Goal: Information Seeking & Learning: Learn about a topic

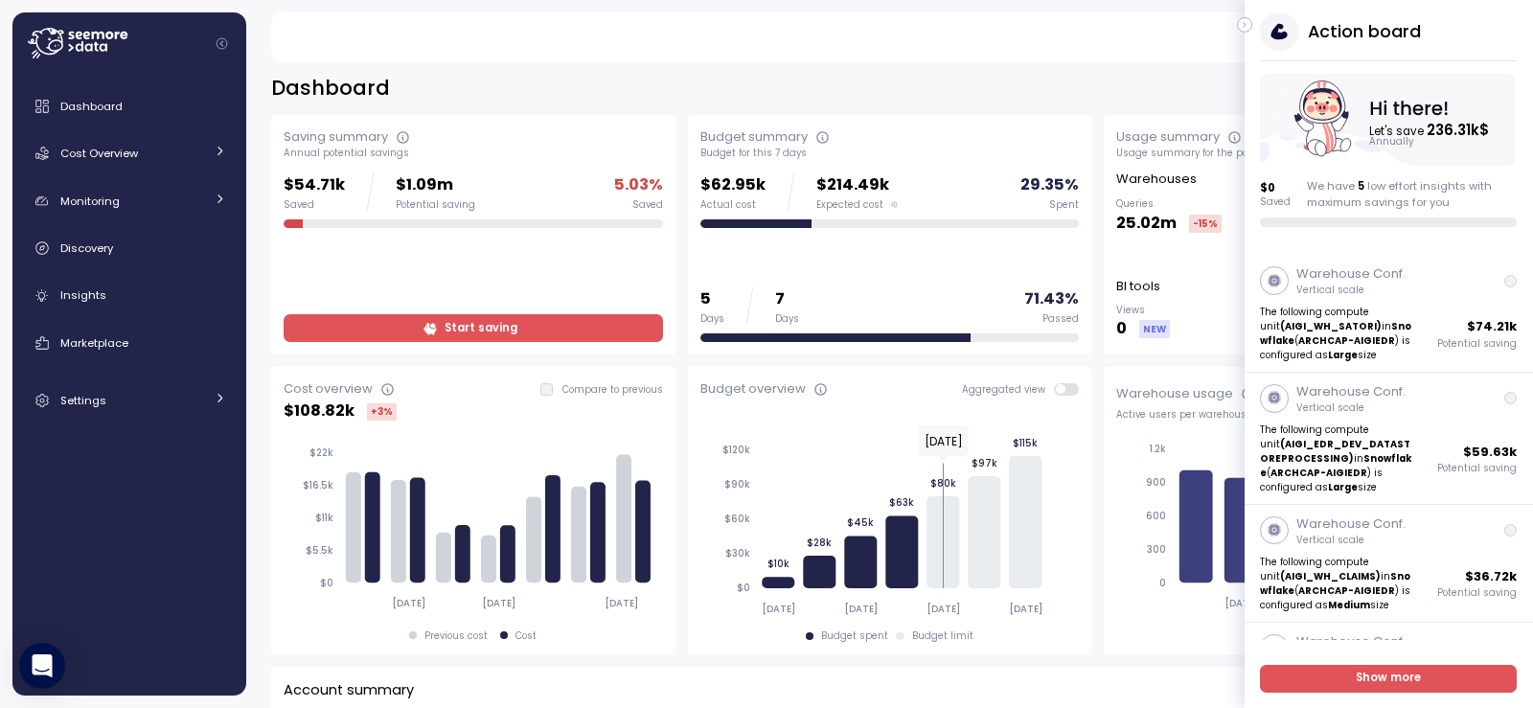
click at [1240, 20] on button "button" at bounding box center [1244, 24] width 15 height 15
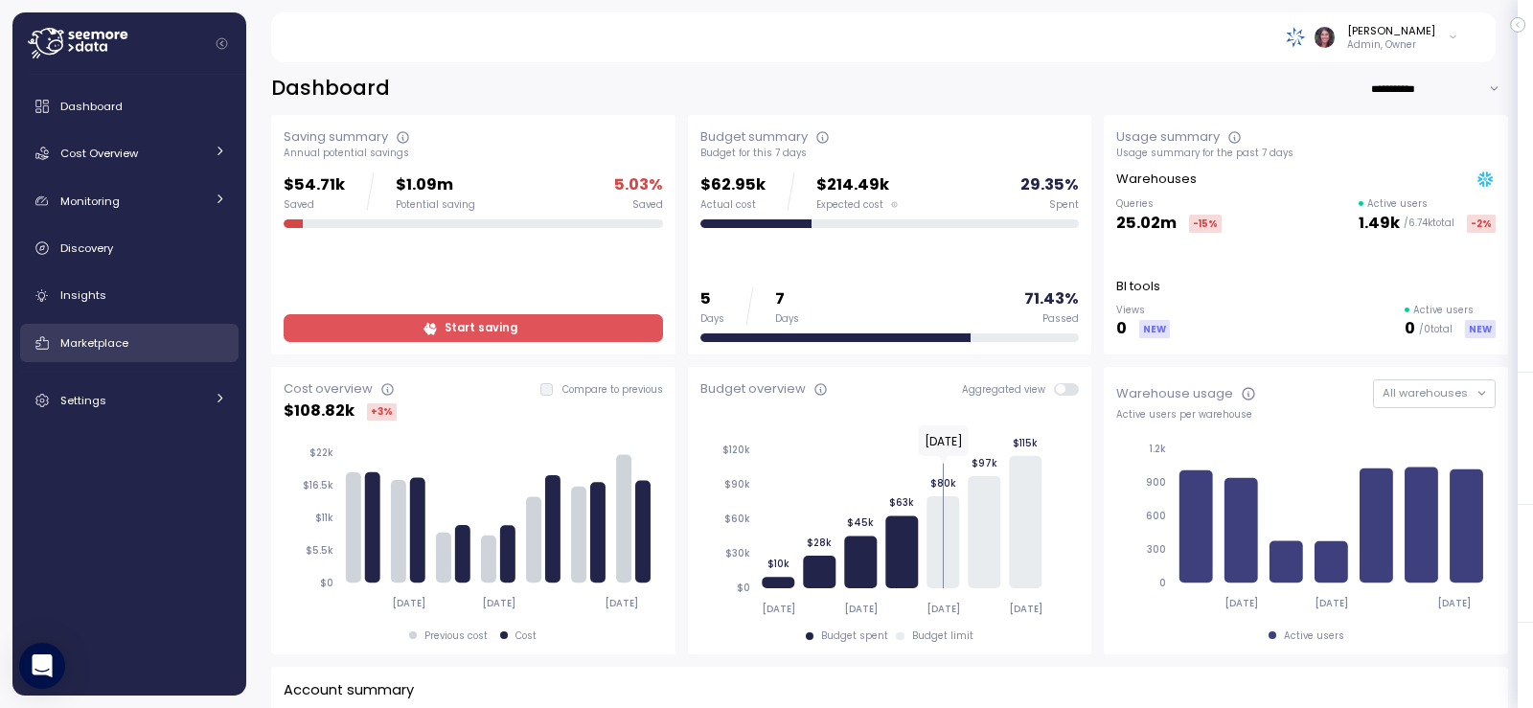
click at [123, 347] on span "Marketplace" at bounding box center [94, 342] width 68 height 15
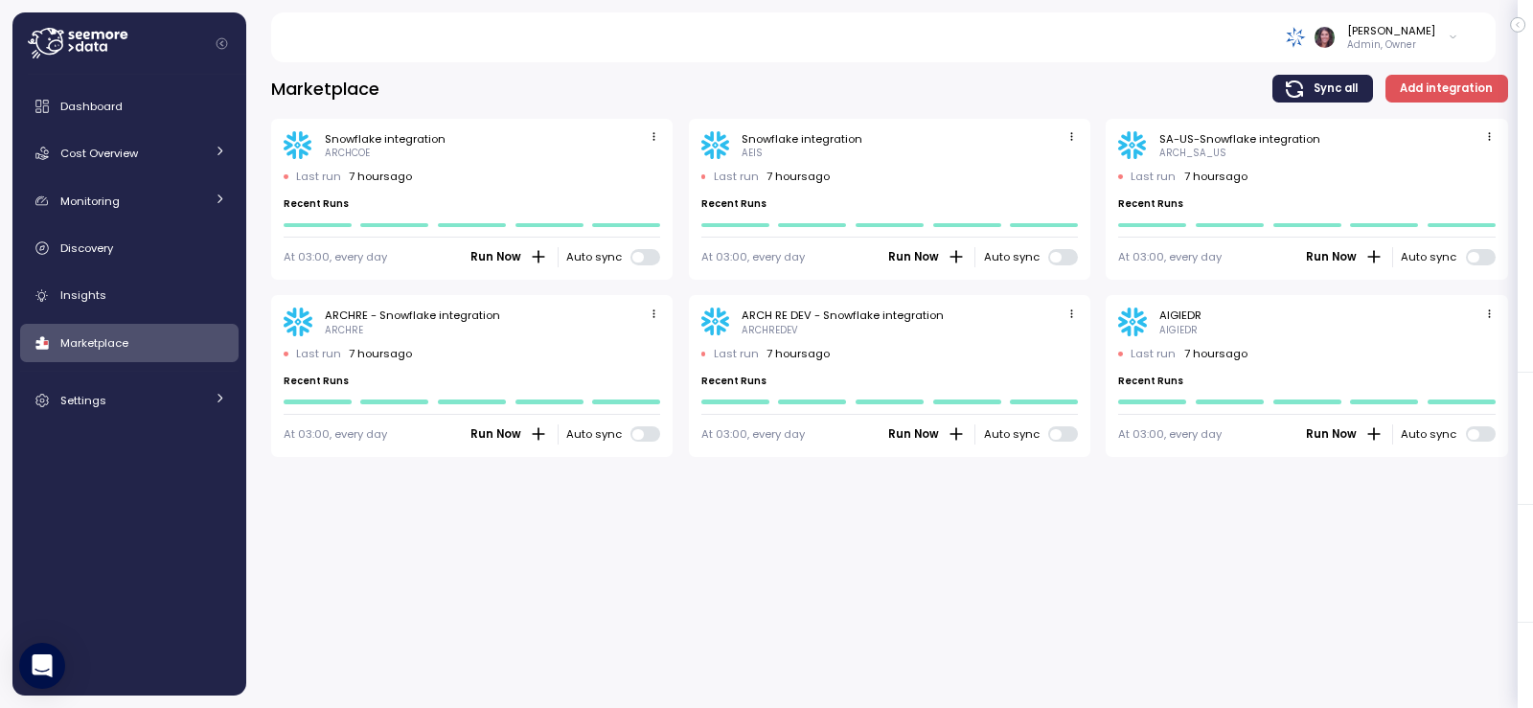
click at [1306, 35] on img at bounding box center [1296, 37] width 20 height 20
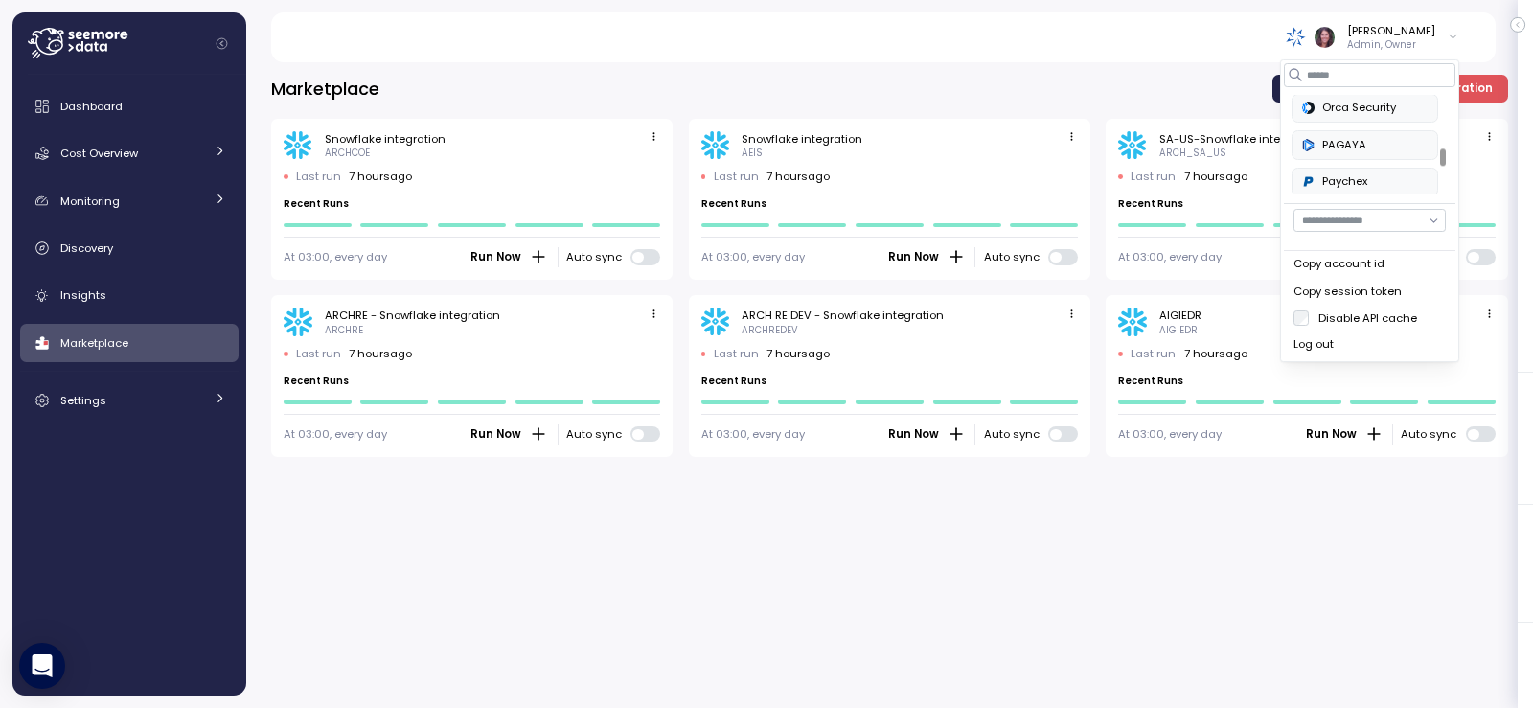
scroll to position [511, 0]
click at [1355, 188] on div "Paychex" at bounding box center [1365, 189] width 126 height 17
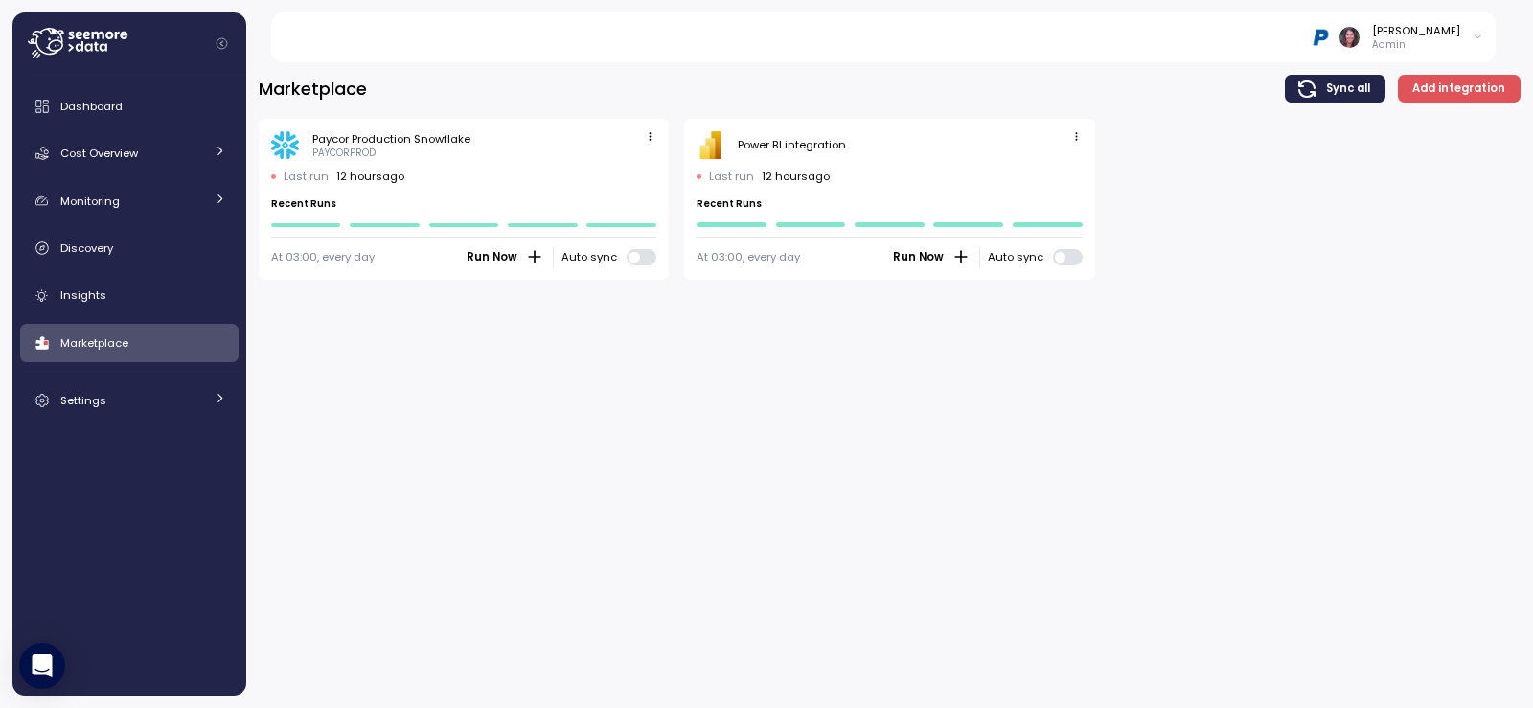
click at [655, 139] on icon "button" at bounding box center [650, 136] width 12 height 12
click at [625, 168] on div "Edit" at bounding box center [630, 173] width 35 height 17
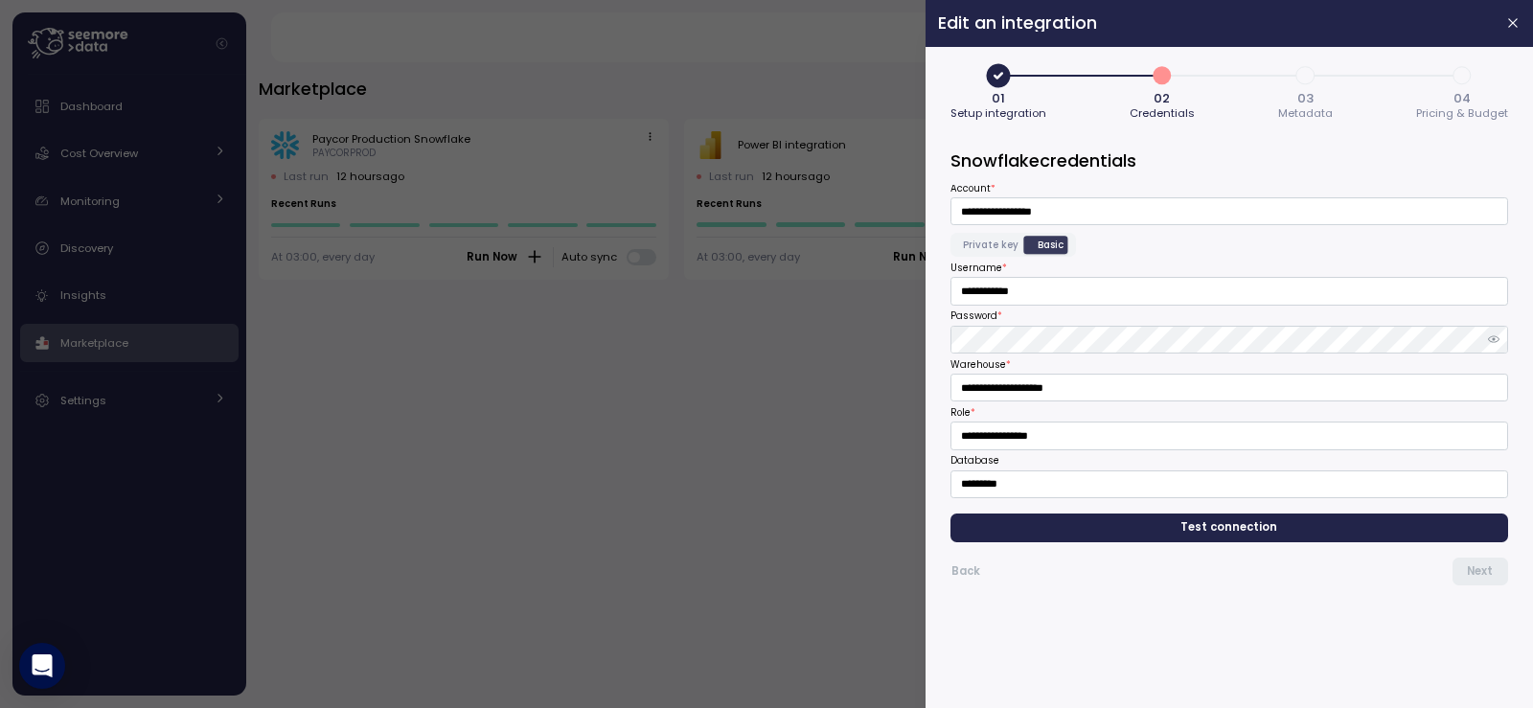
click at [993, 247] on span "Private key" at bounding box center [991, 245] width 56 height 14
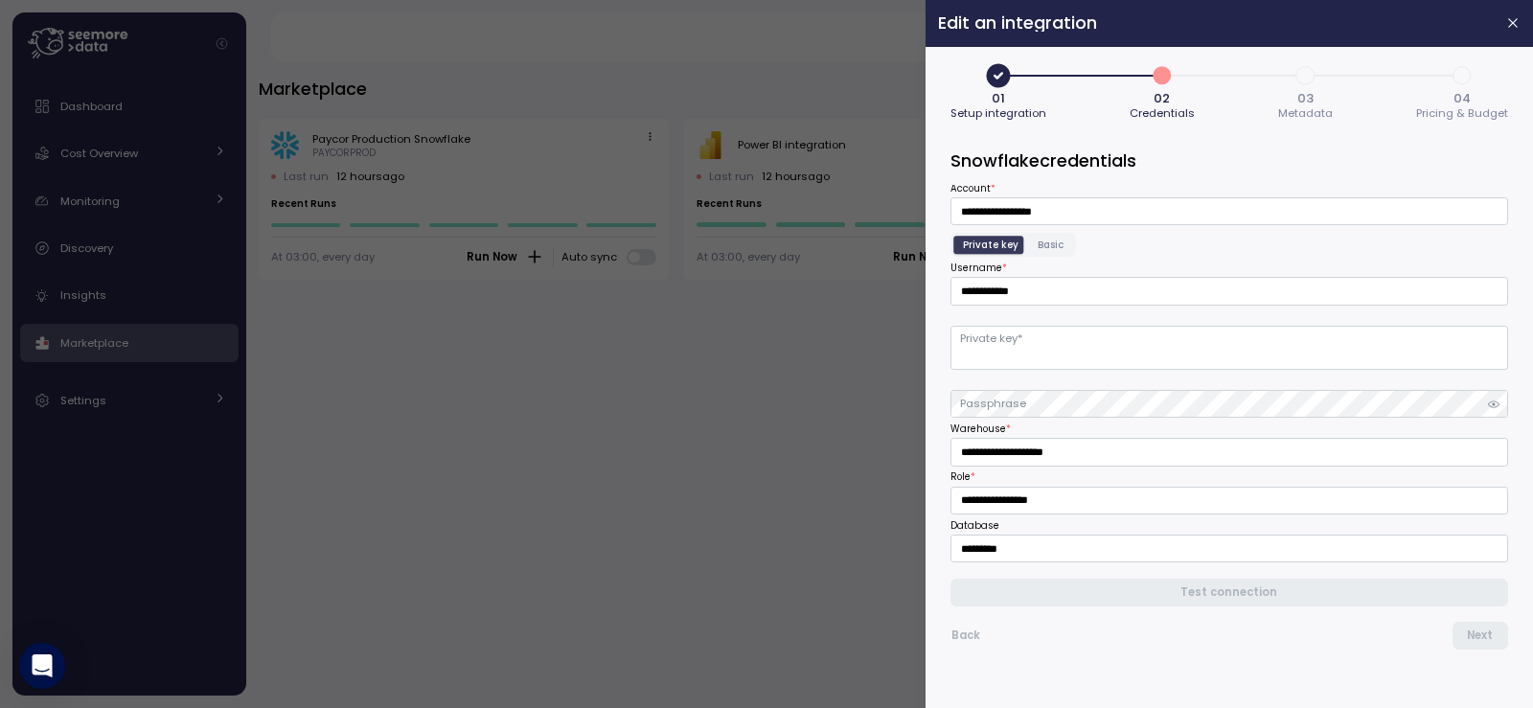
click at [1051, 245] on span "Basic" at bounding box center [1051, 245] width 26 height 14
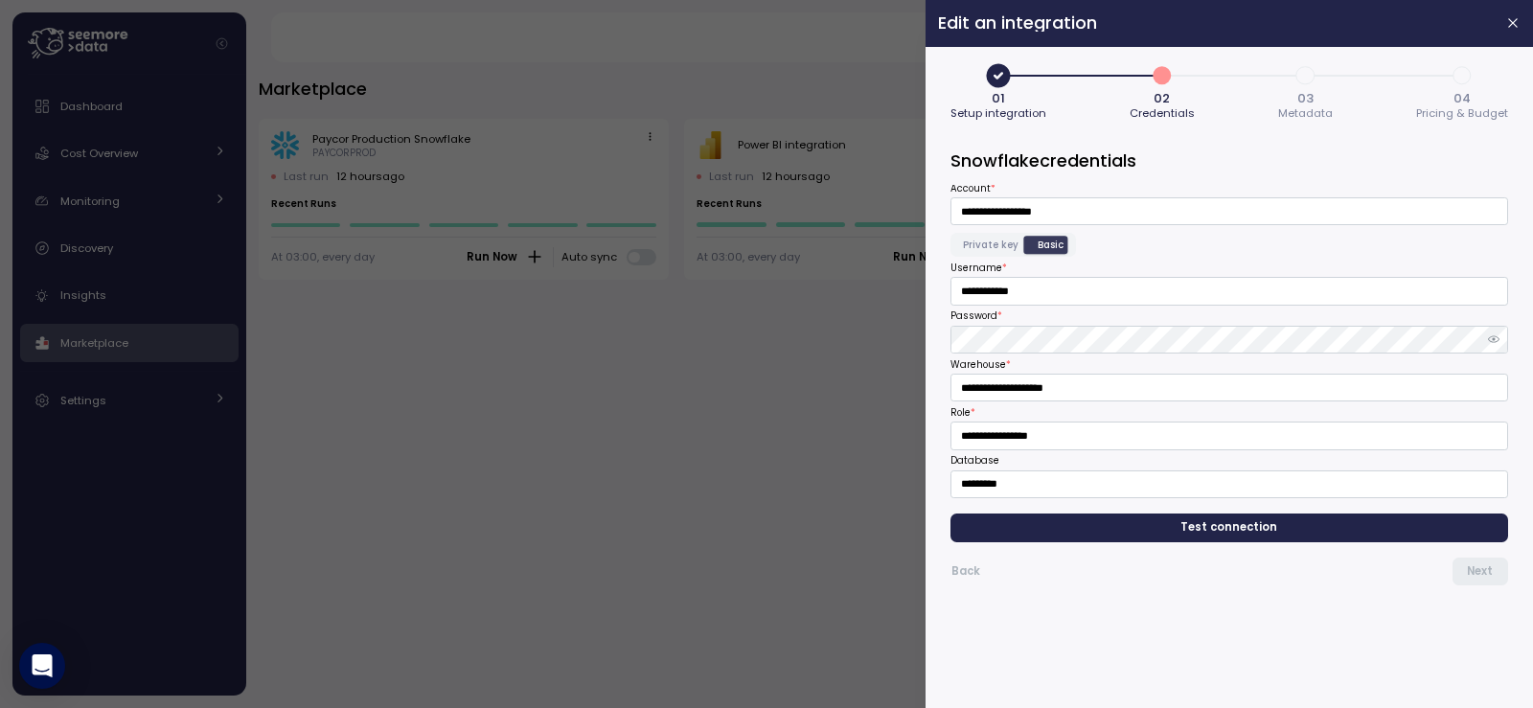
click at [1002, 248] on span "Private key" at bounding box center [991, 245] width 56 height 14
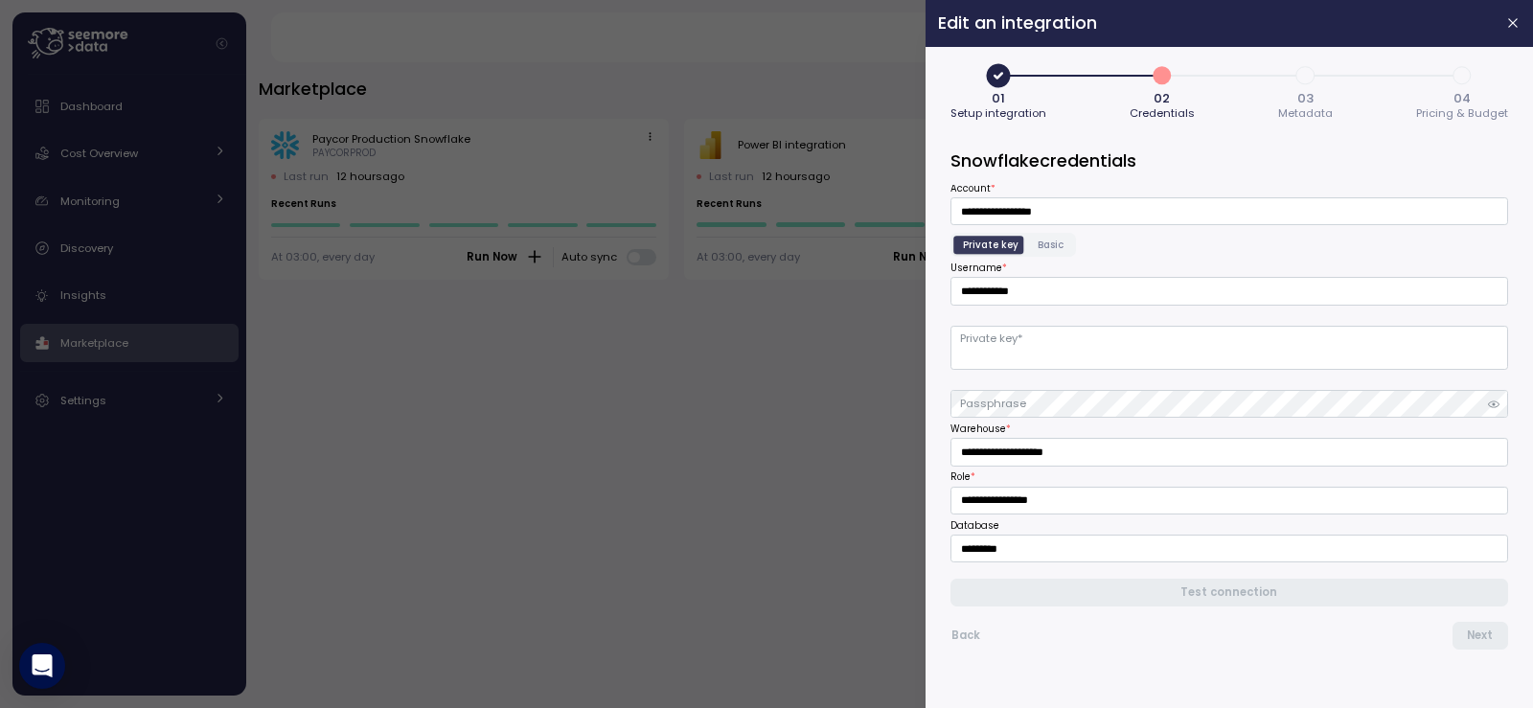
click at [1048, 244] on span "Basic" at bounding box center [1051, 245] width 26 height 14
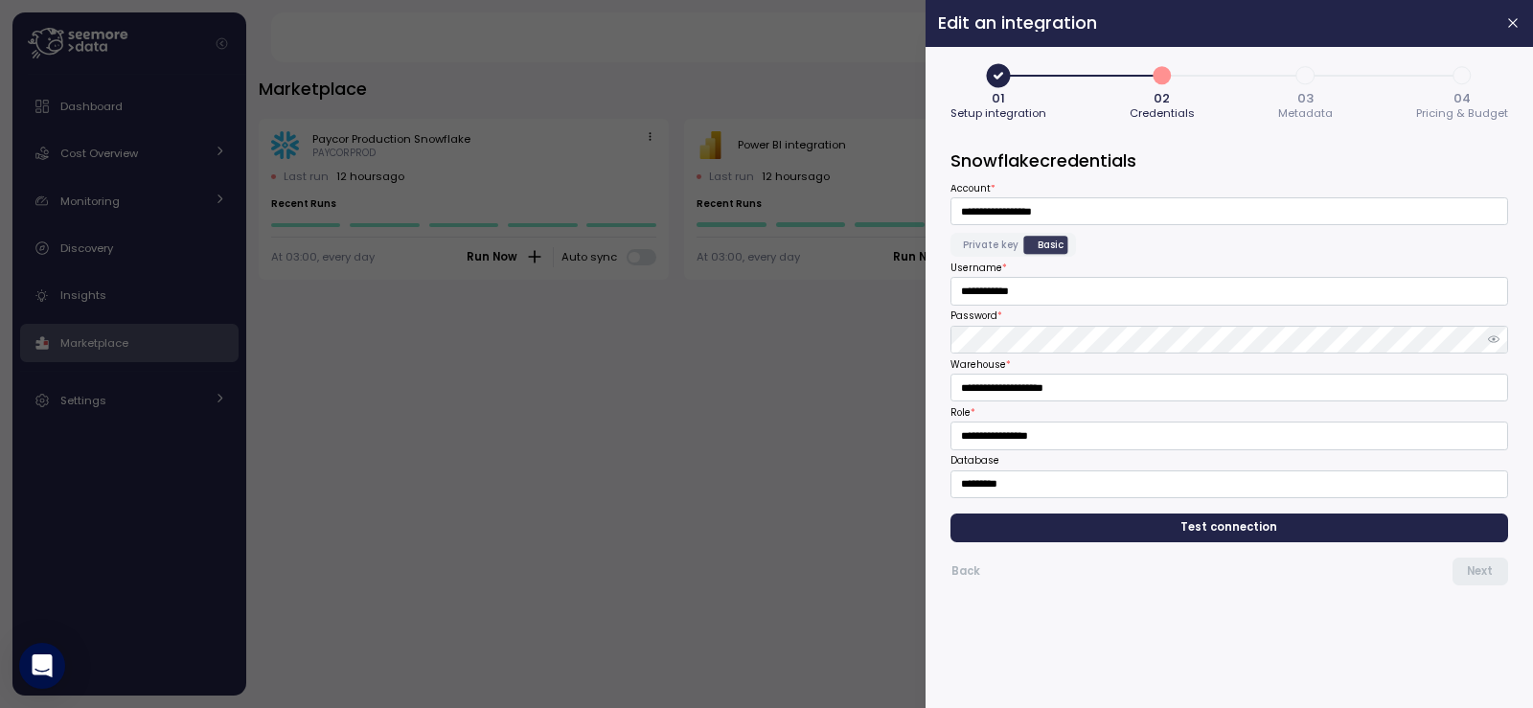
click at [1003, 247] on span "Private key" at bounding box center [991, 245] width 56 height 14
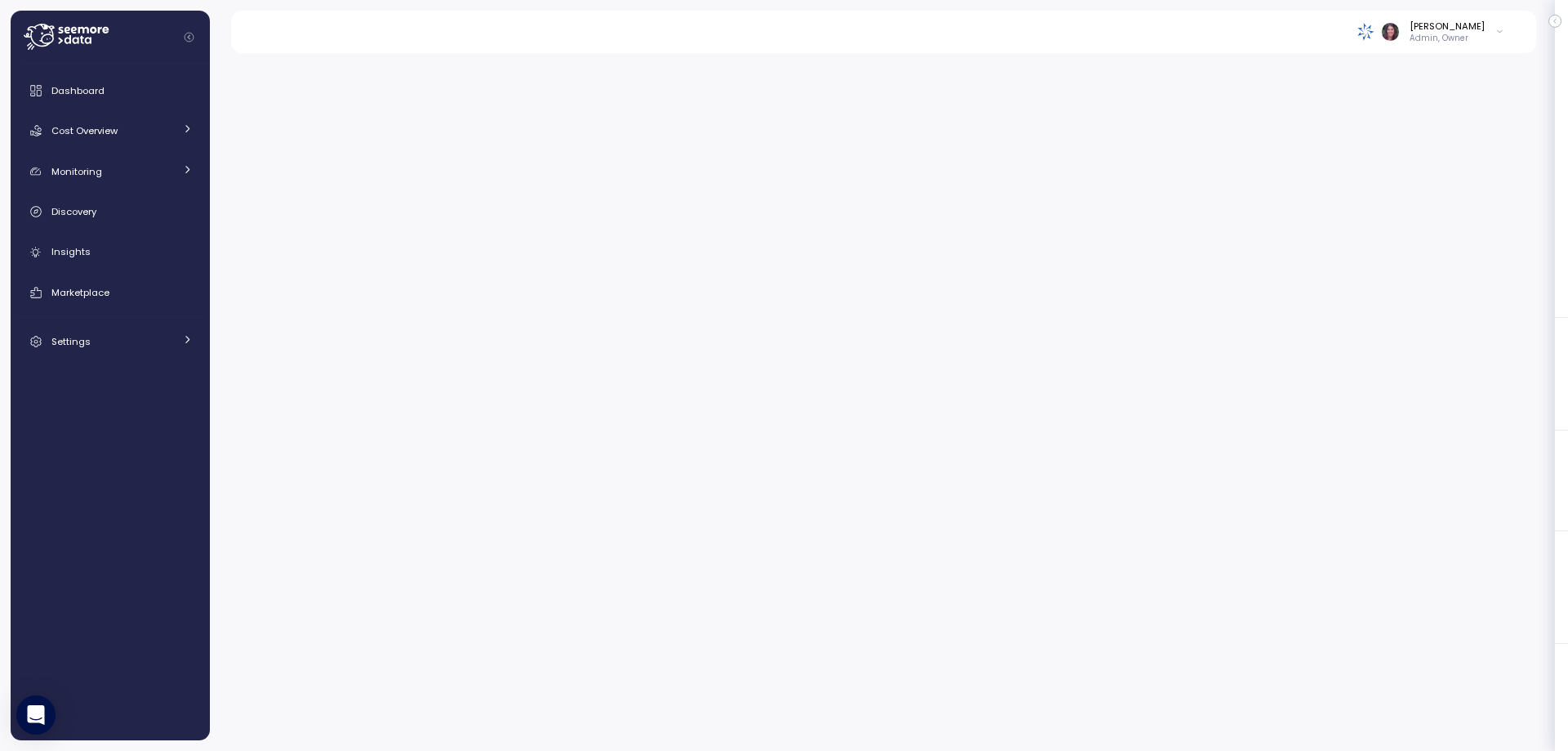
click at [1375, 34] on img at bounding box center [1366, 32] width 17 height 17
click at [1413, 118] on div "Arch Capital Group" at bounding box center [1425, 124] width 107 height 14
click at [946, 72] on div at bounding box center [889, 396] width 1358 height 708
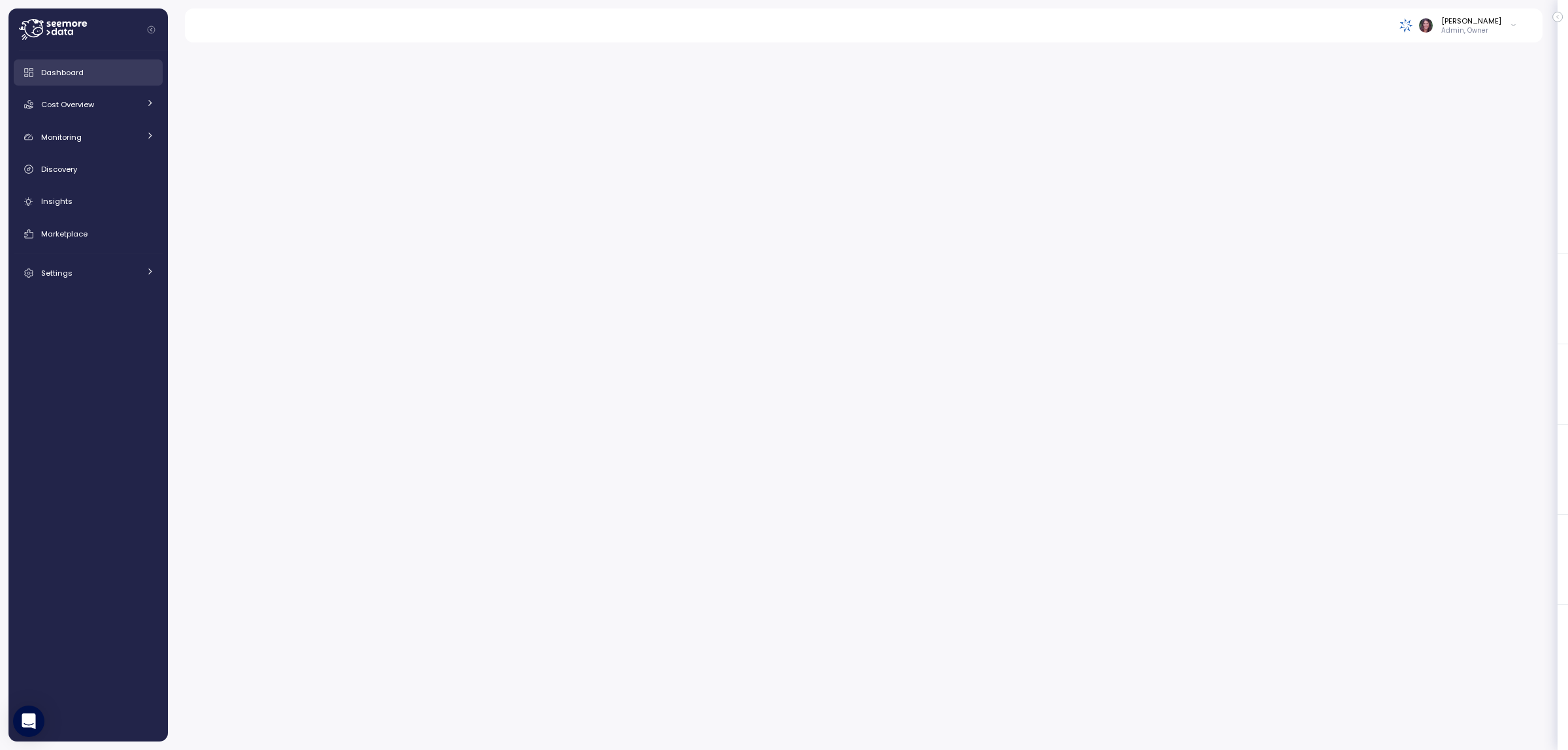
click at [72, 70] on span "Dashboard" at bounding box center [62, 72] width 42 height 10
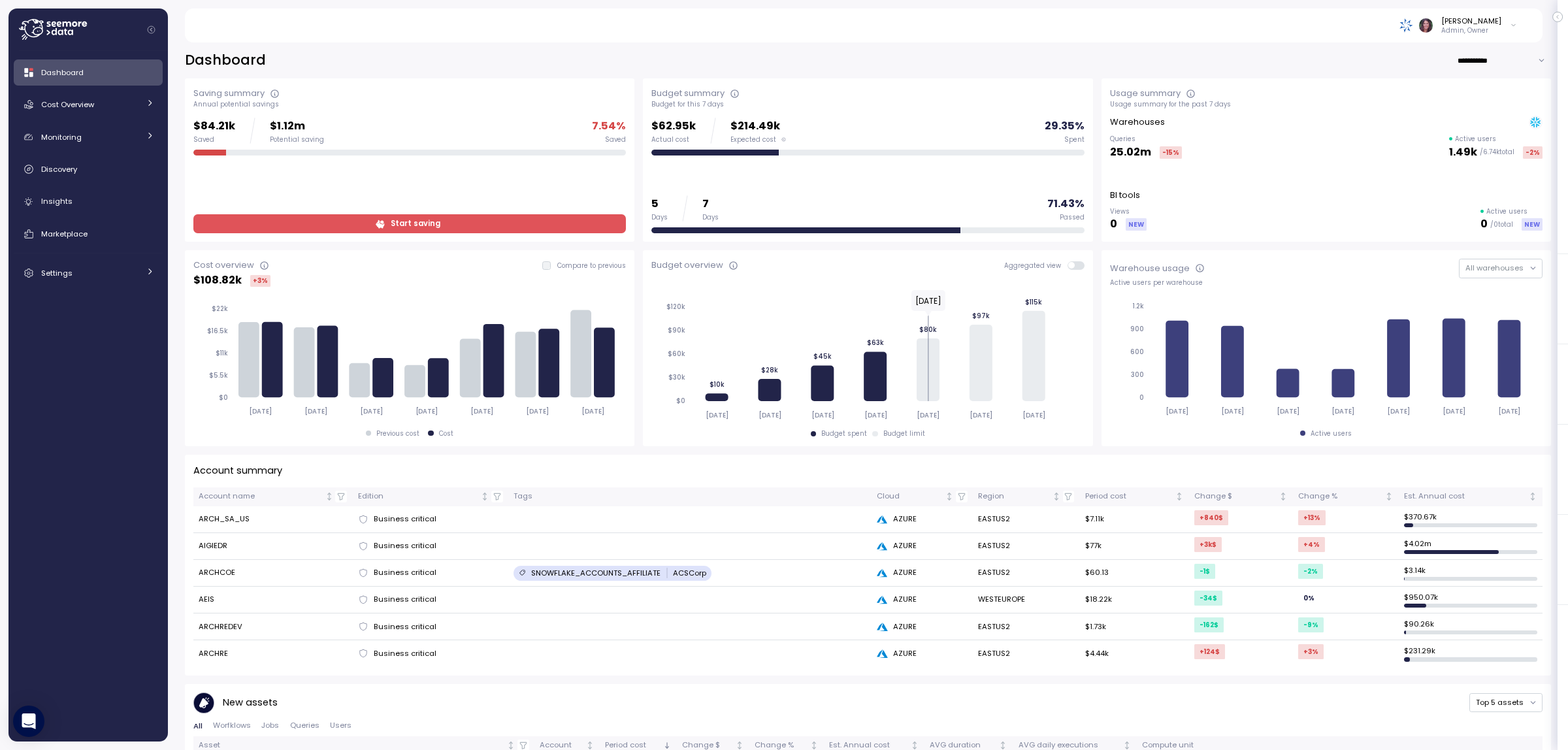
click at [415, 226] on span "Start saving" at bounding box center [415, 224] width 50 height 18
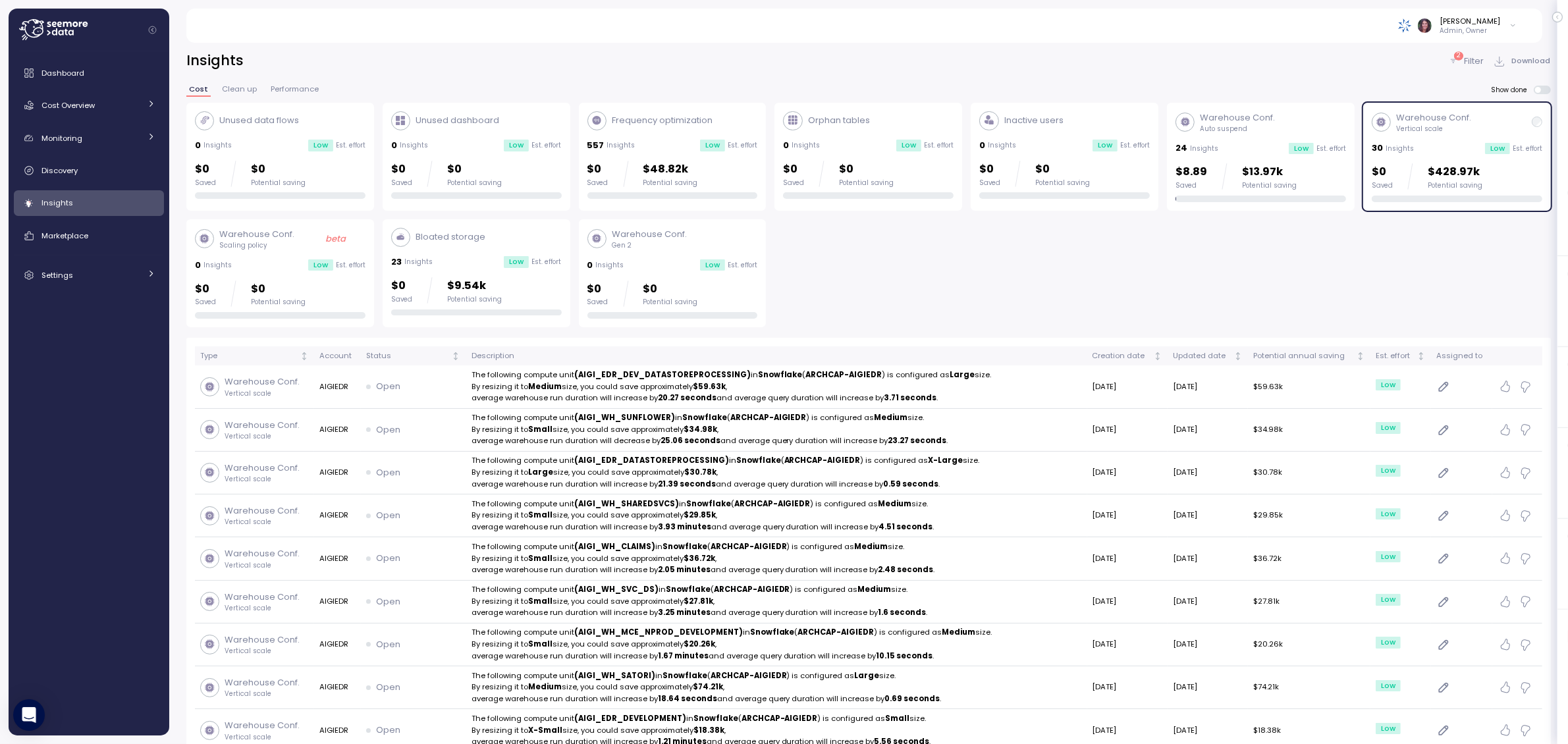
click at [1475, 65] on p "Filter" at bounding box center [1474, 61] width 20 height 13
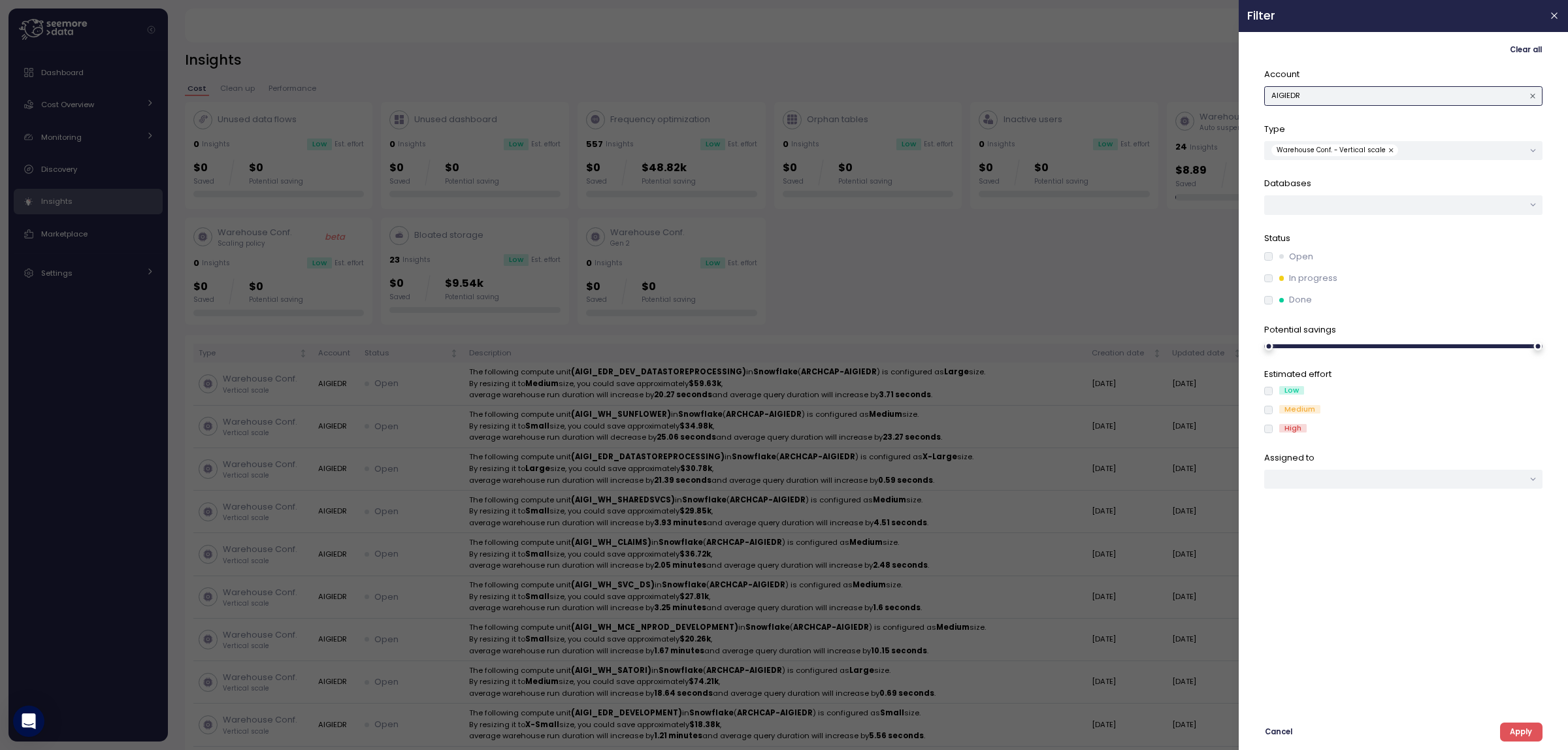
click at [1327, 93] on button "AIGIEDR" at bounding box center [1404, 96] width 278 height 19
click at [1400, 92] on button "AIGIEDR" at bounding box center [1404, 96] width 278 height 19
click at [1424, 98] on button "AEIS" at bounding box center [1404, 96] width 278 height 19
click at [1516, 732] on span "Apply" at bounding box center [1521, 732] width 22 height 18
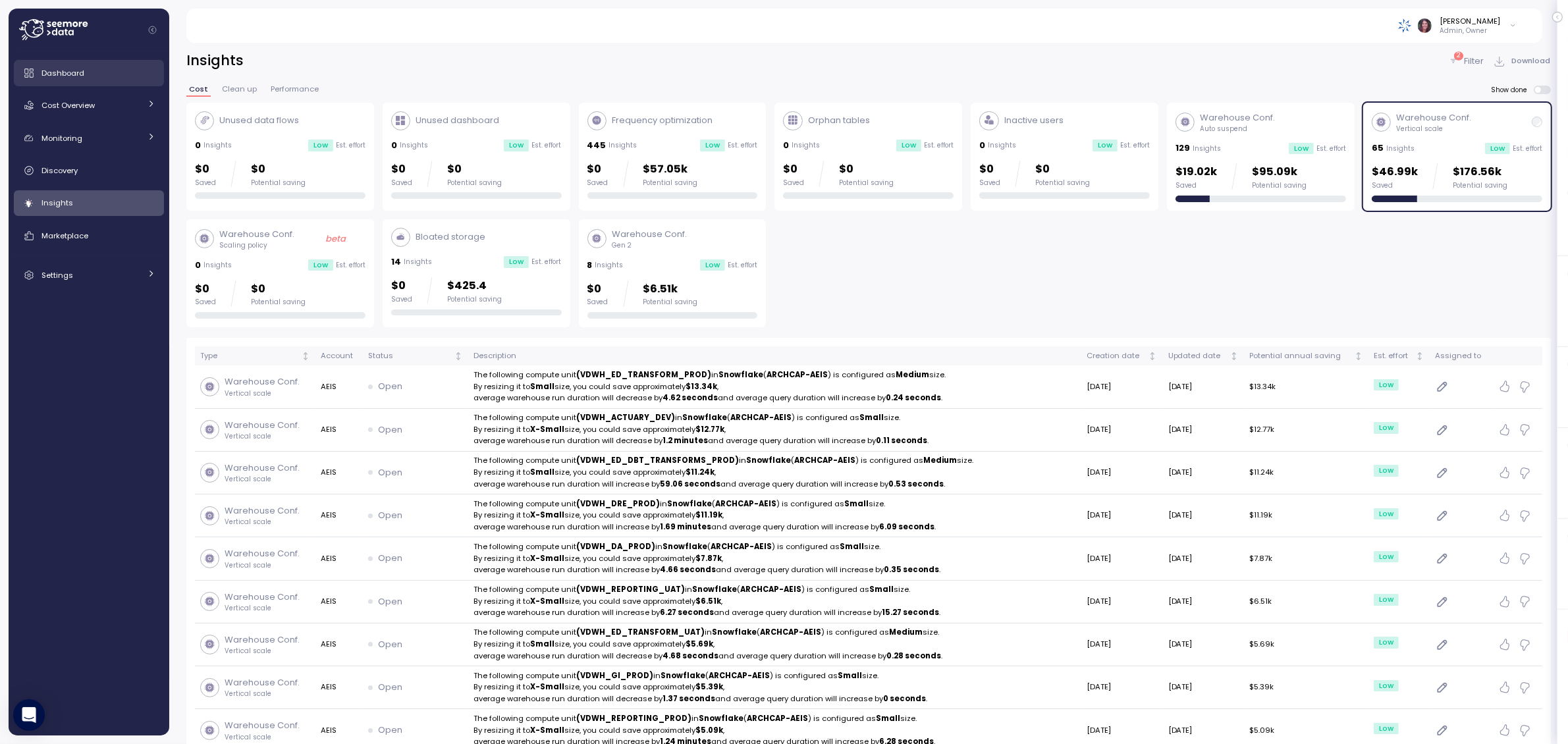
click at [74, 68] on span "Dashboard" at bounding box center [63, 73] width 43 height 10
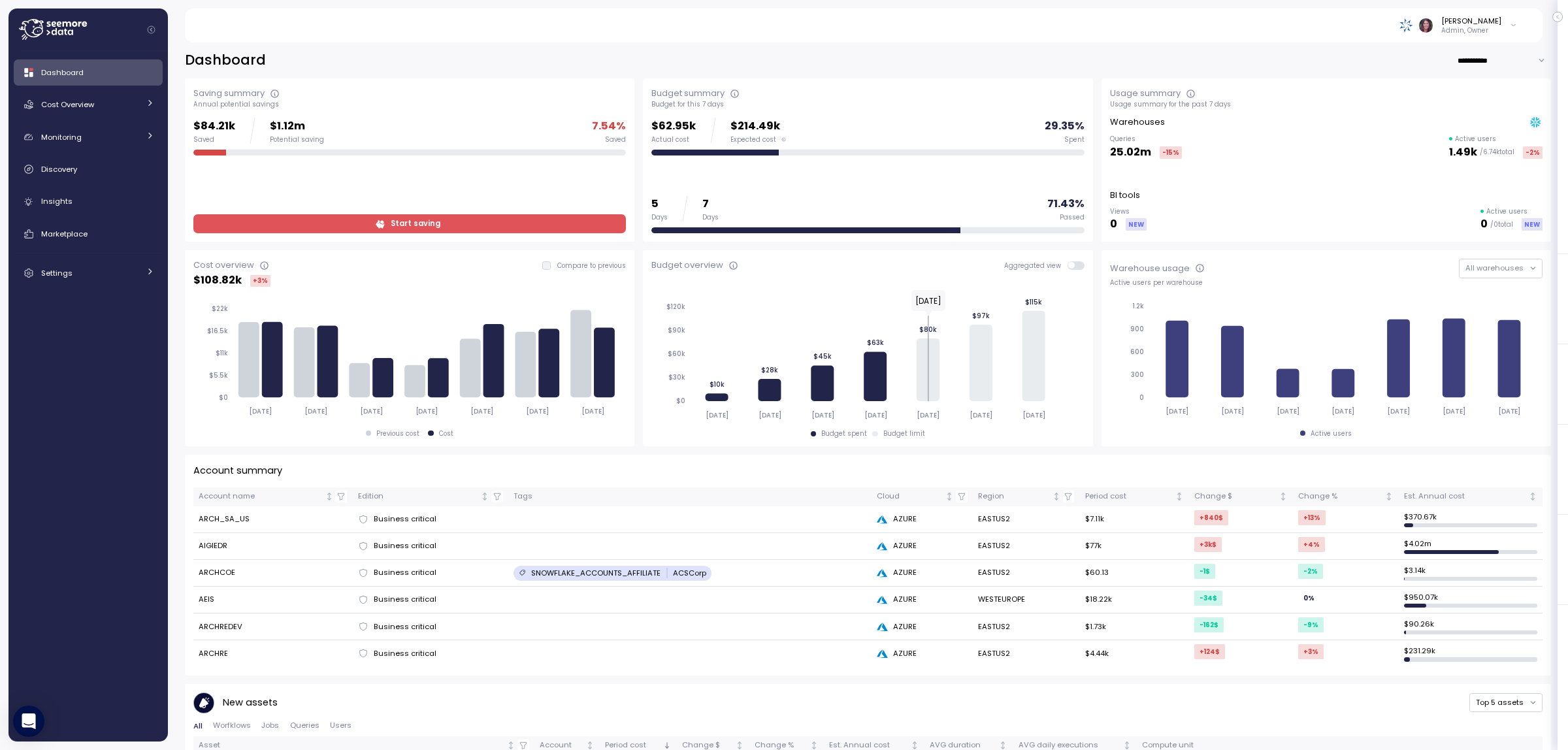
click at [279, 215] on span "Start saving" at bounding box center [408, 224] width 416 height 18
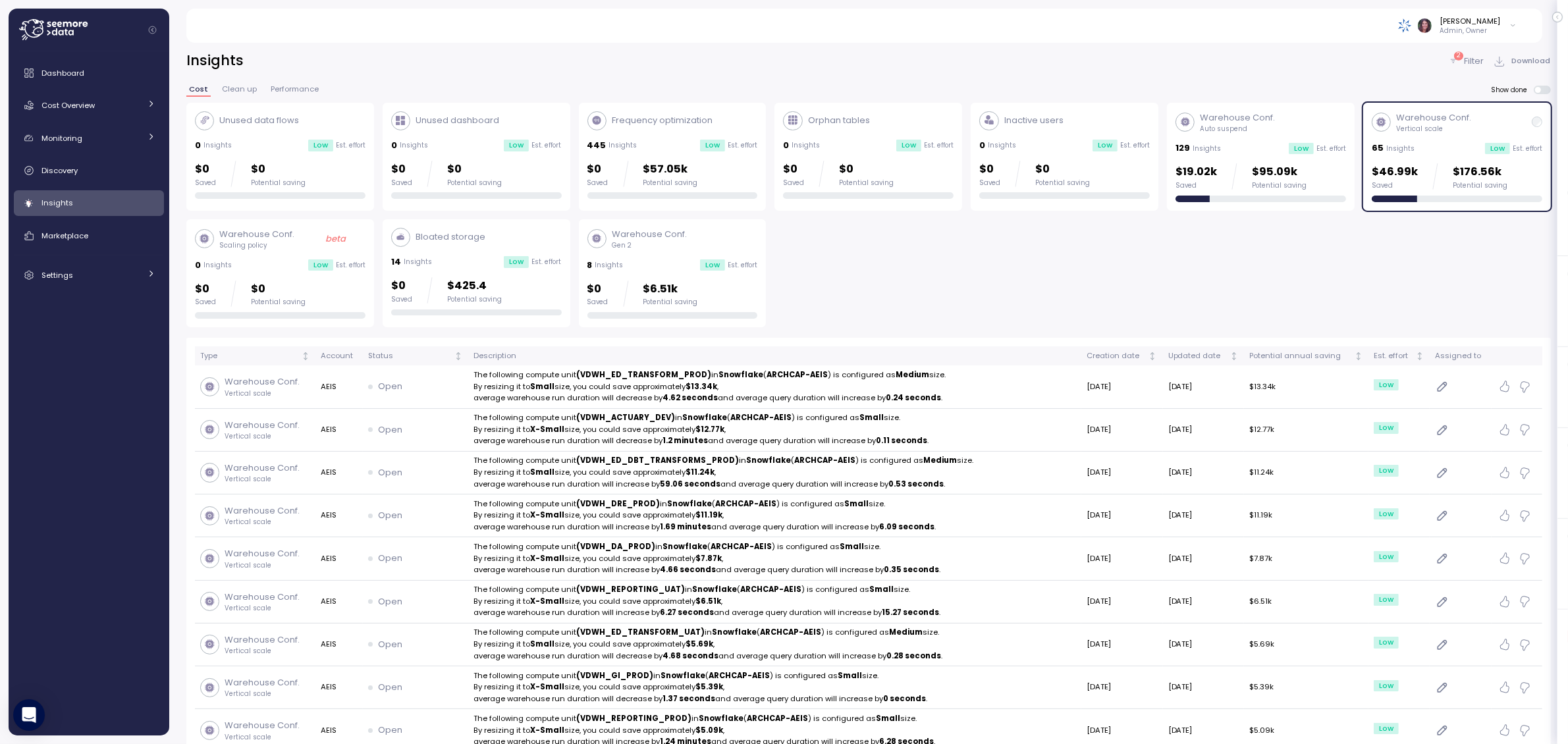
click at [1459, 56] on p "2" at bounding box center [1459, 56] width 4 height 9
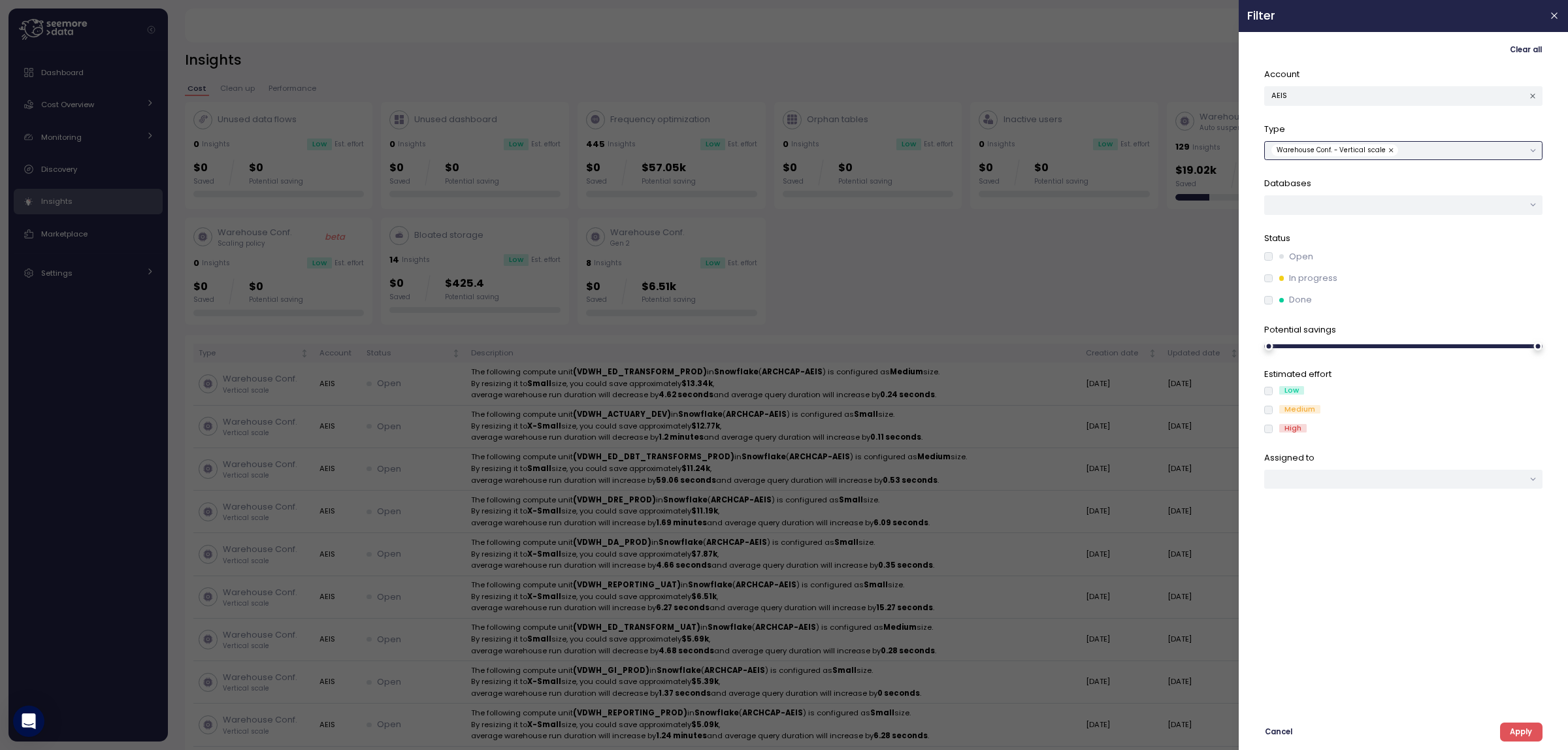
click at [1383, 149] on span "Warehouse Conf. - Vertical scale" at bounding box center [1335, 150] width 127 height 12
click at [1383, 144] on div "Warehouse Conf. - Vertical scale" at bounding box center [1404, 151] width 278 height 19
click at [1387, 151] on button "button" at bounding box center [1392, 150] width 13 height 12
click at [1516, 723] on span "Apply" at bounding box center [1521, 732] width 22 height 18
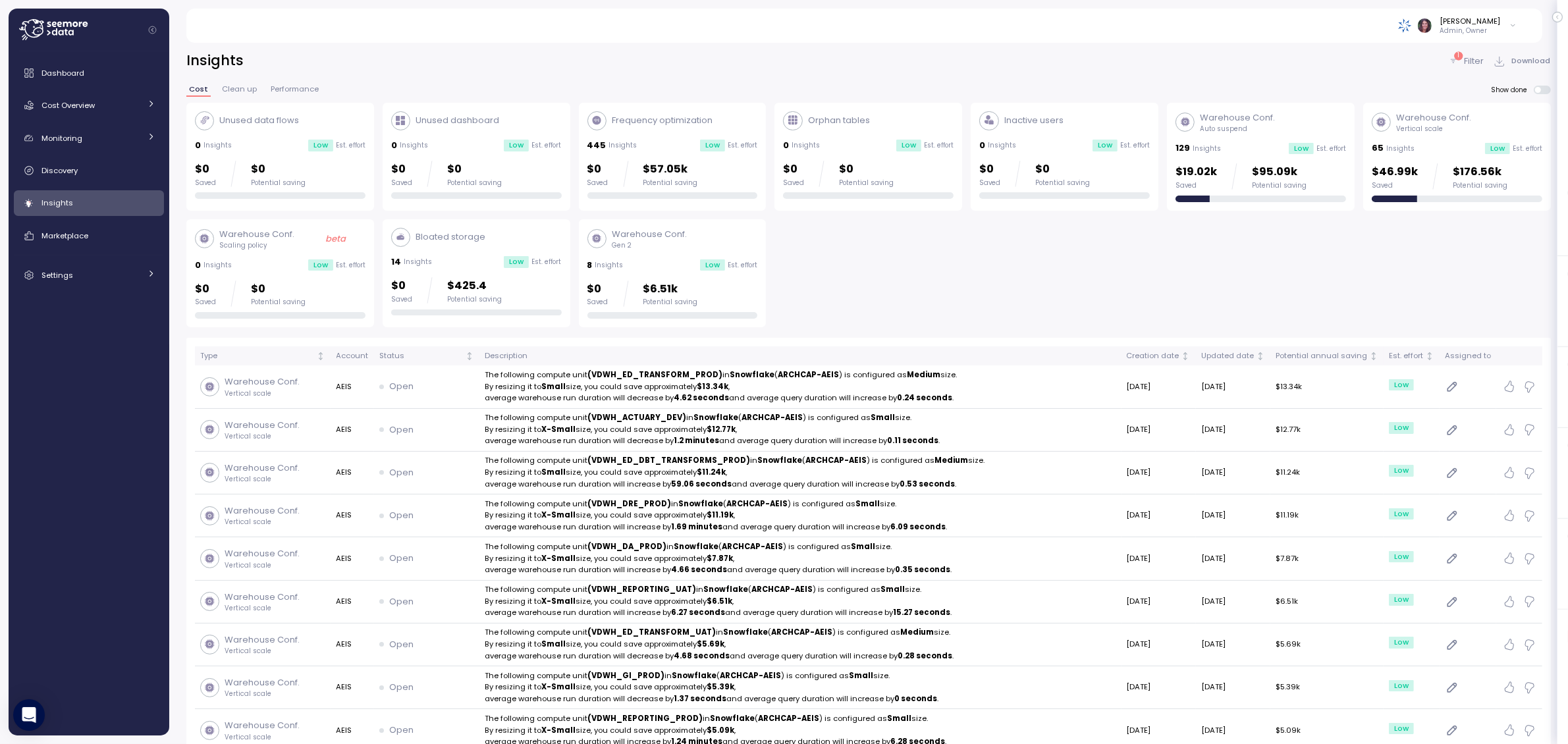
click at [1464, 56] on p "Filter" at bounding box center [1474, 61] width 20 height 13
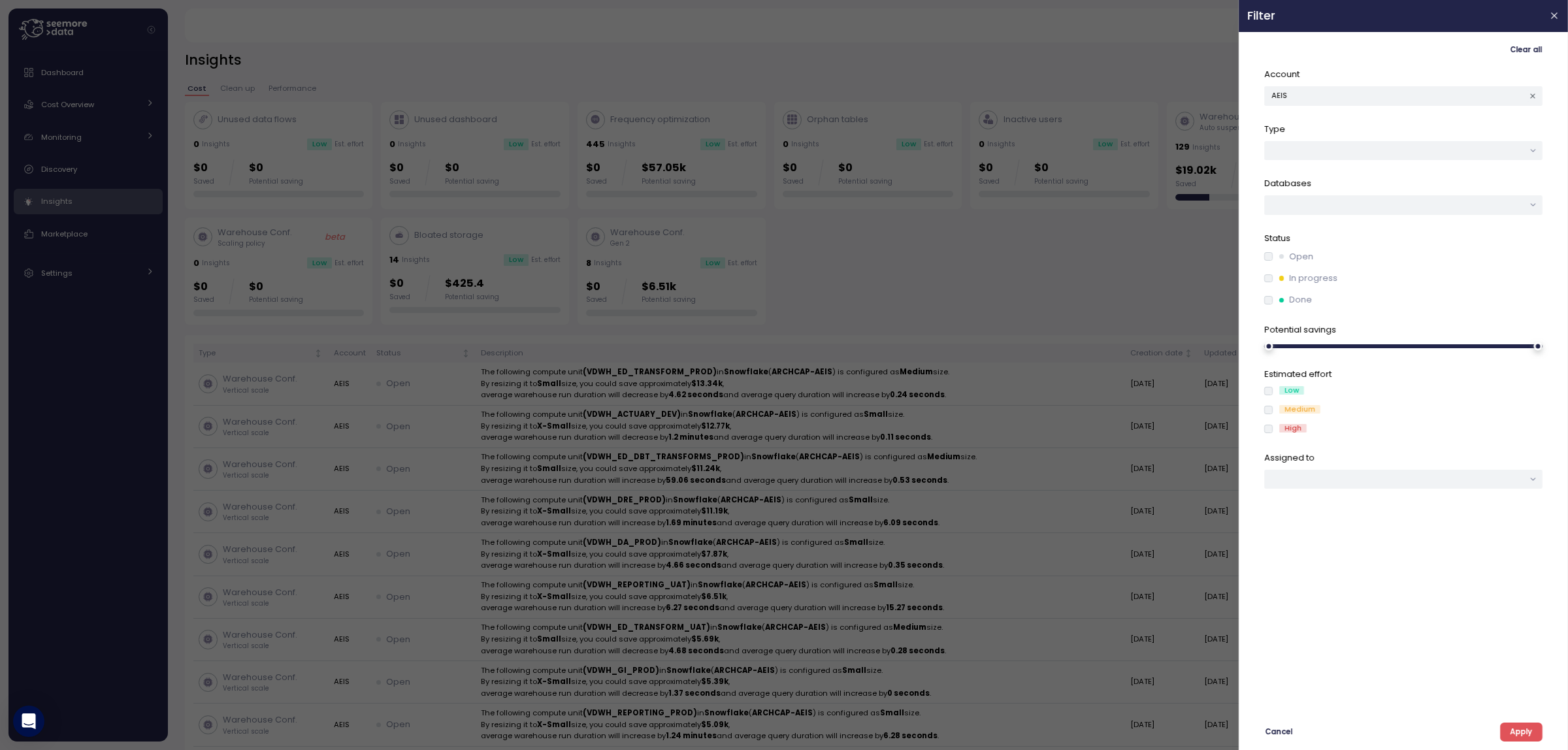
click at [1341, 99] on button "AEIS" at bounding box center [1404, 96] width 278 height 19
click at [1369, 119] on div "ARCH_SA_US" at bounding box center [1404, 122] width 76 height 17
click at [1360, 87] on button "ARCH_SA_US" at bounding box center [1404, 96] width 278 height 19
click at [1376, 99] on button "AIGIEDR" at bounding box center [1404, 96] width 278 height 19
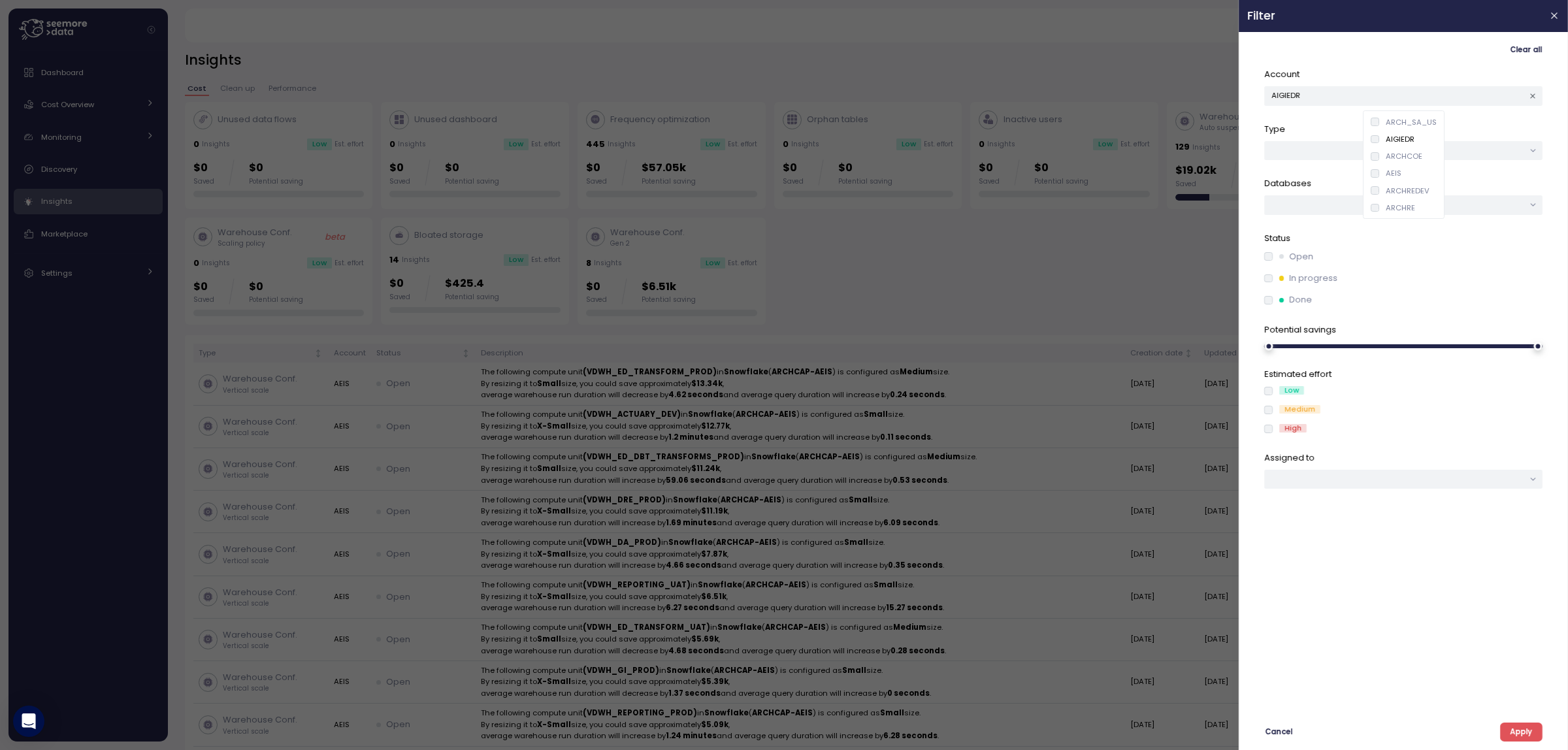
click at [1520, 53] on span "Clear all" at bounding box center [1526, 50] width 32 height 18
click at [1514, 727] on span "Apply" at bounding box center [1521, 732] width 22 height 18
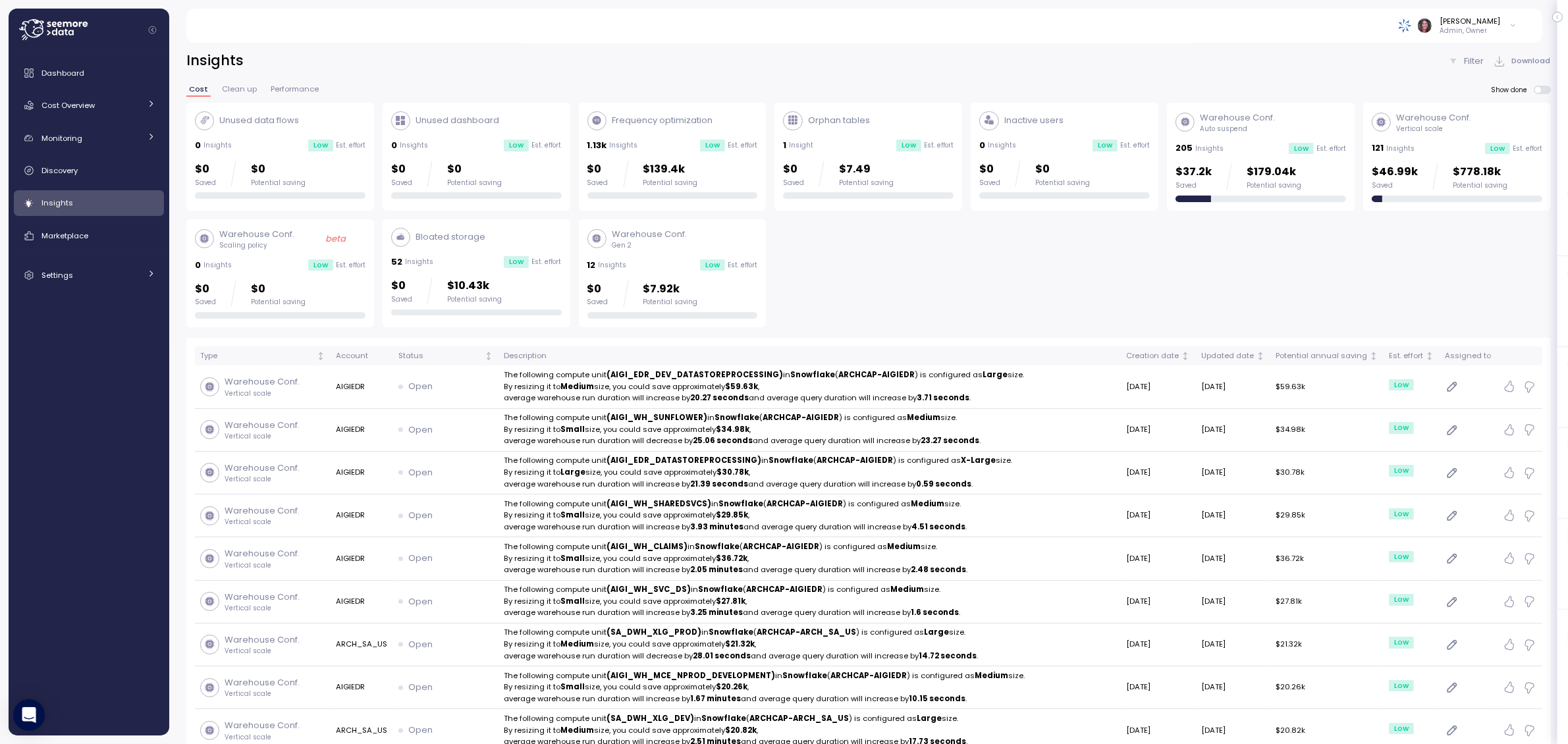
click at [1545, 86] on span at bounding box center [1546, 90] width 10 height 8
click at [1470, 60] on p "Filter" at bounding box center [1474, 61] width 20 height 13
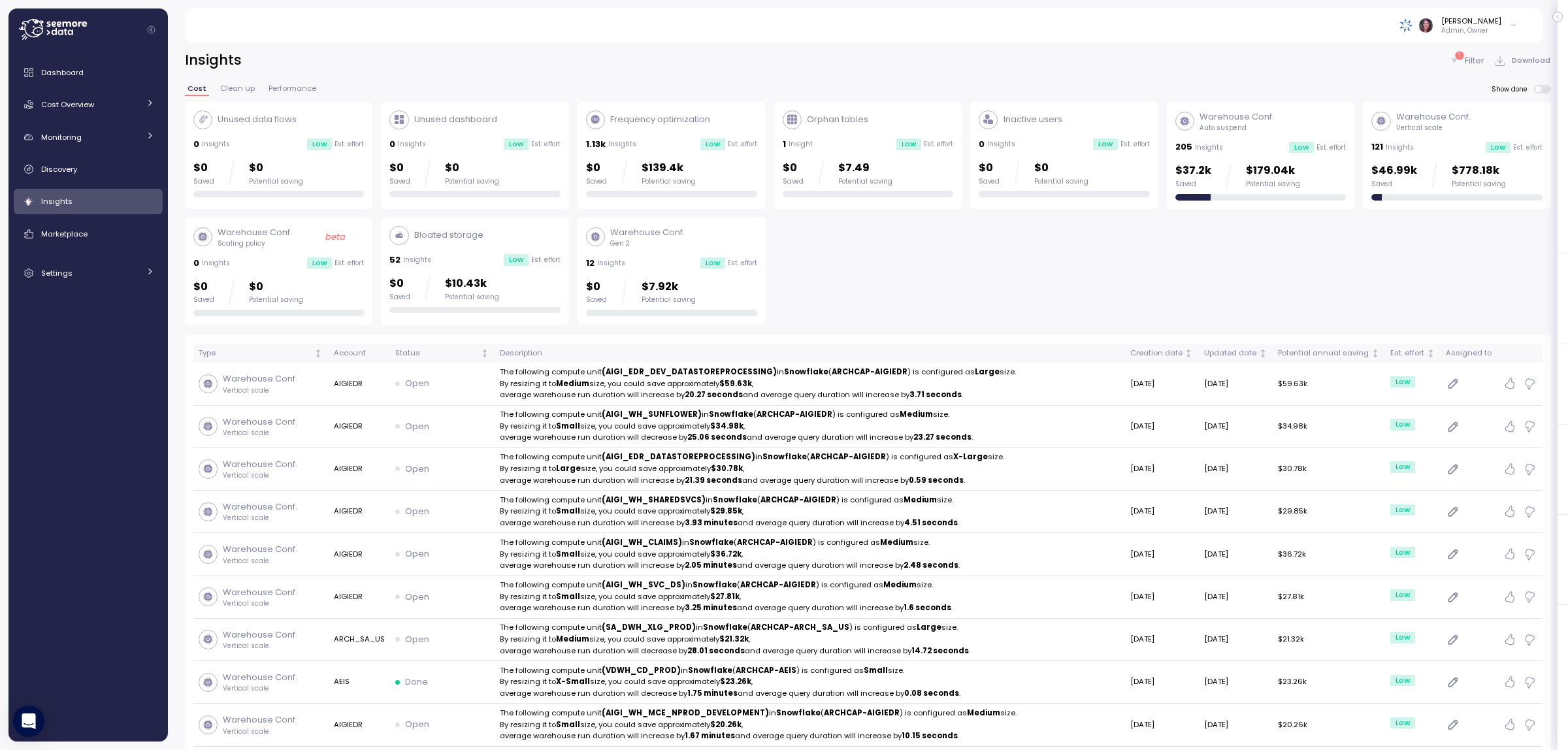
click at [1460, 52] on div at bounding box center [784, 375] width 1568 height 750
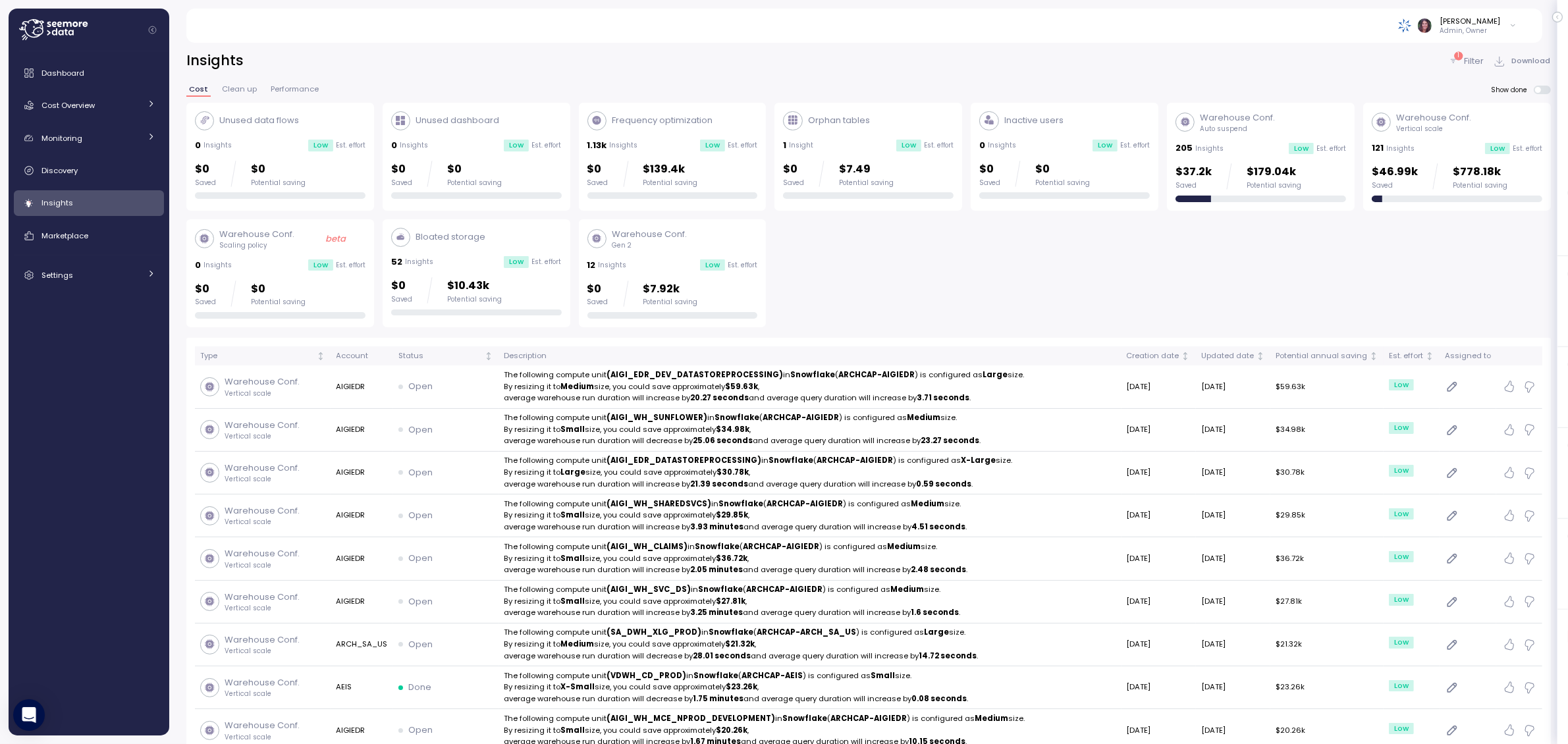
click at [1466, 58] on p "Filter" at bounding box center [1474, 61] width 20 height 13
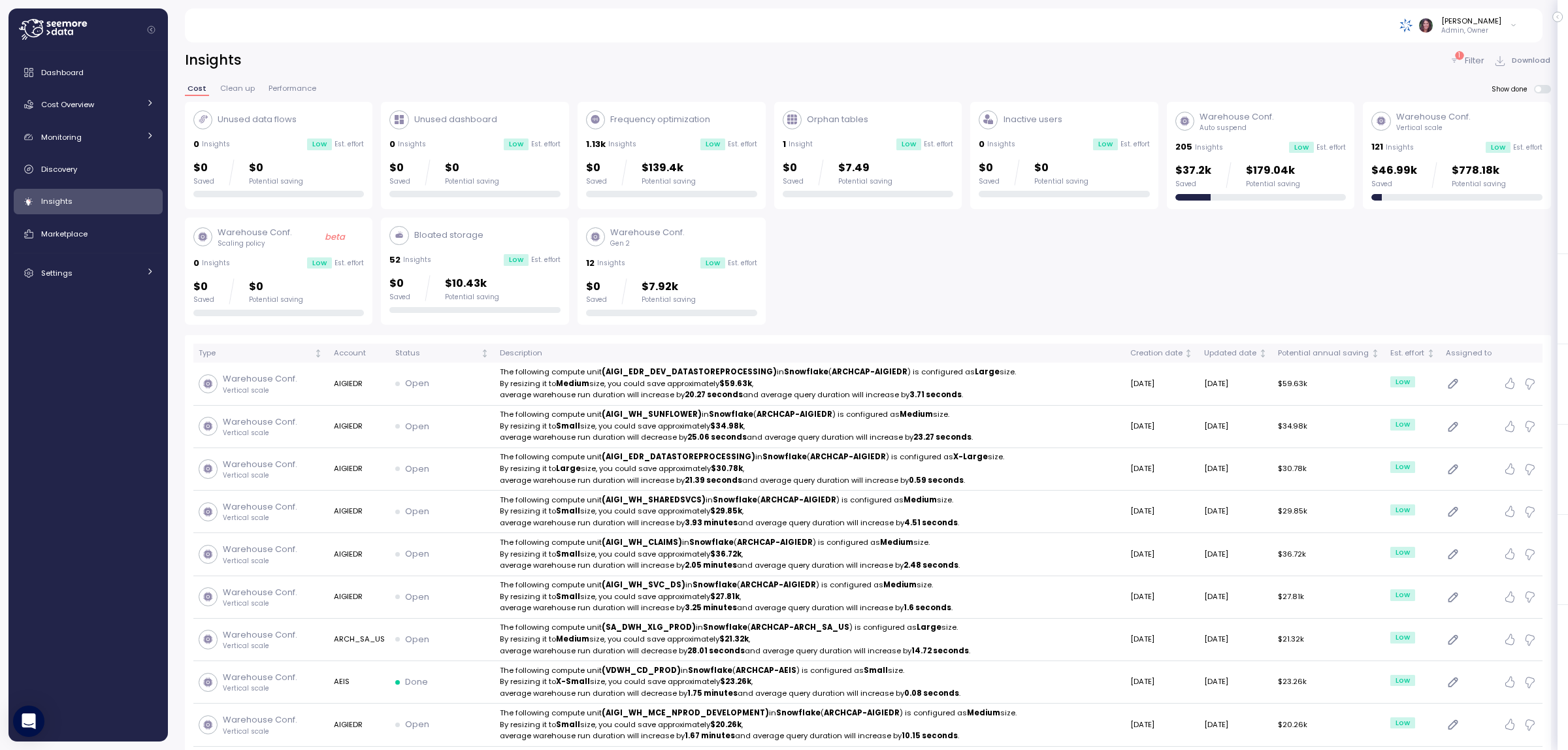
click at [1461, 52] on div at bounding box center [784, 375] width 1568 height 750
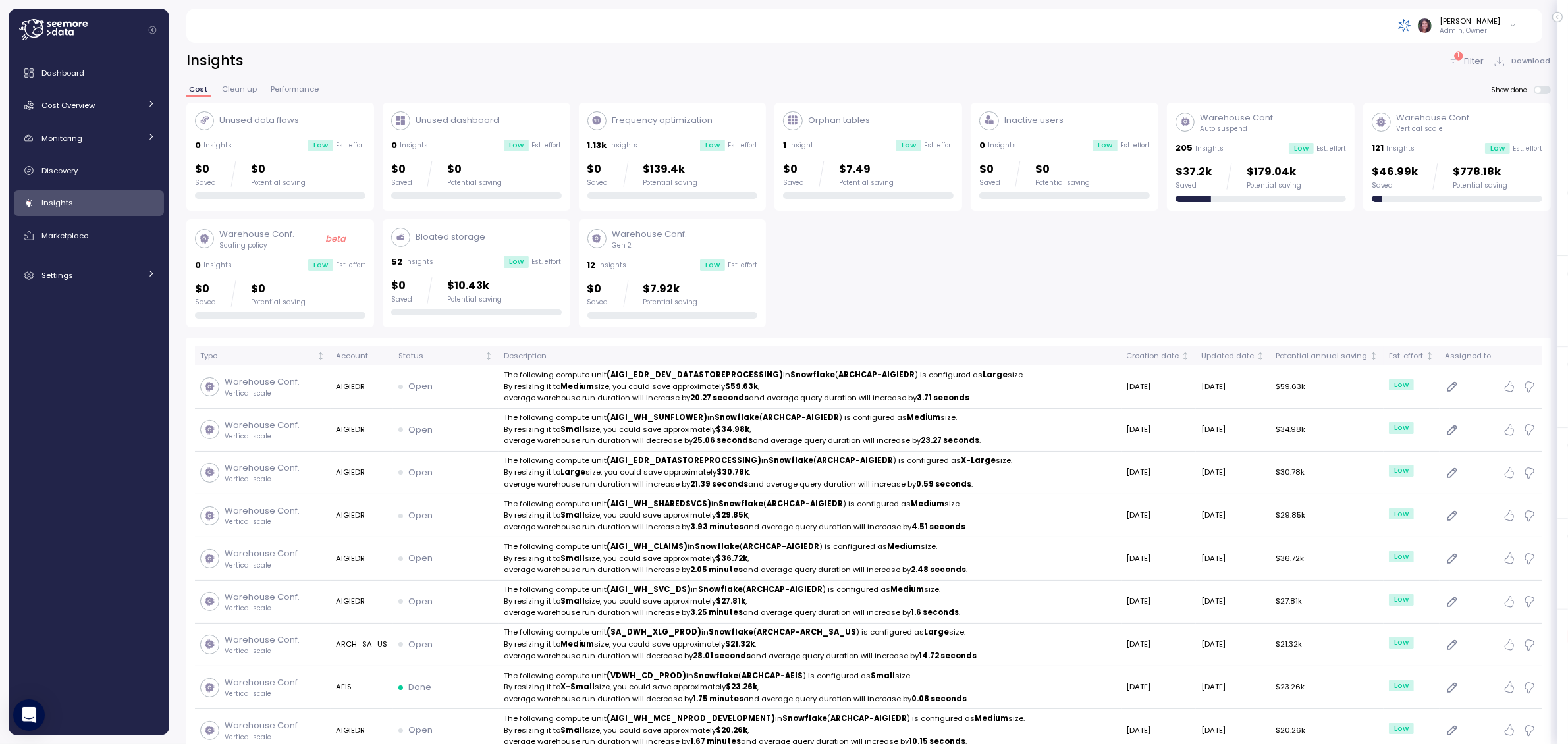
click at [1542, 89] on span at bounding box center [1546, 90] width 10 height 8
click at [1475, 58] on p "Filter" at bounding box center [1474, 61] width 20 height 13
click at [1476, 55] on p "Filter" at bounding box center [1474, 61] width 20 height 13
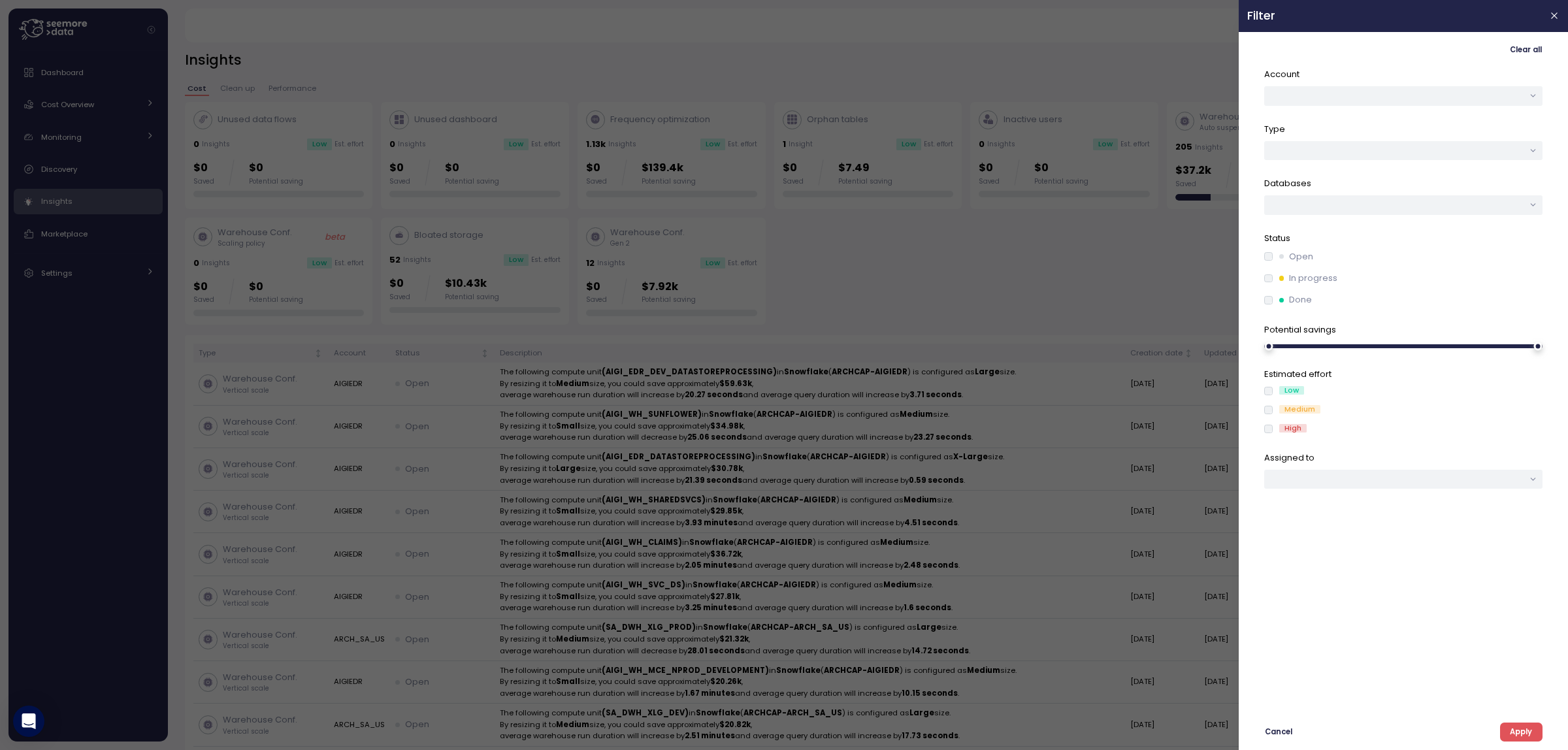
click at [1524, 725] on span "Apply" at bounding box center [1521, 732] width 22 height 18
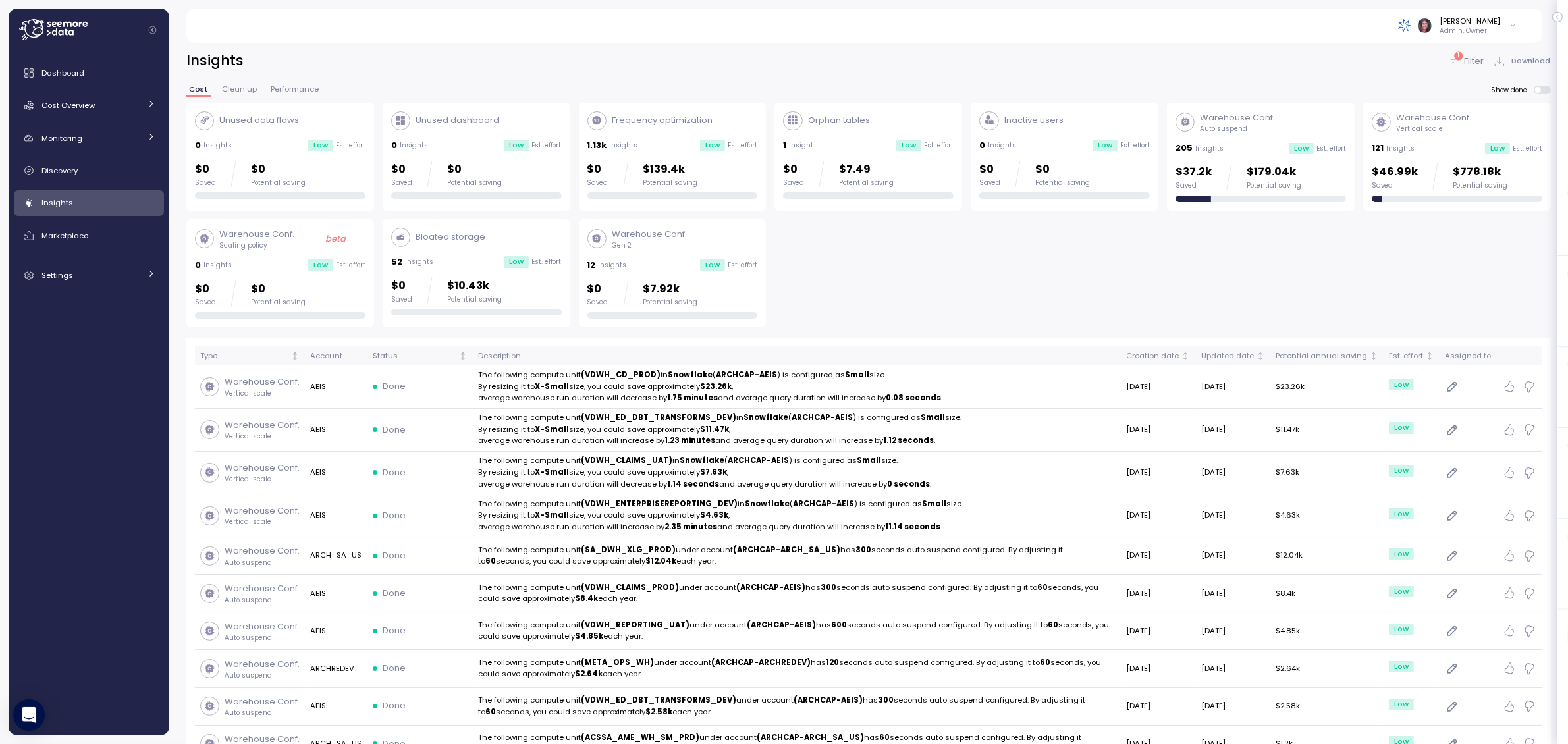
click at [1473, 58] on p "Filter" at bounding box center [1474, 61] width 20 height 13
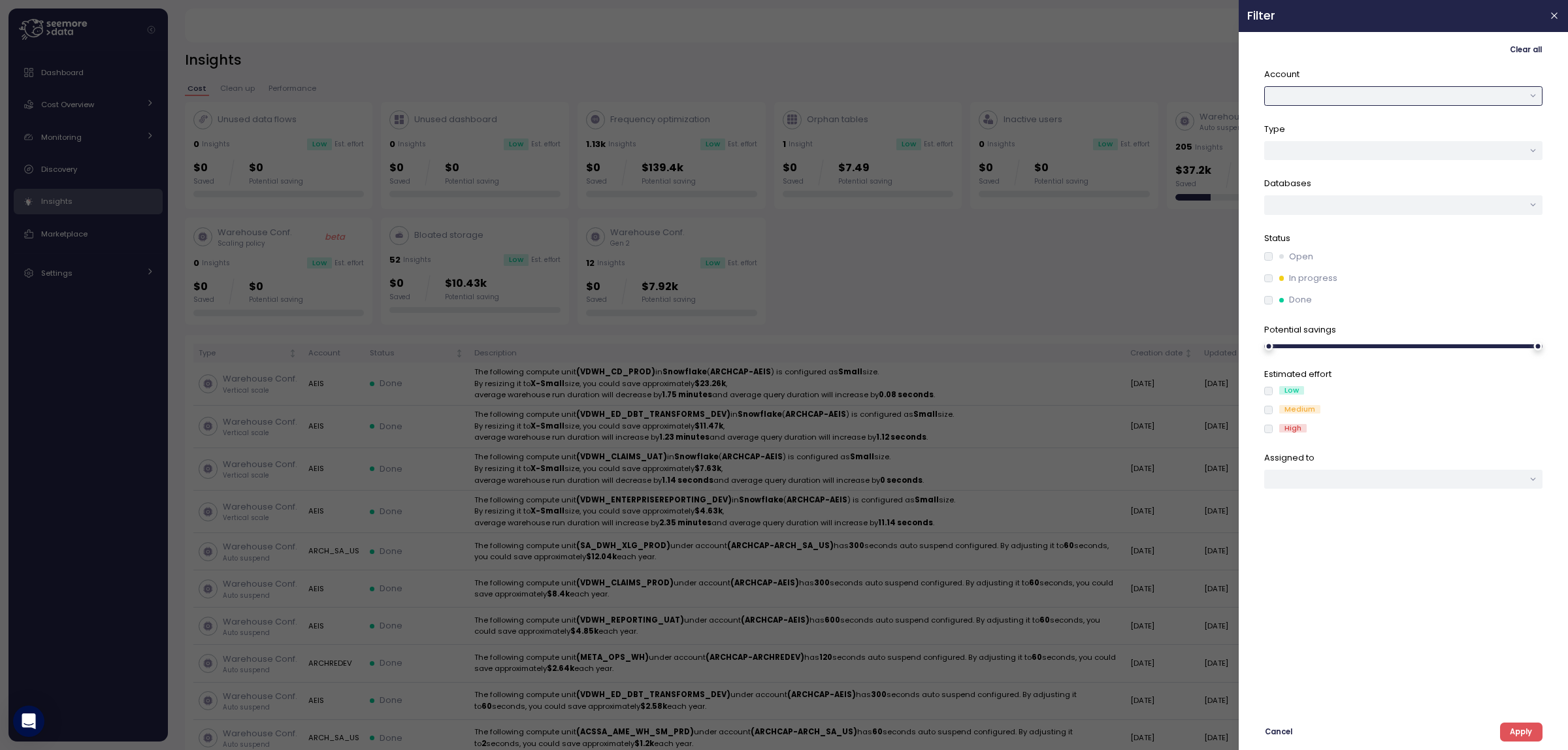
click at [1312, 87] on button "button" at bounding box center [1404, 96] width 278 height 19
click at [1389, 171] on div "AEIS" at bounding box center [1393, 172] width 16 height 10
click at [1510, 723] on button "Apply" at bounding box center [1521, 732] width 42 height 19
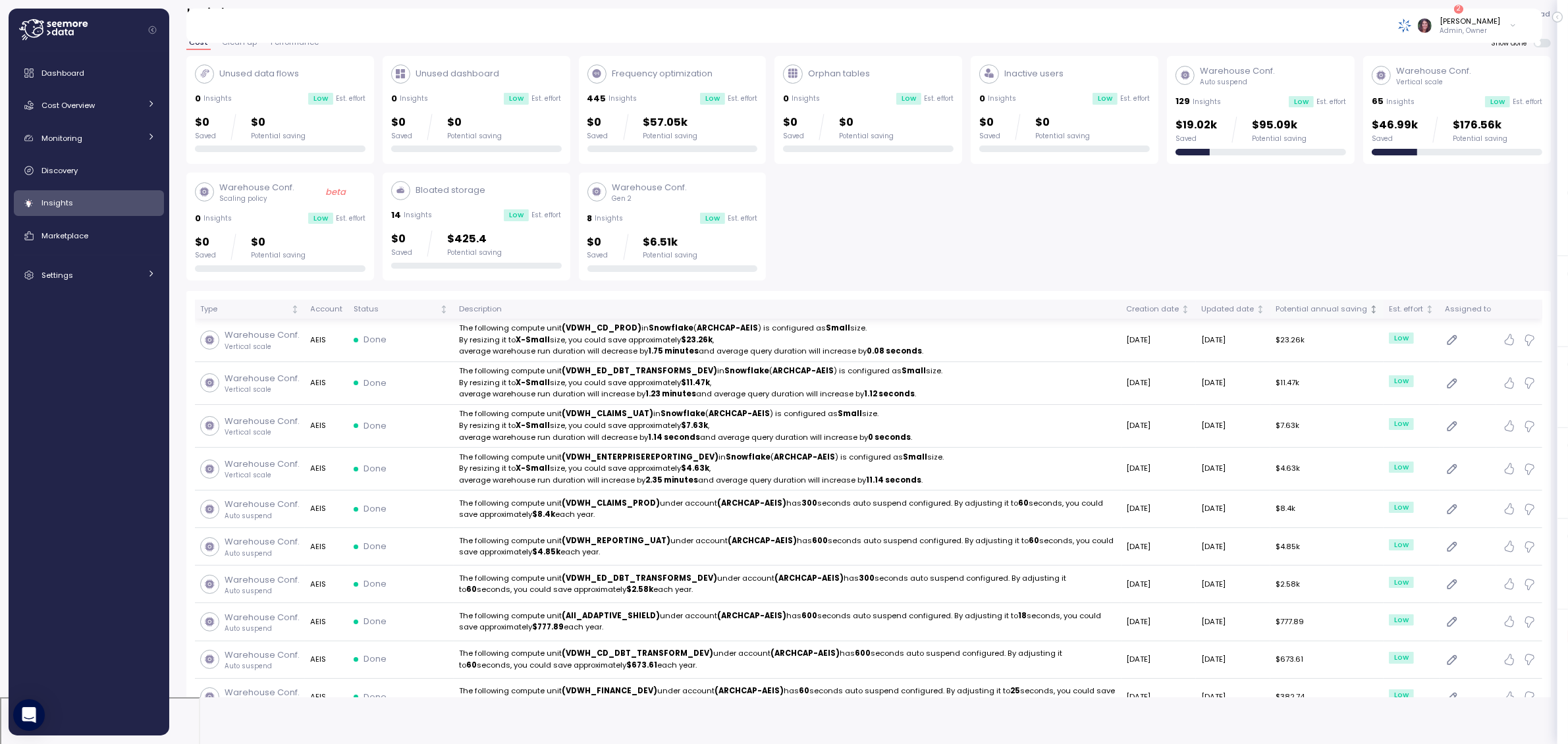
click at [1367, 313] on div "Potential annual saving" at bounding box center [1321, 309] width 91 height 12
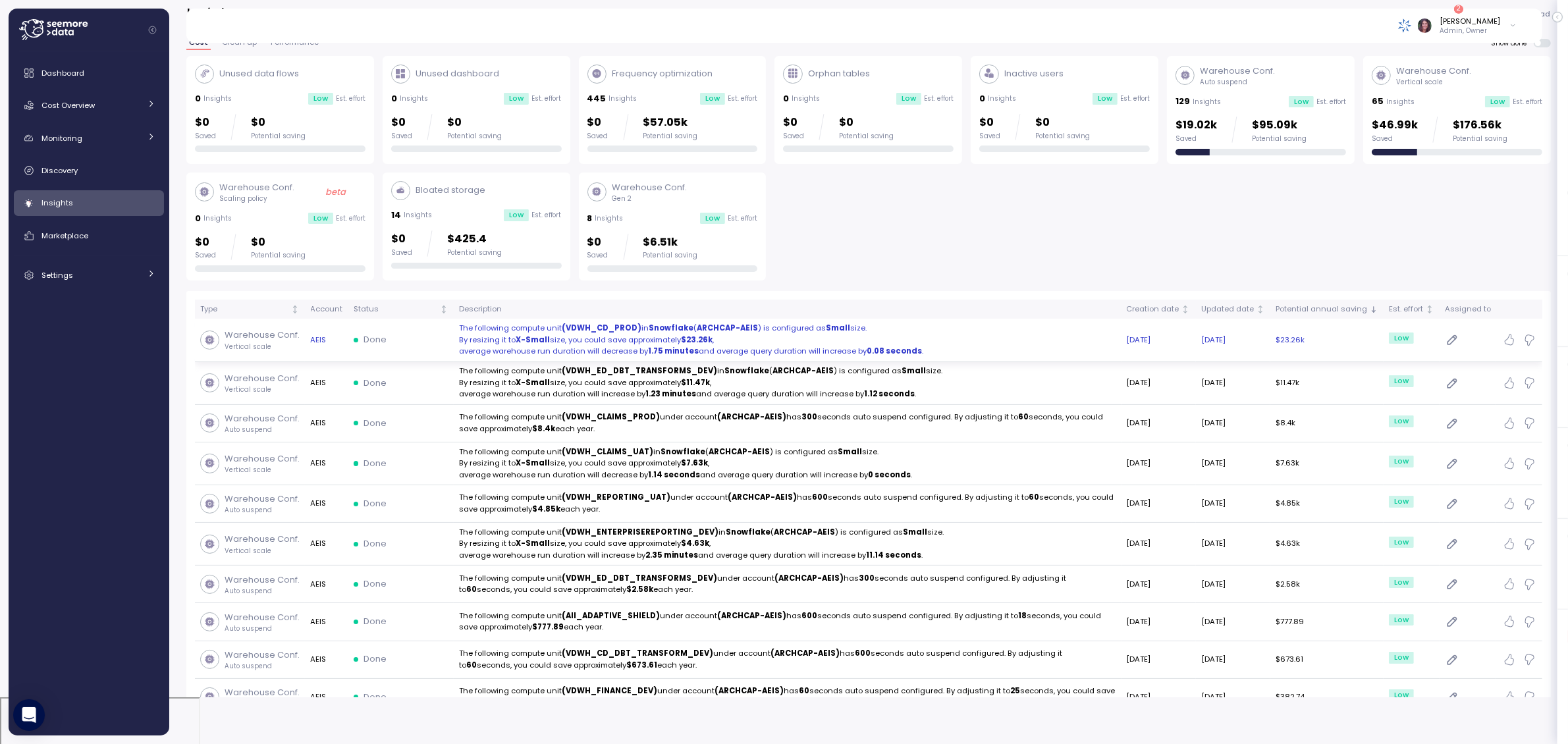
click at [691, 346] on p "average warehouse run duration will decrease by 1.75 minutes and average query …" at bounding box center [787, 351] width 657 height 12
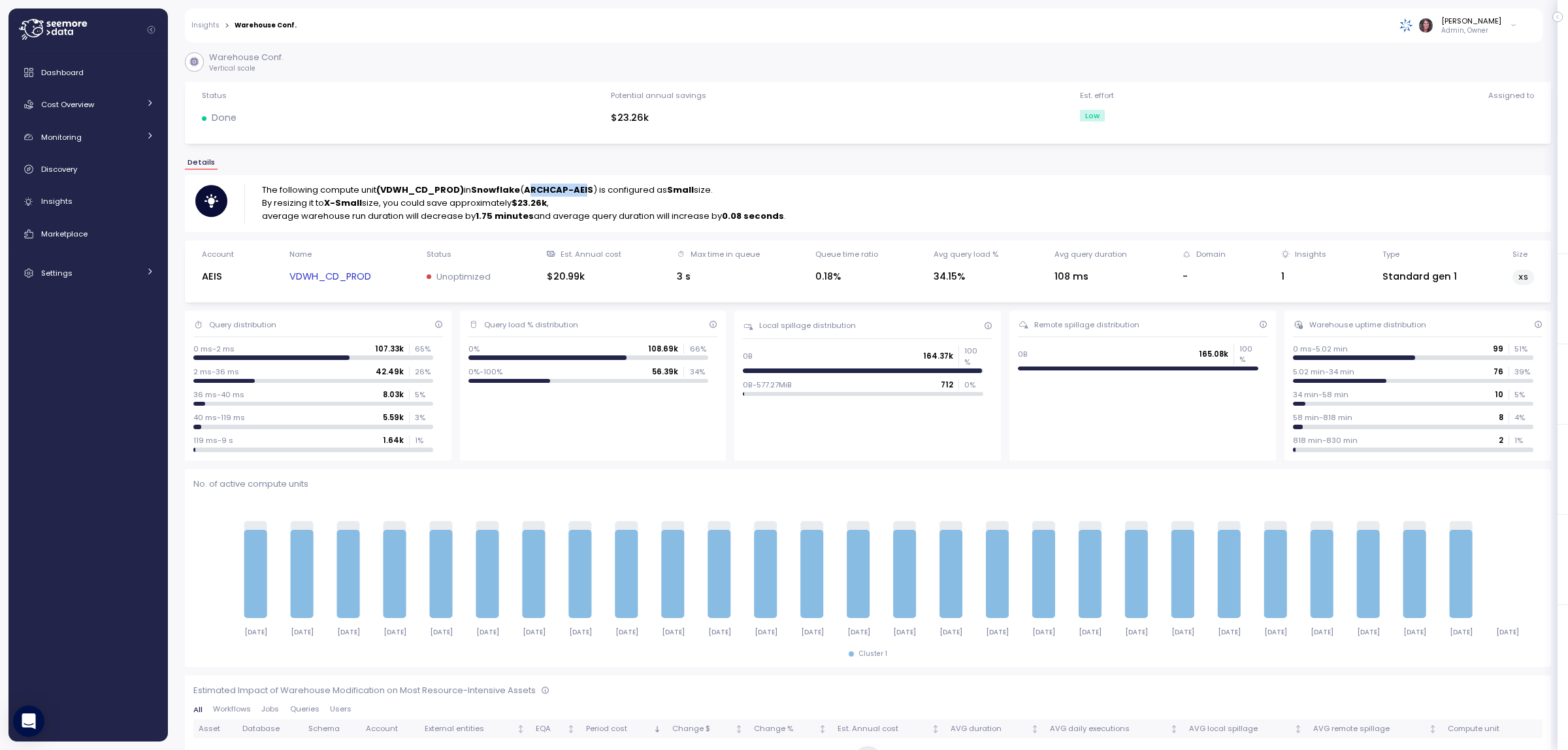
drag, startPoint x: 532, startPoint y: 188, endPoint x: 588, endPoint y: 192, distance: 56.1
click at [588, 192] on strong "ARCHCAP-AEIS" at bounding box center [559, 190] width 70 height 12
click at [152, 102] on icon at bounding box center [150, 103] width 8 height 8
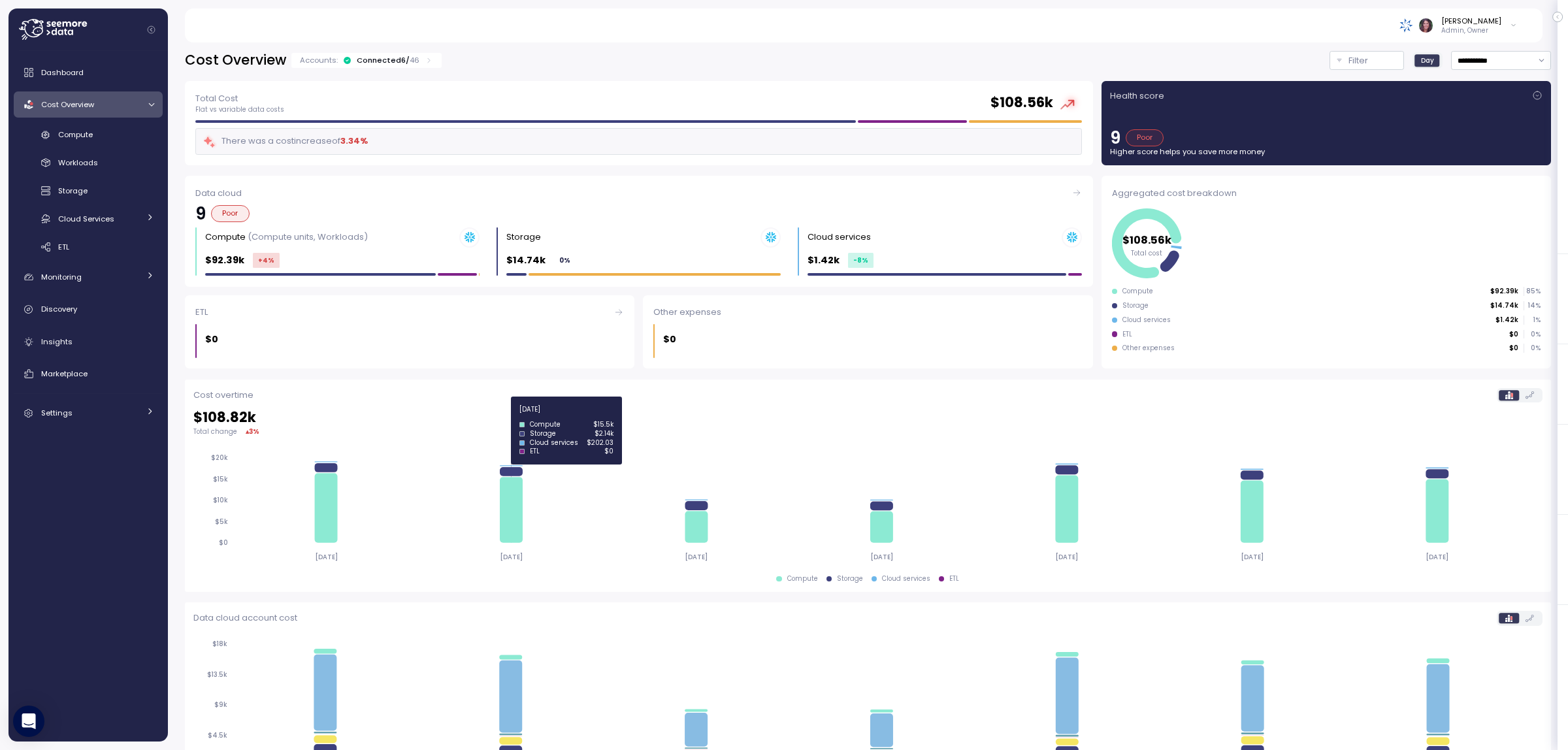
scroll to position [72, 0]
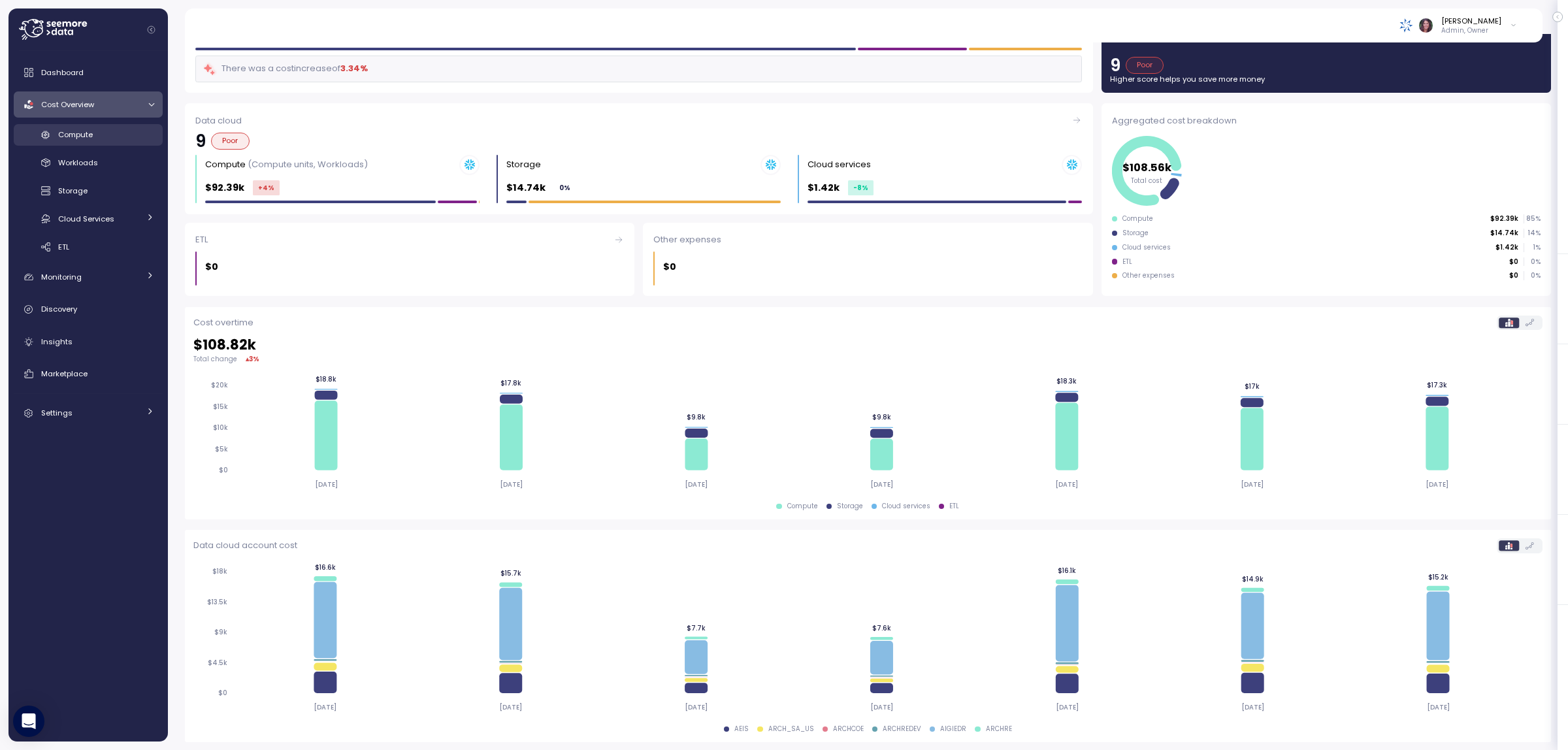
click at [70, 134] on span "Compute" at bounding box center [75, 134] width 35 height 10
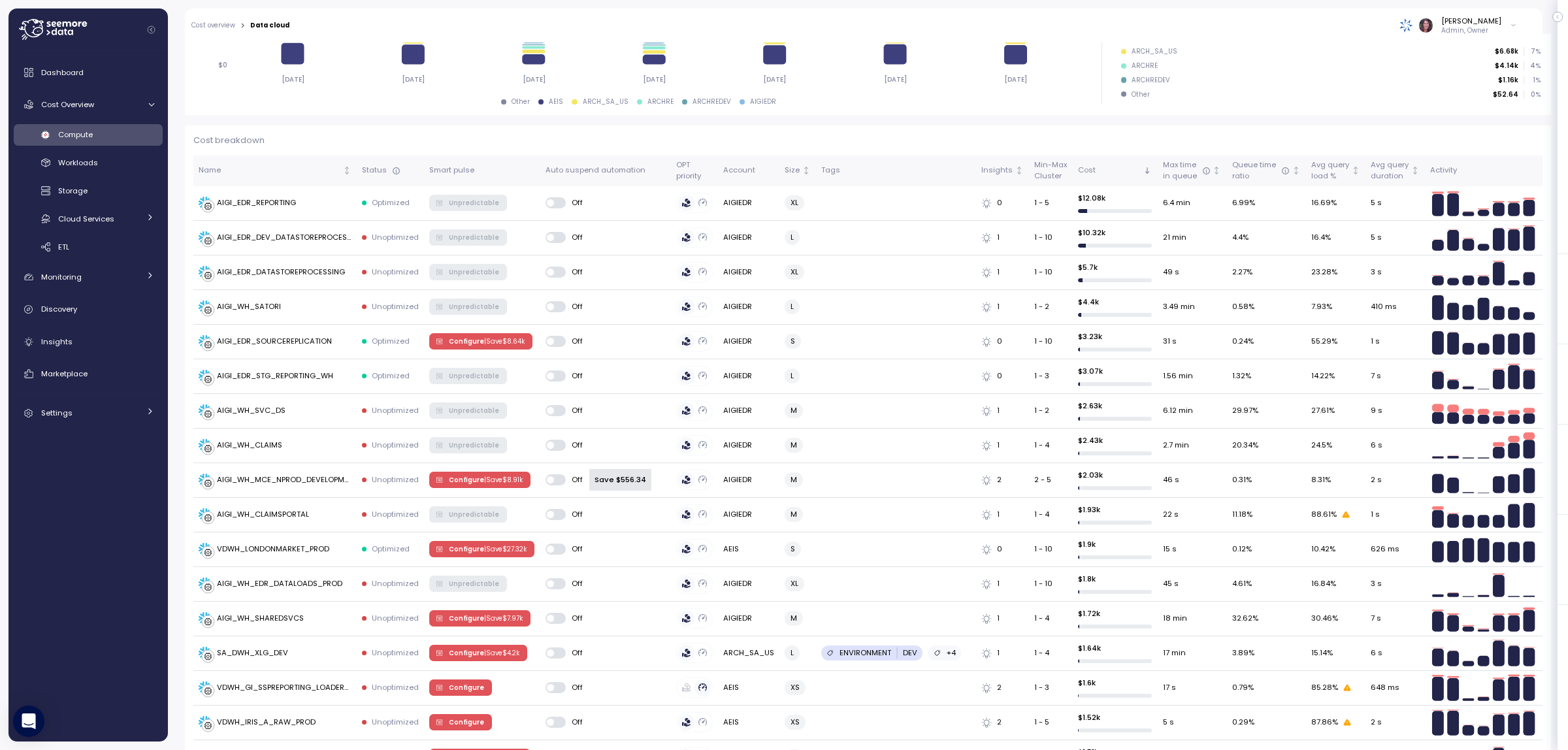
scroll to position [72, 0]
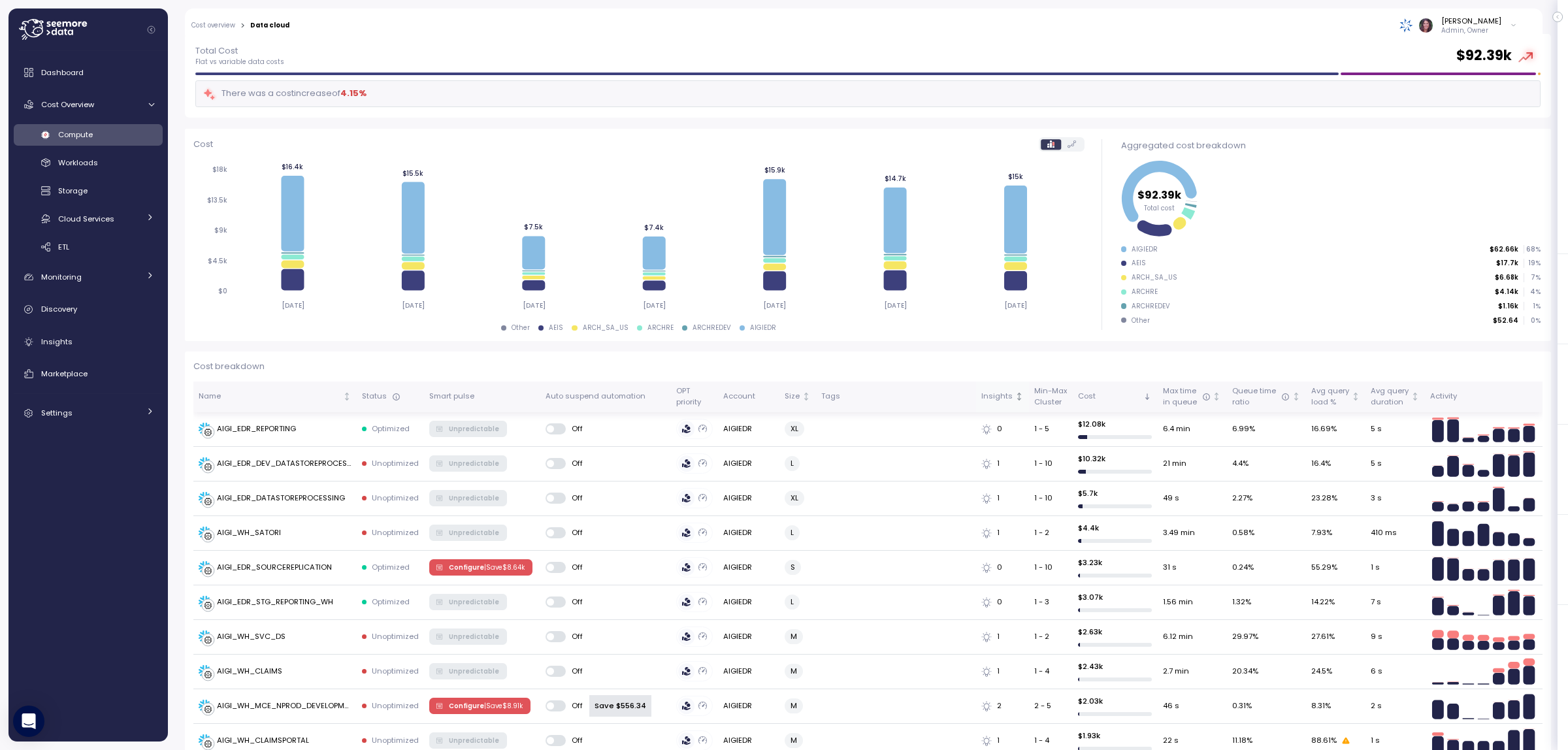
click at [1018, 399] on icon "Not sorted" at bounding box center [1019, 400] width 3 height 1
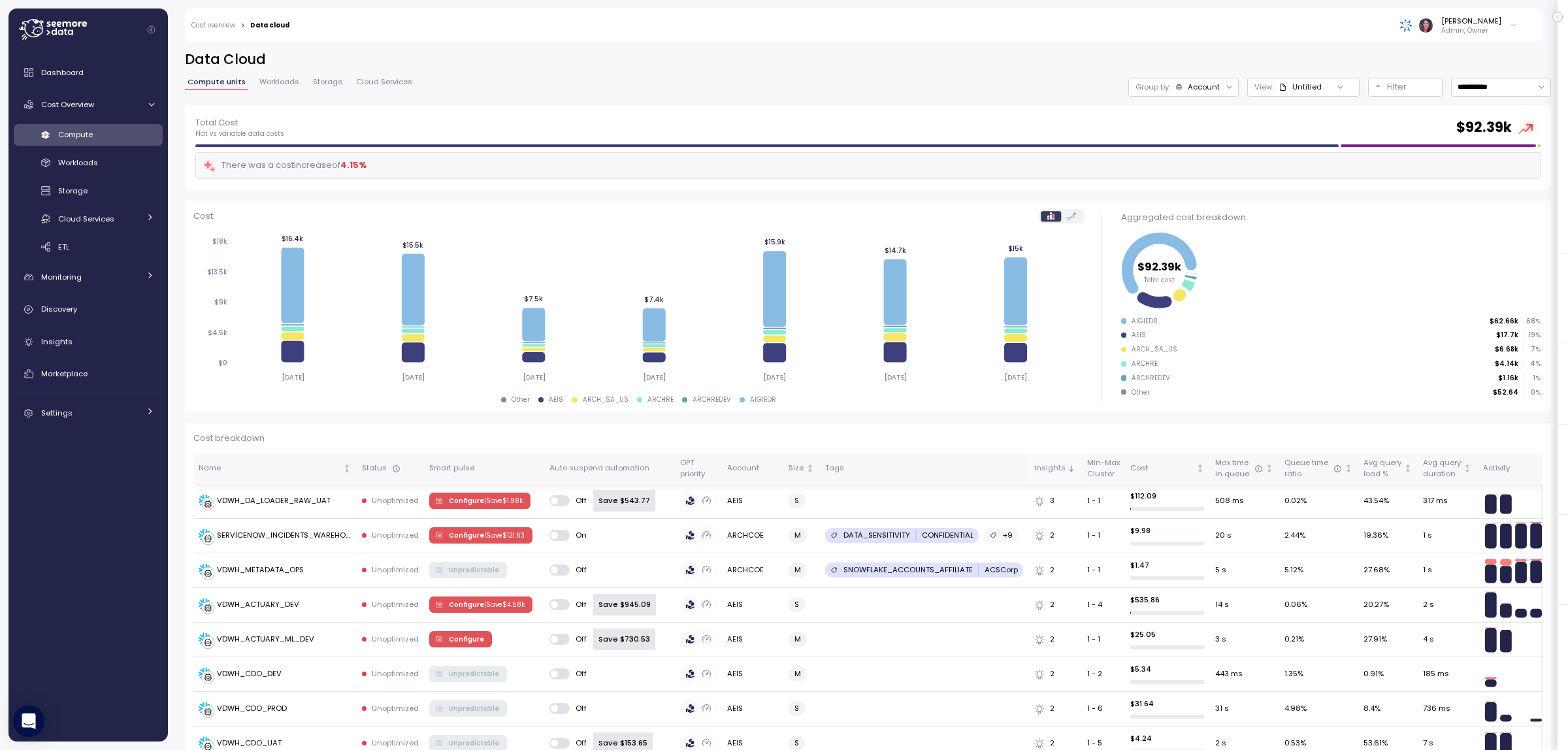
scroll to position [0, 0]
click at [1150, 82] on div "Group by: Account" at bounding box center [1183, 88] width 110 height 19
click at [1279, 87] on div "Untitled" at bounding box center [1300, 87] width 43 height 10
click at [1165, 78] on div "Group by: Account" at bounding box center [1183, 88] width 110 height 19
click at [1152, 118] on p "Account" at bounding box center [1153, 116] width 32 height 10
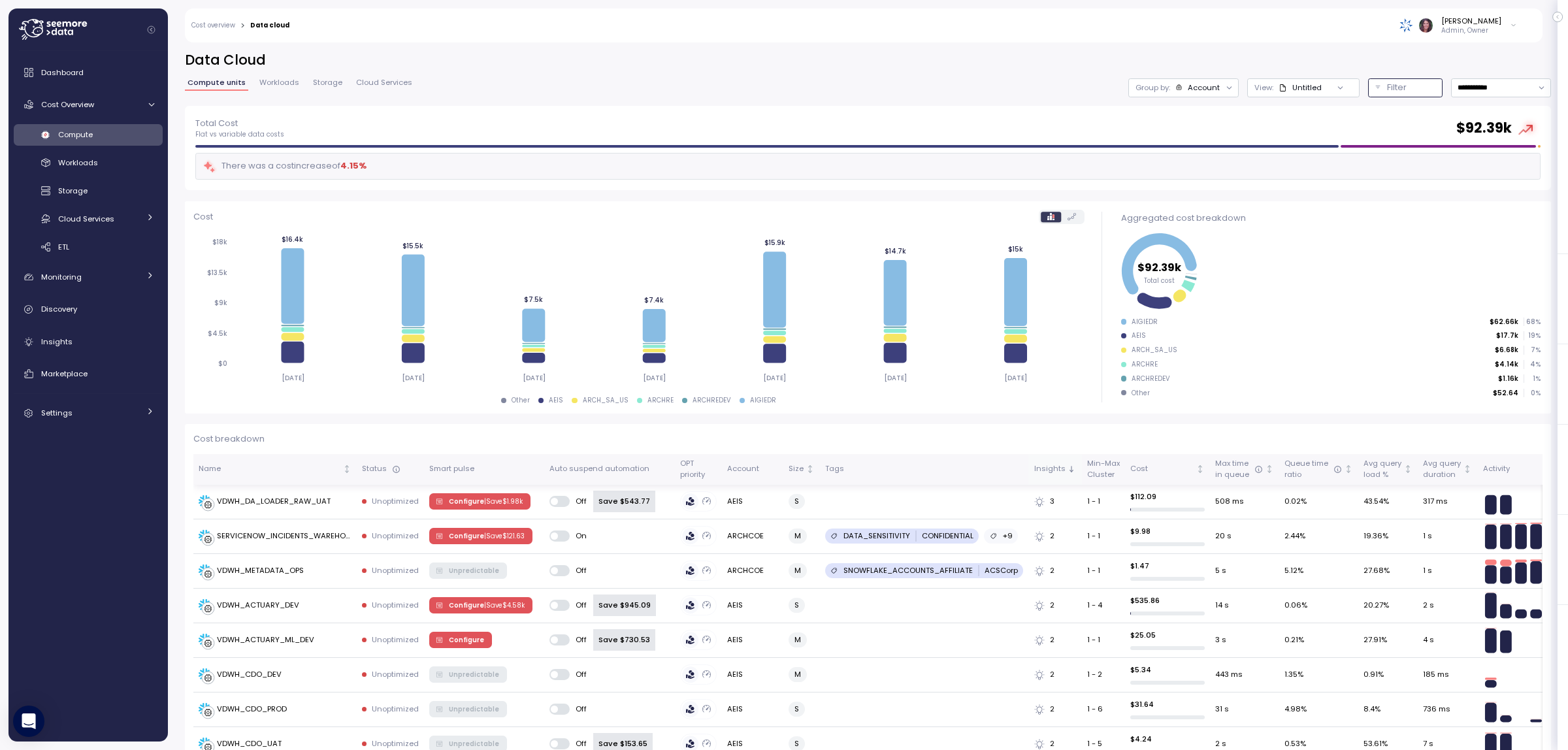
click at [1387, 84] on div "Filter" at bounding box center [1411, 87] width 48 height 13
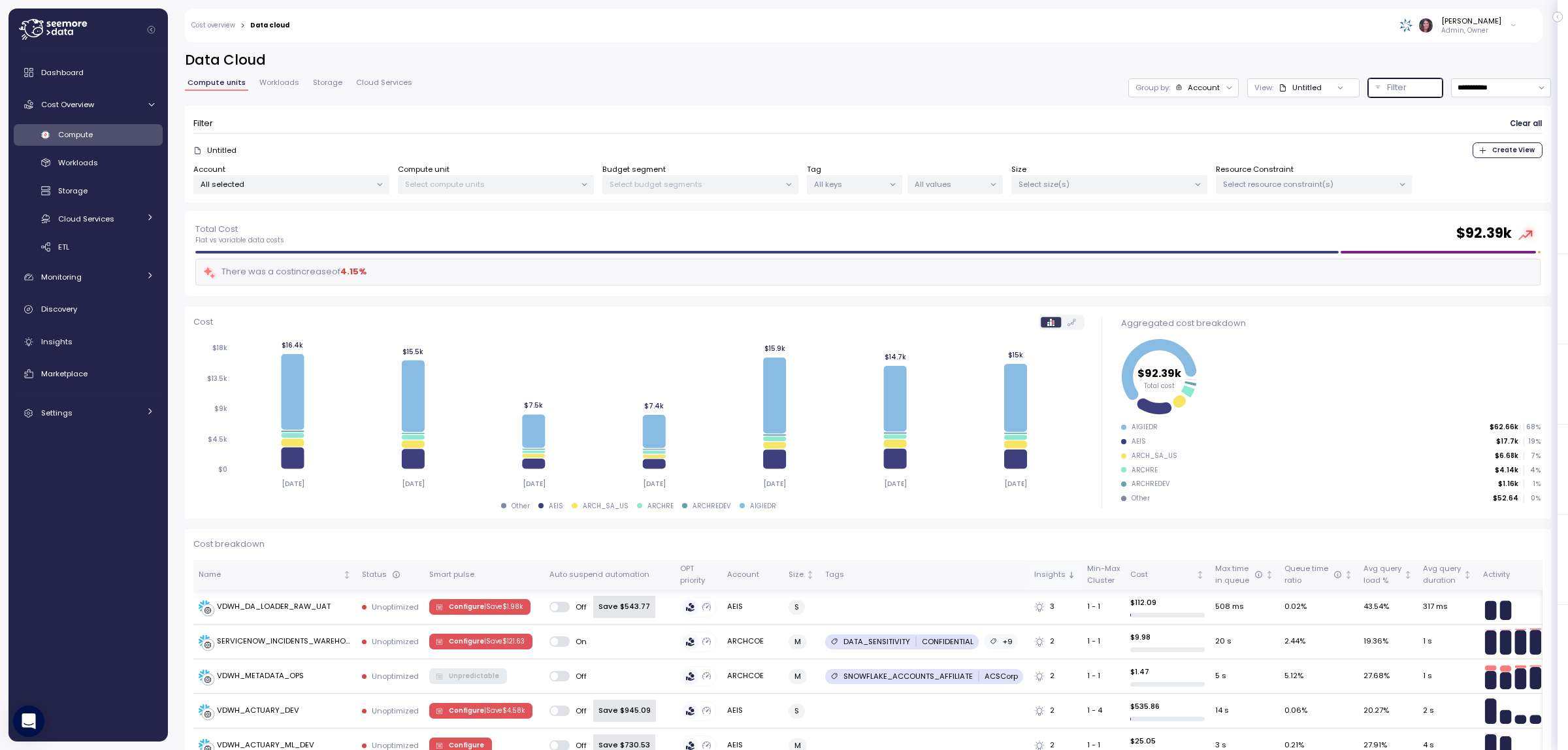
click at [289, 191] on div "All selected" at bounding box center [292, 185] width 196 height 19
click at [330, 255] on span "only" at bounding box center [329, 255] width 15 height 14
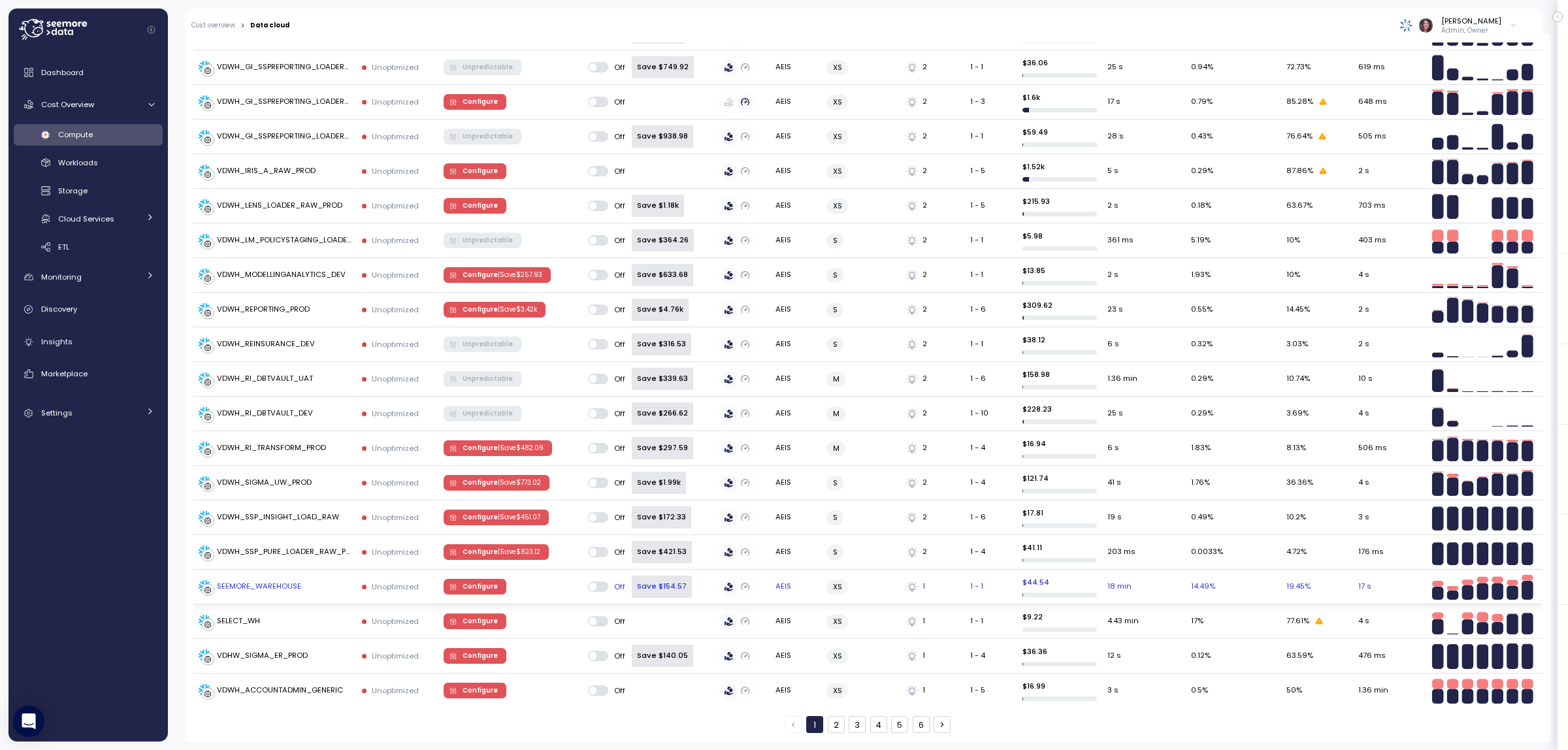
scroll to position [1621, 0]
click at [828, 724] on button "2" at bounding box center [836, 724] width 17 height 17
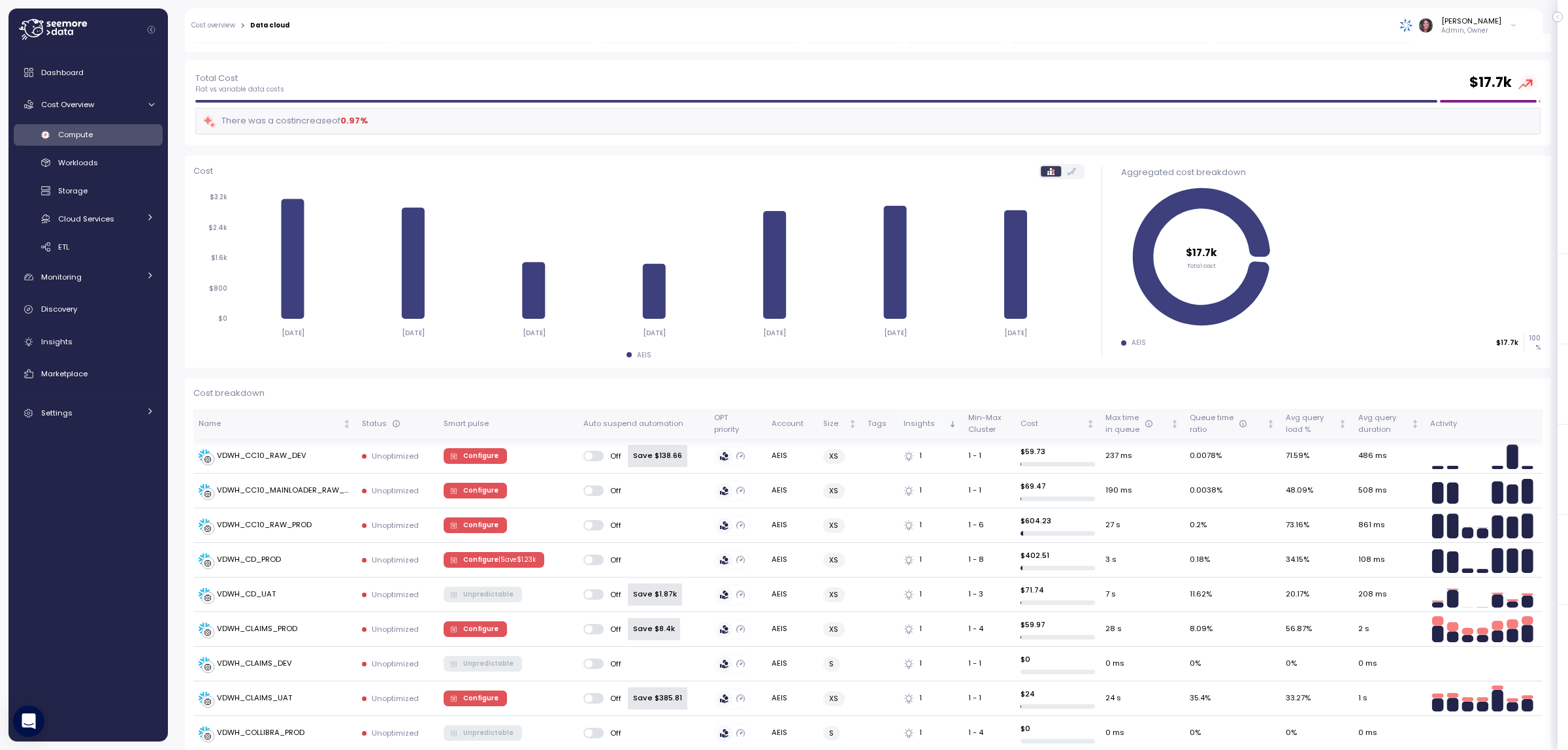
scroll to position [0, 0]
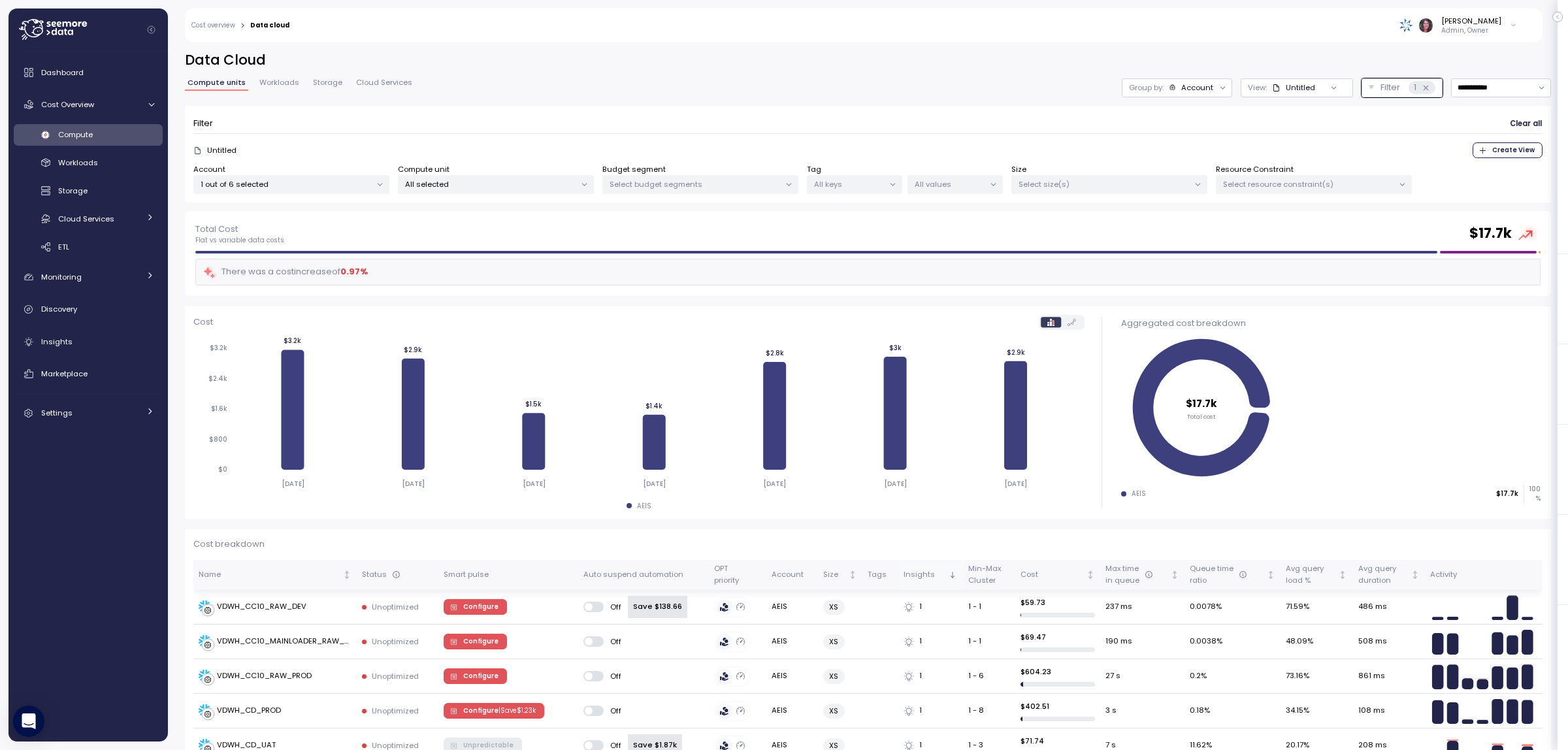
click at [288, 185] on p "1 out of 6 selected" at bounding box center [286, 184] width 170 height 10
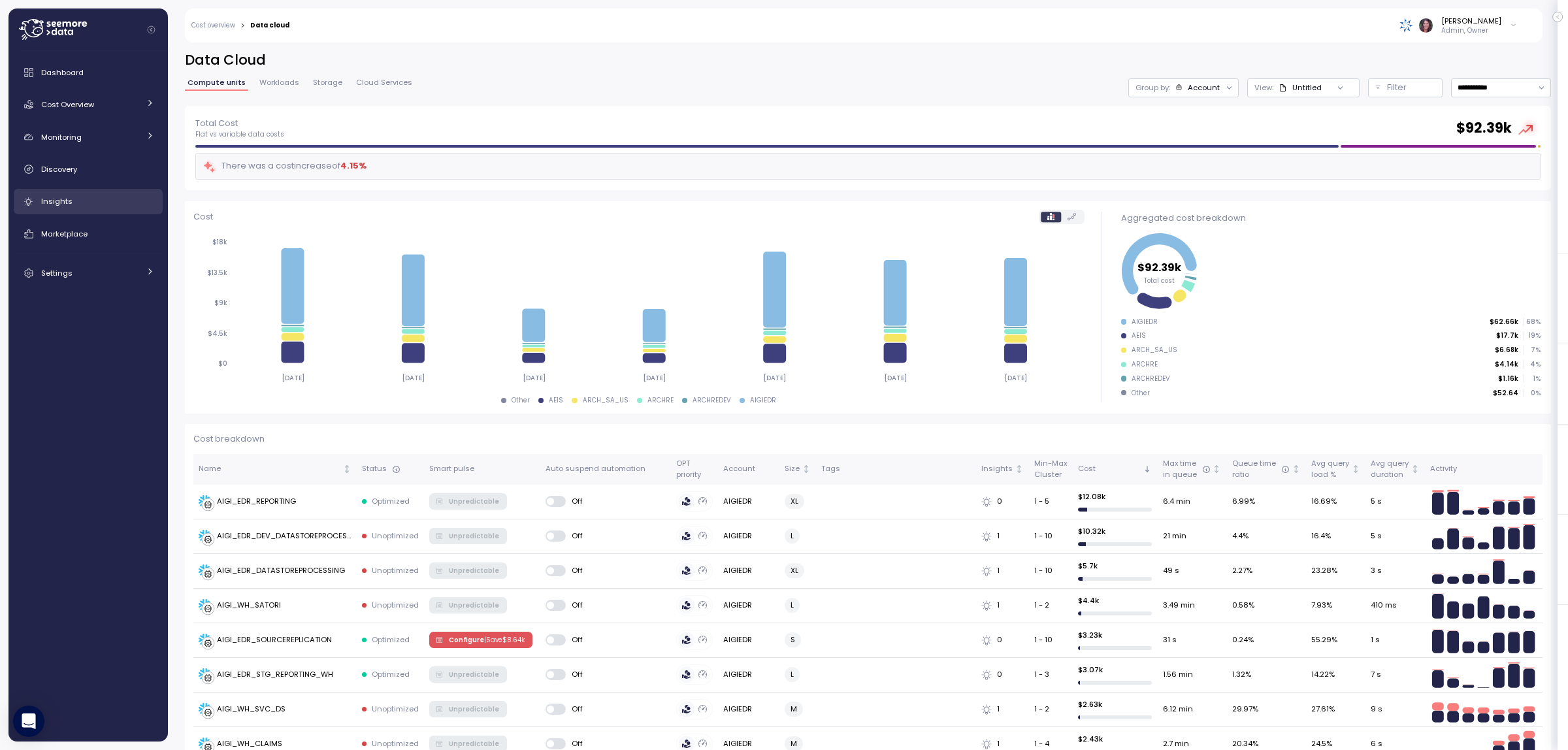
click at [73, 199] on div "Insights" at bounding box center [97, 201] width 113 height 13
click at [49, 197] on span "Insights" at bounding box center [57, 201] width 31 height 10
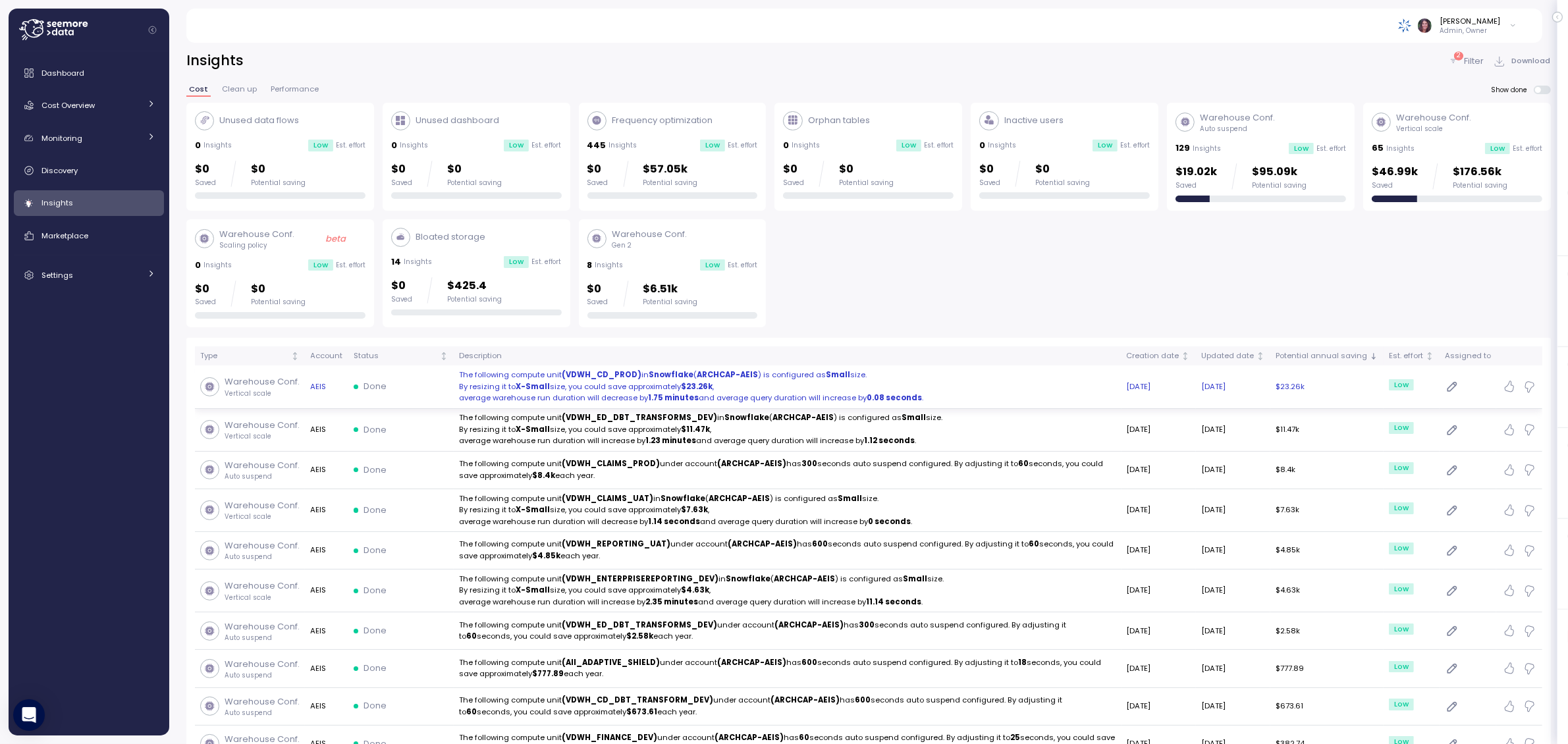
click at [662, 379] on strong "Snowflake" at bounding box center [671, 374] width 45 height 10
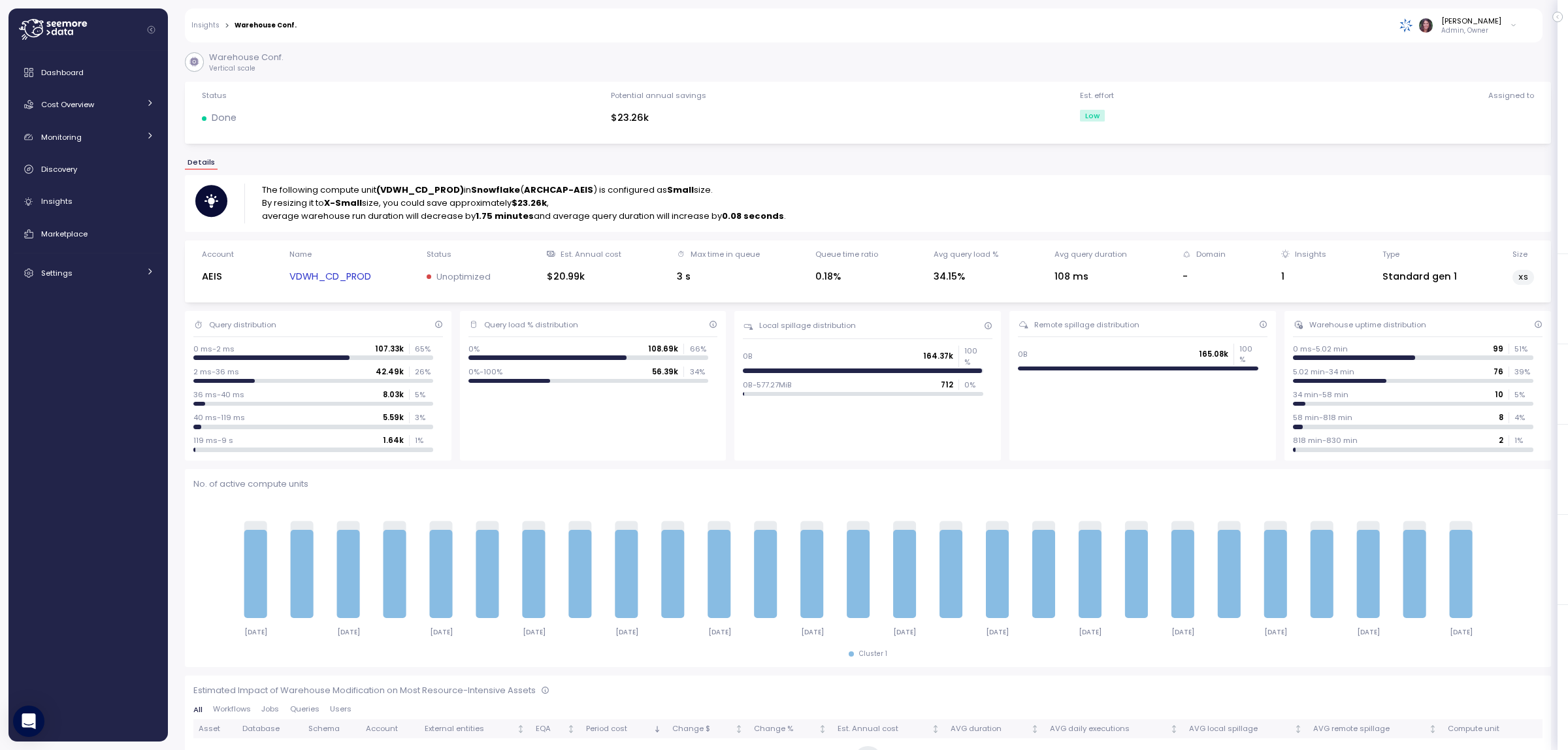
click at [312, 279] on link "VDWH_CD_PROD" at bounding box center [331, 277] width 82 height 15
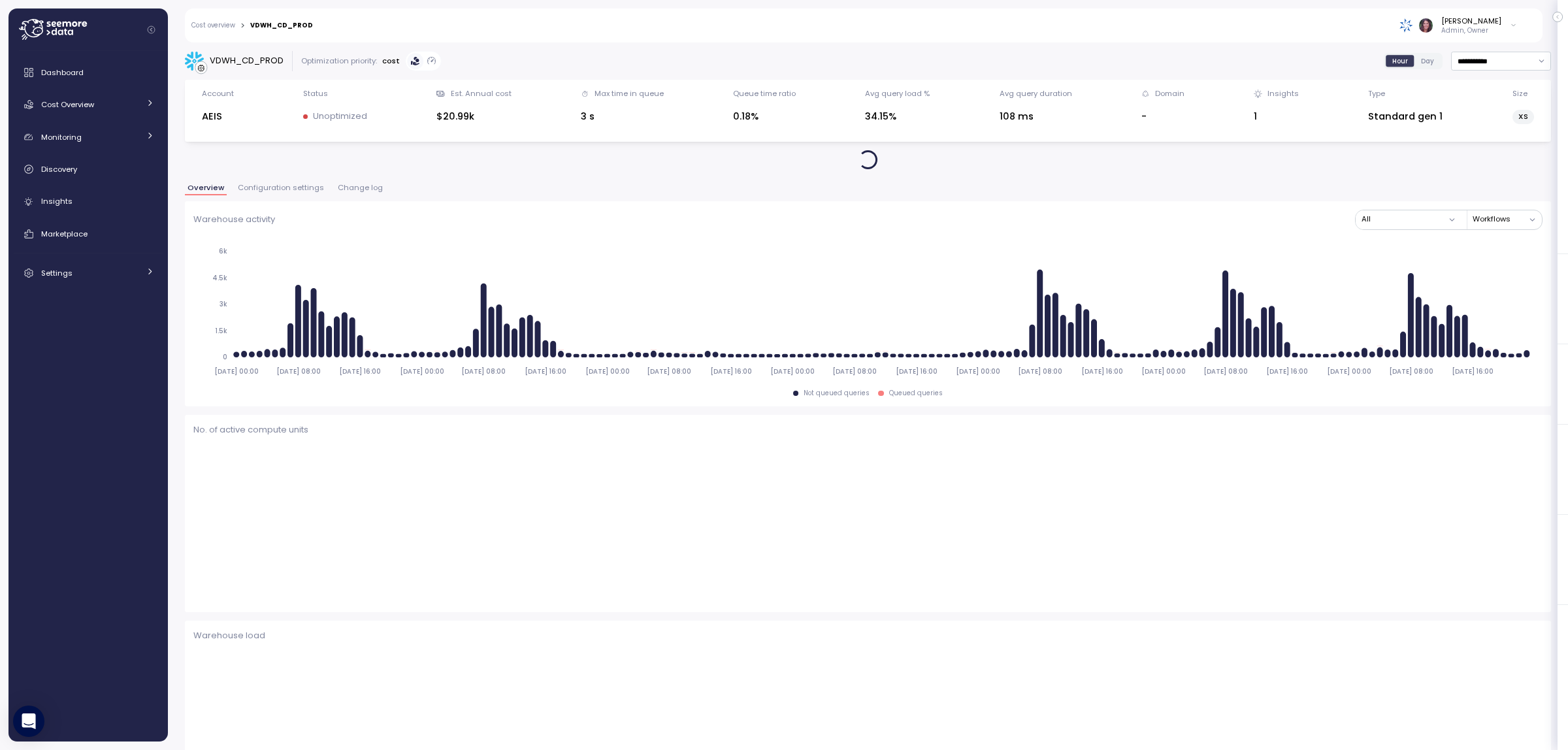
click at [365, 185] on span "Change log" at bounding box center [360, 188] width 45 height 7
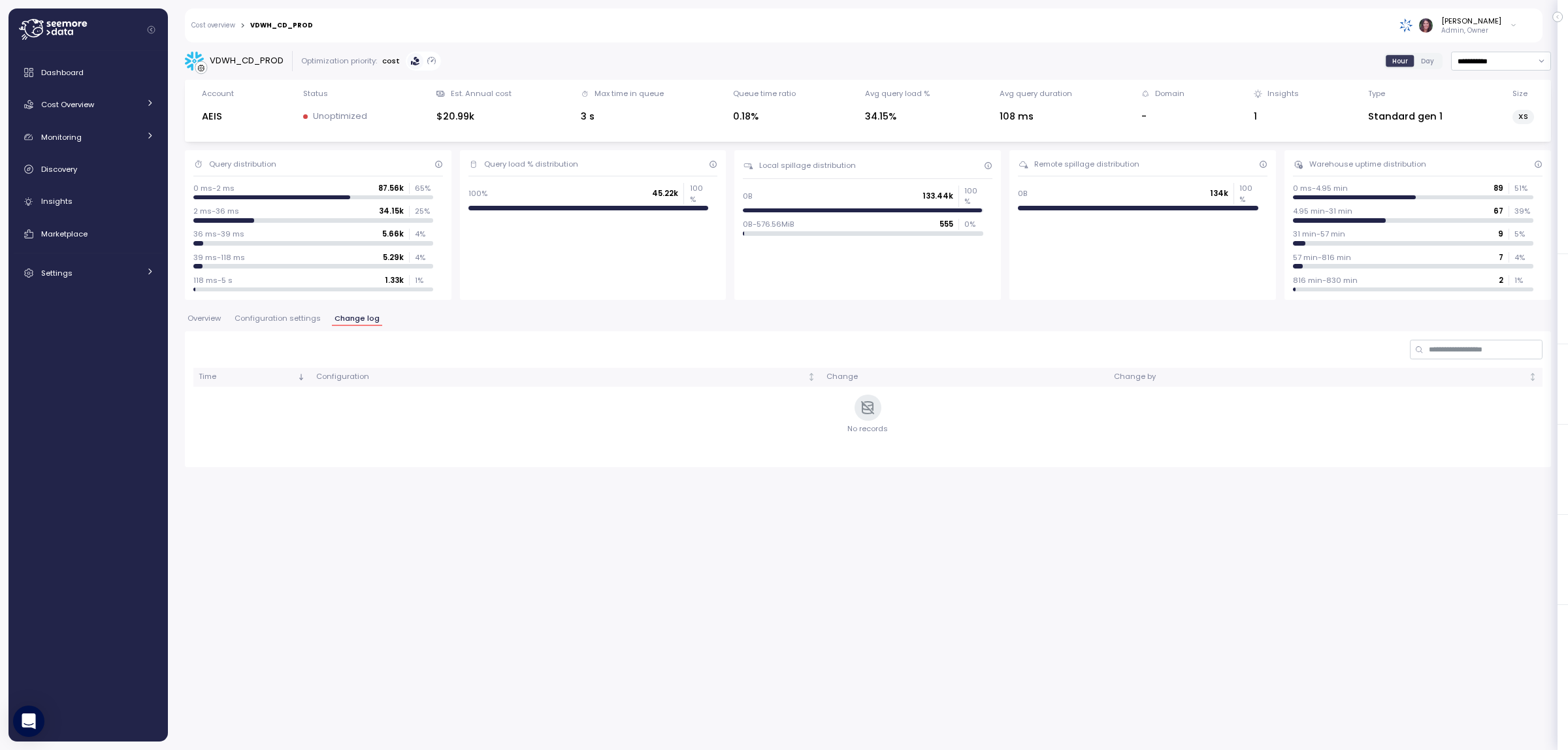
click at [292, 320] on span "Configuration settings" at bounding box center [277, 318] width 87 height 7
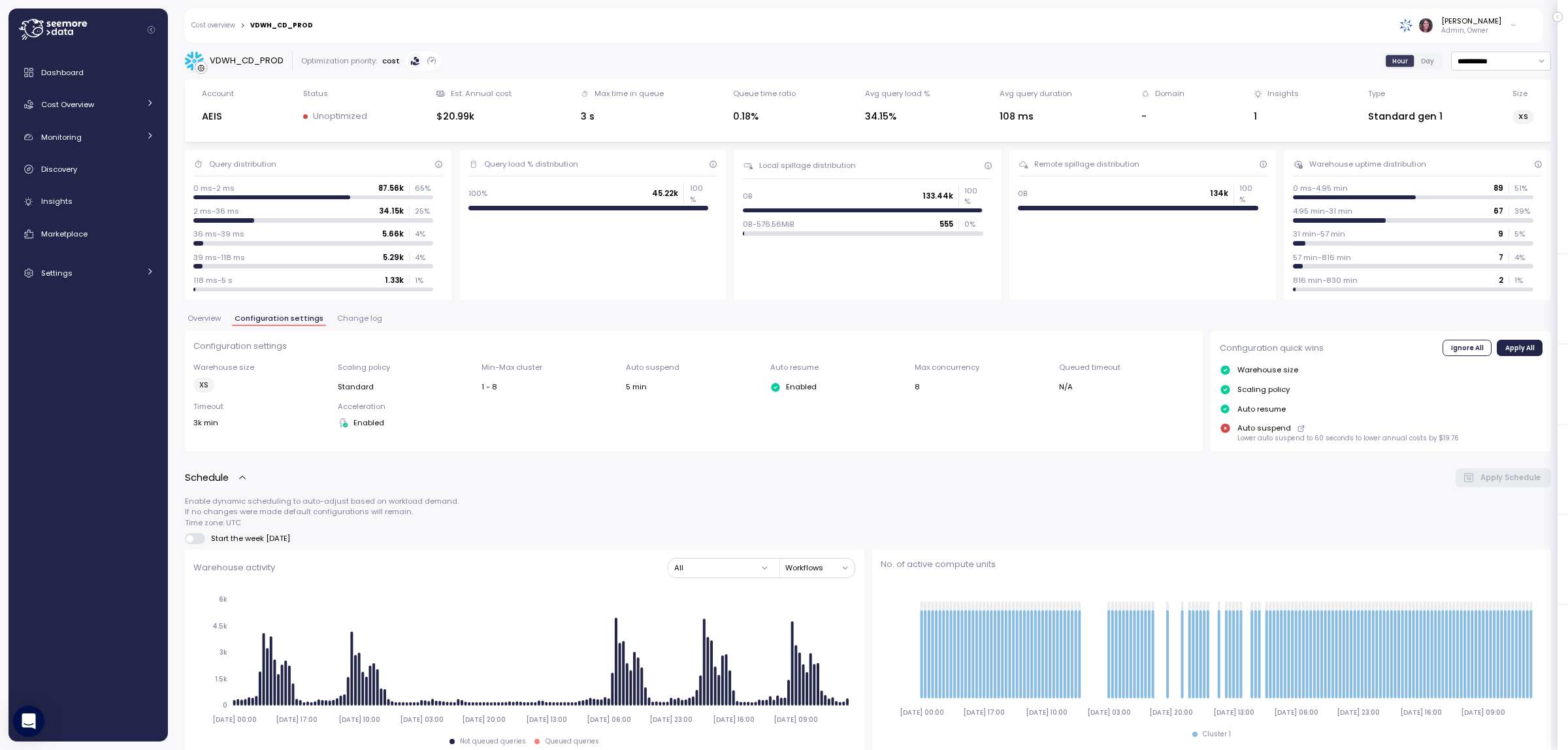
click at [337, 318] on span "Change log" at bounding box center [360, 318] width 45 height 7
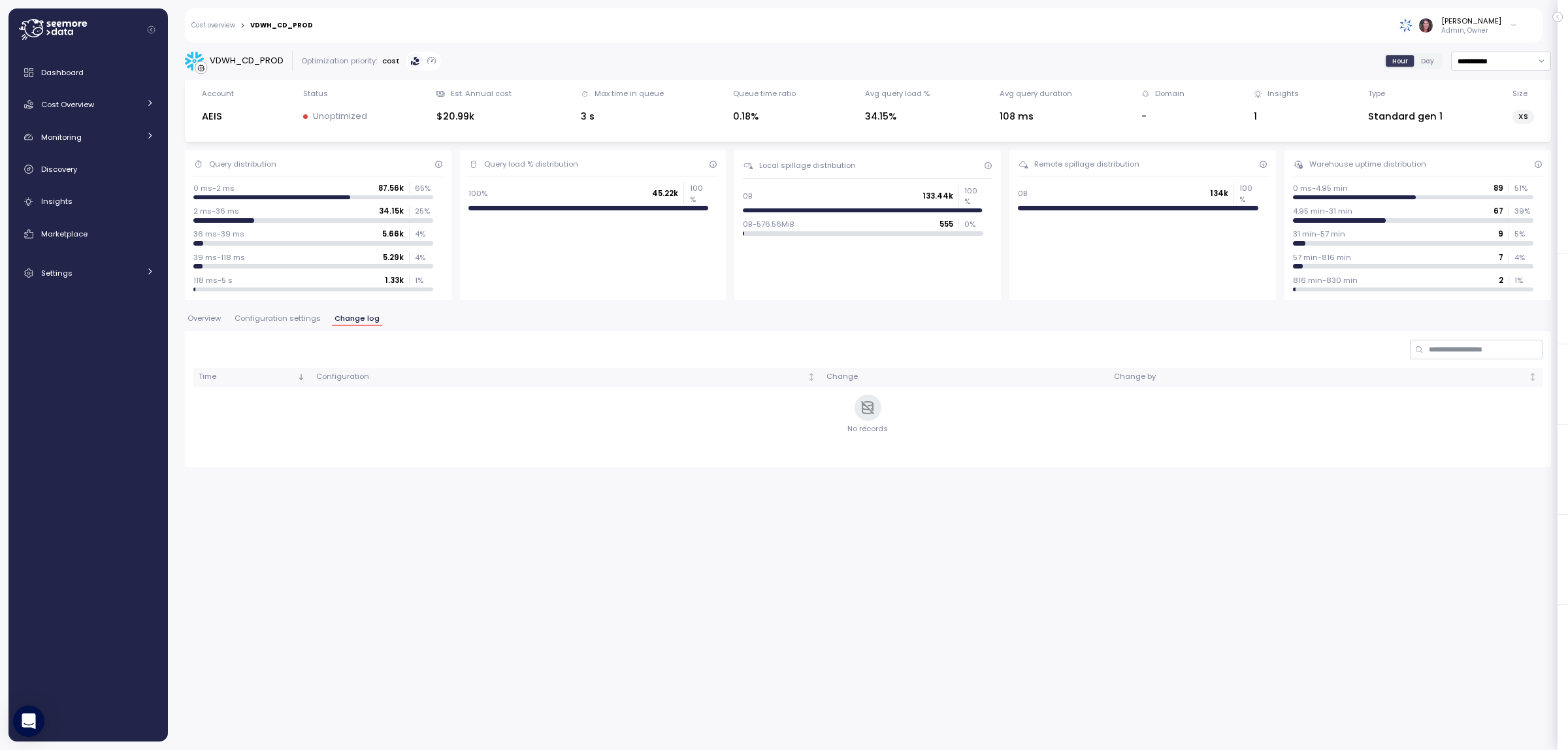
click at [295, 315] on span "Configuration settings" at bounding box center [277, 318] width 87 height 7
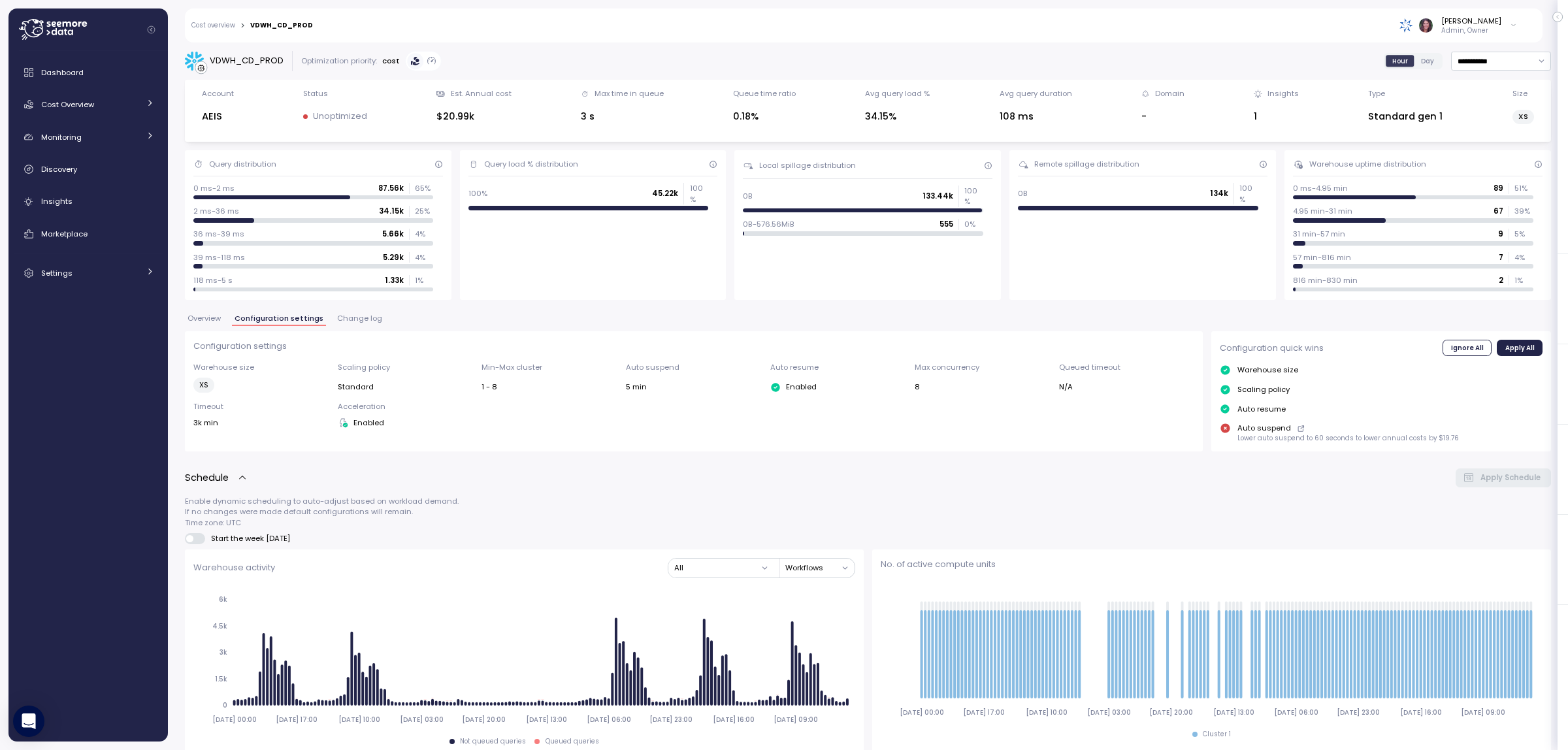
click at [374, 318] on span "Change log" at bounding box center [360, 318] width 45 height 7
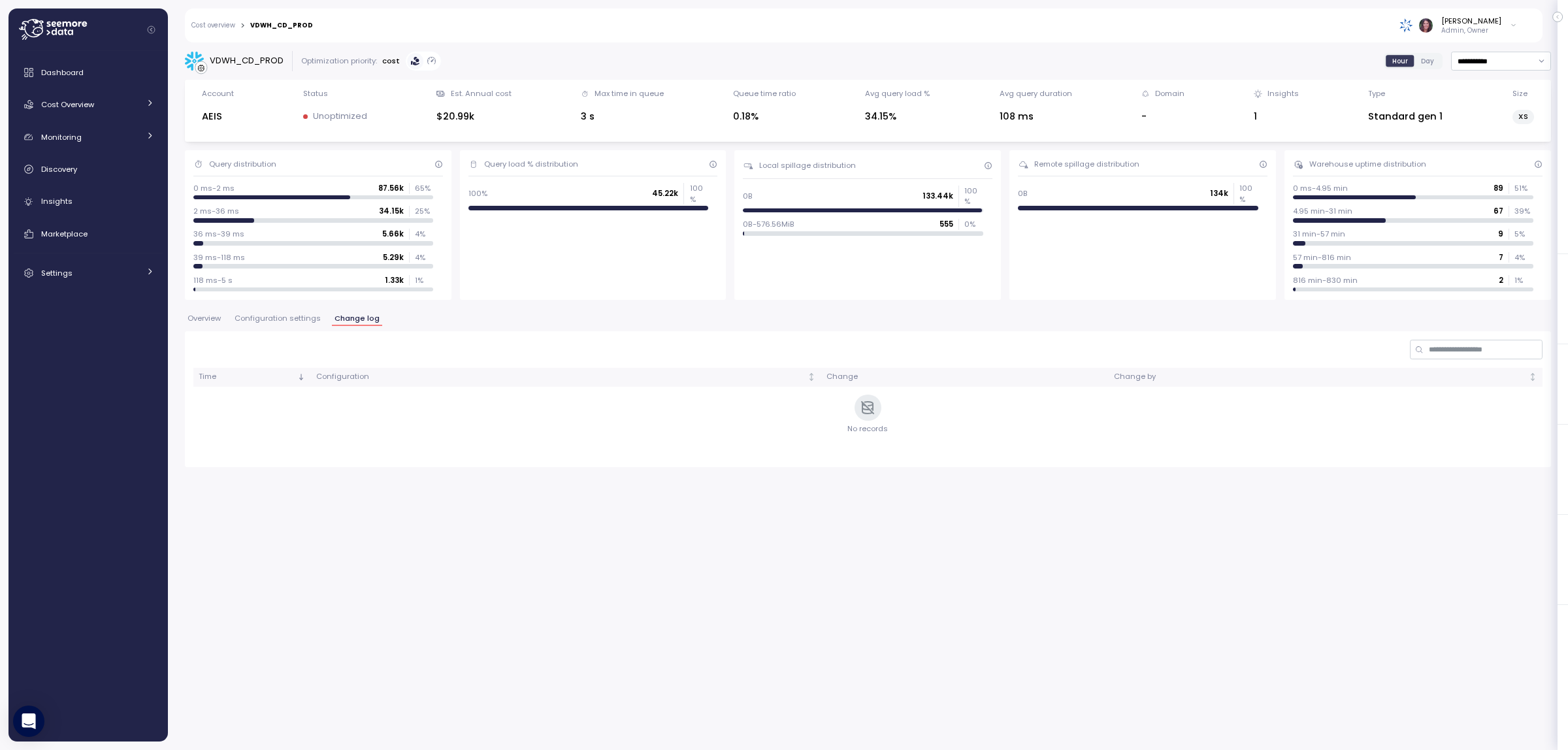
click at [266, 331] on div "Time Configuration Change Change by No records" at bounding box center [868, 399] width 1366 height 136
click at [260, 322] on span "Configuration settings" at bounding box center [277, 318] width 87 height 7
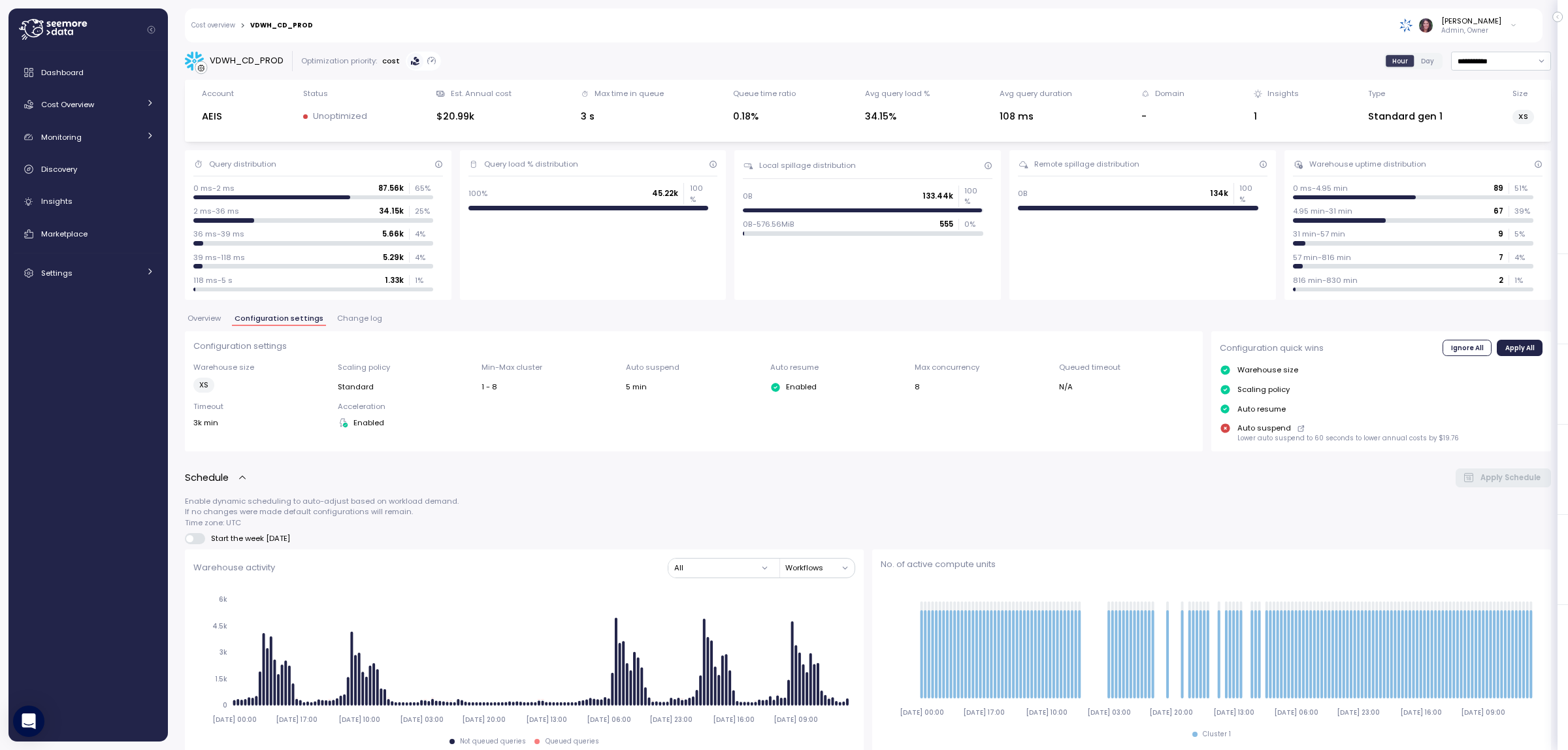
click at [209, 318] on span "Overview" at bounding box center [204, 318] width 33 height 7
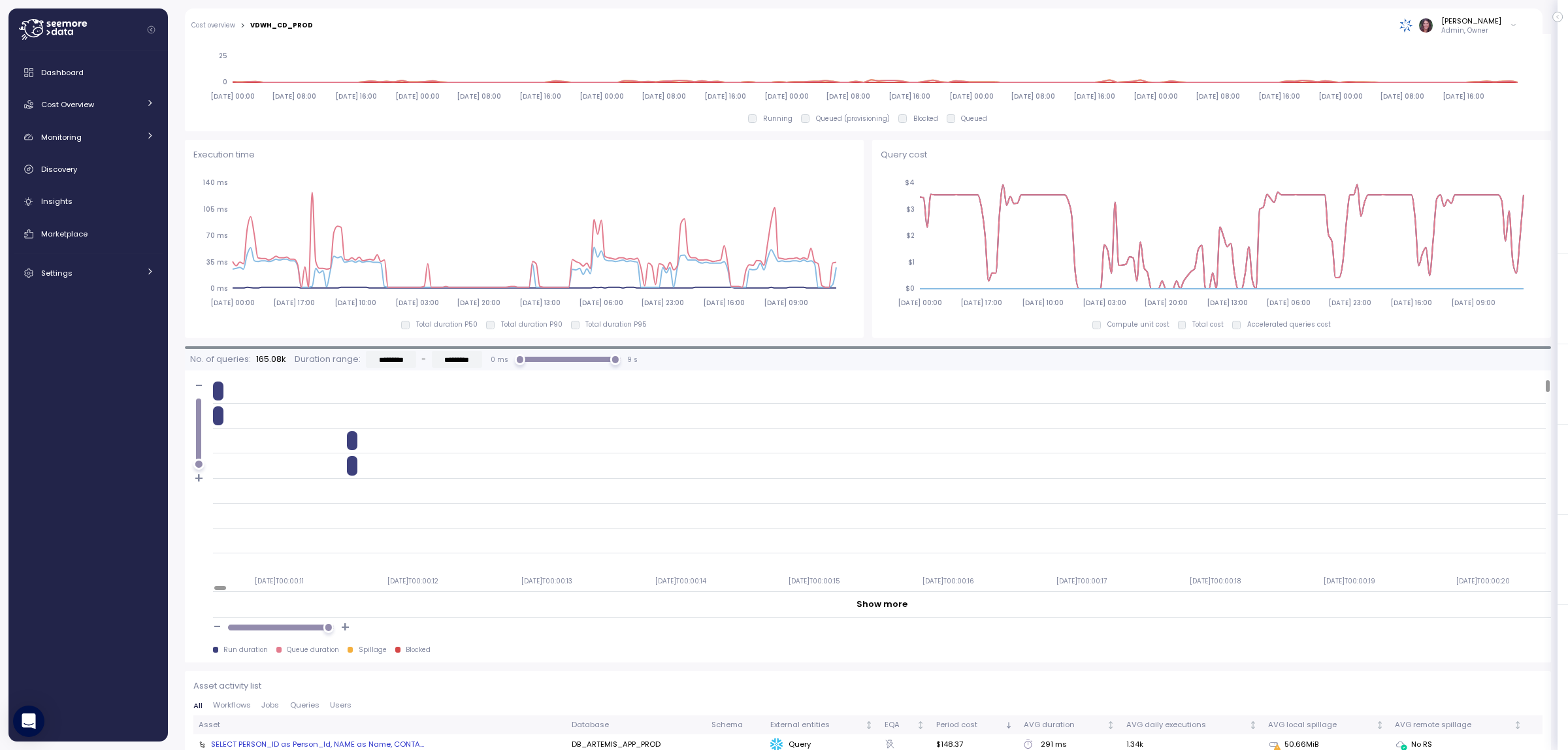
scroll to position [817, 0]
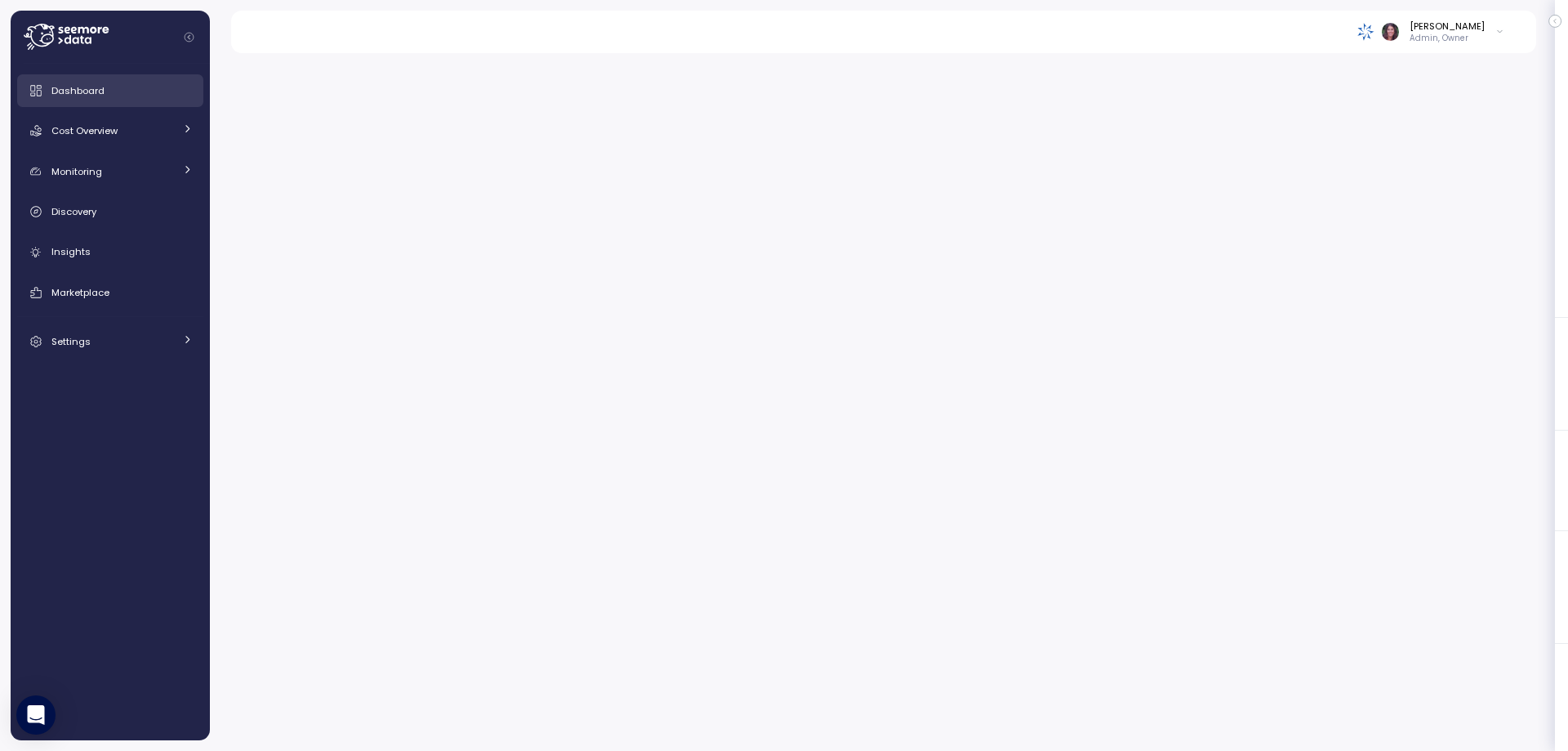
click at [69, 86] on span "Dashboard" at bounding box center [78, 90] width 53 height 13
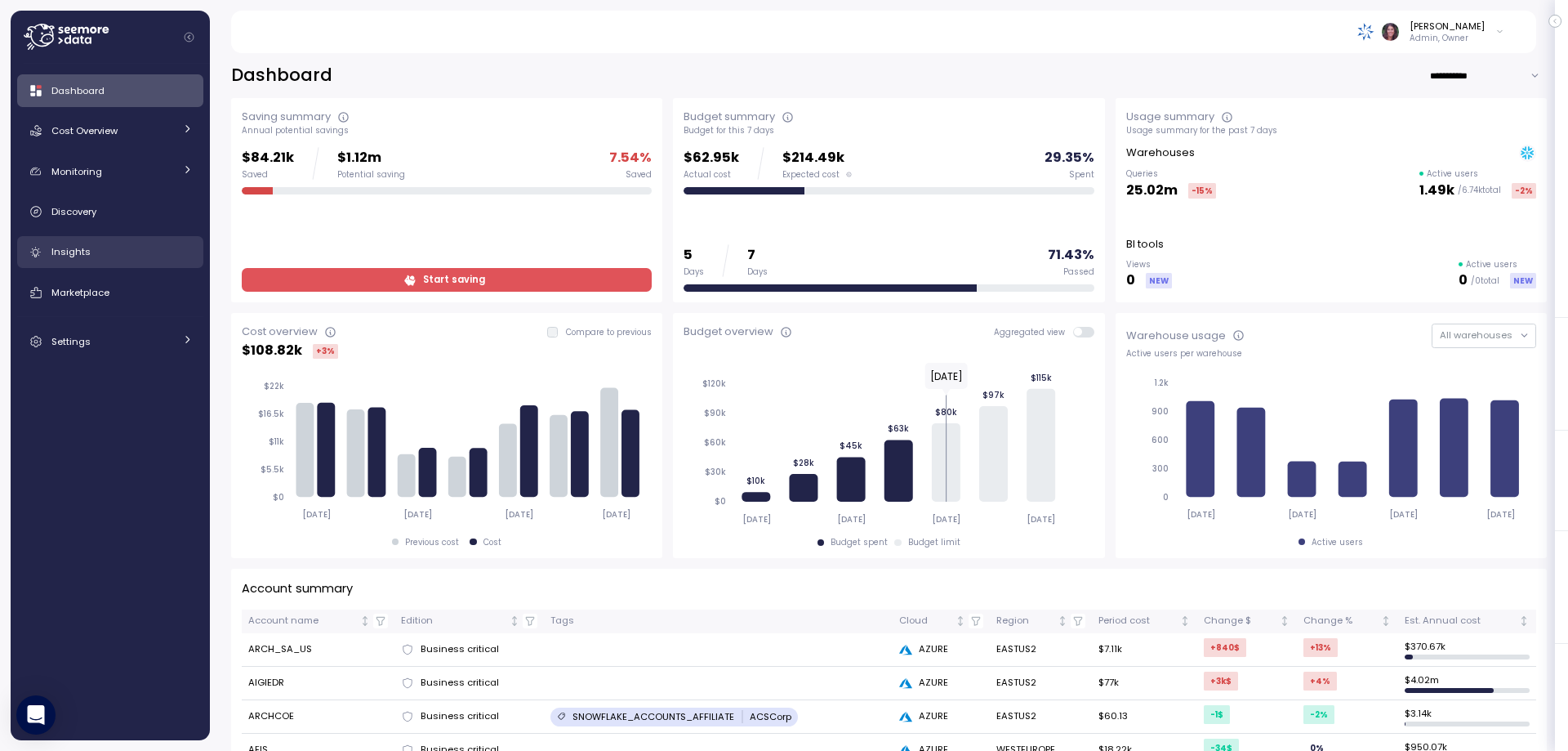
click at [104, 252] on div "Insights" at bounding box center [122, 251] width 141 height 16
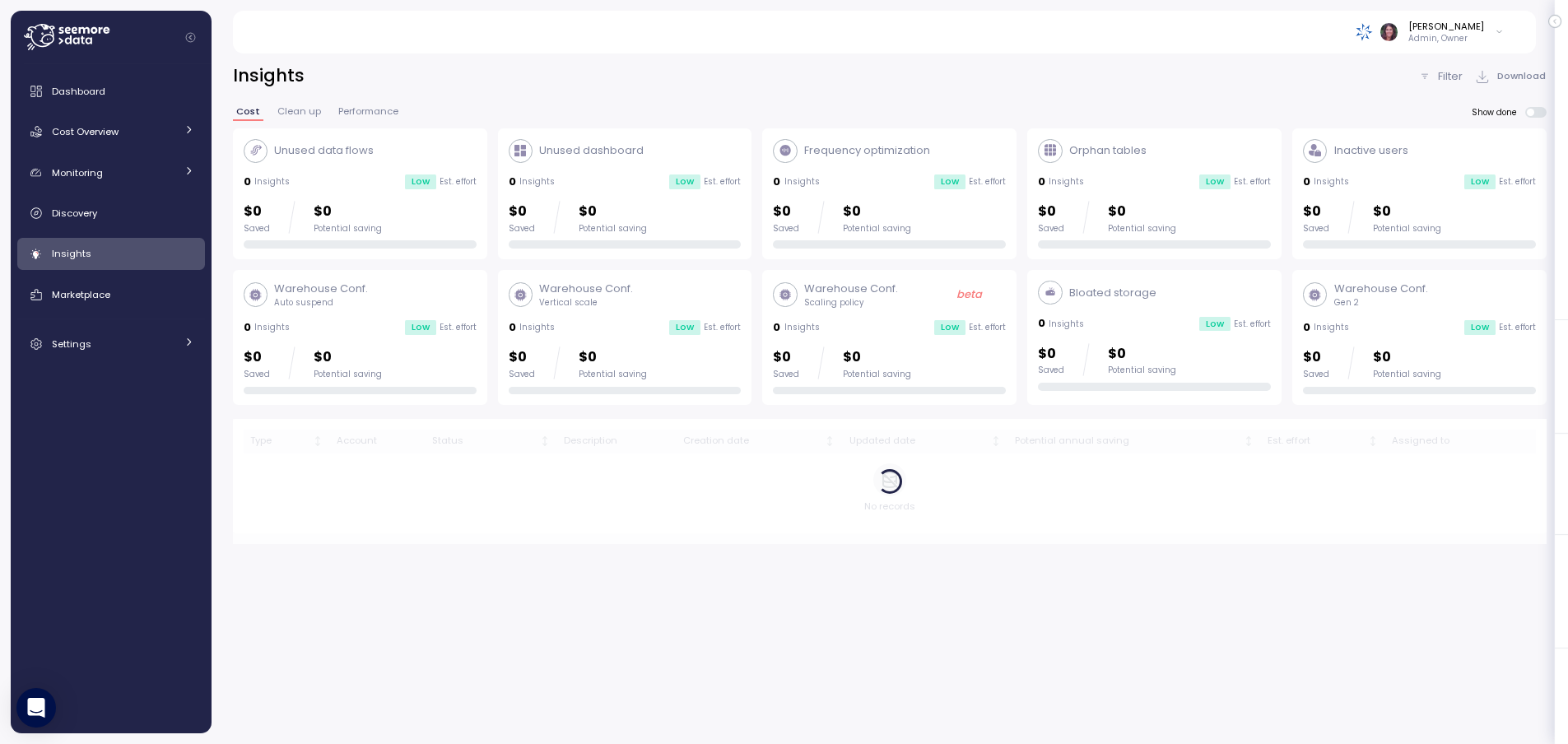
click at [1462, 71] on p "Filter" at bounding box center [1449, 76] width 25 height 16
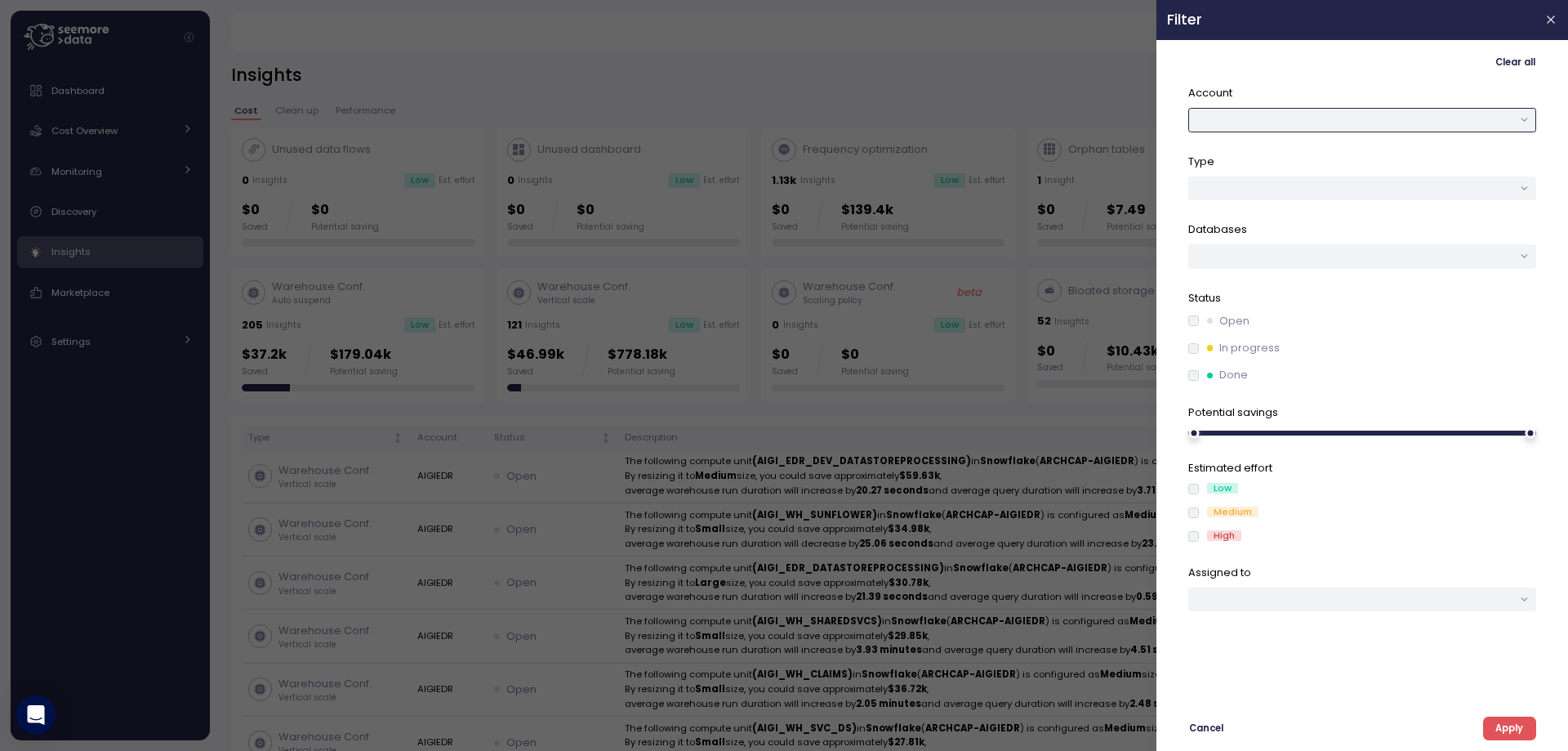
click at [1237, 113] on button "button" at bounding box center [1362, 120] width 348 height 24
click at [1356, 215] on div "AEIS" at bounding box center [1350, 216] width 20 height 13
click at [1219, 376] on p "Done" at bounding box center [1234, 374] width 29 height 16
drag, startPoint x: 1522, startPoint y: 728, endPoint x: 1199, endPoint y: 591, distance: 350.9
click at [1521, 729] on span "Apply" at bounding box center [1509, 728] width 28 height 22
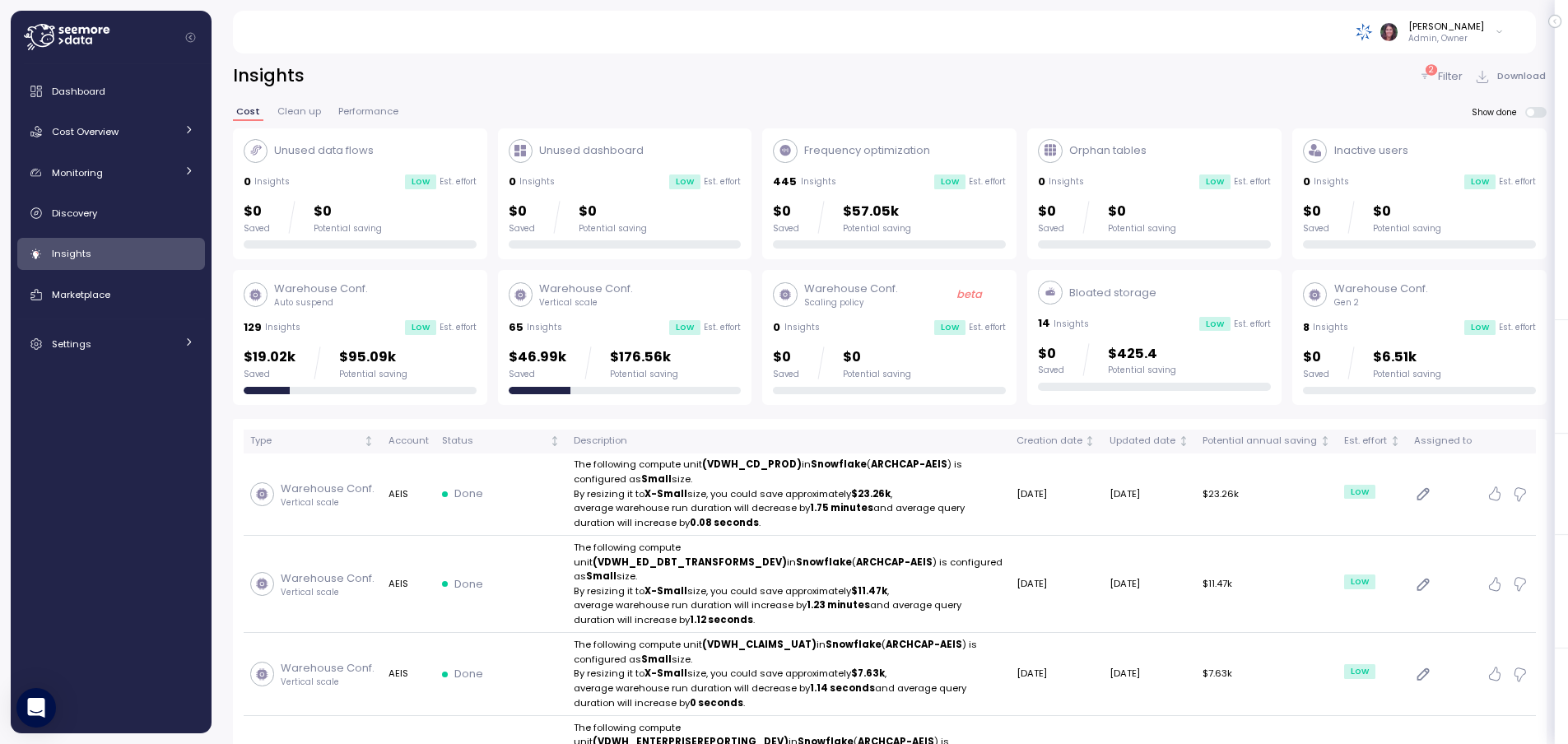
drag, startPoint x: 748, startPoint y: 465, endPoint x: 639, endPoint y: 1, distance: 476.6
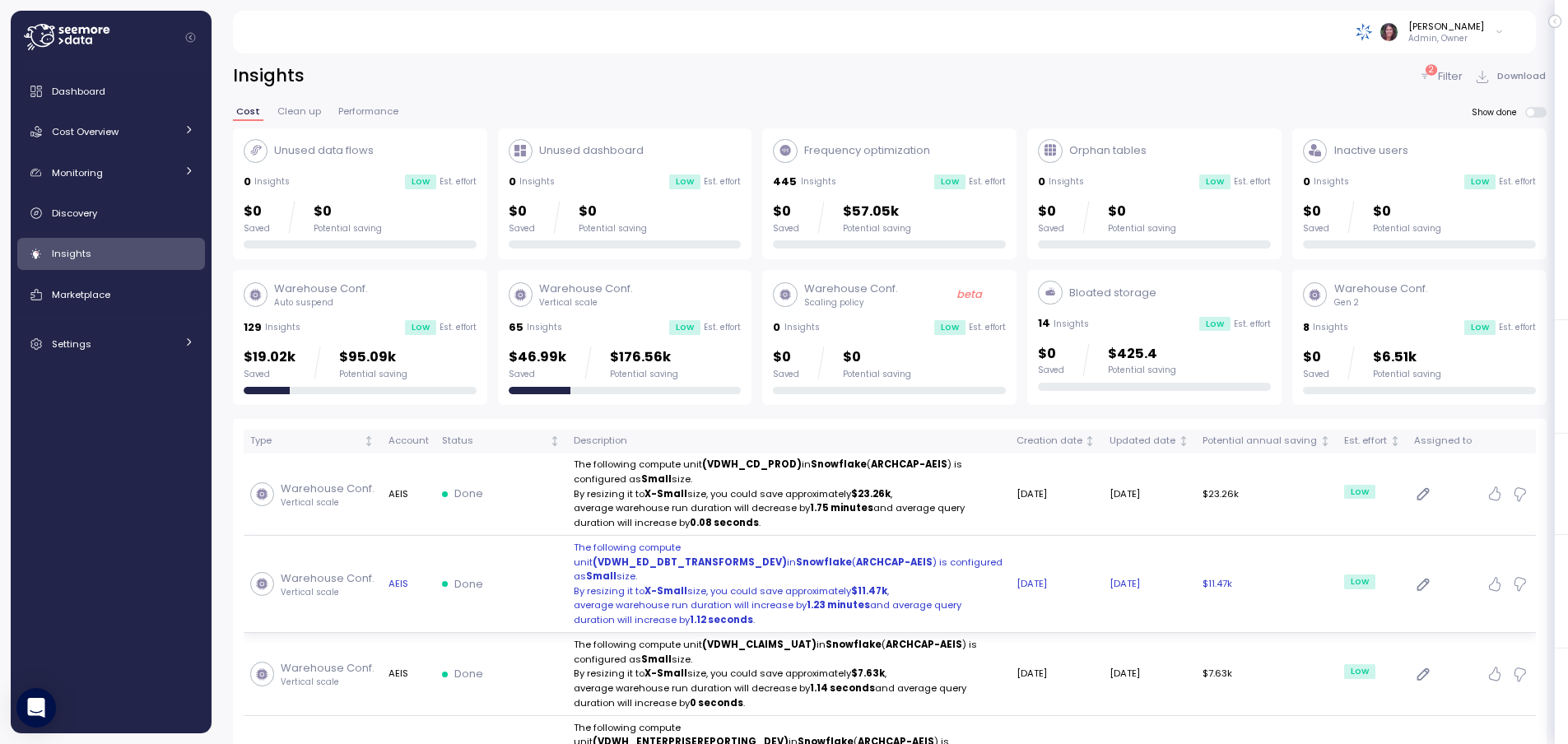
click at [782, 556] on strong "(VDWH_ED_DBT_TRANSFORMS_DEV)" at bounding box center [690, 562] width 194 height 13
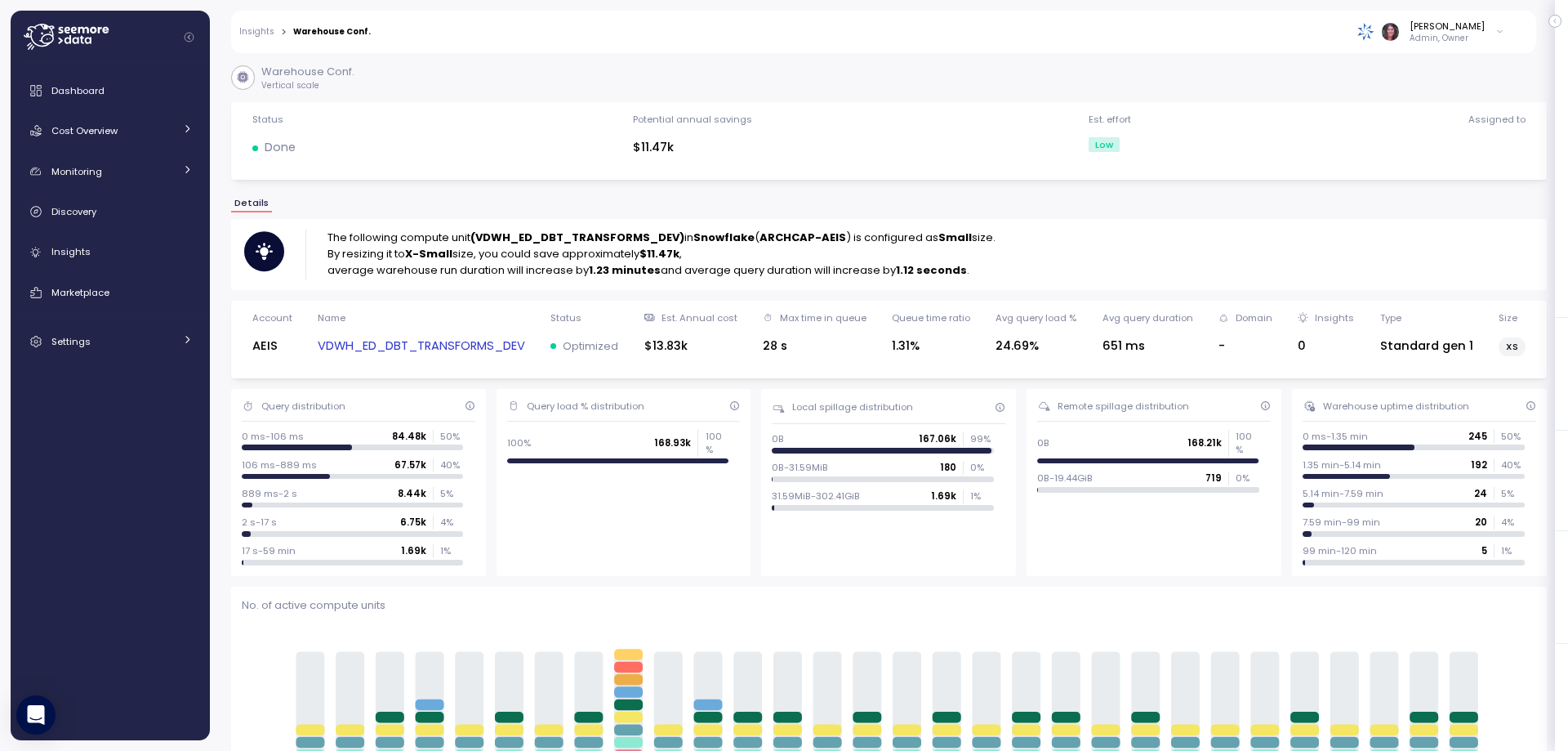
click at [459, 354] on link "VDWH_ED_DBT_TRANSFORMS_DEV" at bounding box center [421, 346] width 207 height 19
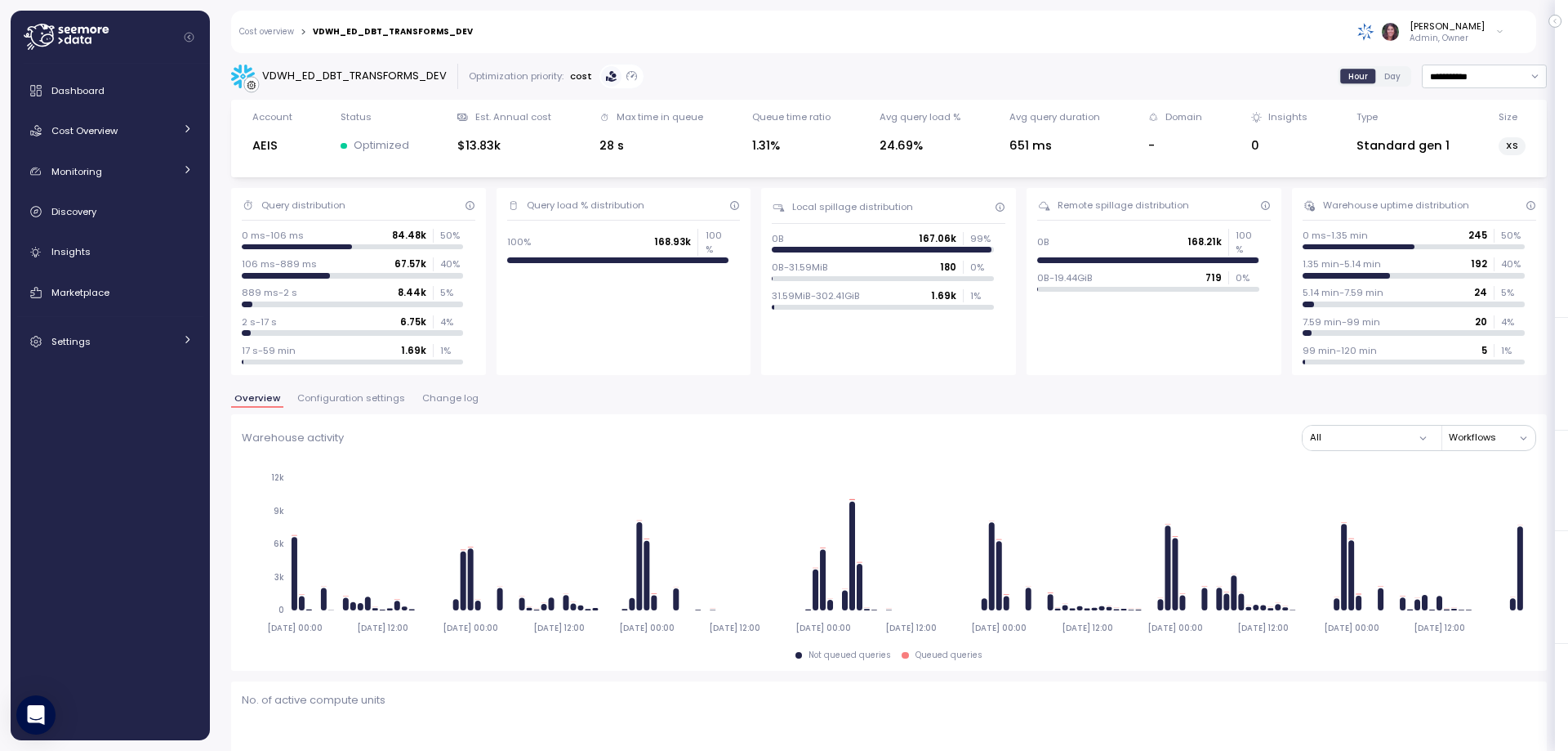
click at [449, 400] on span "Change log" at bounding box center [450, 398] width 56 height 9
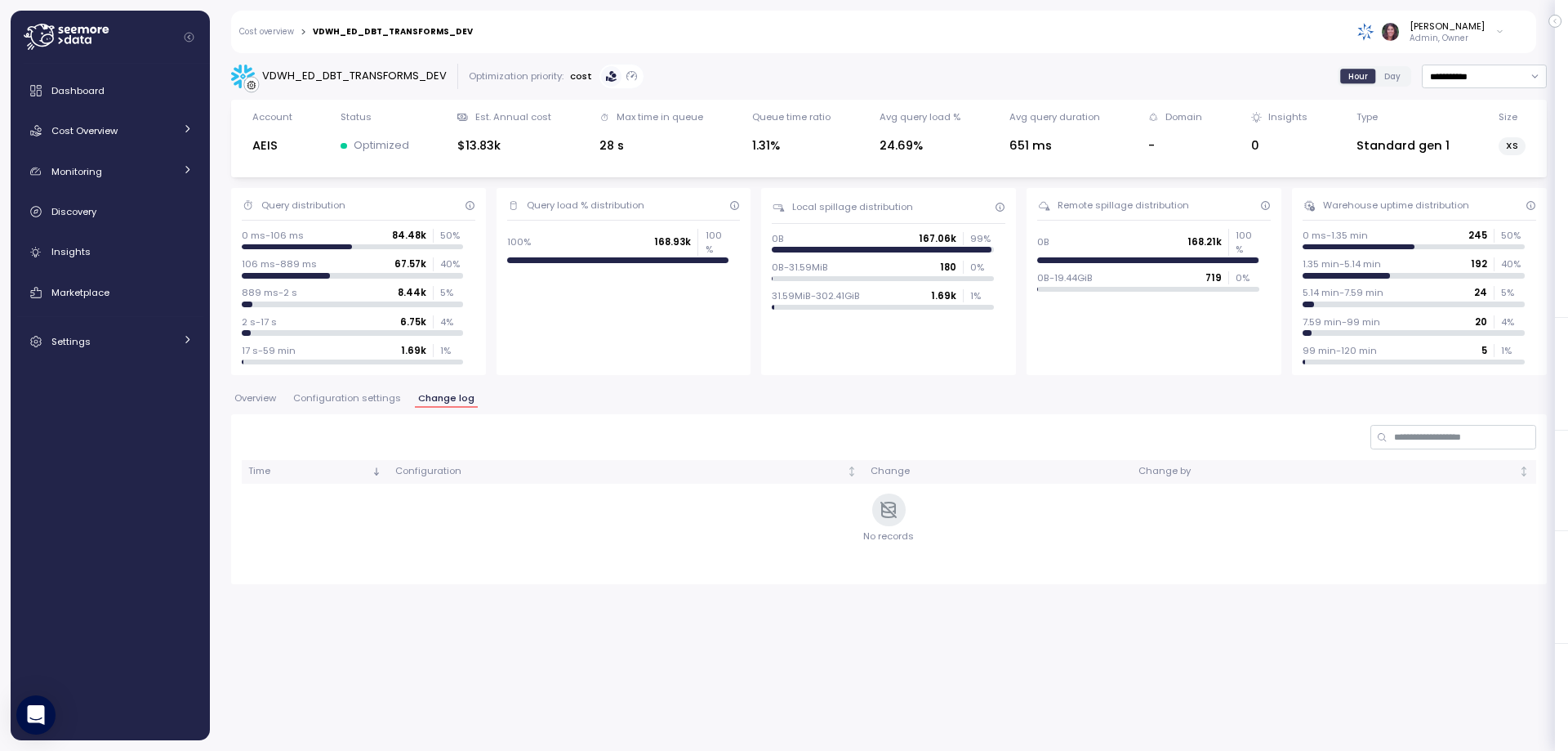
click at [353, 402] on span "Configuration settings" at bounding box center [347, 398] width 108 height 9
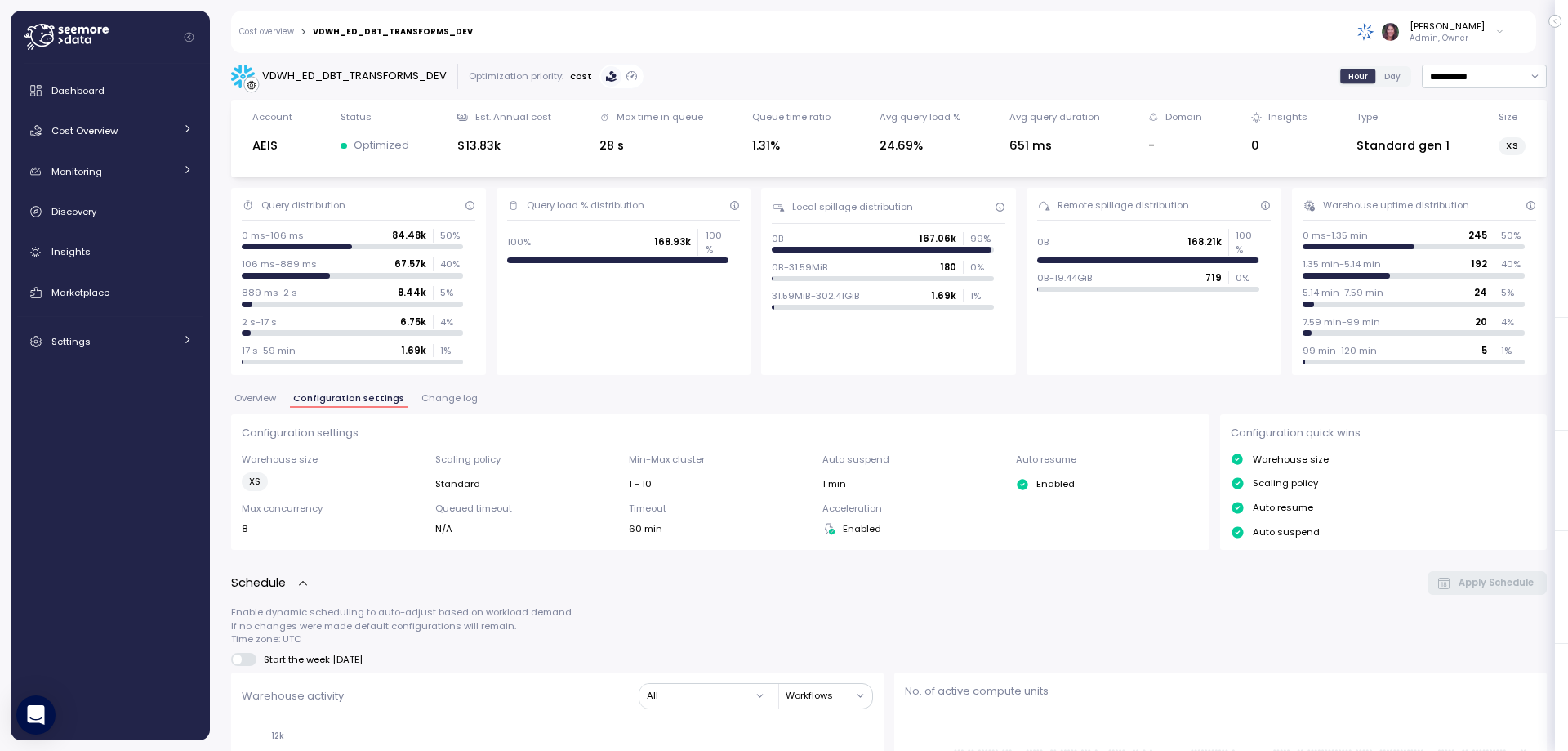
click at [463, 398] on span "Change log" at bounding box center [450, 398] width 56 height 9
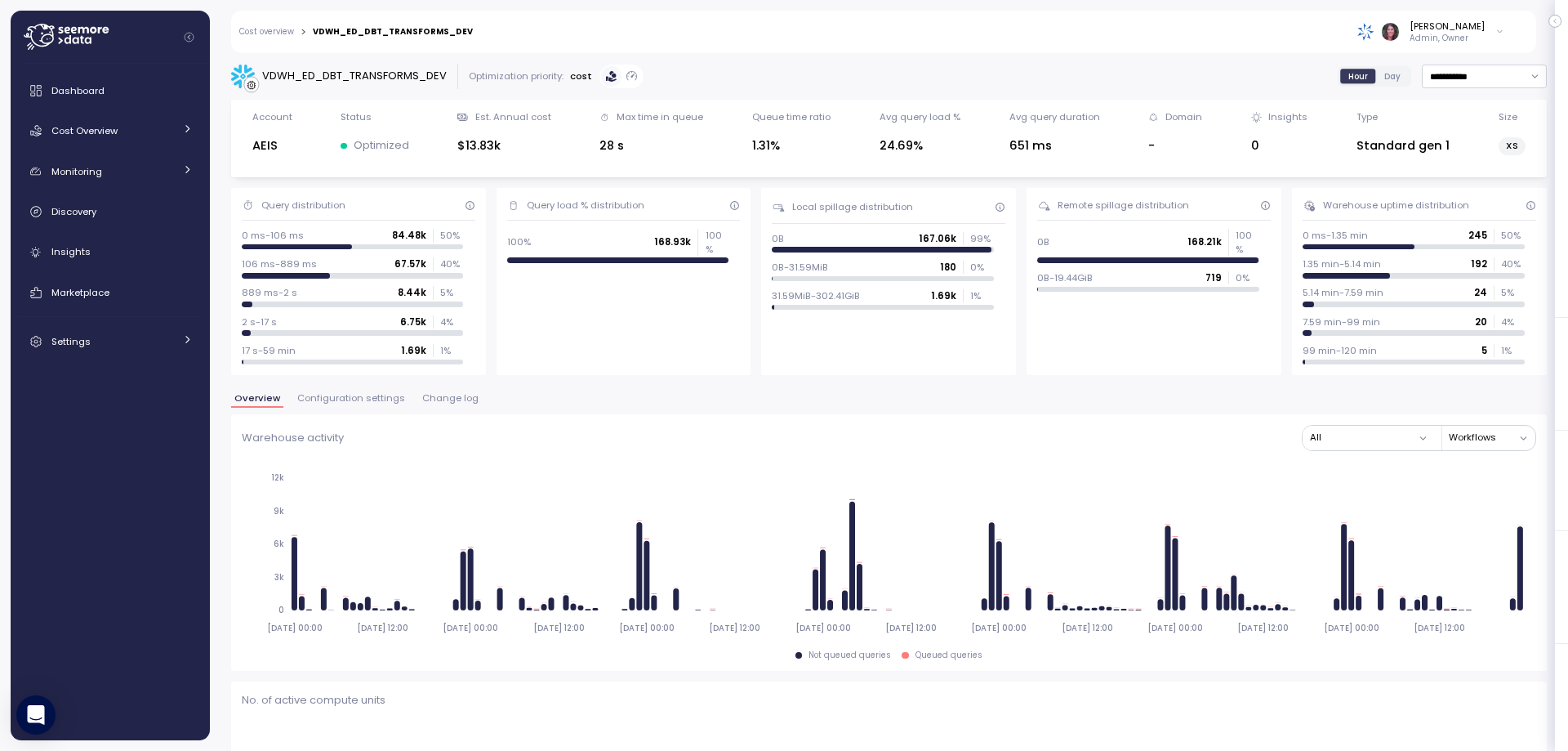
click at [267, 35] on link "Cost overview" at bounding box center [267, 32] width 55 height 9
click at [84, 251] on span "Insights" at bounding box center [71, 251] width 39 height 13
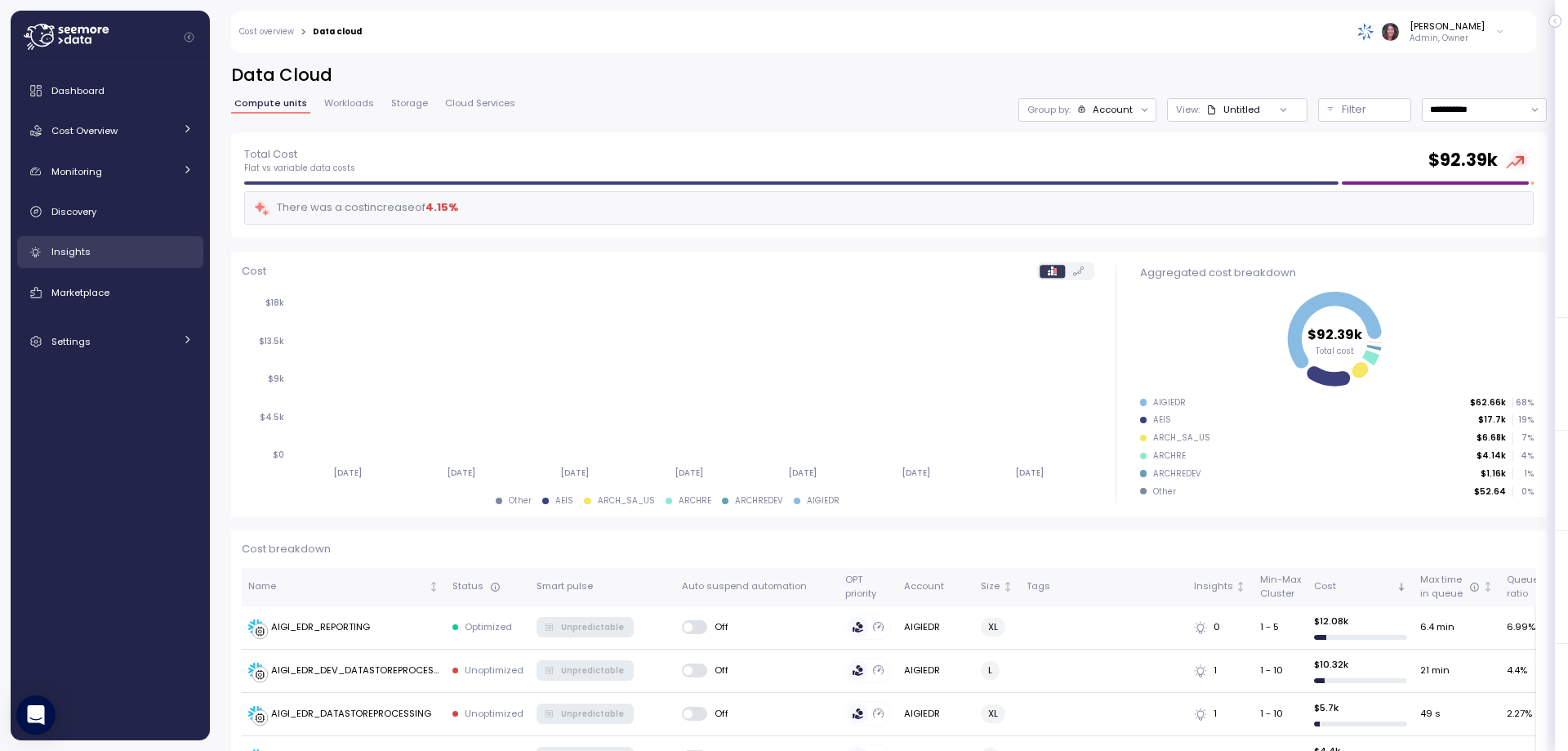
click at [72, 249] on span "Insights" at bounding box center [71, 251] width 39 height 13
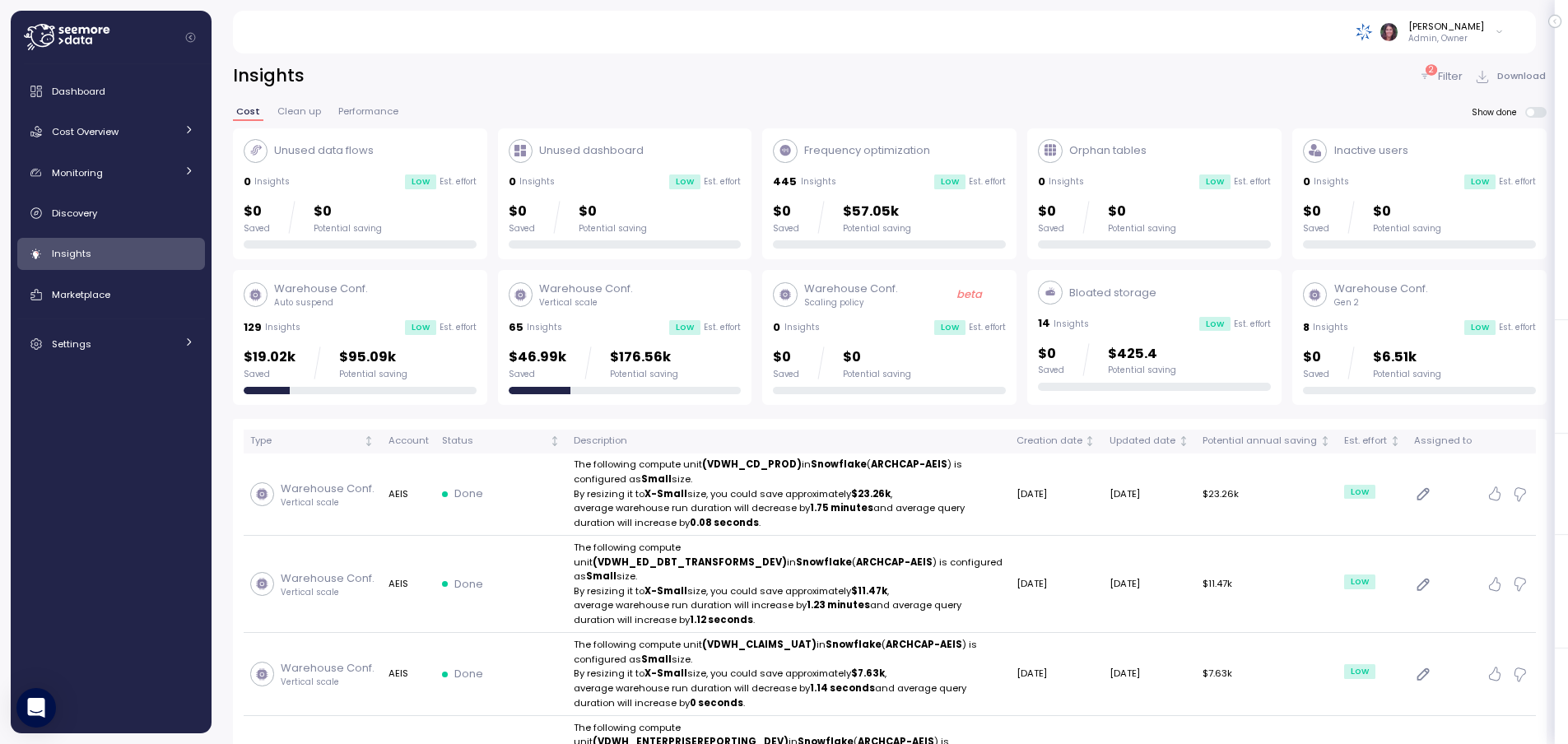
click at [1441, 84] on p "Filter" at bounding box center [1449, 76] width 25 height 16
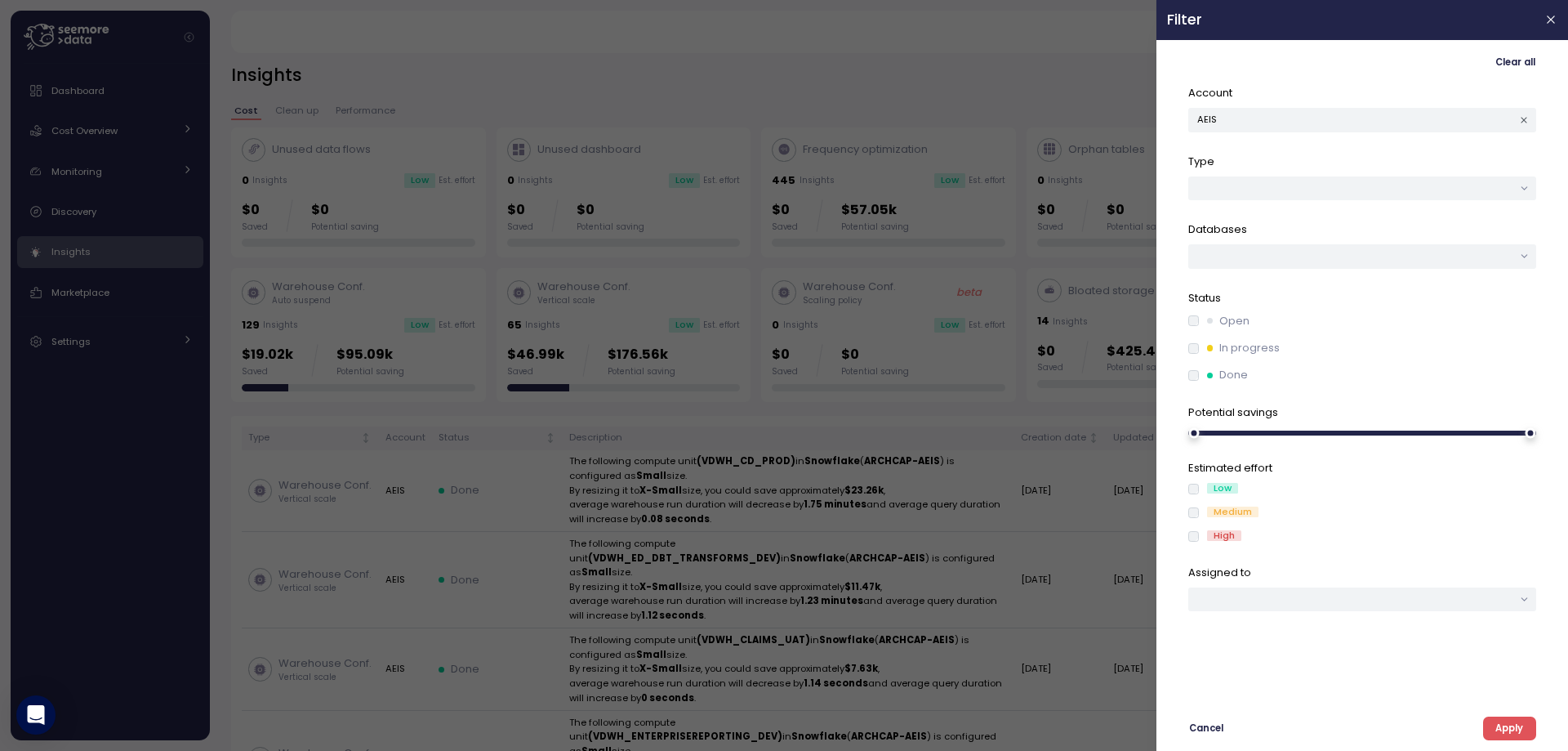
click at [1501, 723] on span "Apply" at bounding box center [1509, 728] width 28 height 22
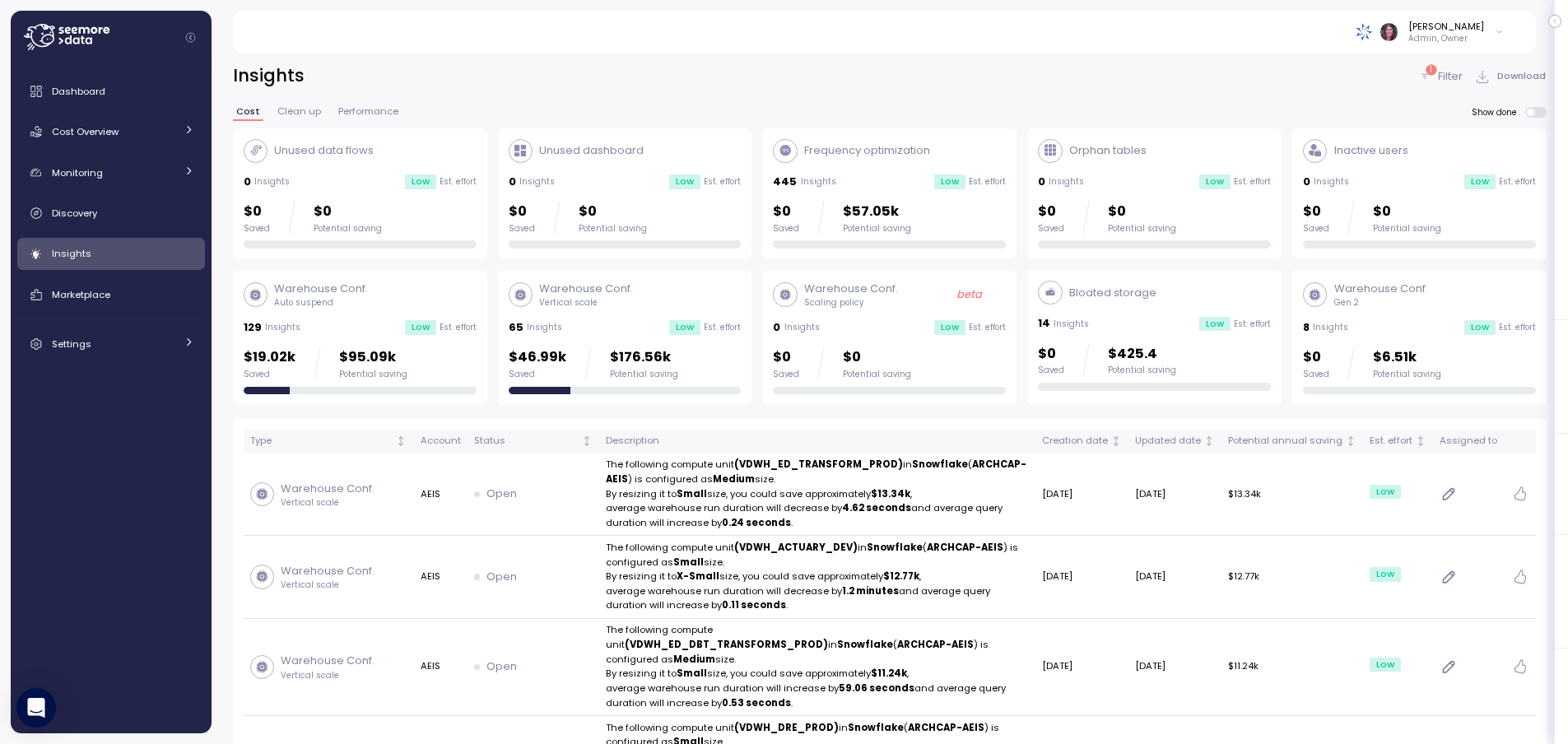
click at [1442, 76] on p "Filter" at bounding box center [1449, 76] width 25 height 16
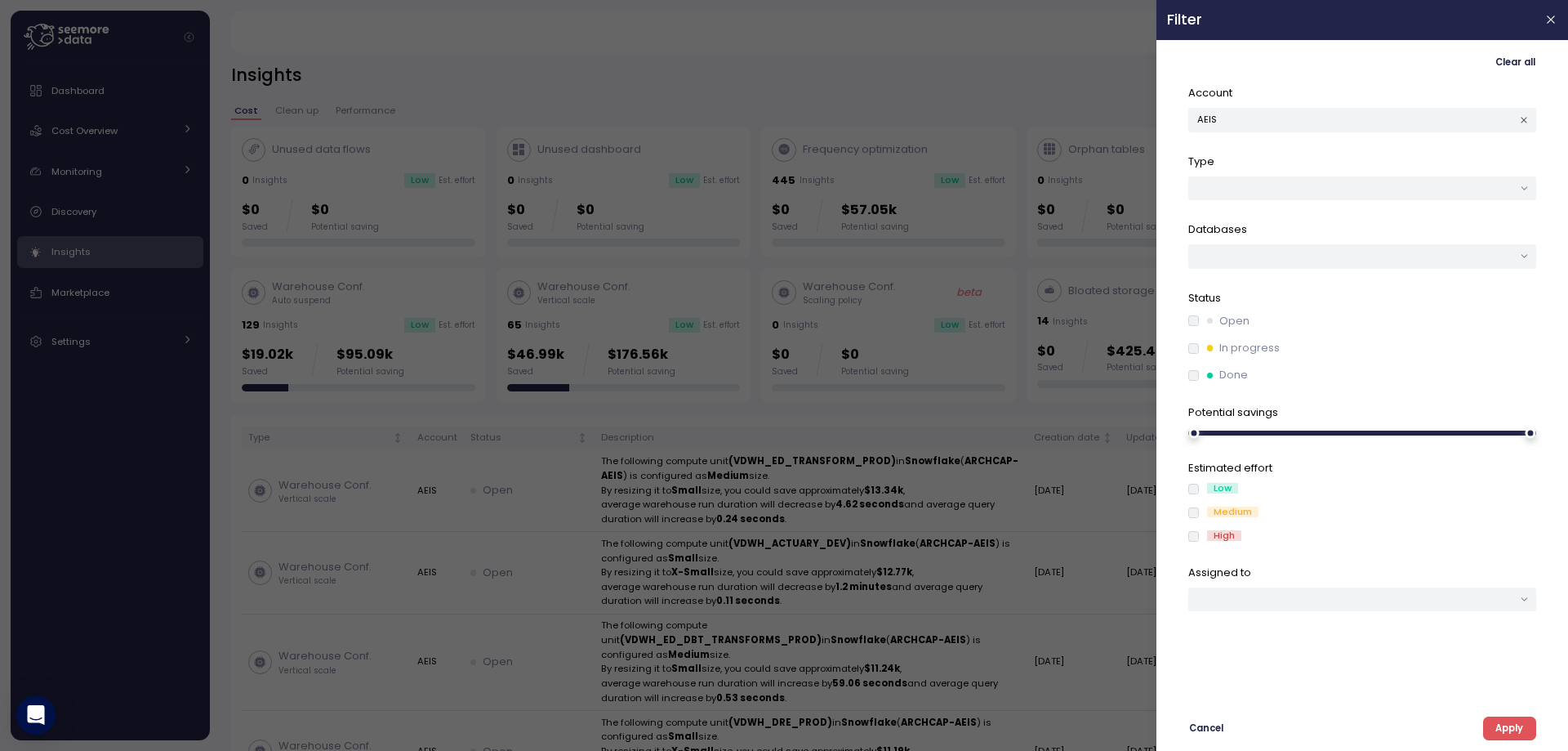
click at [1503, 734] on span "Apply" at bounding box center [1509, 728] width 28 height 22
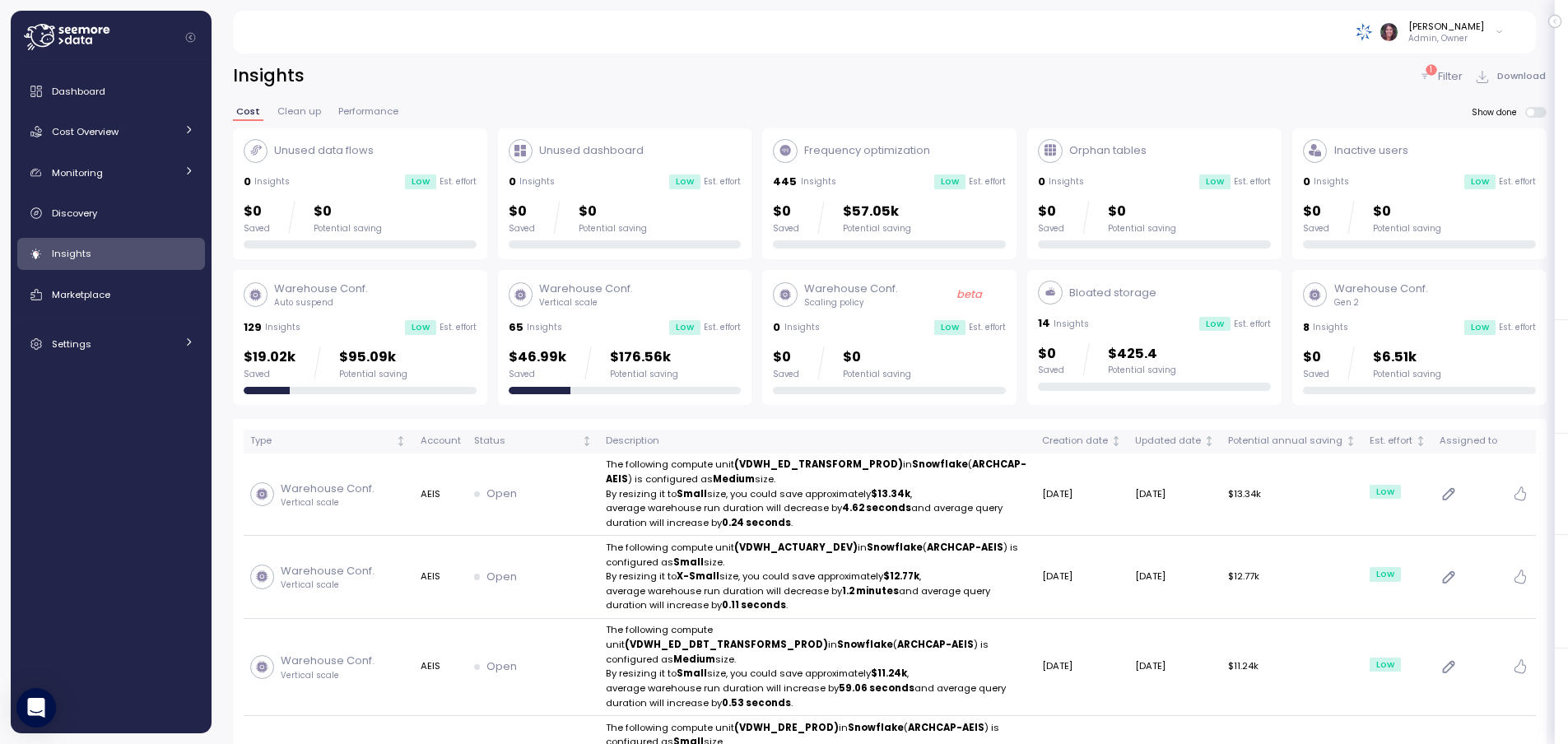
click at [400, 296] on div "Warehouse Conf. Auto suspend" at bounding box center [360, 295] width 233 height 28
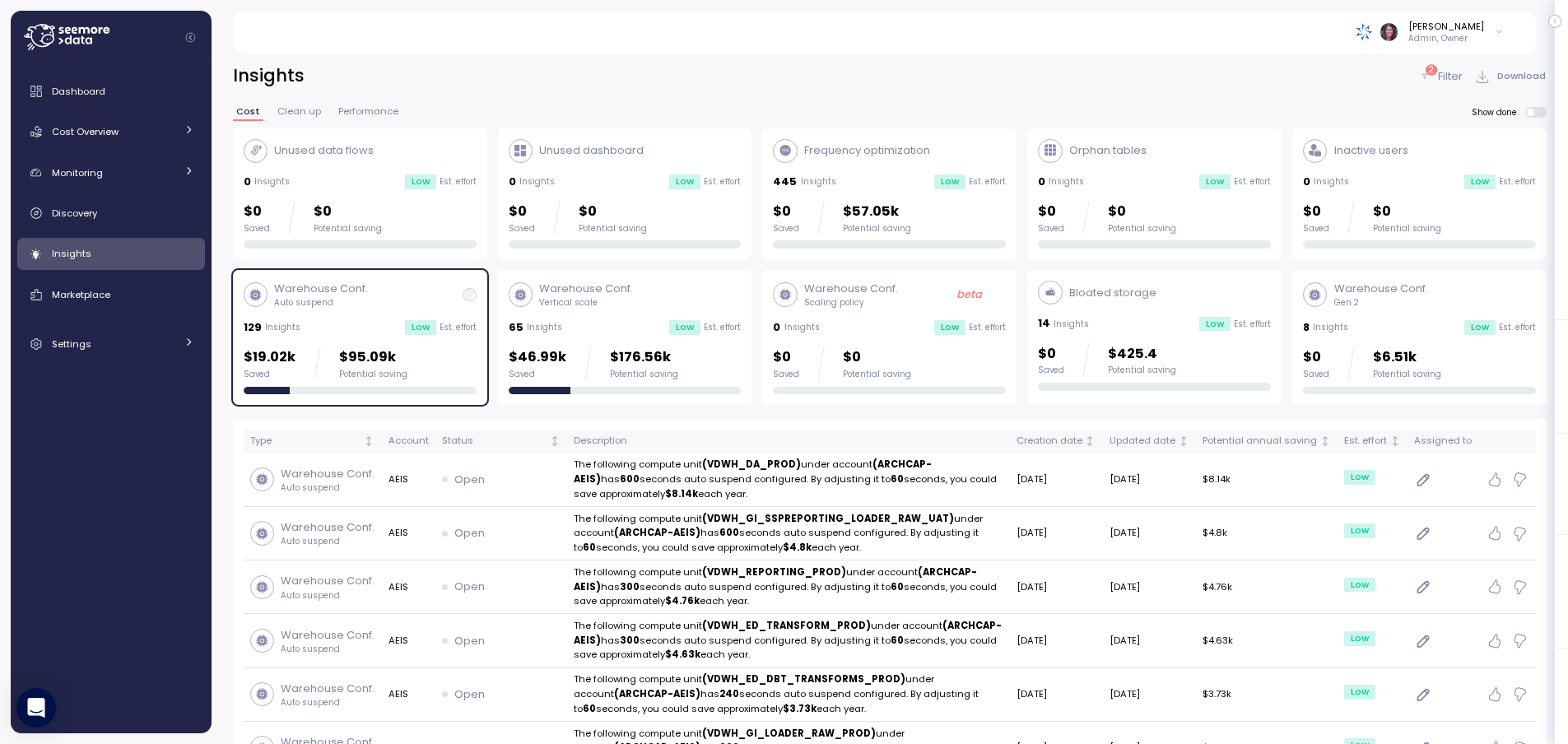
click at [1384, 308] on p "Gen 2" at bounding box center [1381, 302] width 94 height 11
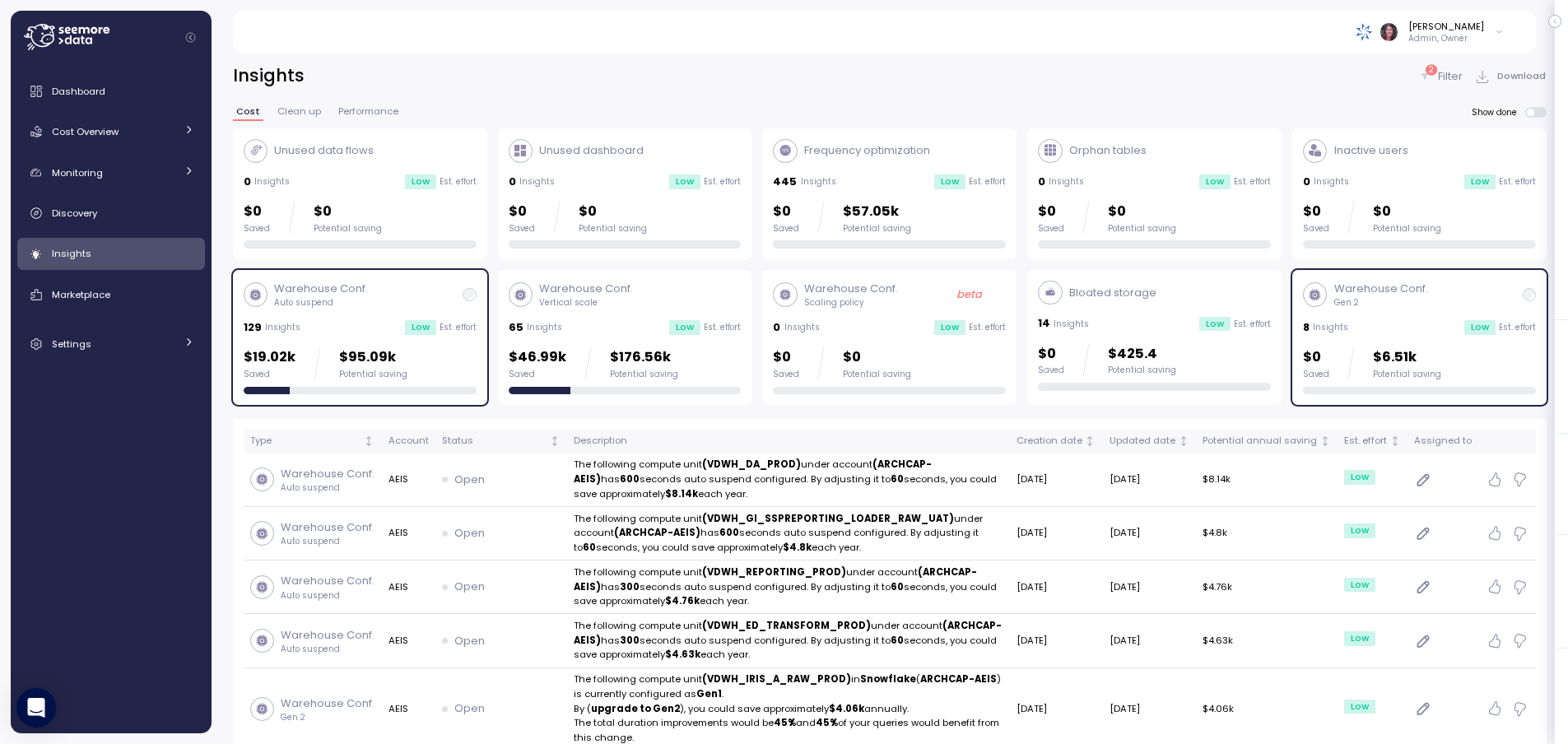
click at [666, 314] on div "Warehouse Conf. Vertical scale 65 Insights Low Est. effort $46.99k Saved $176.5…" at bounding box center [624, 338] width 233 height 113
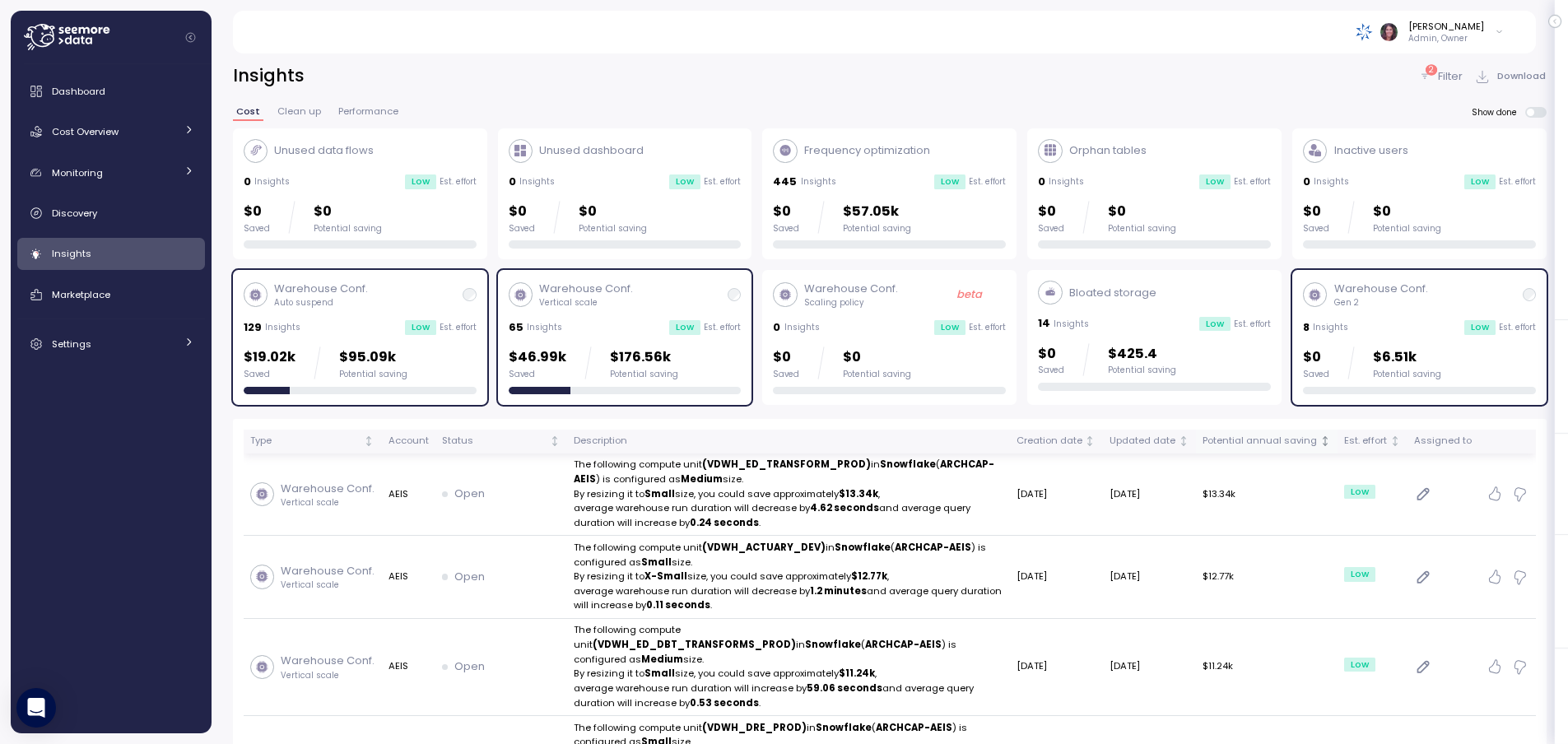
click at [1316, 441] on div "Potential annual saving" at bounding box center [1259, 441] width 114 height 15
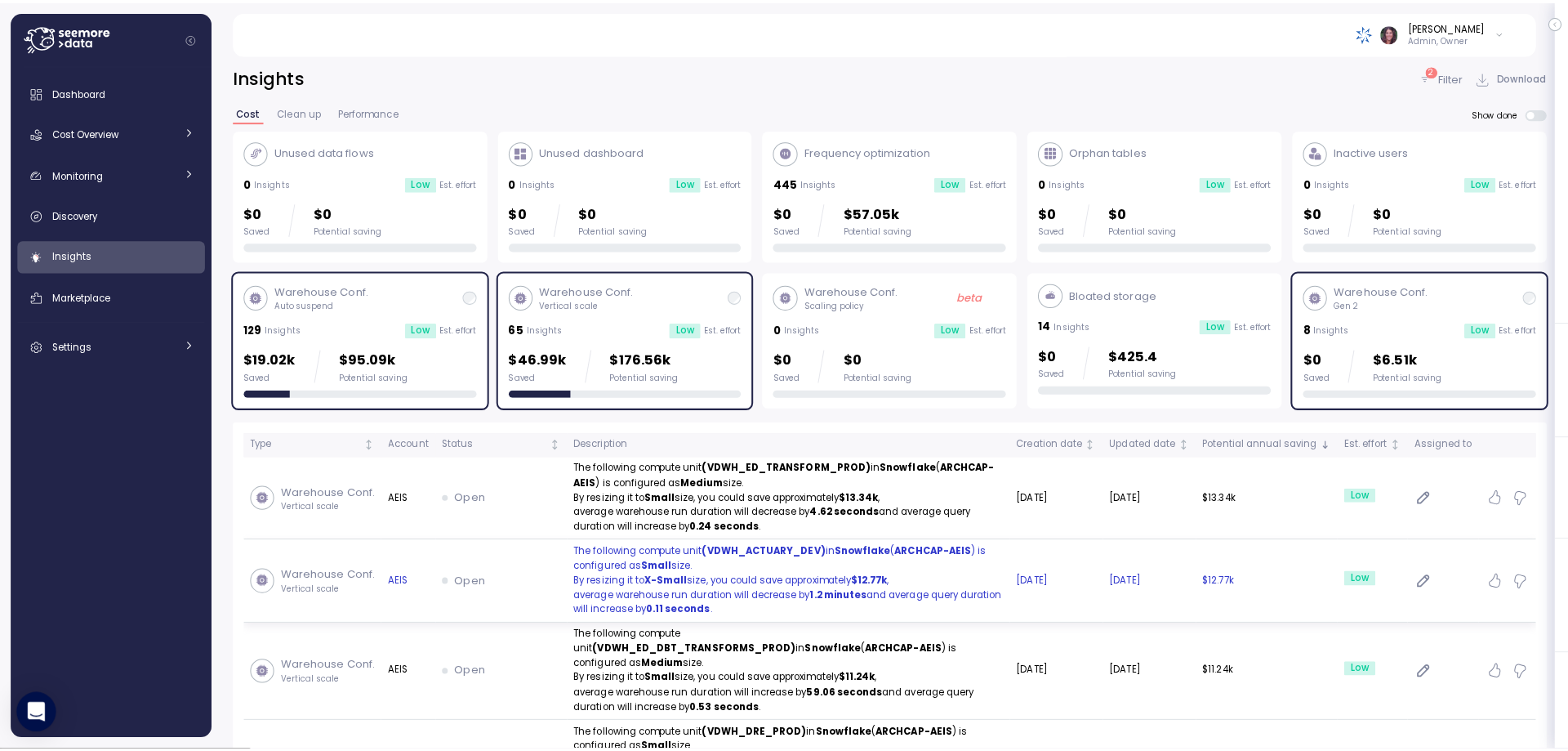
scroll to position [55, 0]
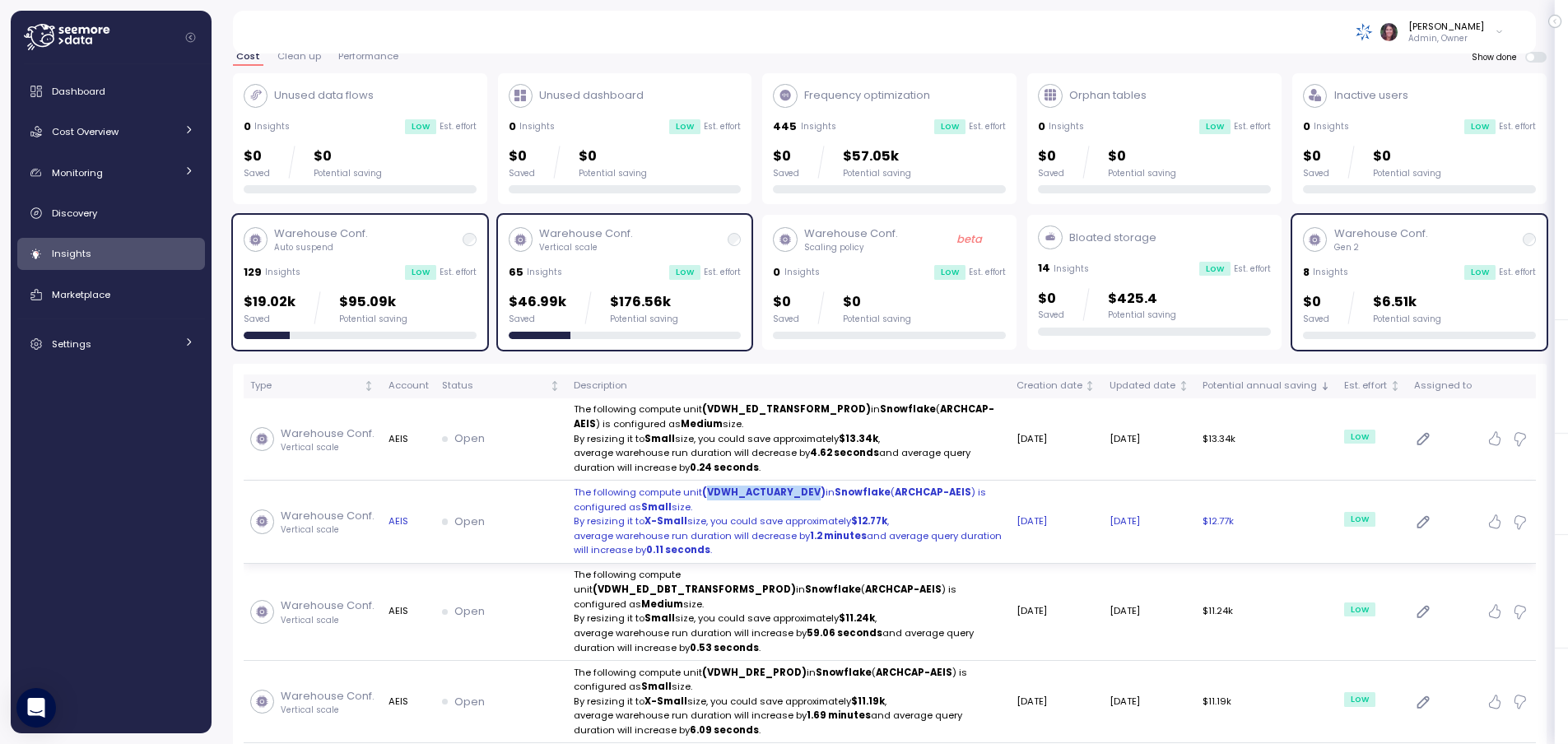
drag, startPoint x: 703, startPoint y: 491, endPoint x: 815, endPoint y: 499, distance: 112.3
click at [815, 499] on p "The following compute unit (VDWH_ACTUARY_DEV) in Snowflake ( ARCHCAP-AEIS ) is …" at bounding box center [788, 500] width 429 height 29
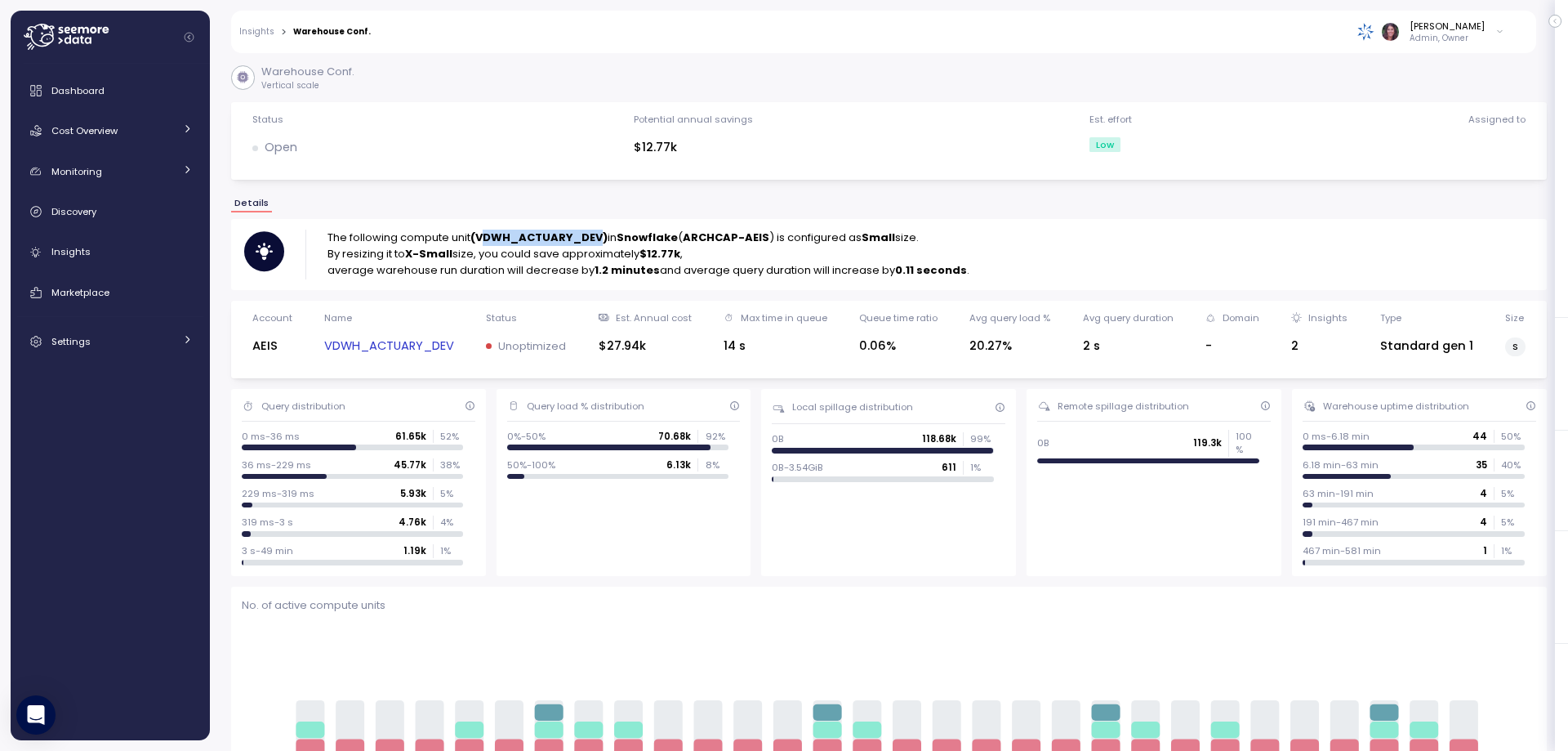
drag, startPoint x: 490, startPoint y: 241, endPoint x: 605, endPoint y: 244, distance: 115.0
click at [605, 244] on strong "(VDWH_ACTUARY_DEV)" at bounding box center [539, 237] width 137 height 15
click at [599, 240] on strong "(VDWH_ACTUARY_DEV)" at bounding box center [539, 237] width 137 height 15
drag, startPoint x: 602, startPoint y: 240, endPoint x: 481, endPoint y: 239, distance: 121.0
click at [481, 239] on strong "(VDWH_ACTUARY_DEV)" at bounding box center [539, 237] width 137 height 15
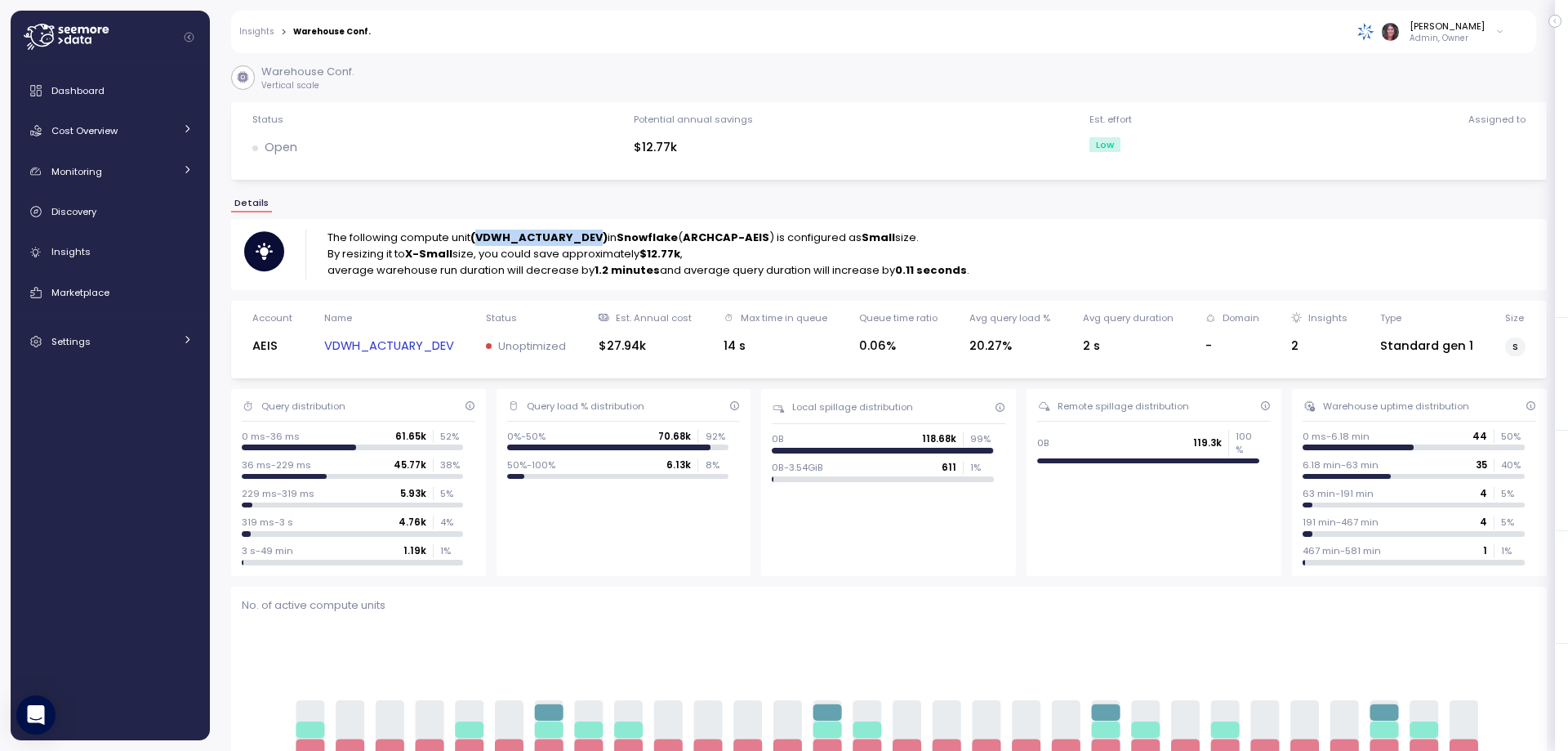
copy strong "VDWH_ACTUARY_DEV"
drag, startPoint x: 683, startPoint y: 269, endPoint x: 959, endPoint y: 274, distance: 276.0
click at [959, 274] on p "average warehouse run duration will decrease by 1.2 minutes and average query d…" at bounding box center [648, 270] width 642 height 16
copy p "average query duration will increase by 0.11 seconds"
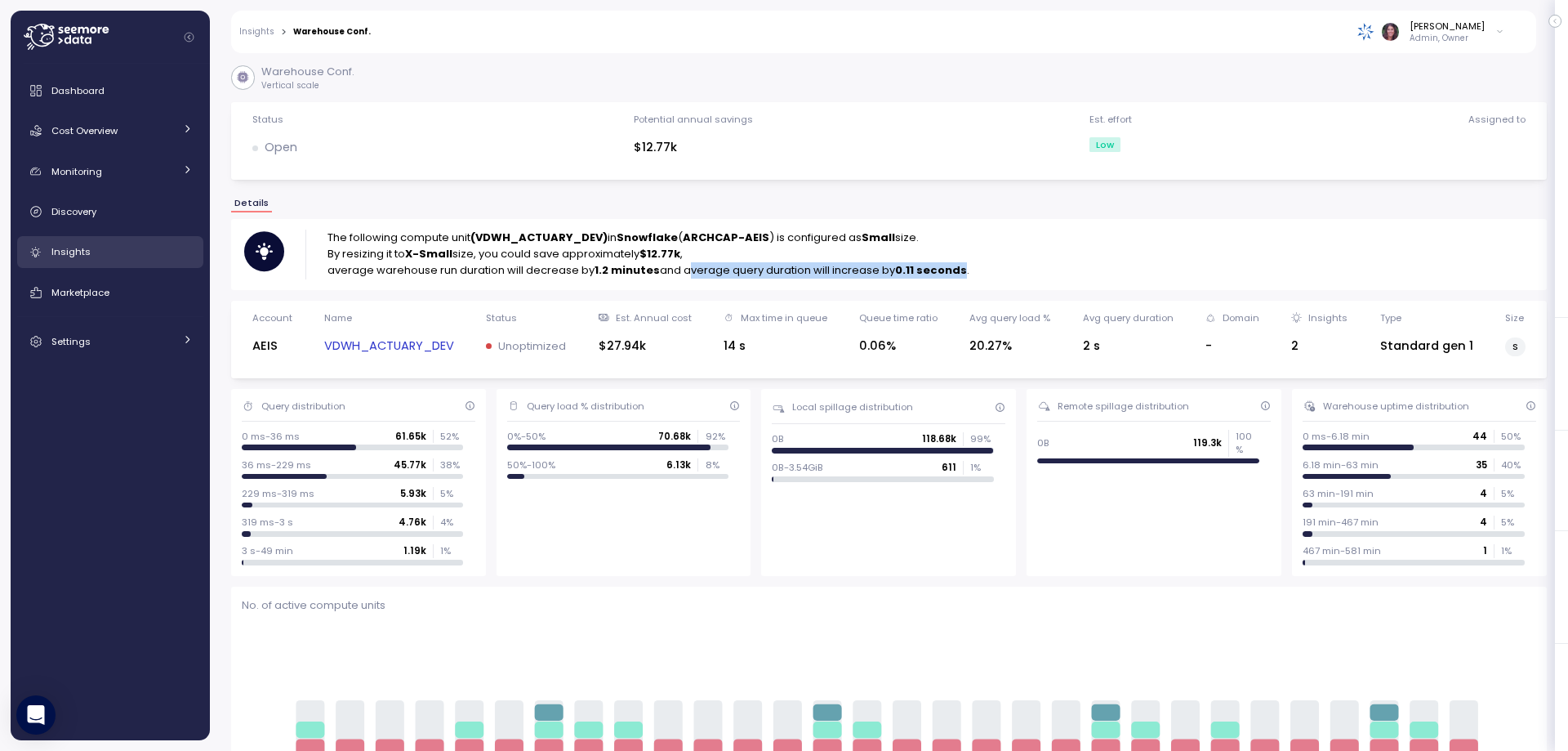
click at [102, 256] on div "Insights" at bounding box center [122, 251] width 141 height 16
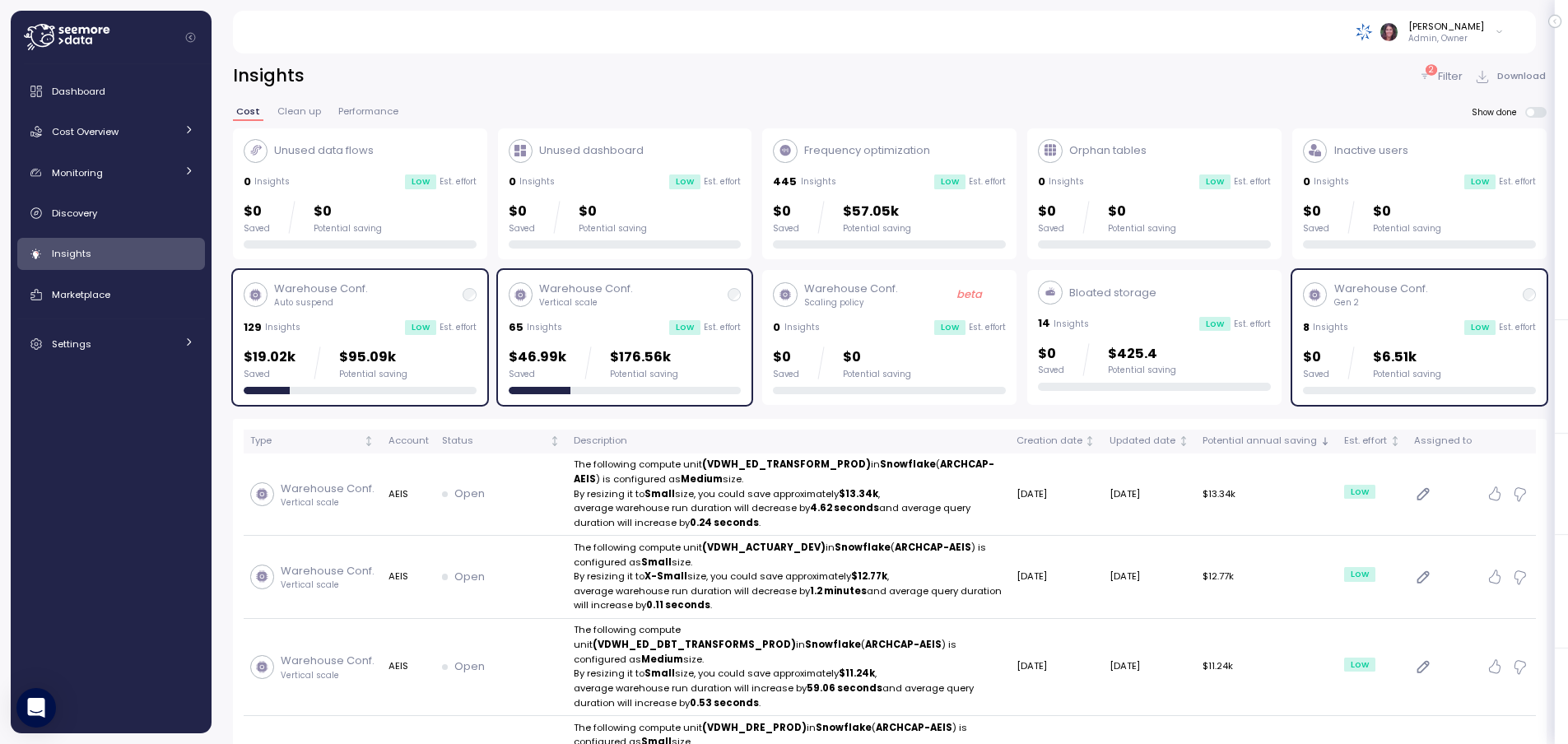
click at [1374, 290] on p "Warehouse Conf." at bounding box center [1381, 289] width 94 height 16
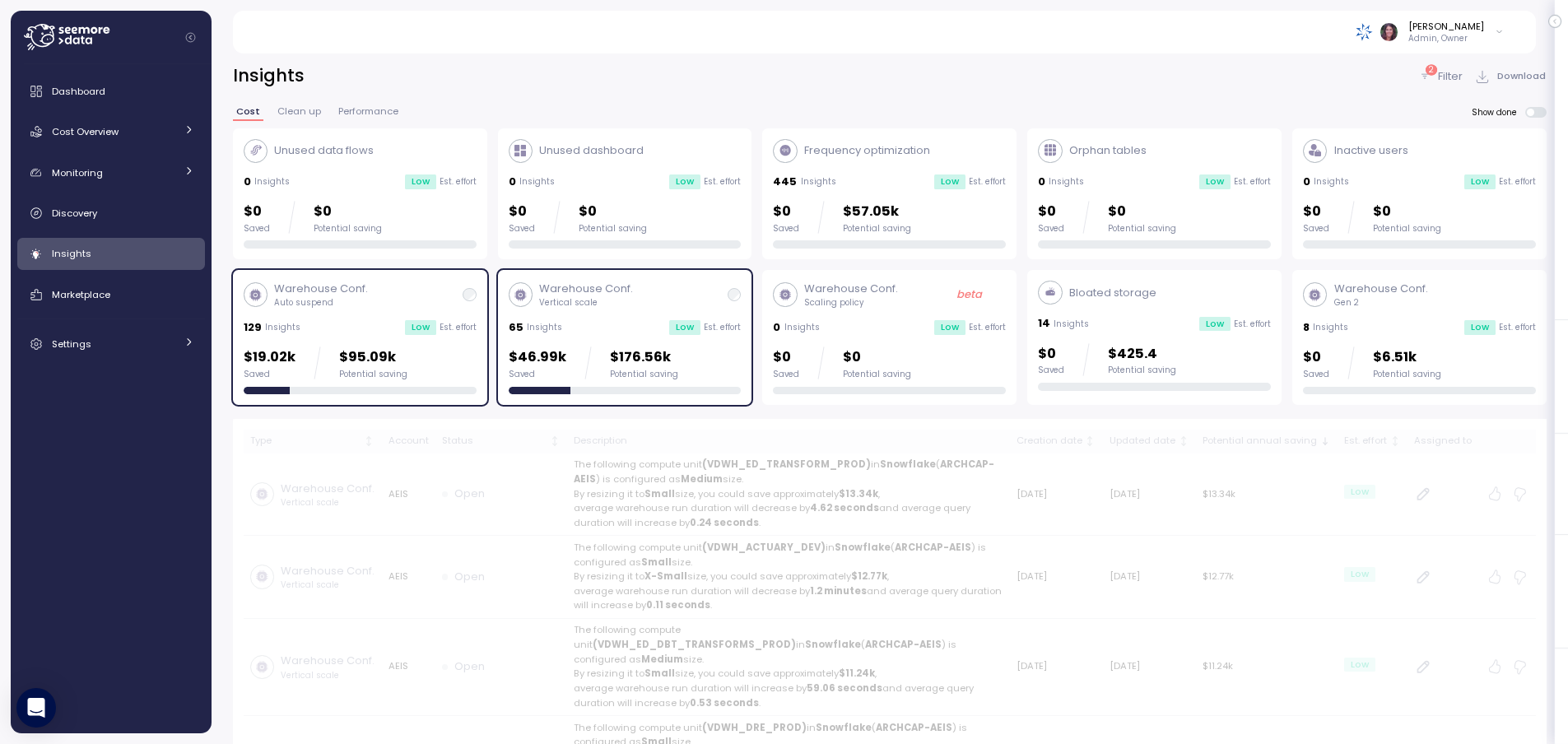
click at [1346, 302] on p "Gen 2" at bounding box center [1381, 302] width 94 height 11
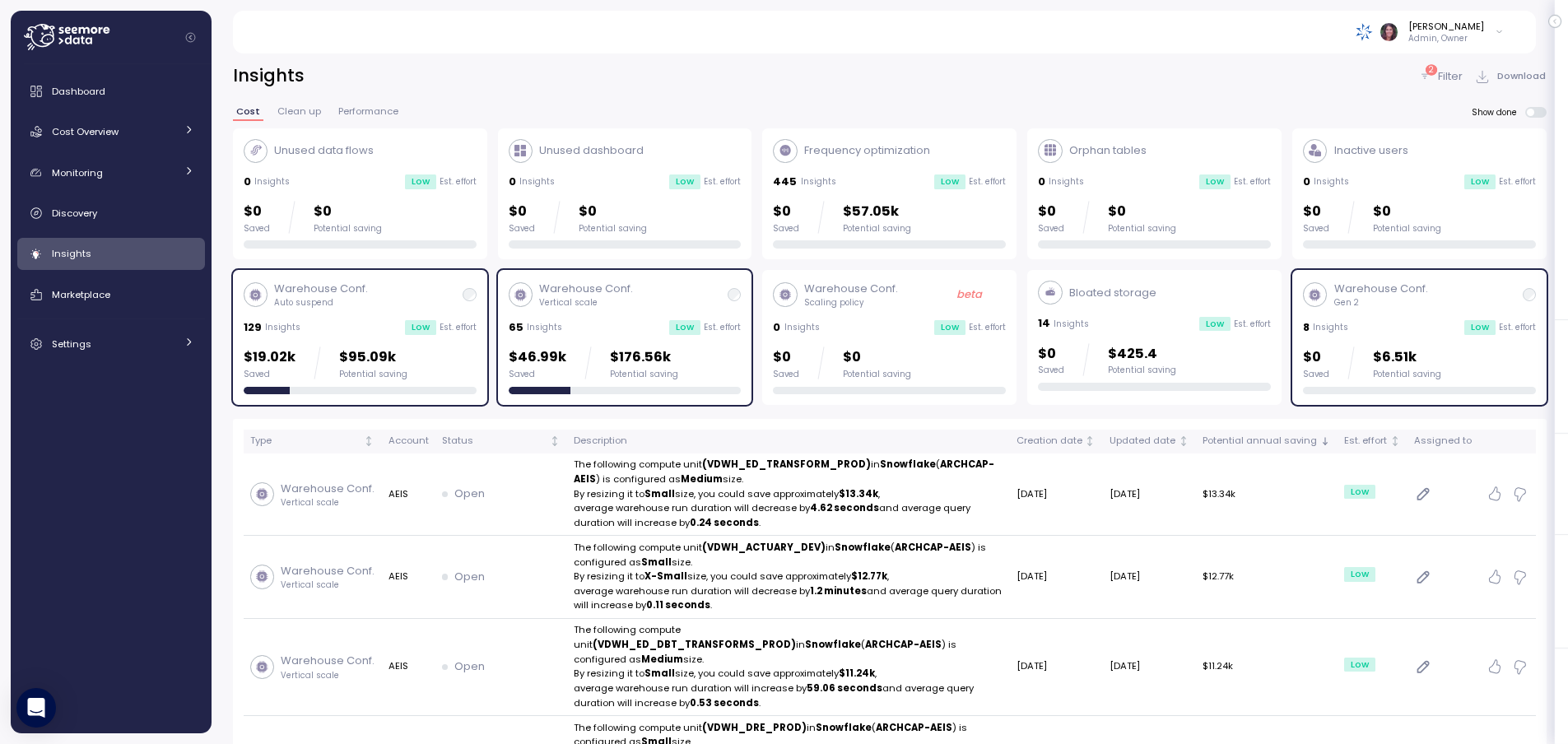
click at [1428, 78] on icon at bounding box center [1424, 76] width 13 height 13
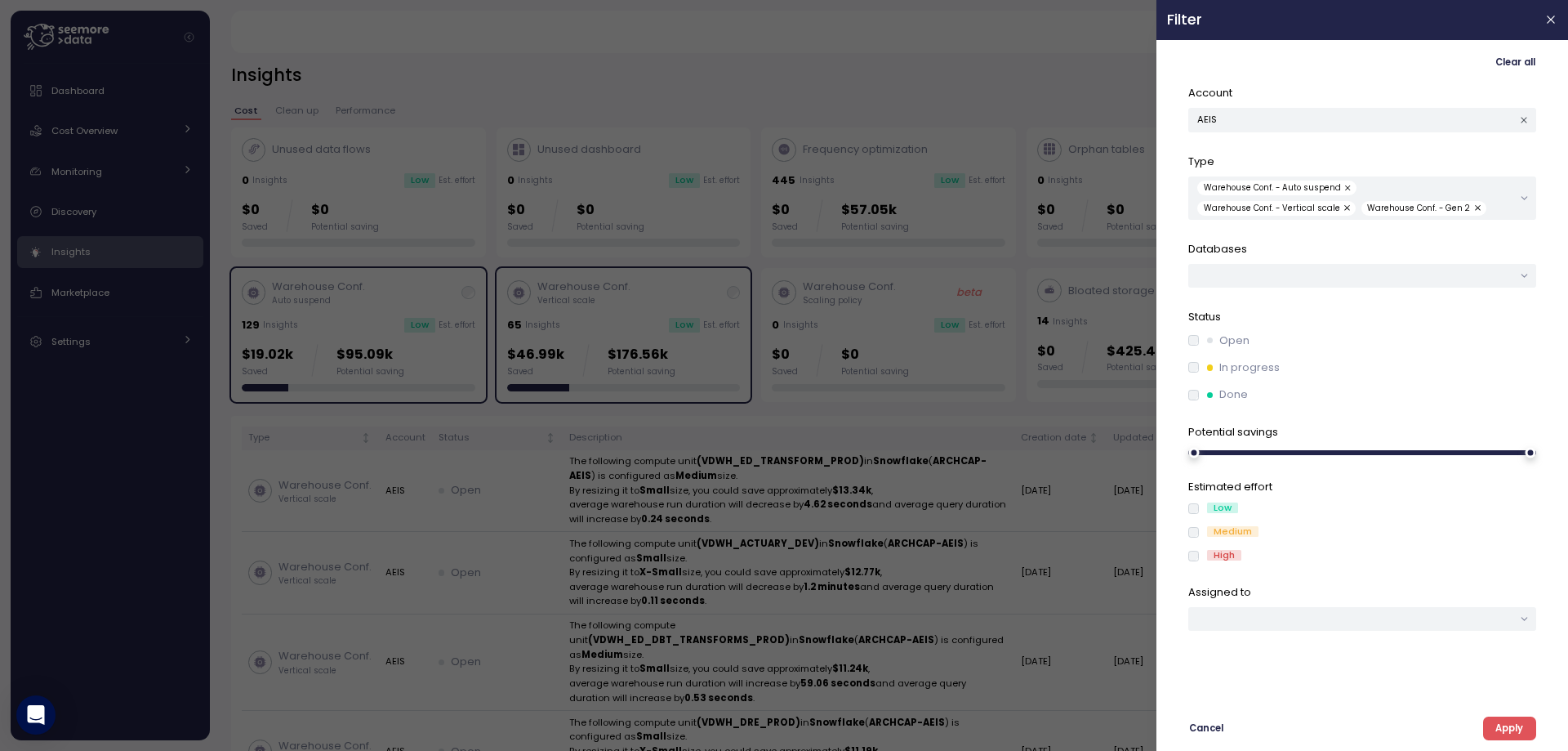
click at [1341, 187] on button "button" at bounding box center [1349, 188] width 16 height 14
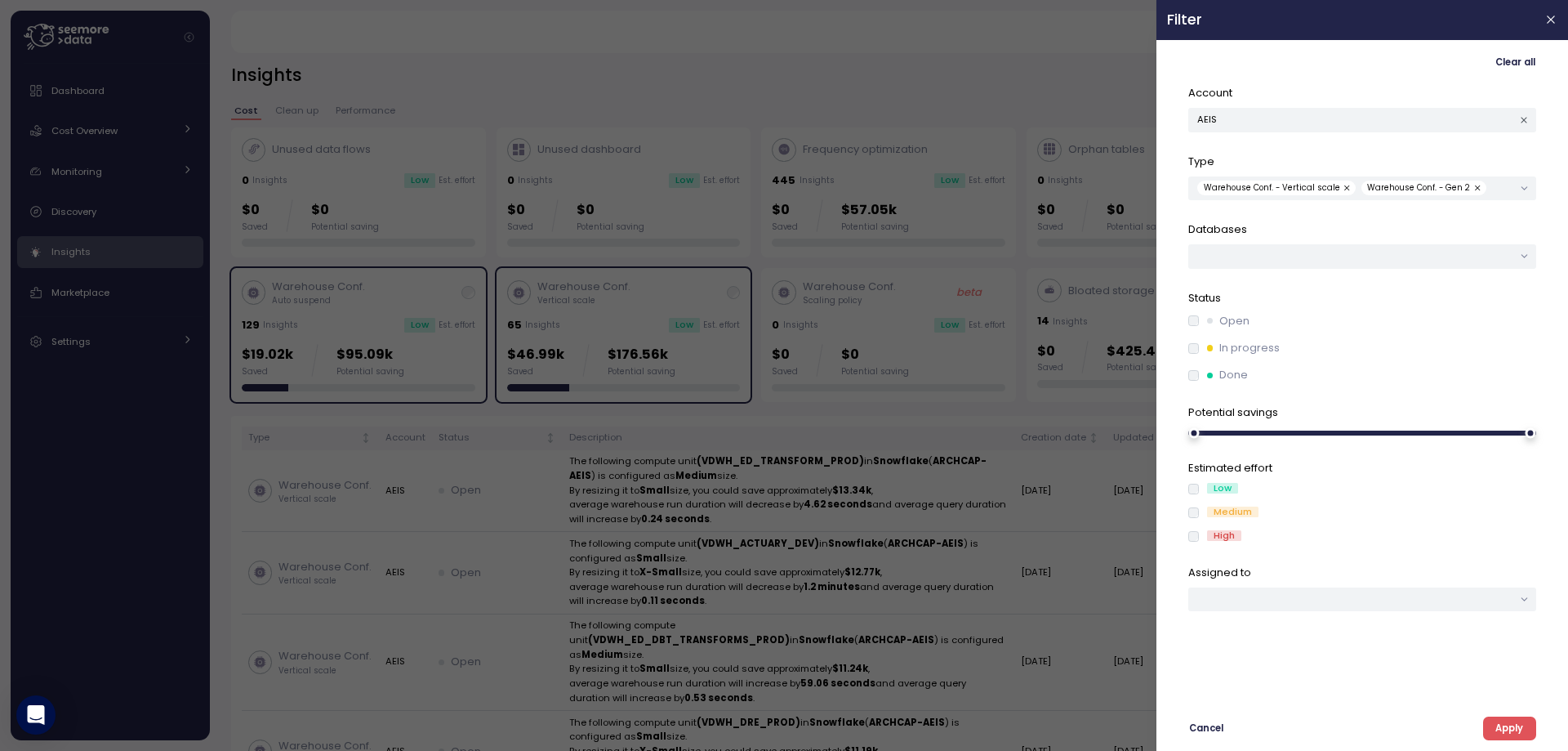
click at [1344, 185] on button "button" at bounding box center [1348, 188] width 16 height 14
click at [1508, 723] on span "Apply" at bounding box center [1509, 728] width 28 height 22
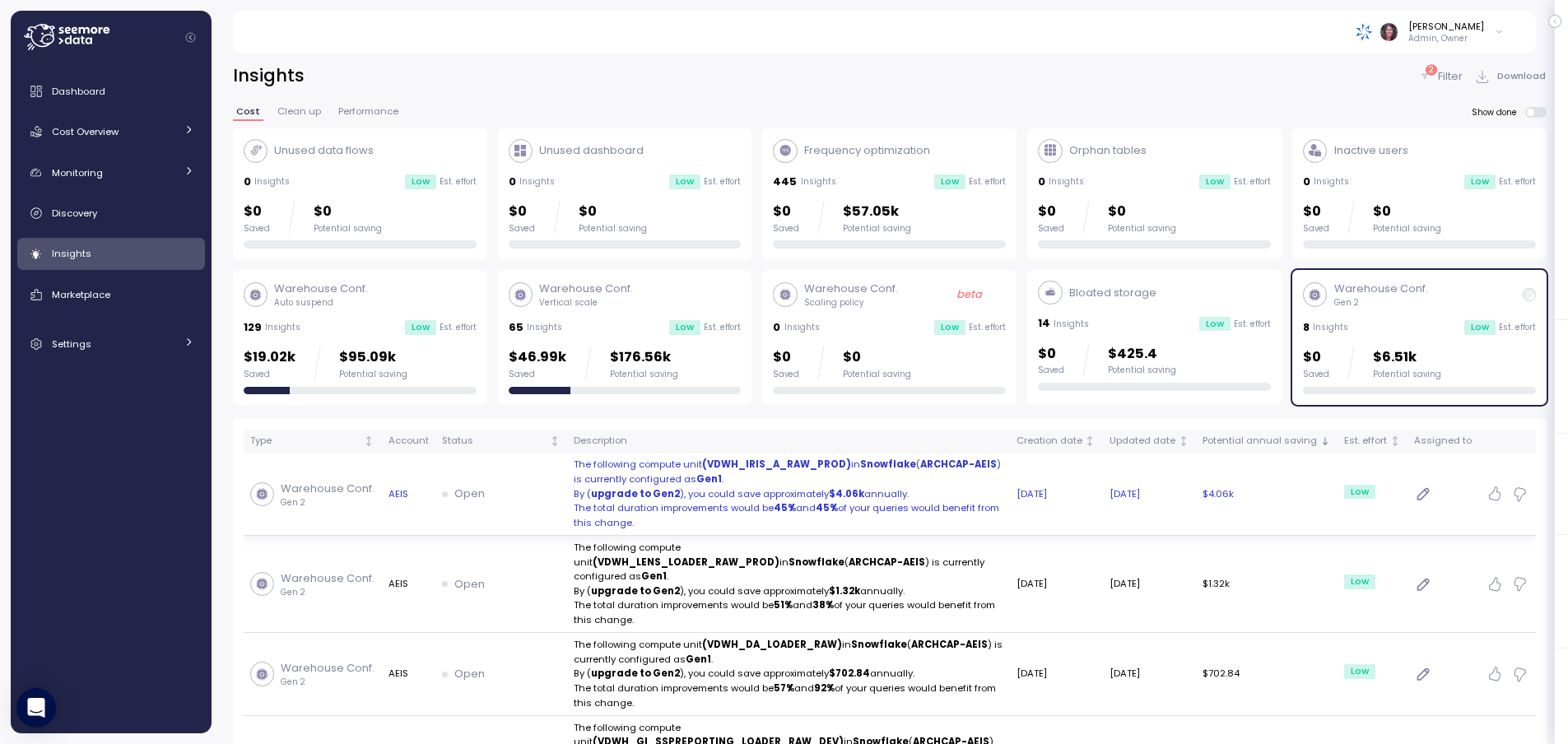
click at [706, 464] on strong "(VDWH_IRIS_A_RAW_PROD)" at bounding box center [776, 464] width 149 height 13
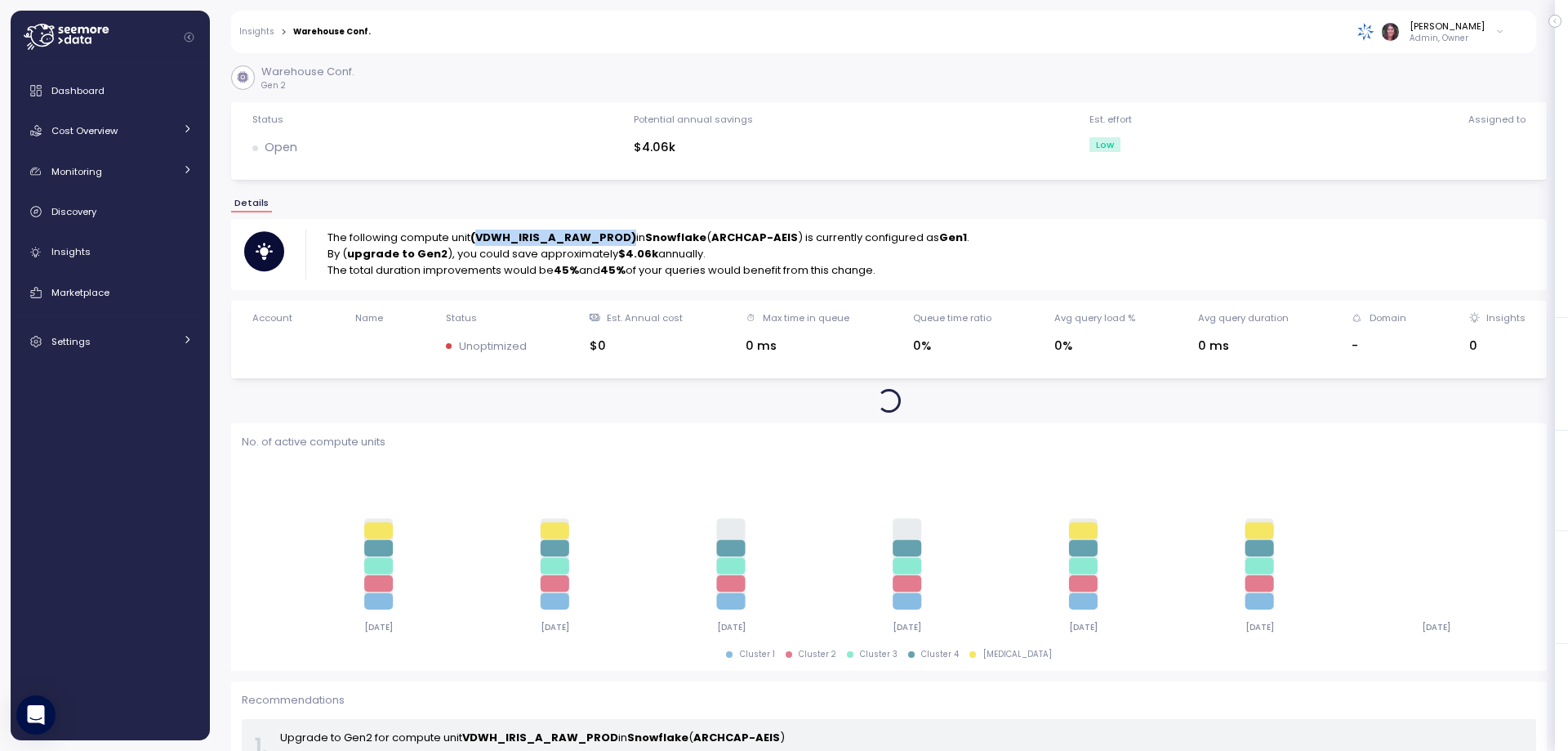
drag, startPoint x: 479, startPoint y: 237, endPoint x: 633, endPoint y: 244, distance: 154.2
click at [633, 244] on strong "(VDWH_IRIS_A_RAW_PROD)" at bounding box center [553, 237] width 166 height 15
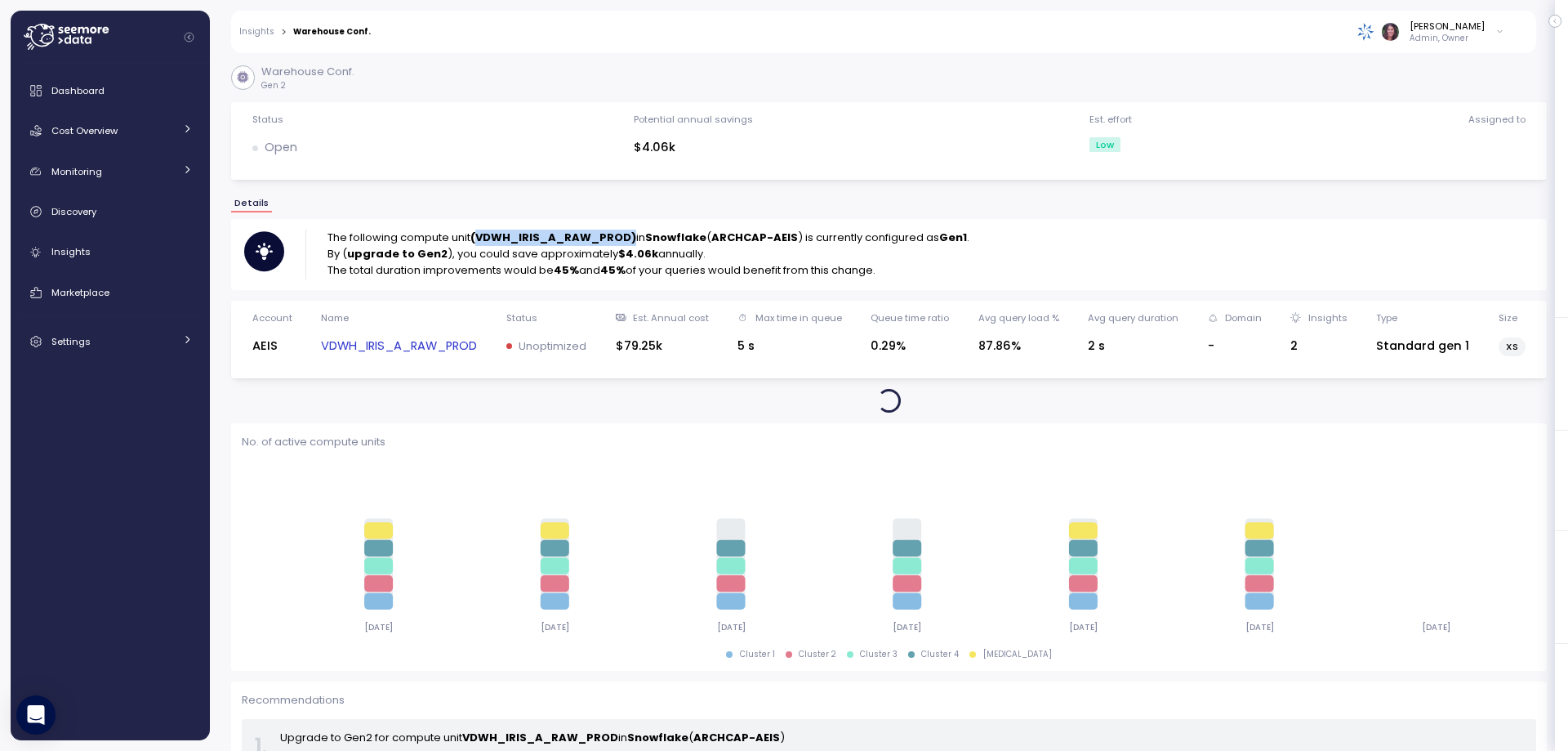
copy strong "VDWH_IRIS_A_RAW_PROD)"
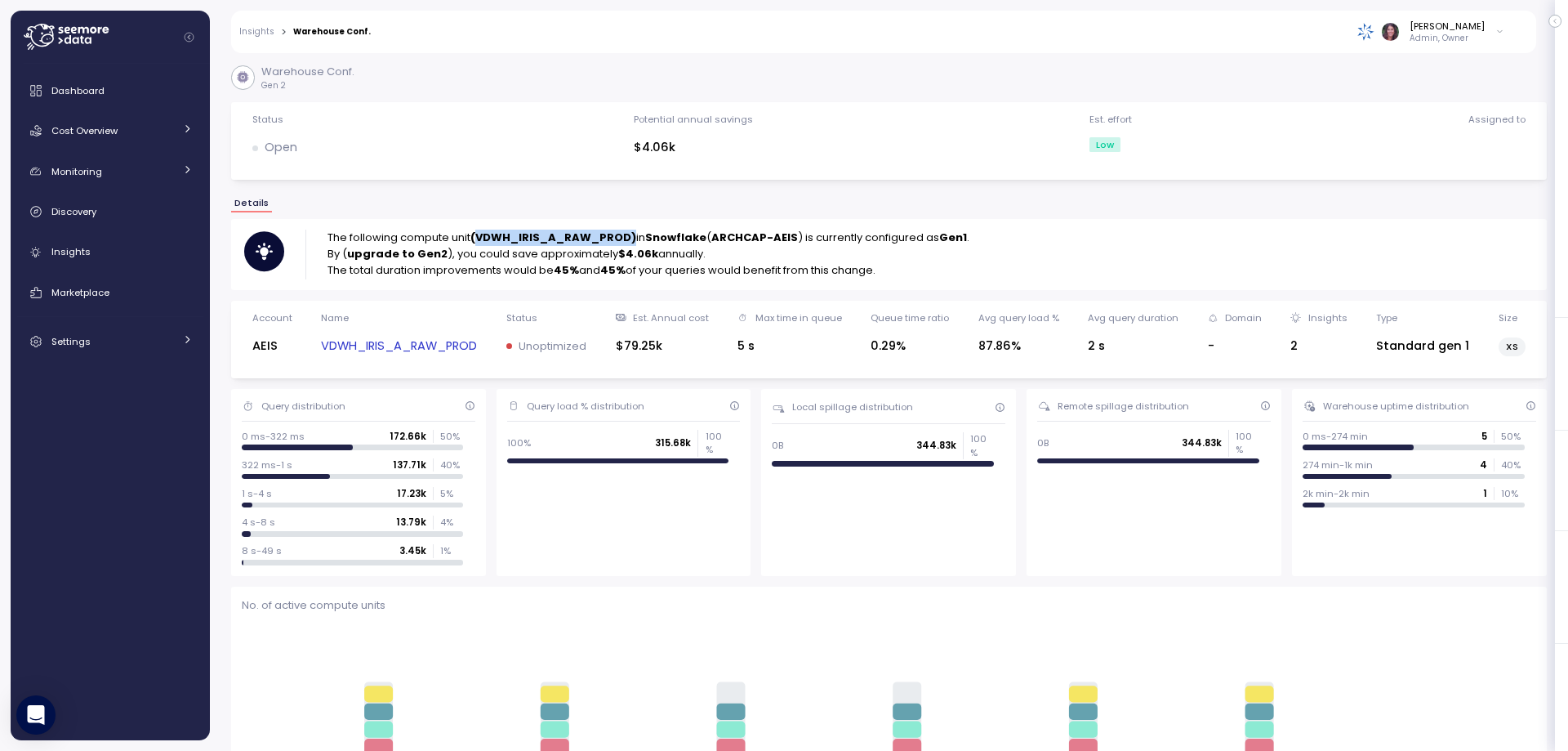
copy strong "VDWH_IRIS_A_RAW_PROD)"
click at [89, 93] on span "Dashboard" at bounding box center [78, 90] width 53 height 13
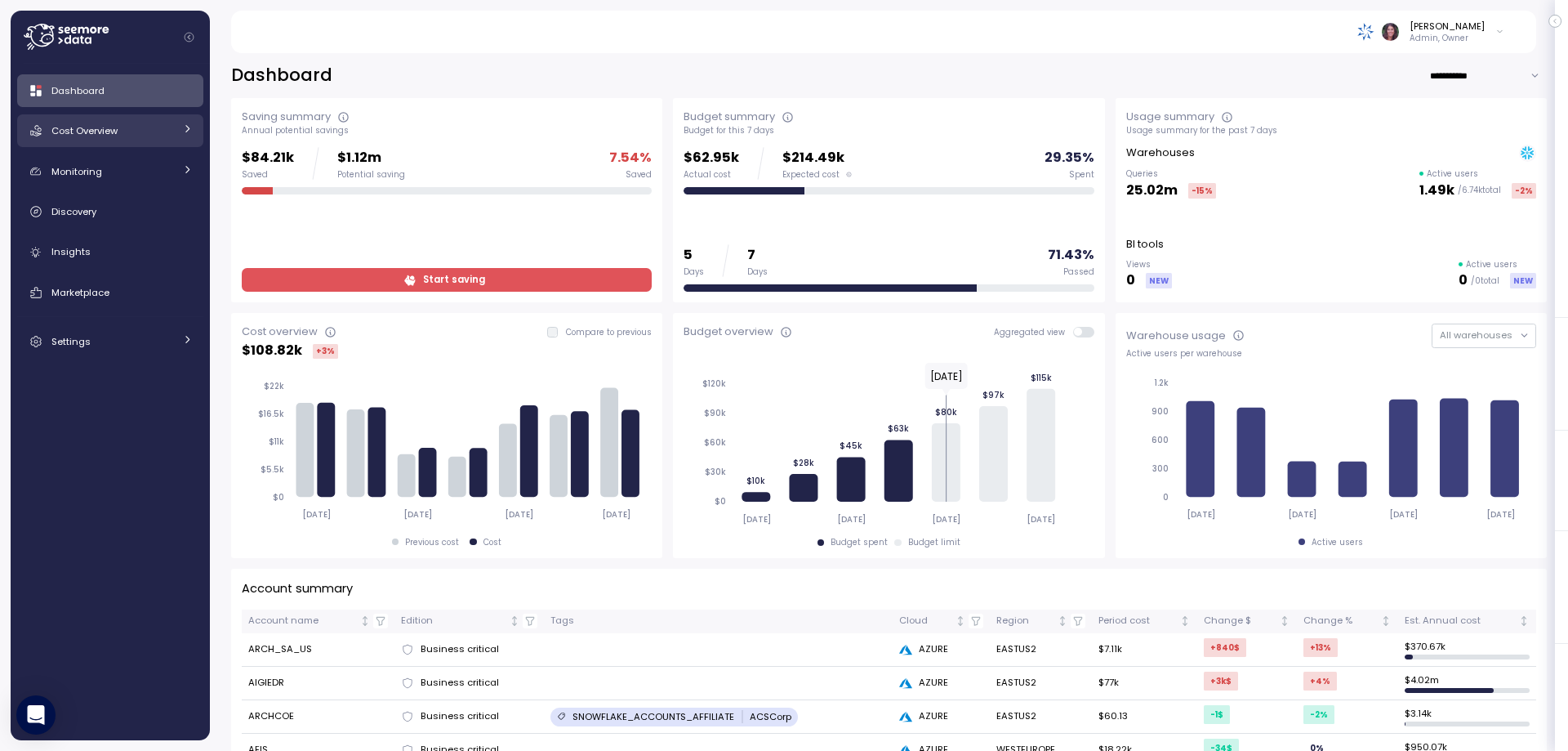
click at [101, 132] on span "Cost Overview" at bounding box center [84, 130] width 66 height 13
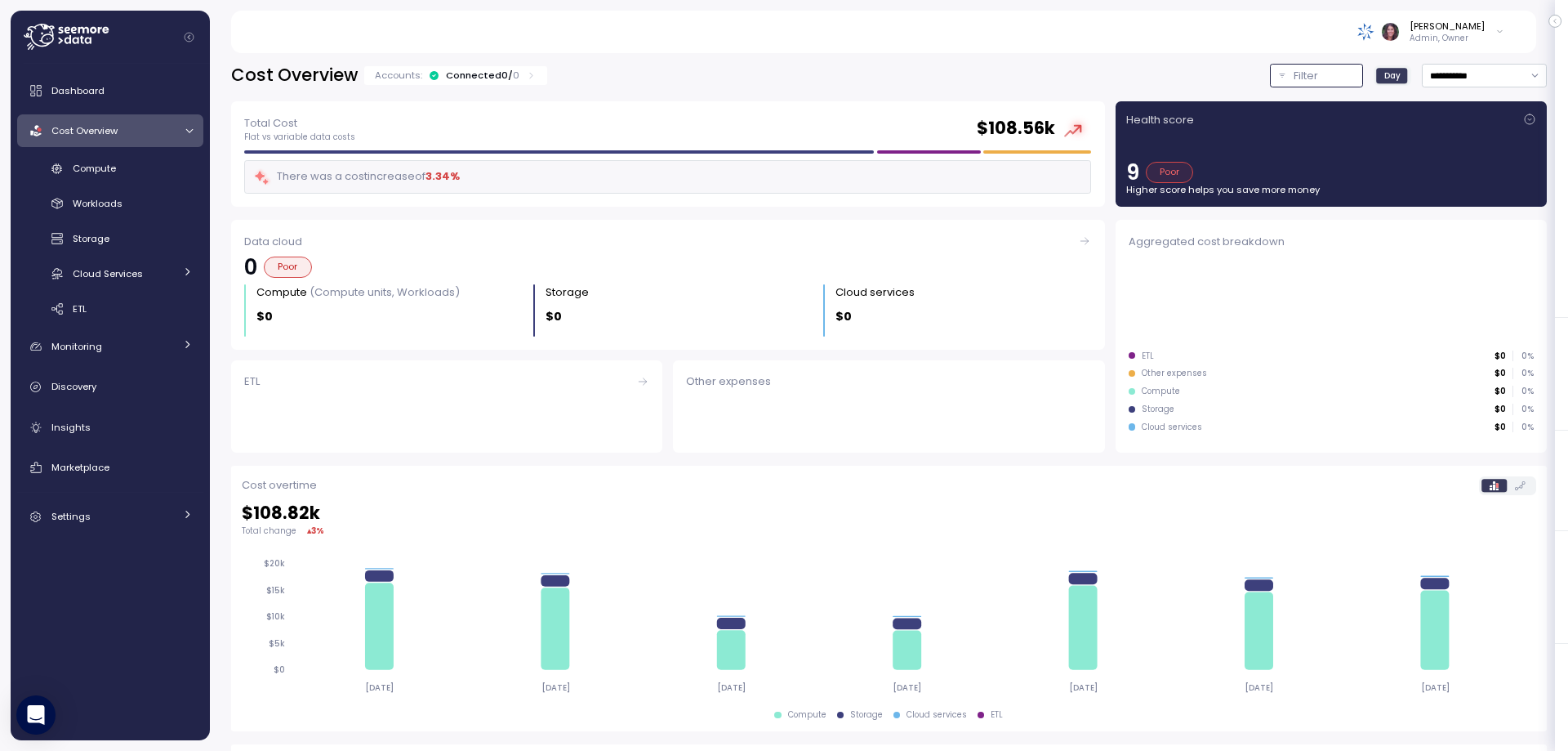
click at [1294, 74] on div "Filter" at bounding box center [1323, 76] width 61 height 16
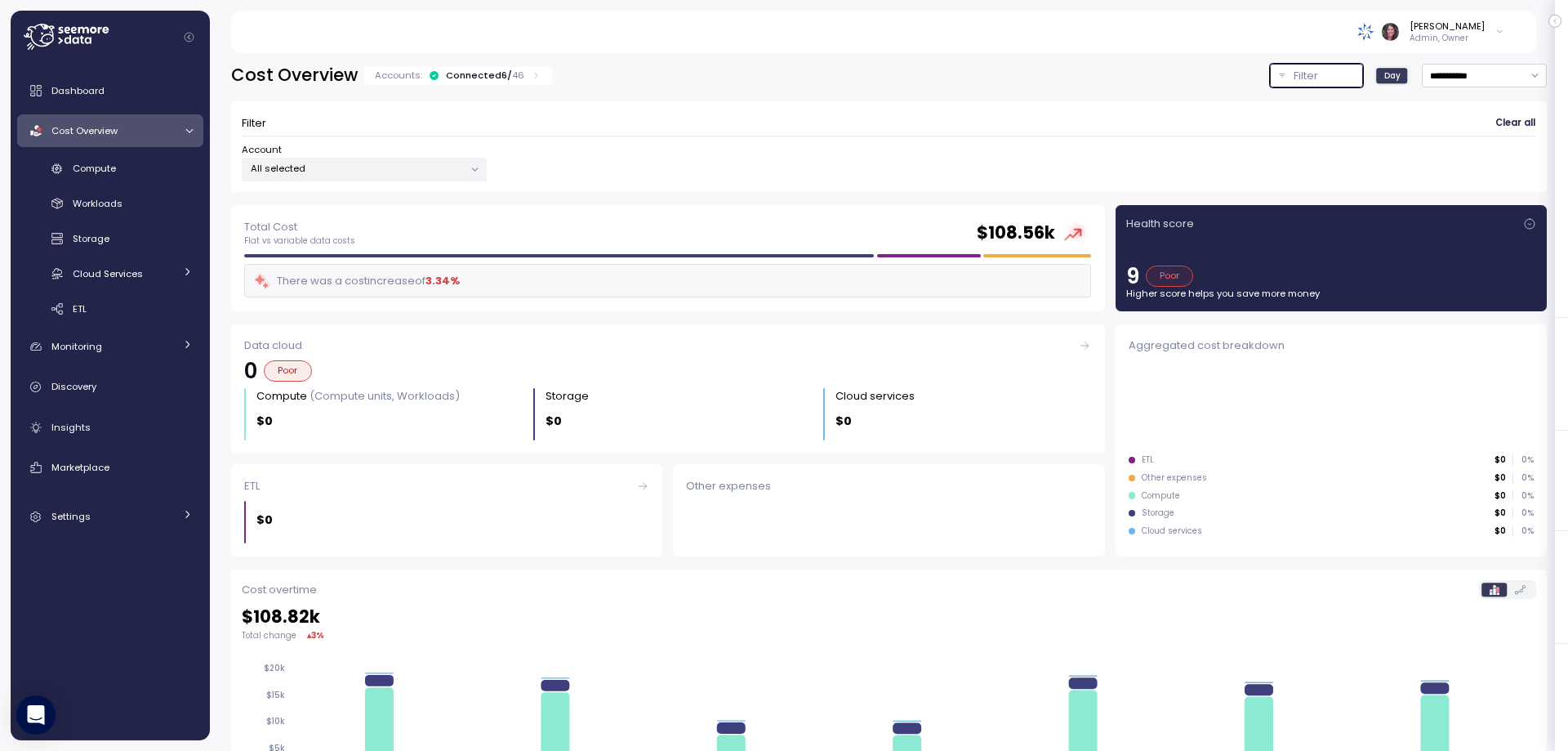
click at [372, 159] on div "All selected" at bounding box center [365, 170] width 245 height 24
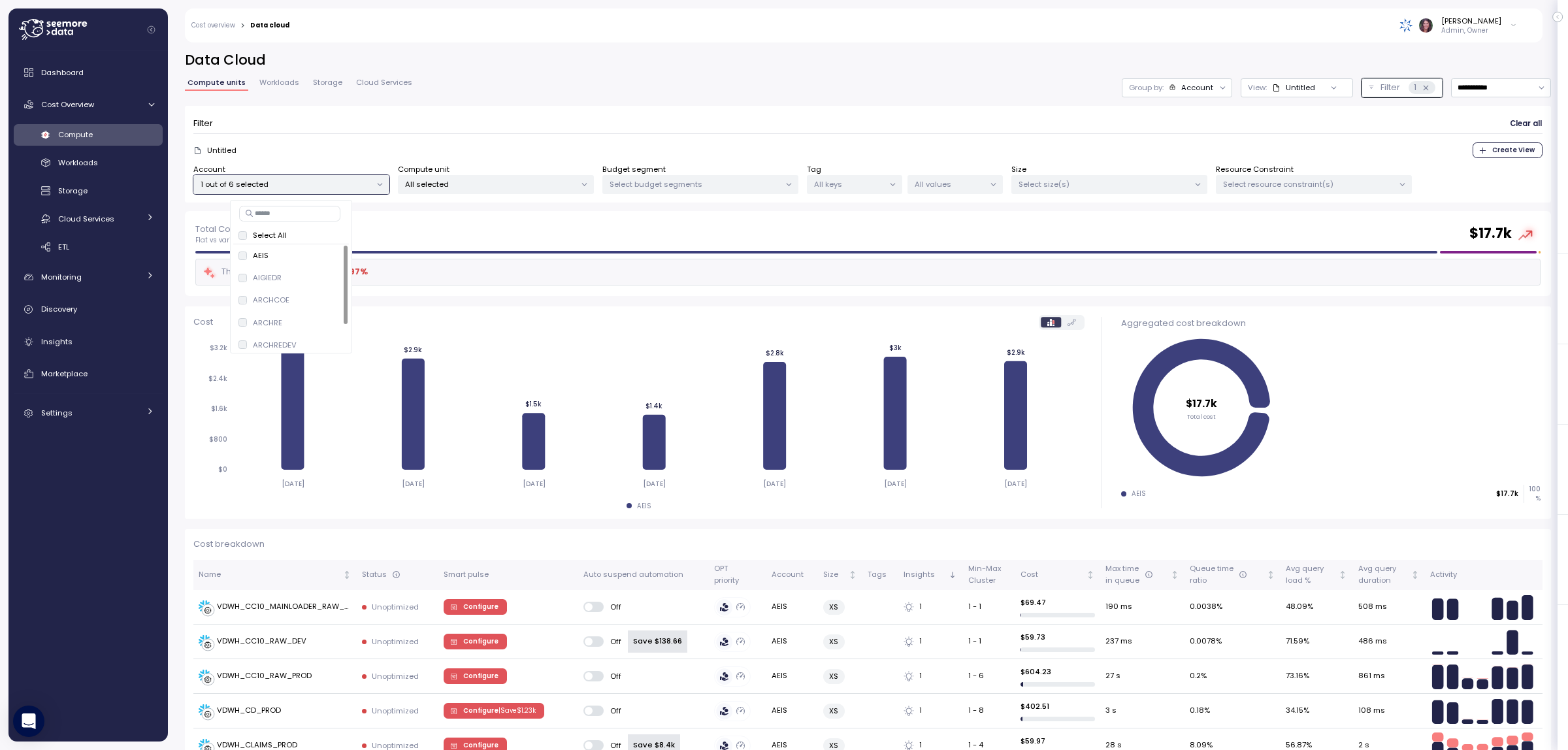
click at [464, 177] on div "All selected" at bounding box center [496, 185] width 196 height 19
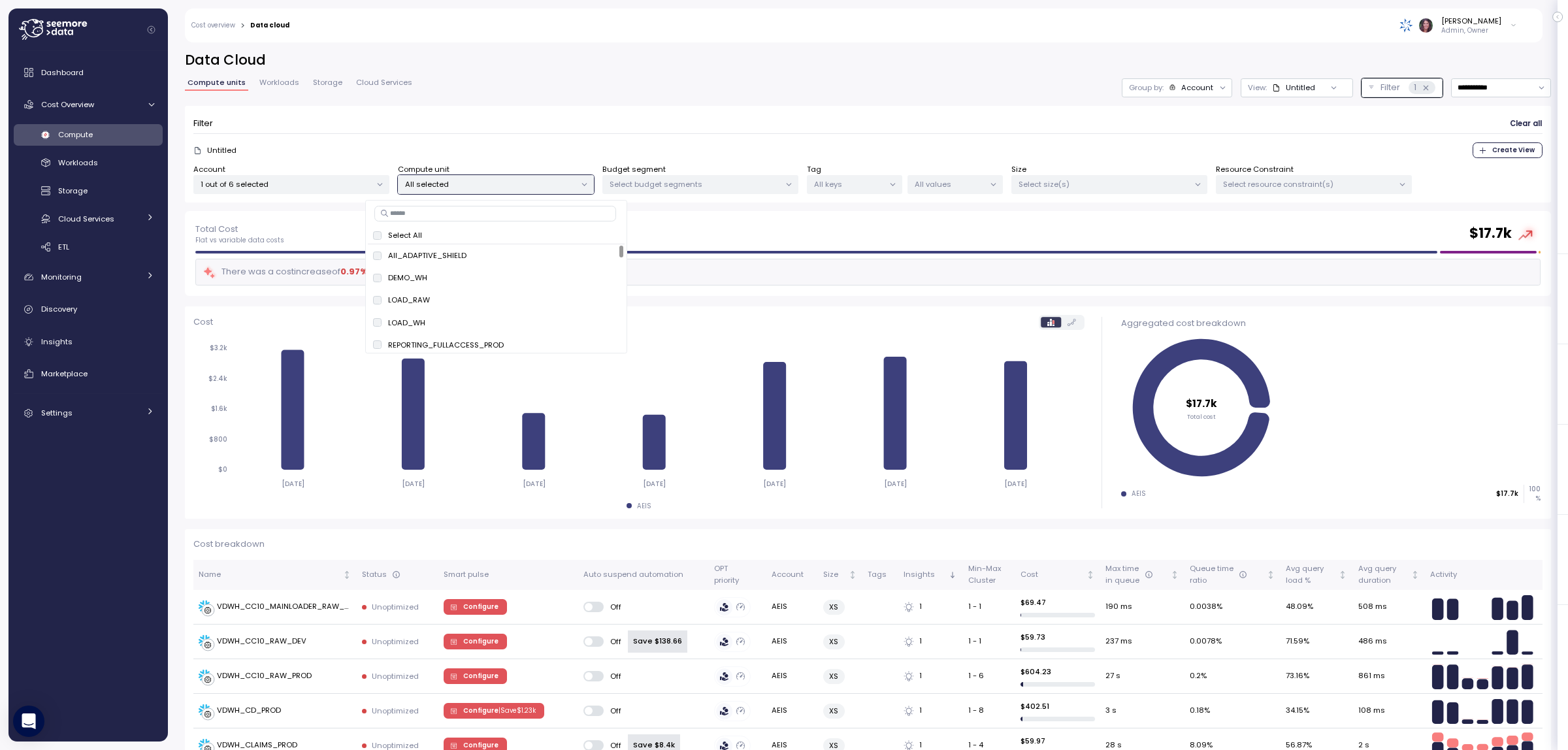
click at [469, 207] on input at bounding box center [495, 213] width 242 height 16
type input "**"
click at [578, 275] on span "only" at bounding box center [579, 273] width 15 height 14
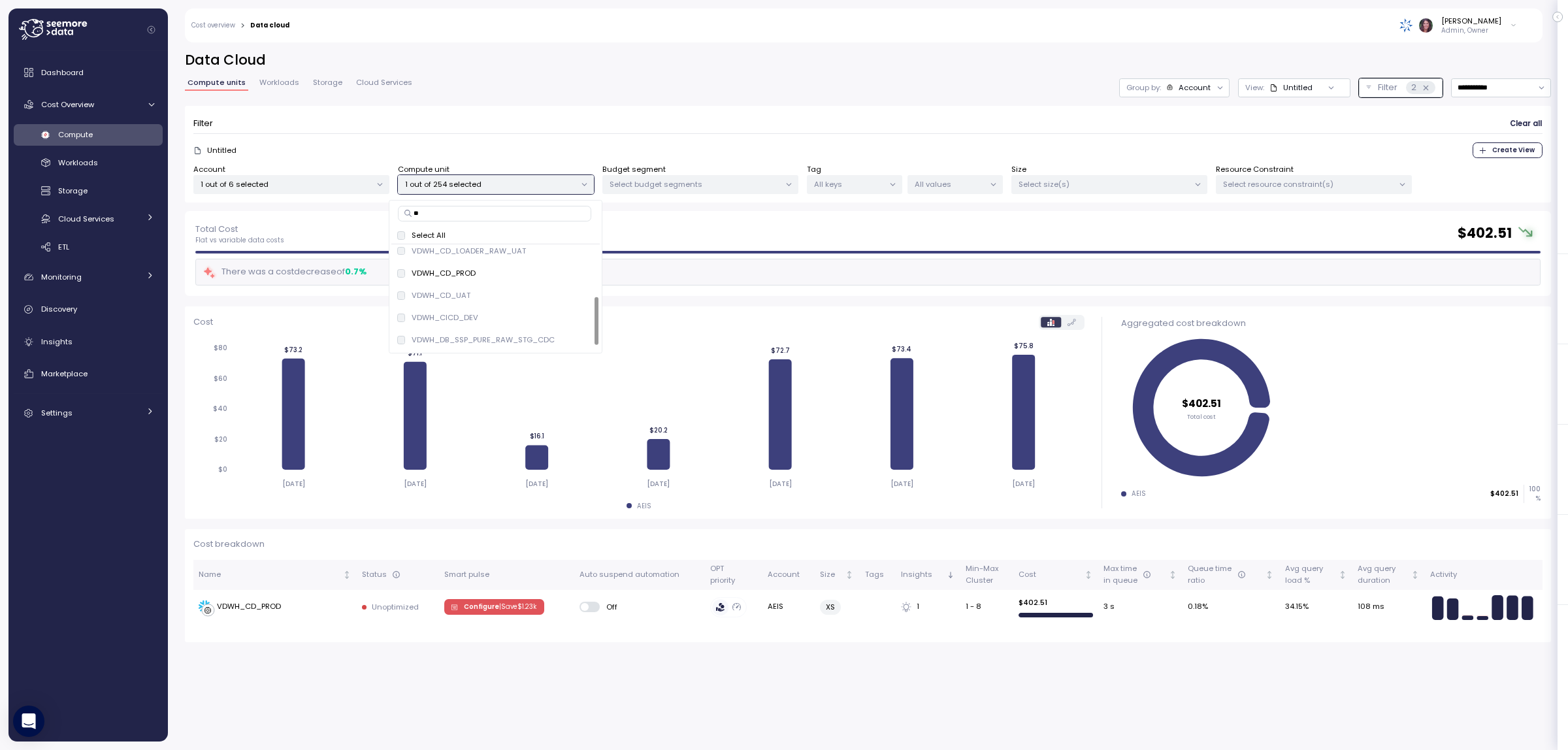
click at [1312, 112] on div "Filter Clear all Untitled Create View Account 1 out of 6 selected Compute unit …" at bounding box center [868, 154] width 1366 height 97
click at [1513, 85] on input "**********" at bounding box center [1501, 88] width 100 height 19
click at [1481, 165] on div "Last 14 days" at bounding box center [1480, 165] width 46 height 10
type input "**********"
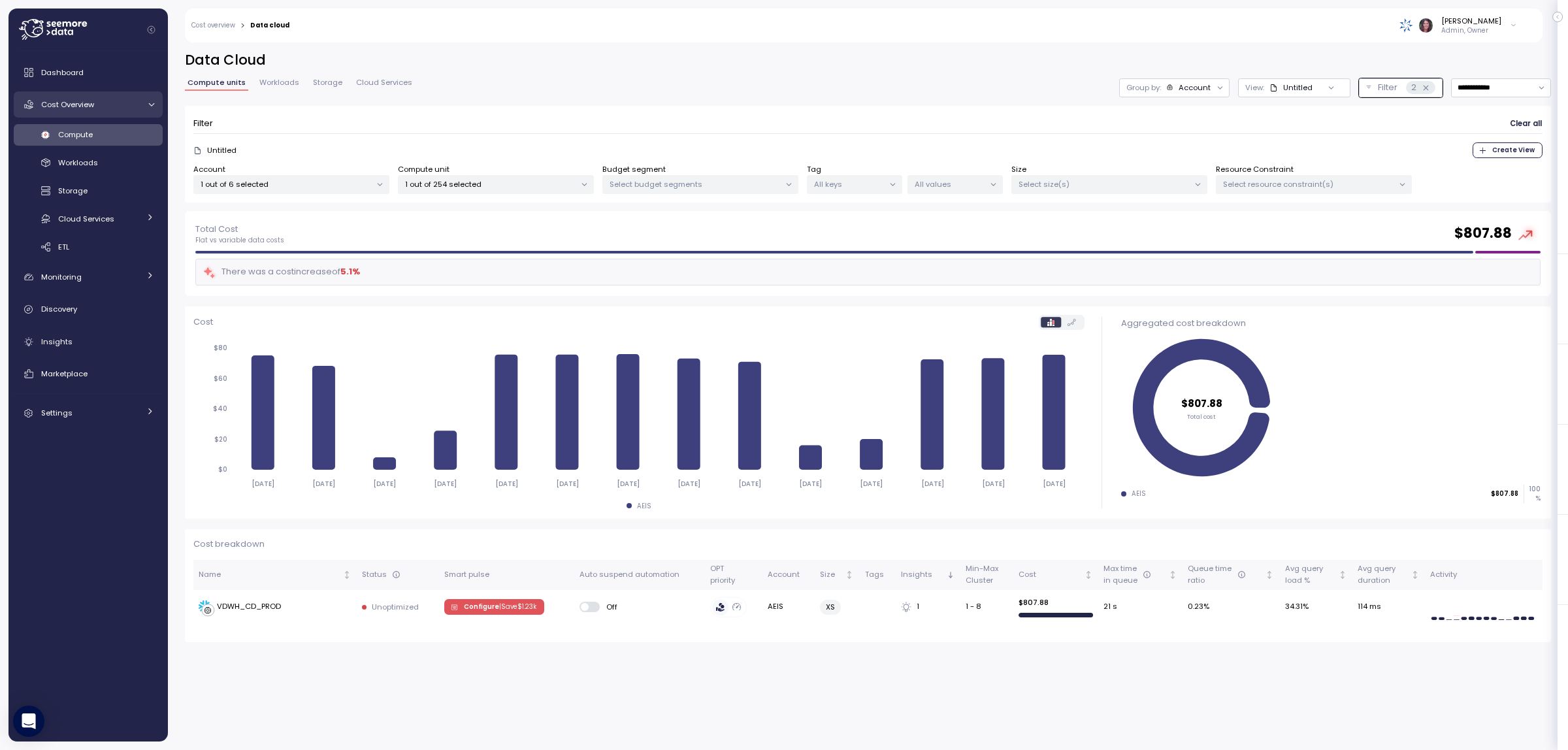
click at [76, 102] on span "Cost Overview" at bounding box center [67, 104] width 53 height 10
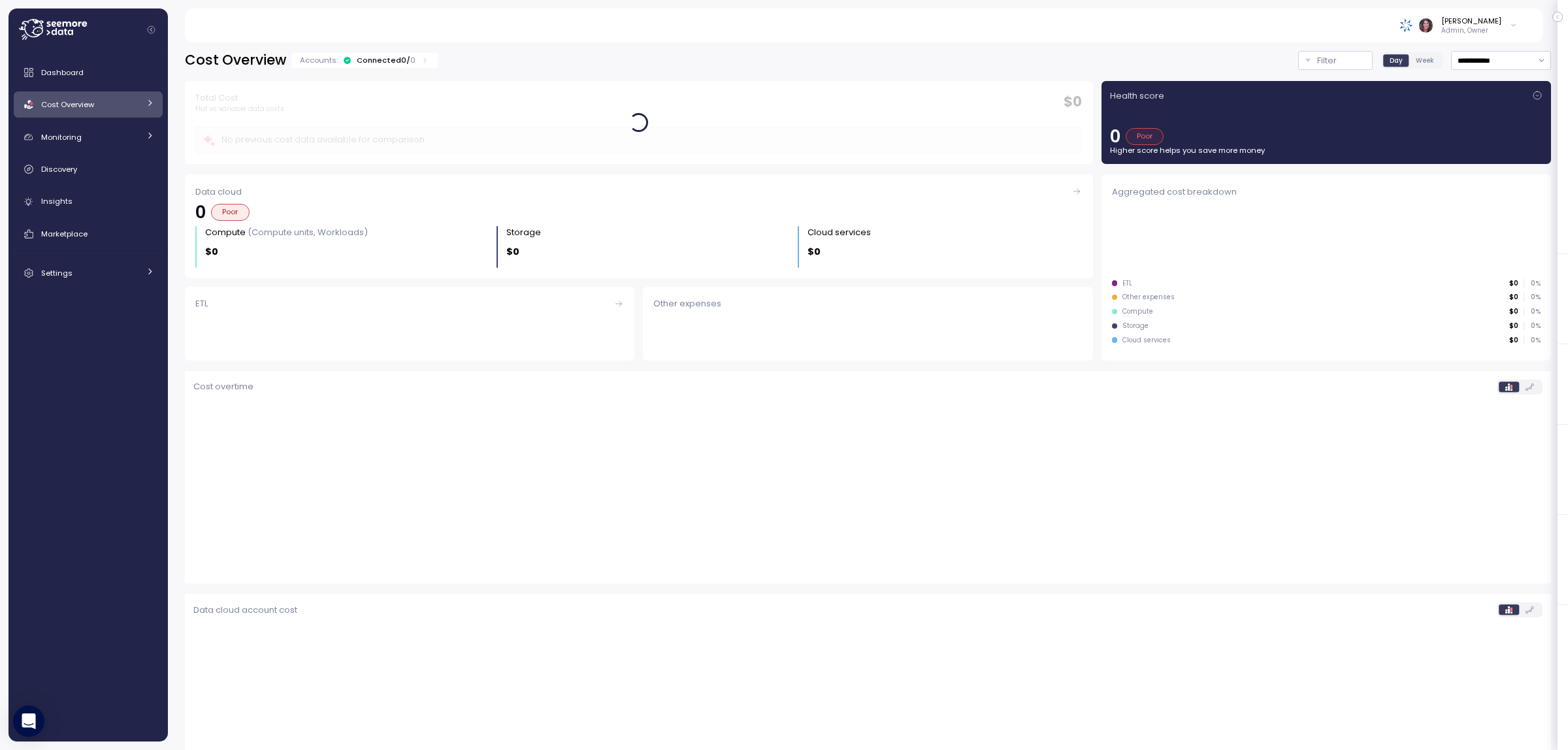
click at [116, 111] on div "Cost Overview" at bounding box center [90, 104] width 98 height 13
click at [104, 131] on div "Compute" at bounding box center [106, 134] width 96 height 13
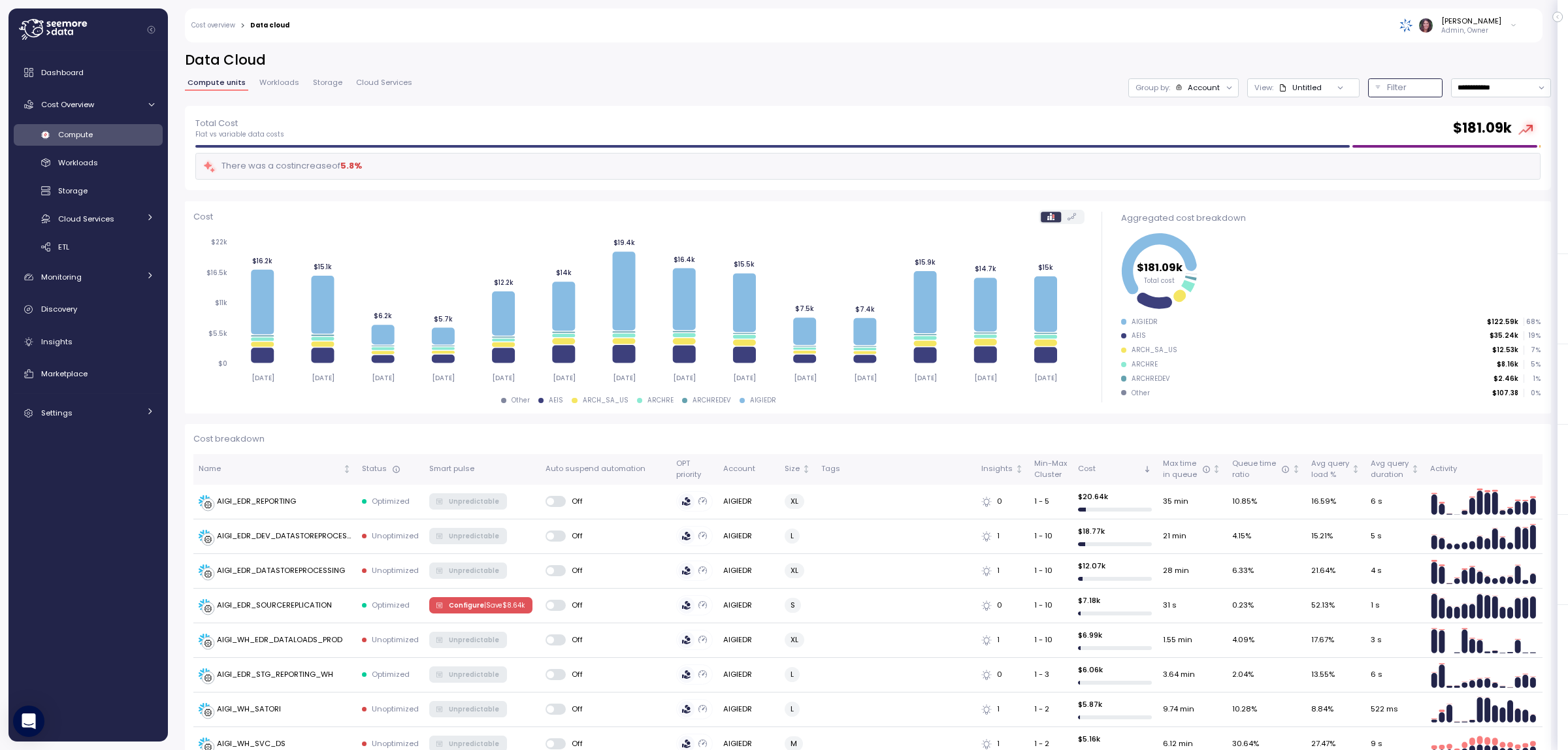
click at [1390, 90] on div "Filter" at bounding box center [1411, 87] width 48 height 13
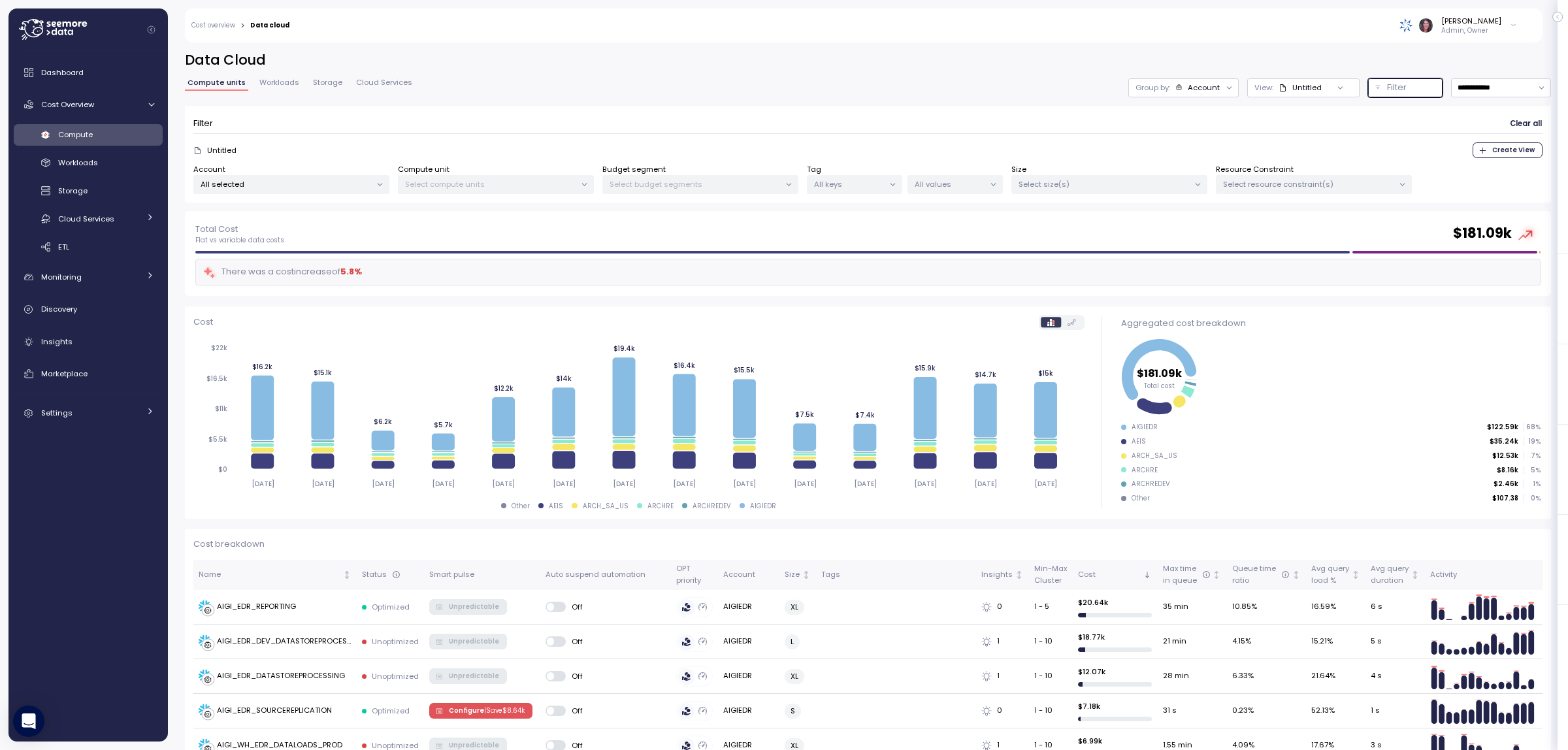
click at [314, 186] on p "All selected" at bounding box center [286, 184] width 170 height 10
click at [322, 252] on span "only" at bounding box center [329, 255] width 15 height 14
click at [327, 256] on span "only" at bounding box center [329, 255] width 15 height 14
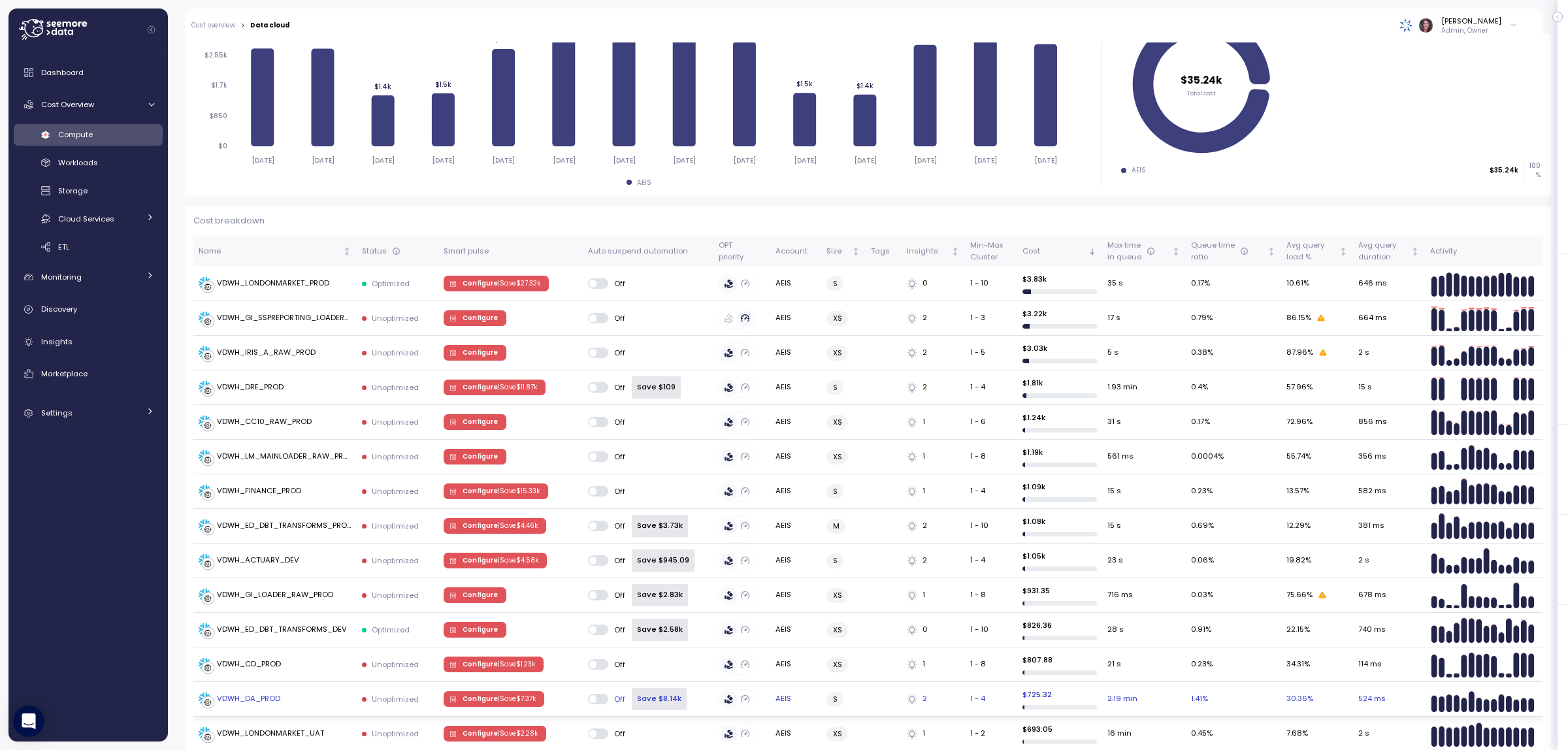
scroll to position [435, 0]
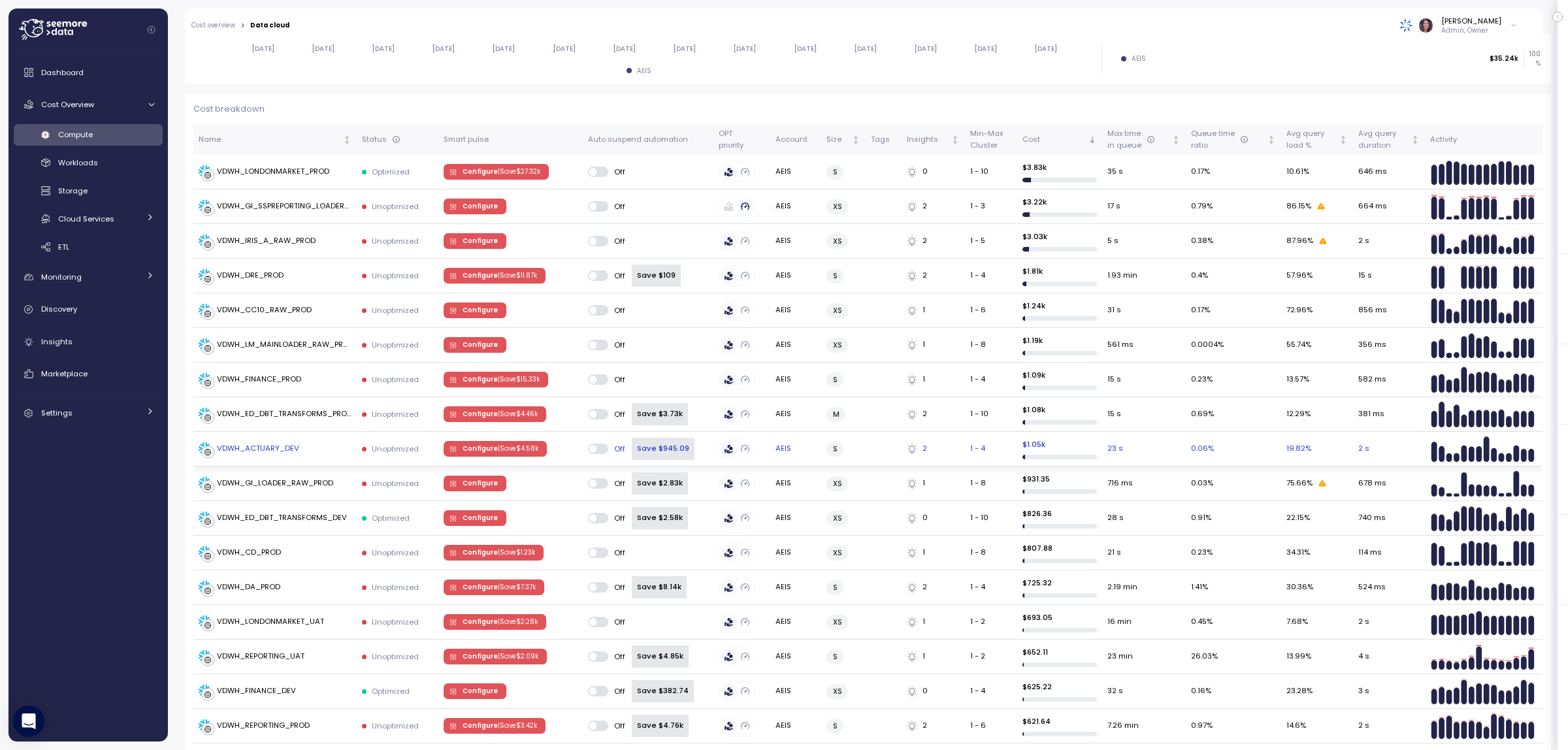
click at [524, 451] on p "| Save $ 4.58k" at bounding box center [517, 449] width 40 height 9
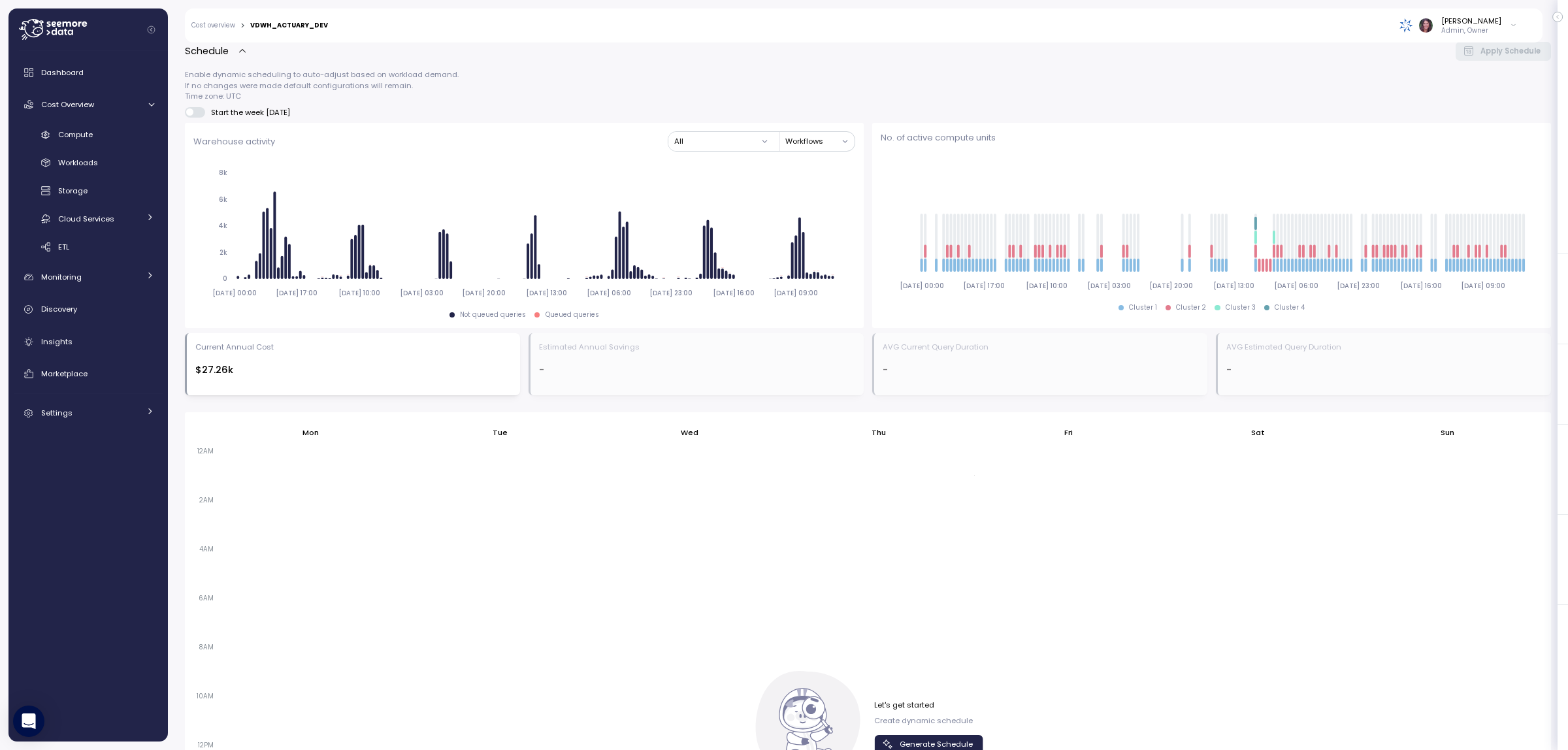
scroll to position [567, 0]
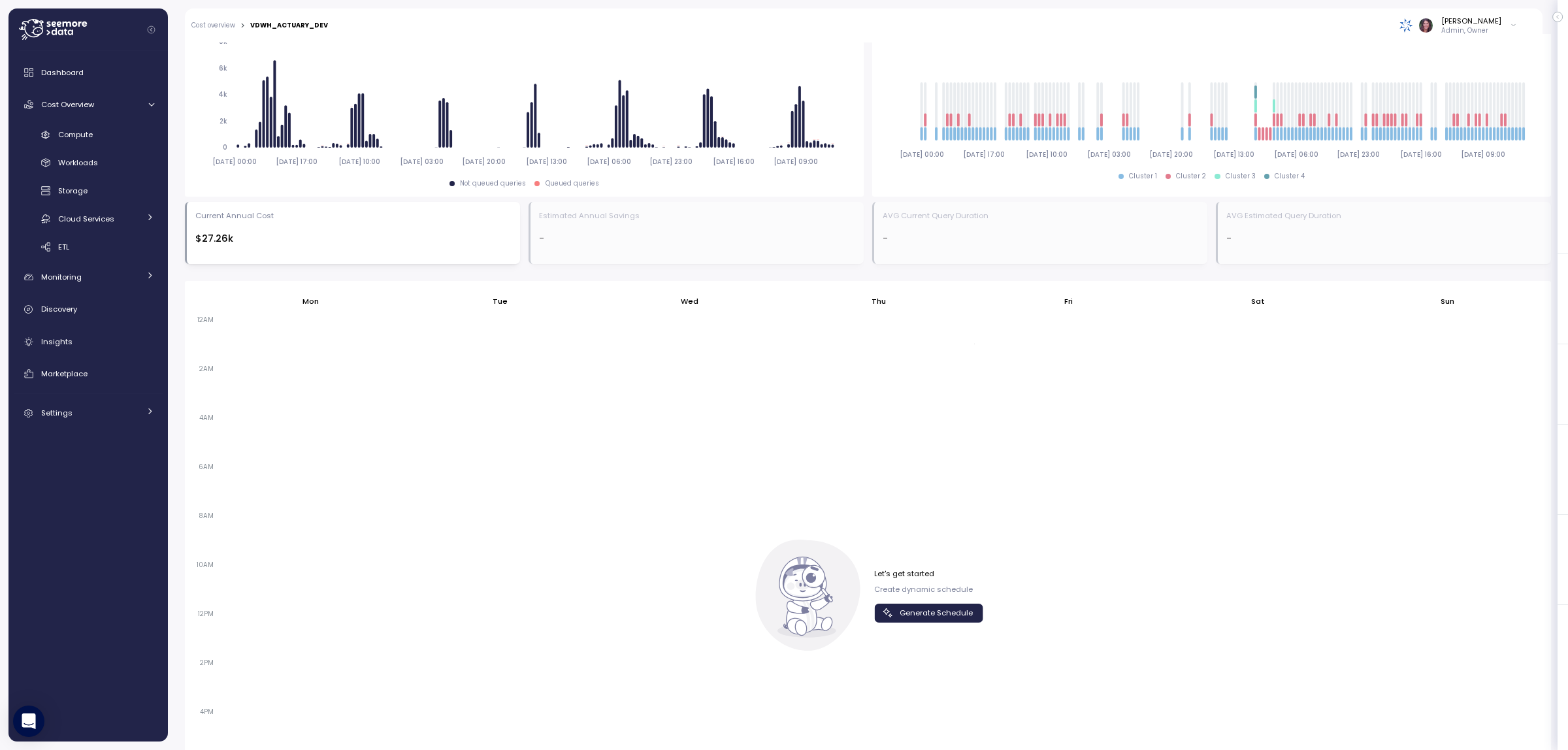
click at [939, 616] on span "Generate Schedule" at bounding box center [936, 614] width 73 height 18
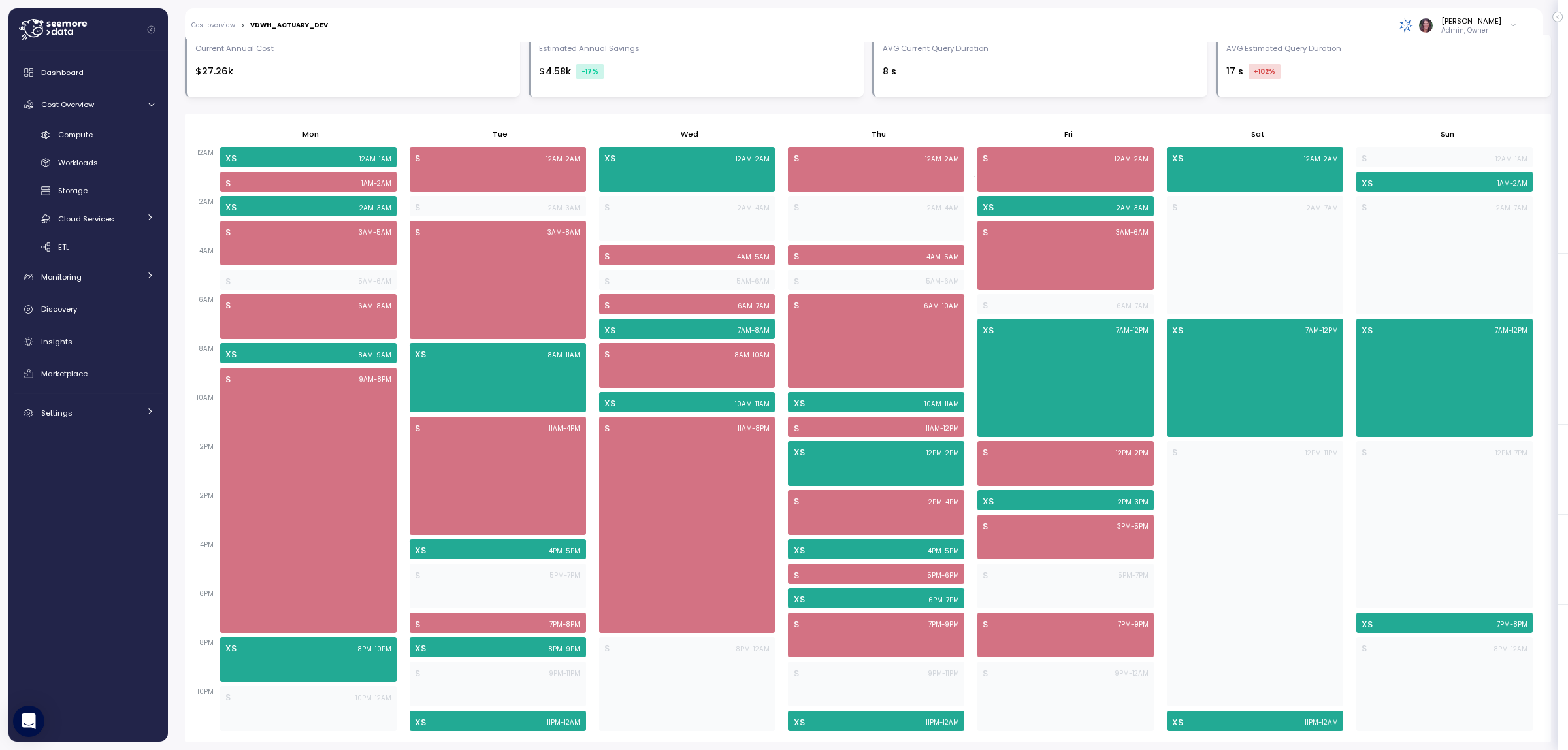
scroll to position [190, 0]
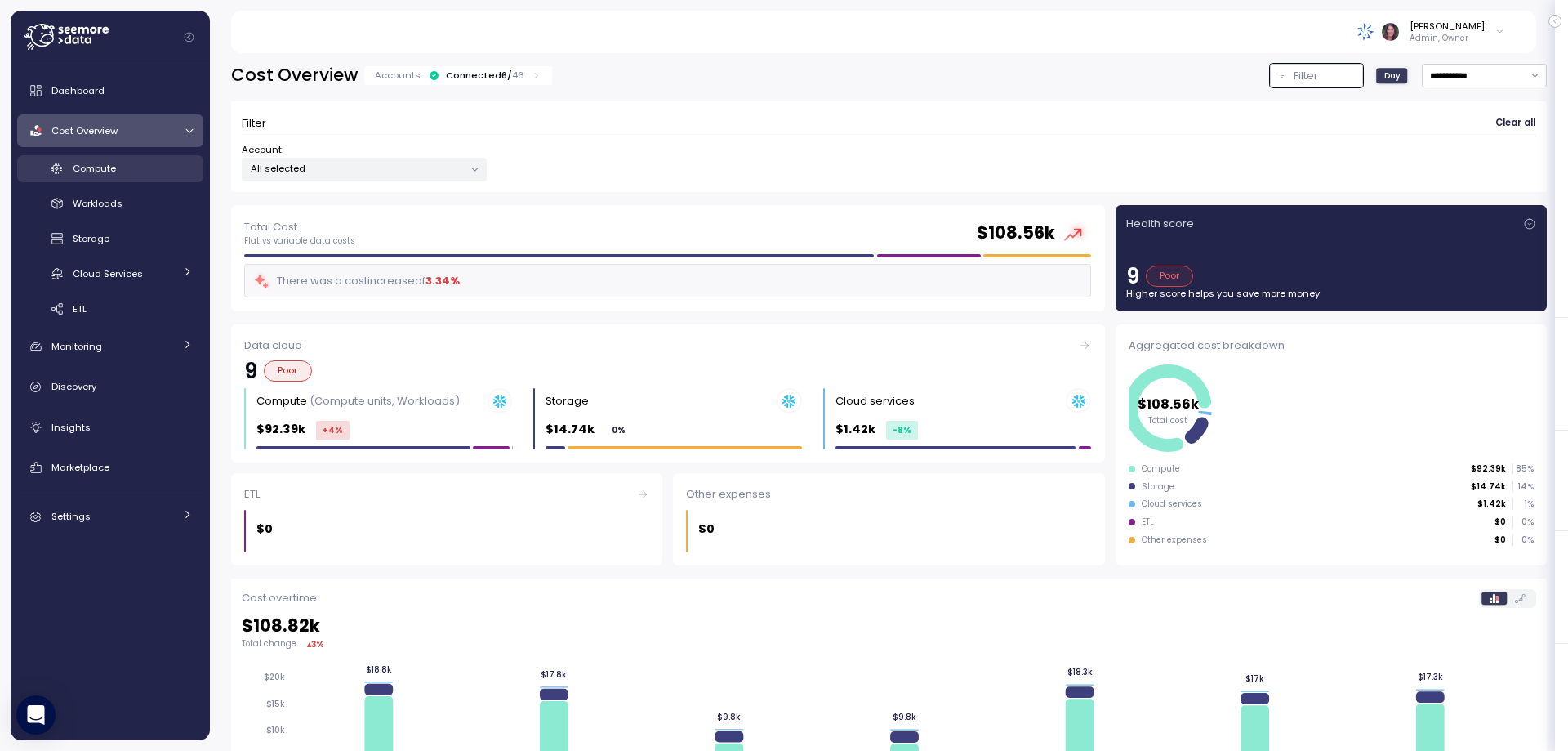
click at [116, 167] on span "Compute" at bounding box center [94, 168] width 43 height 13
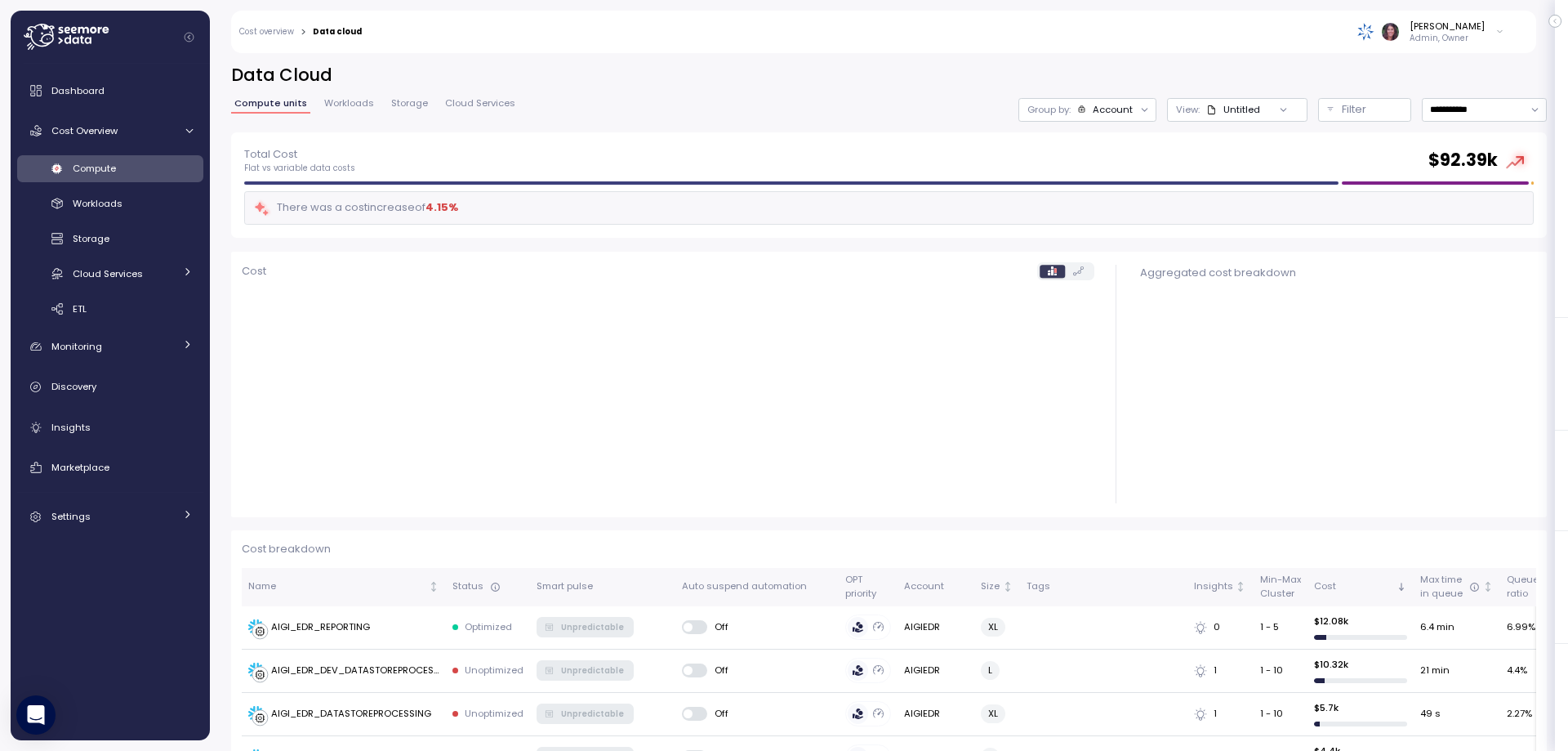
click at [1092, 105] on div "Account" at bounding box center [1112, 109] width 40 height 13
click at [1078, 171] on p "Budget segment" at bounding box center [1072, 172] width 79 height 13
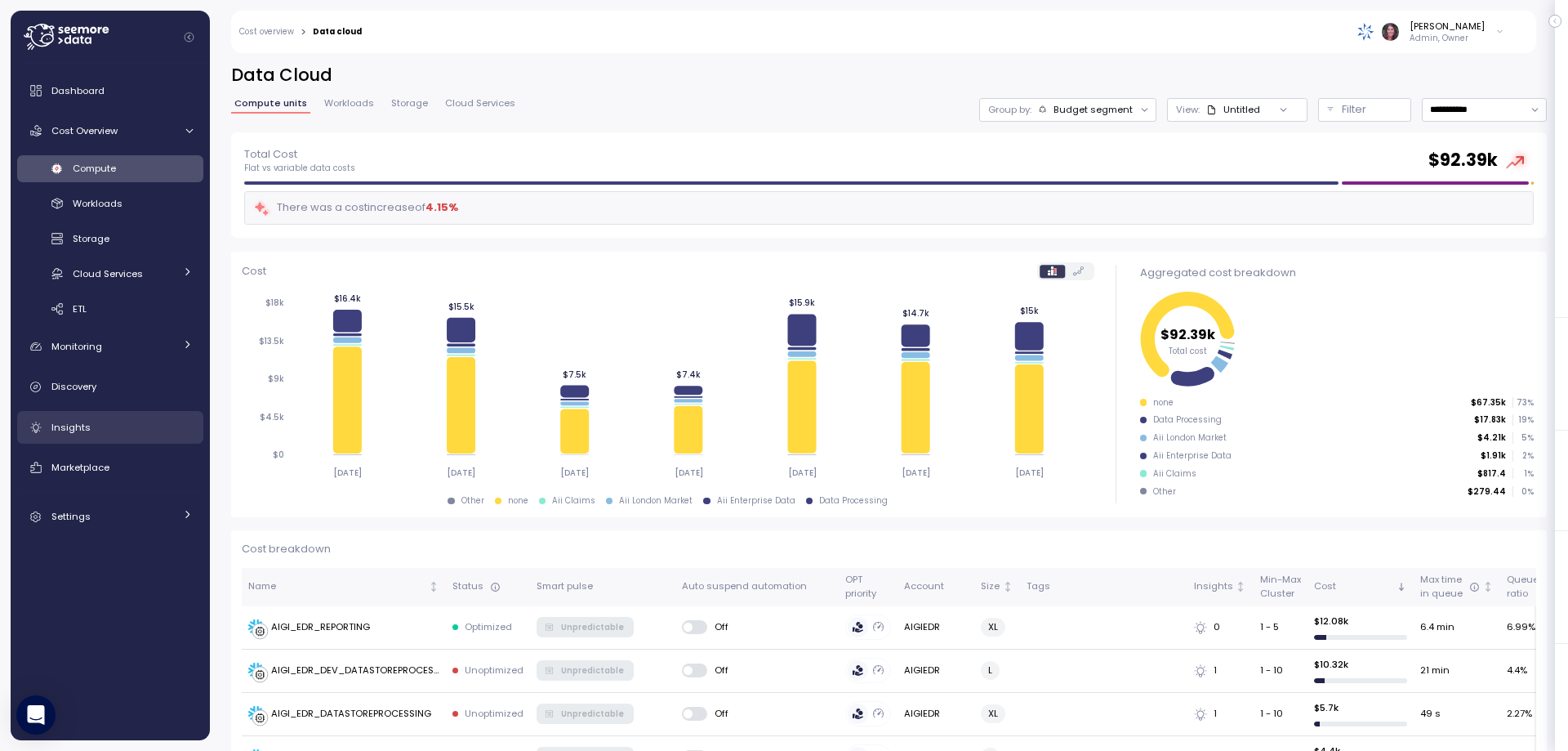
click at [94, 432] on div "Insights" at bounding box center [122, 427] width 141 height 16
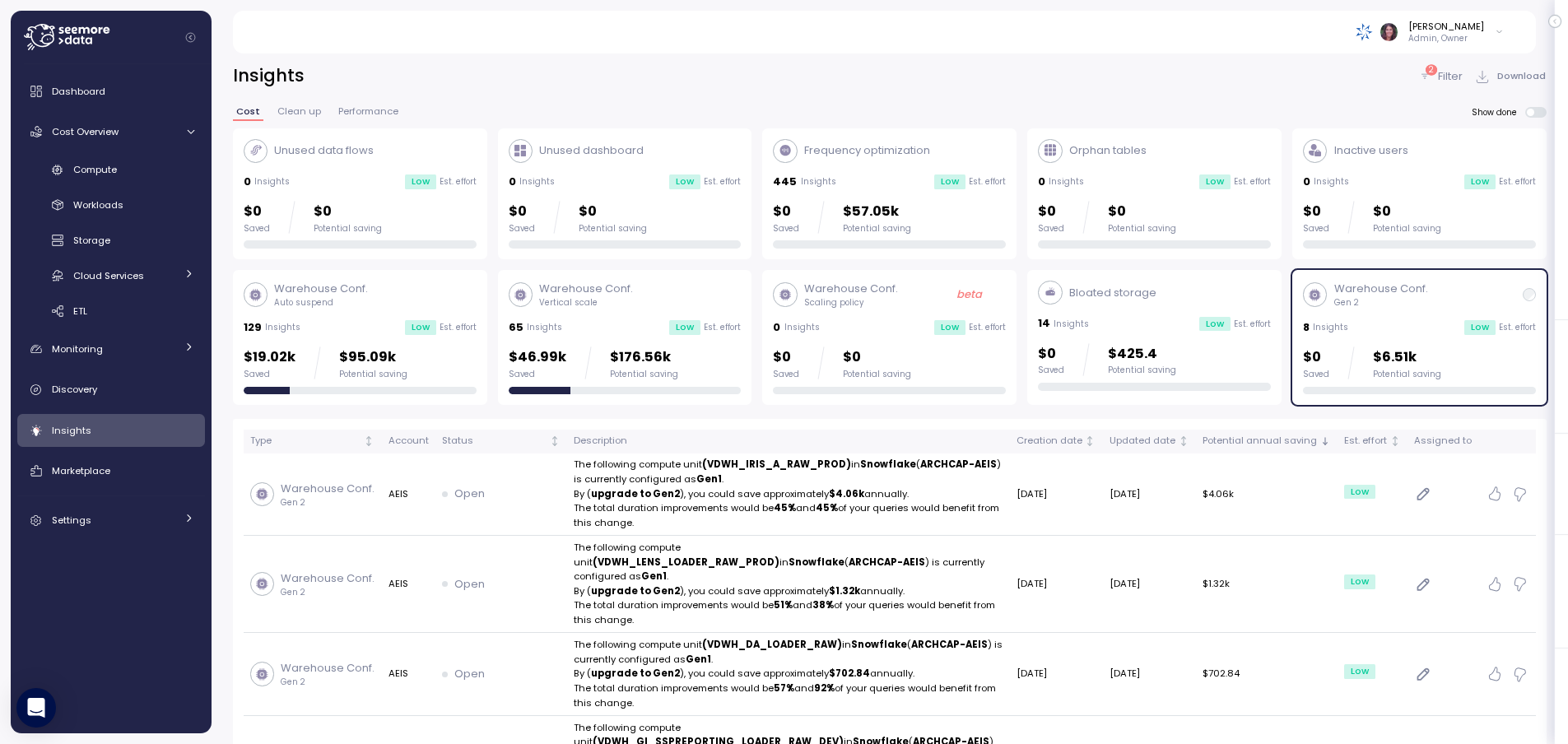
click at [1453, 72] on p "Filter" at bounding box center [1449, 76] width 25 height 16
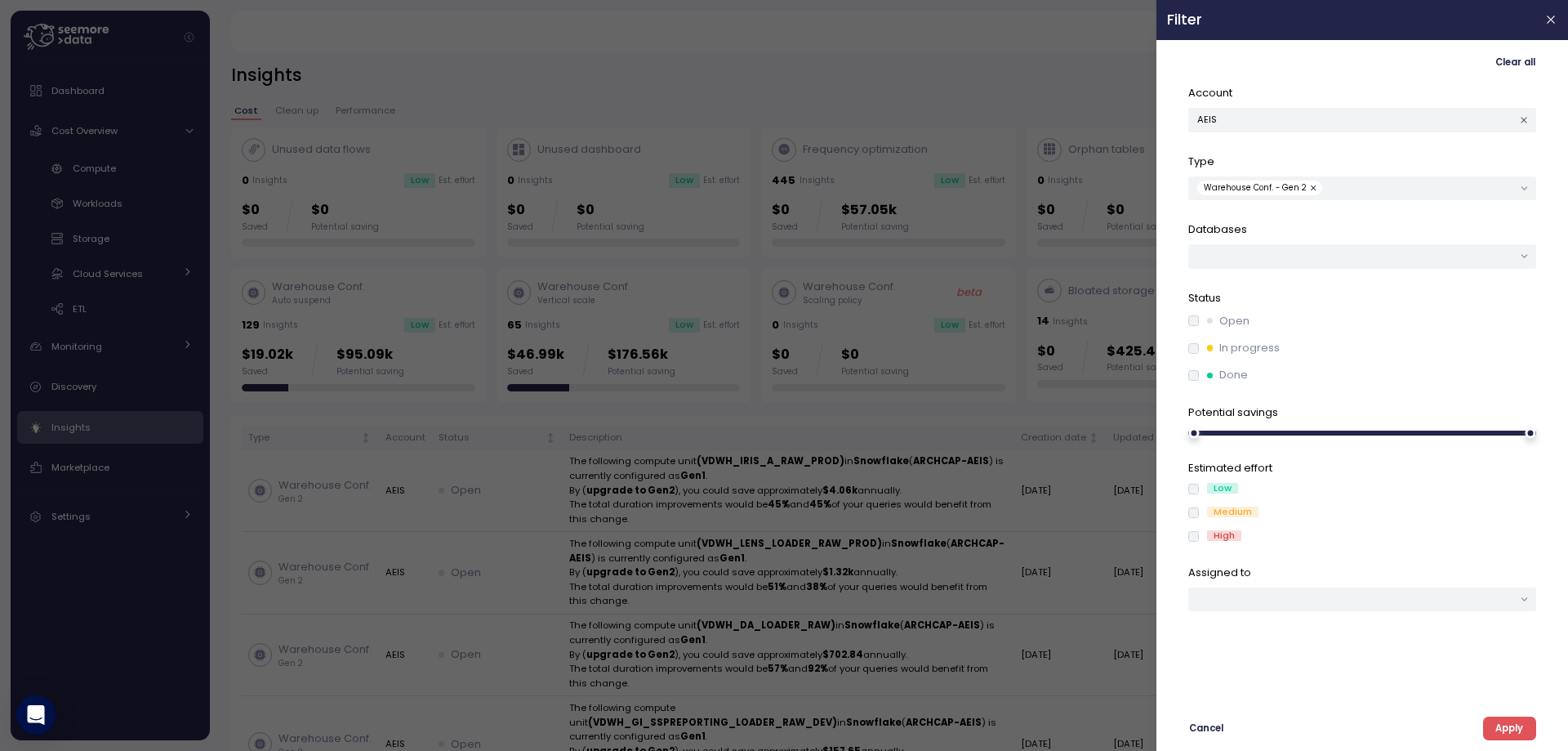
click at [1499, 725] on span "Apply" at bounding box center [1509, 728] width 28 height 22
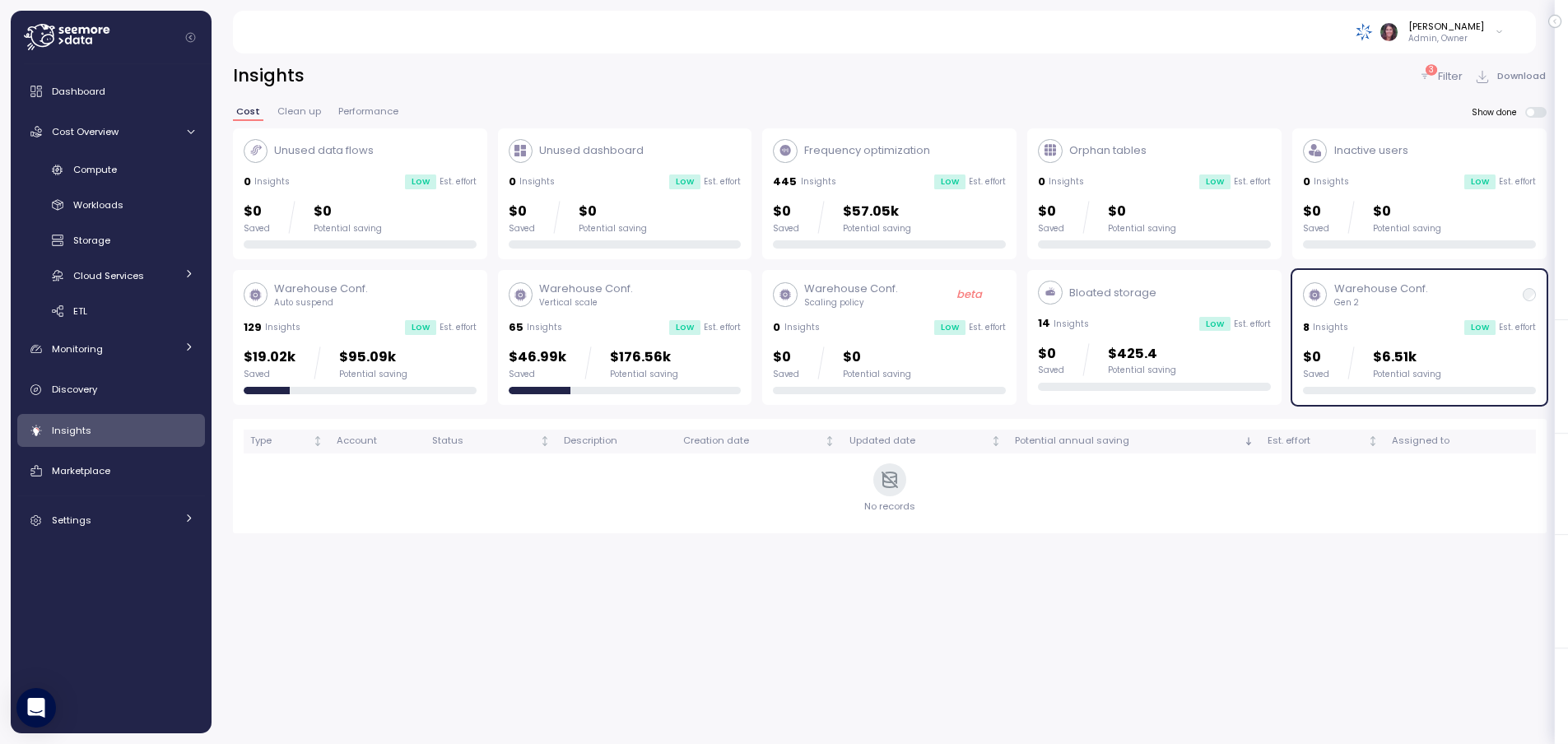
click at [636, 296] on div "Warehouse Conf. Vertical scale" at bounding box center [624, 295] width 233 height 28
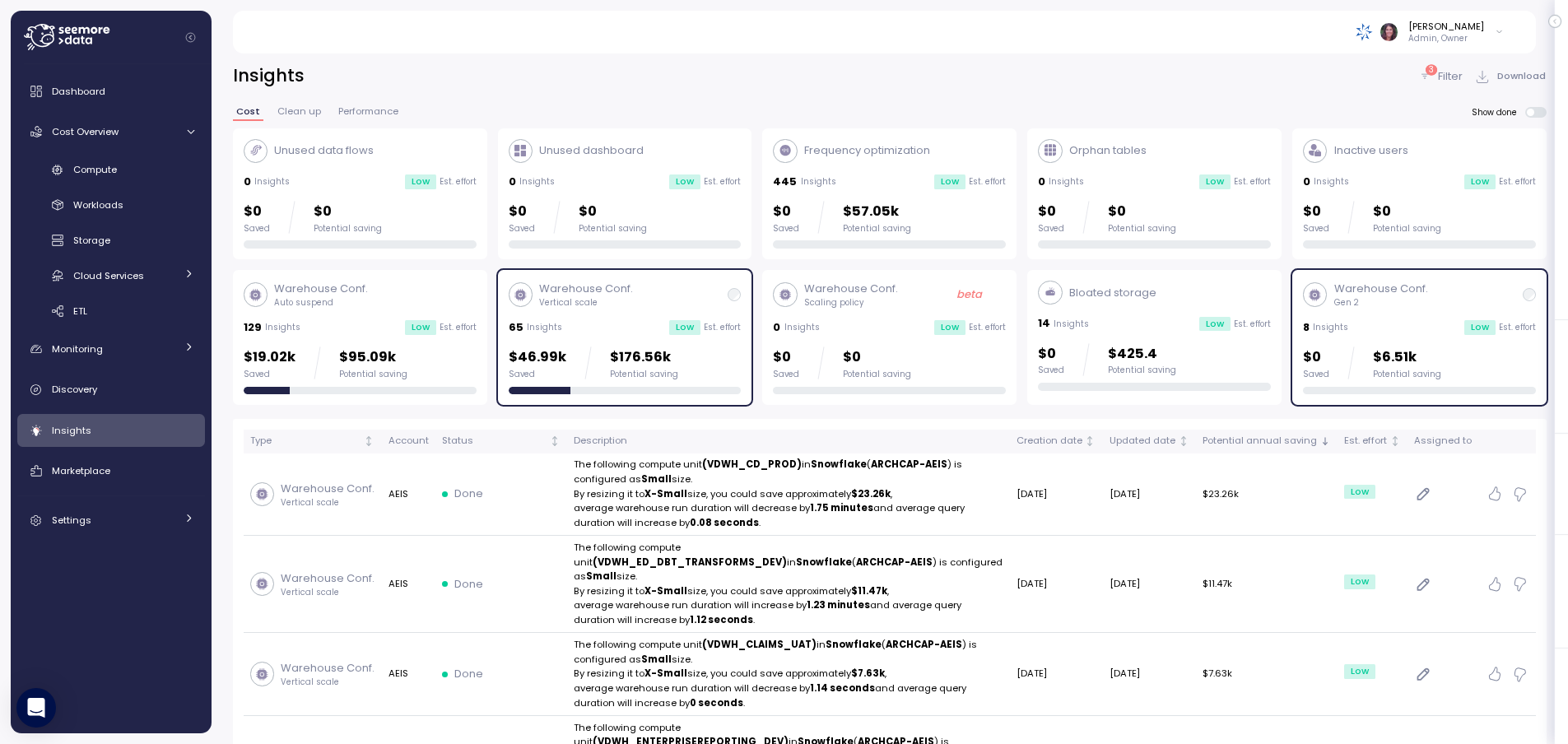
click at [1447, 85] on div "3 Filter Download" at bounding box center [1482, 76] width 129 height 24
click at [1440, 67] on div "3 Filter Download" at bounding box center [1482, 76] width 129 height 24
click at [1438, 71] on p "Filter" at bounding box center [1449, 76] width 25 height 16
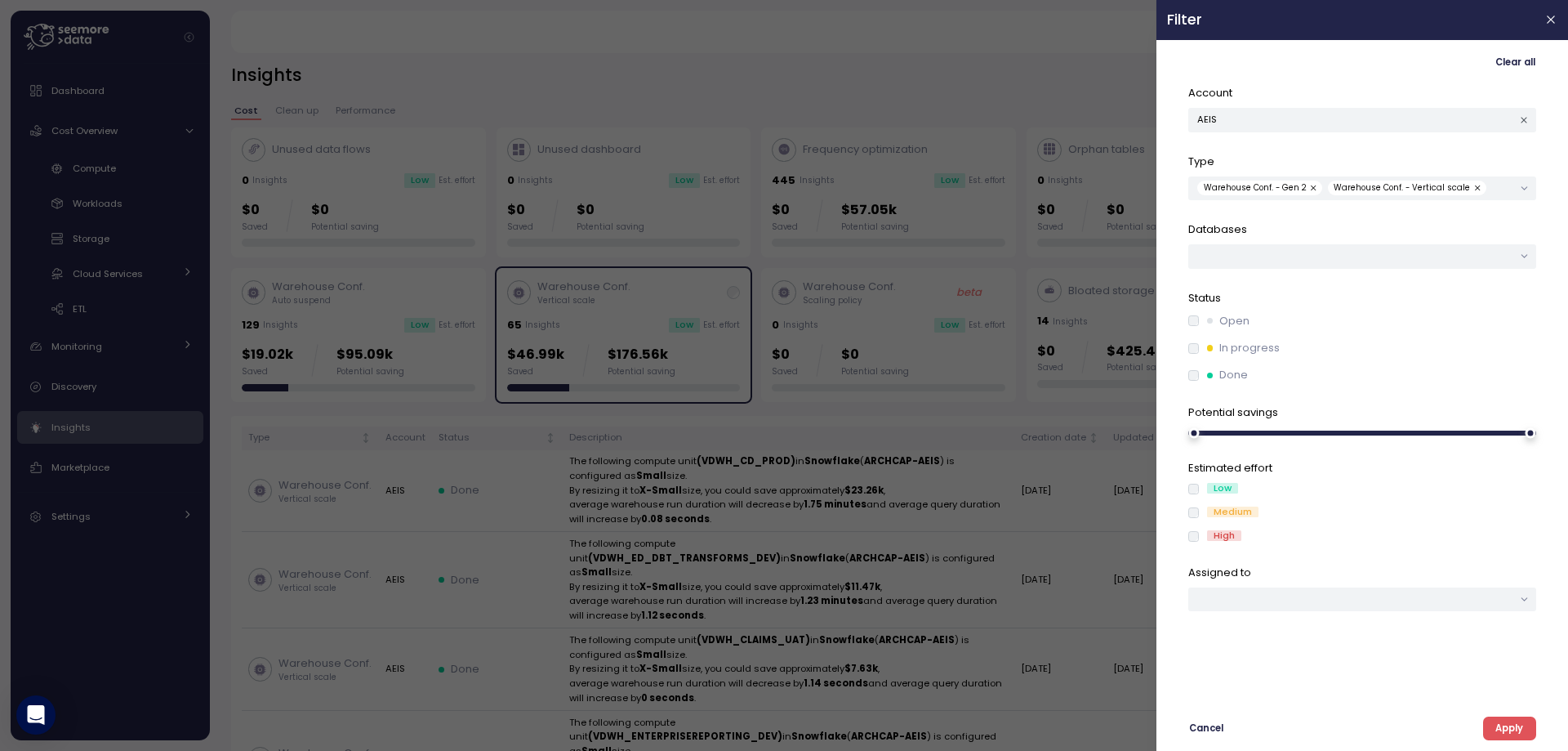
click at [1308, 188] on button "button" at bounding box center [1314, 188] width 16 height 14
click at [1345, 189] on button "button" at bounding box center [1348, 188] width 16 height 14
click at [1508, 729] on span "Apply" at bounding box center [1509, 728] width 28 height 22
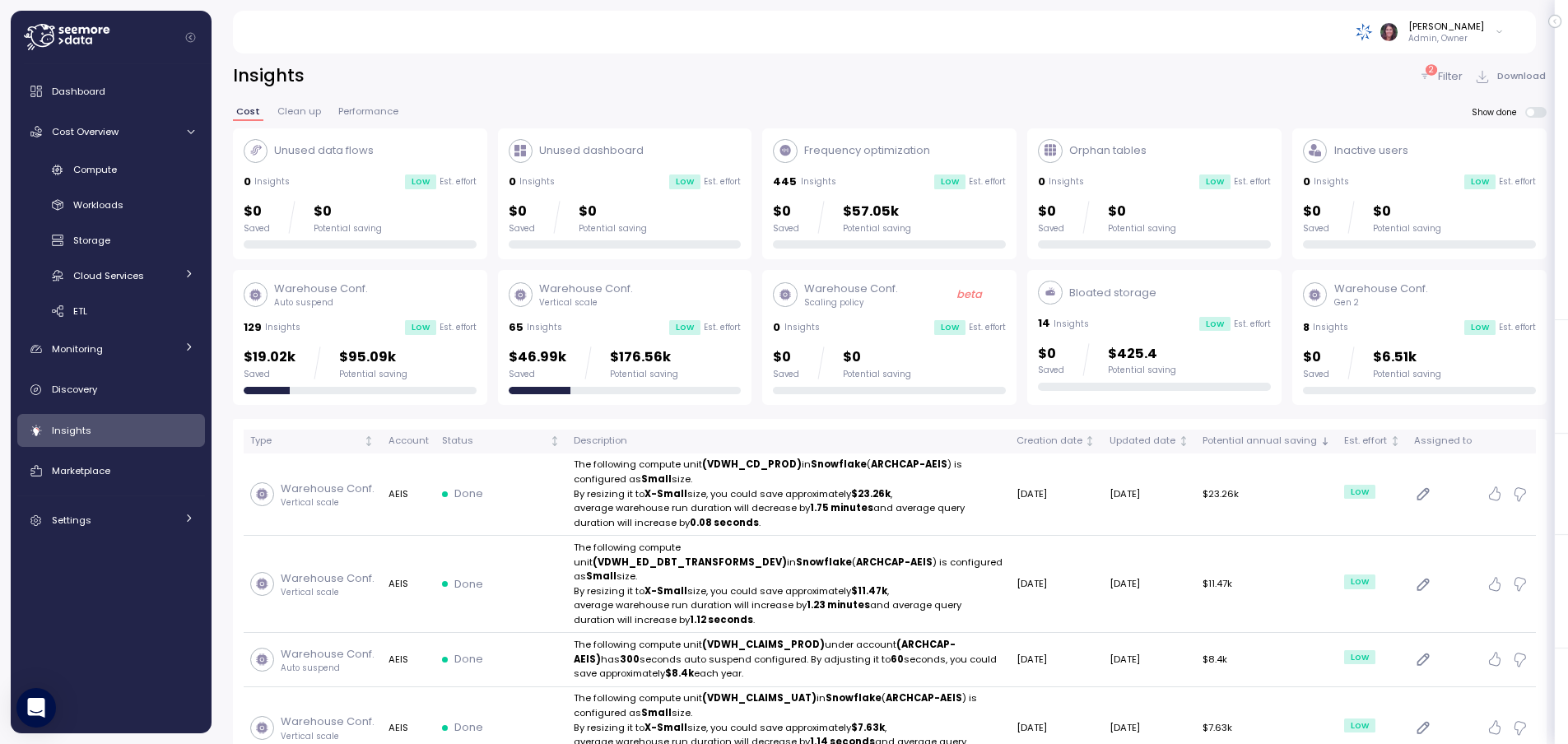
click at [1450, 73] on p "Filter" at bounding box center [1449, 76] width 25 height 16
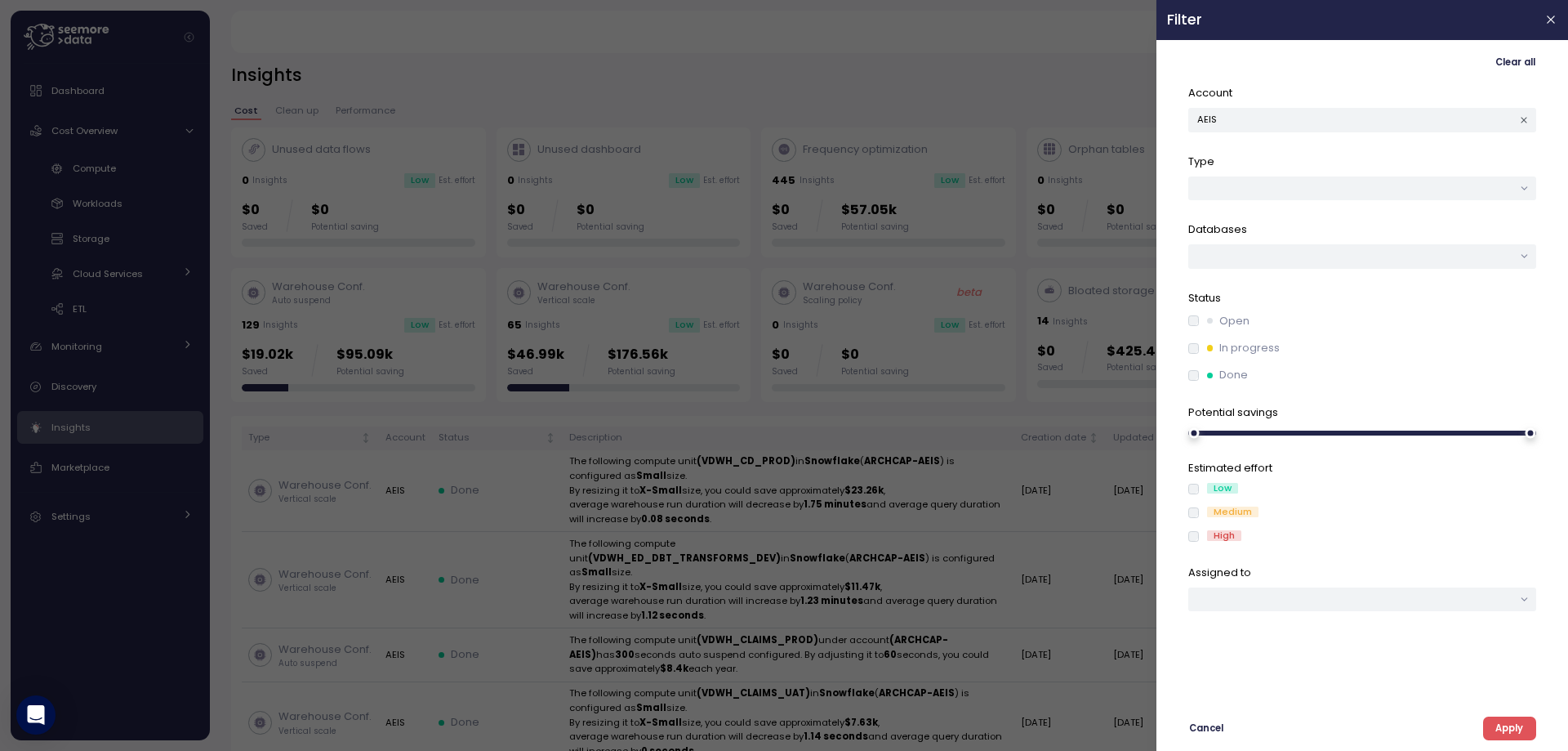
click at [1493, 724] on button "Apply" at bounding box center [1509, 729] width 53 height 24
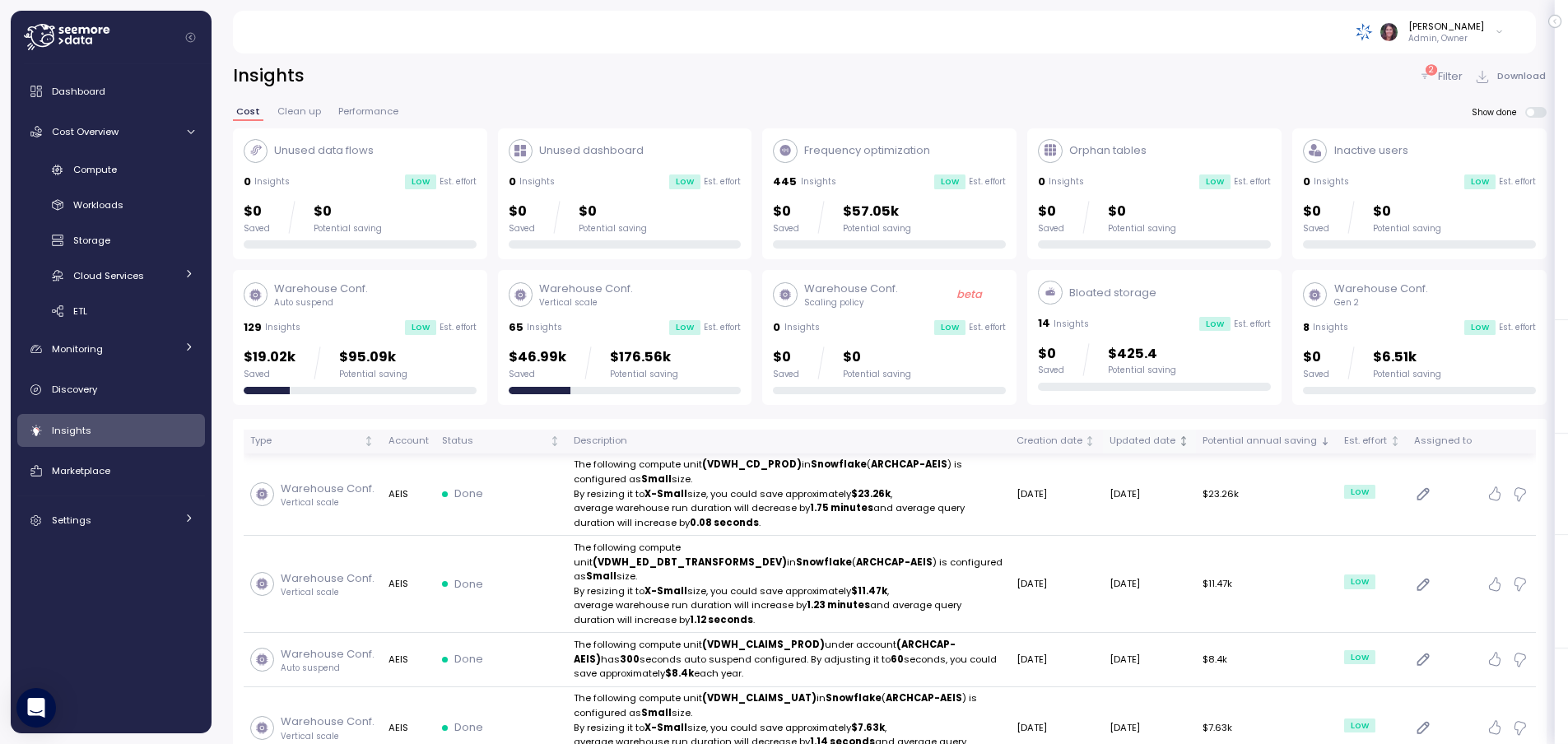
click at [1189, 440] on icon "Not sorted" at bounding box center [1182, 441] width 11 height 11
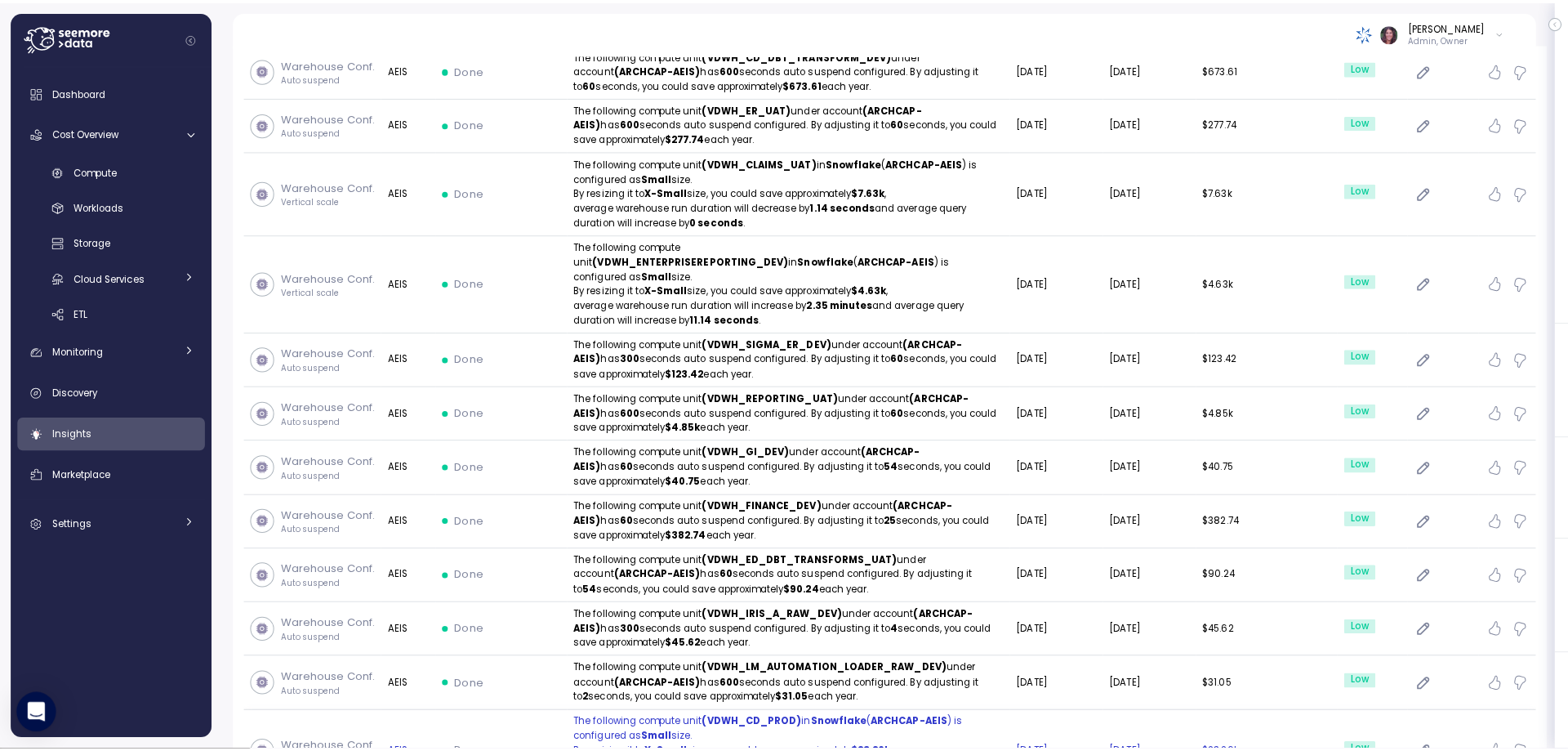
scroll to position [1362, 0]
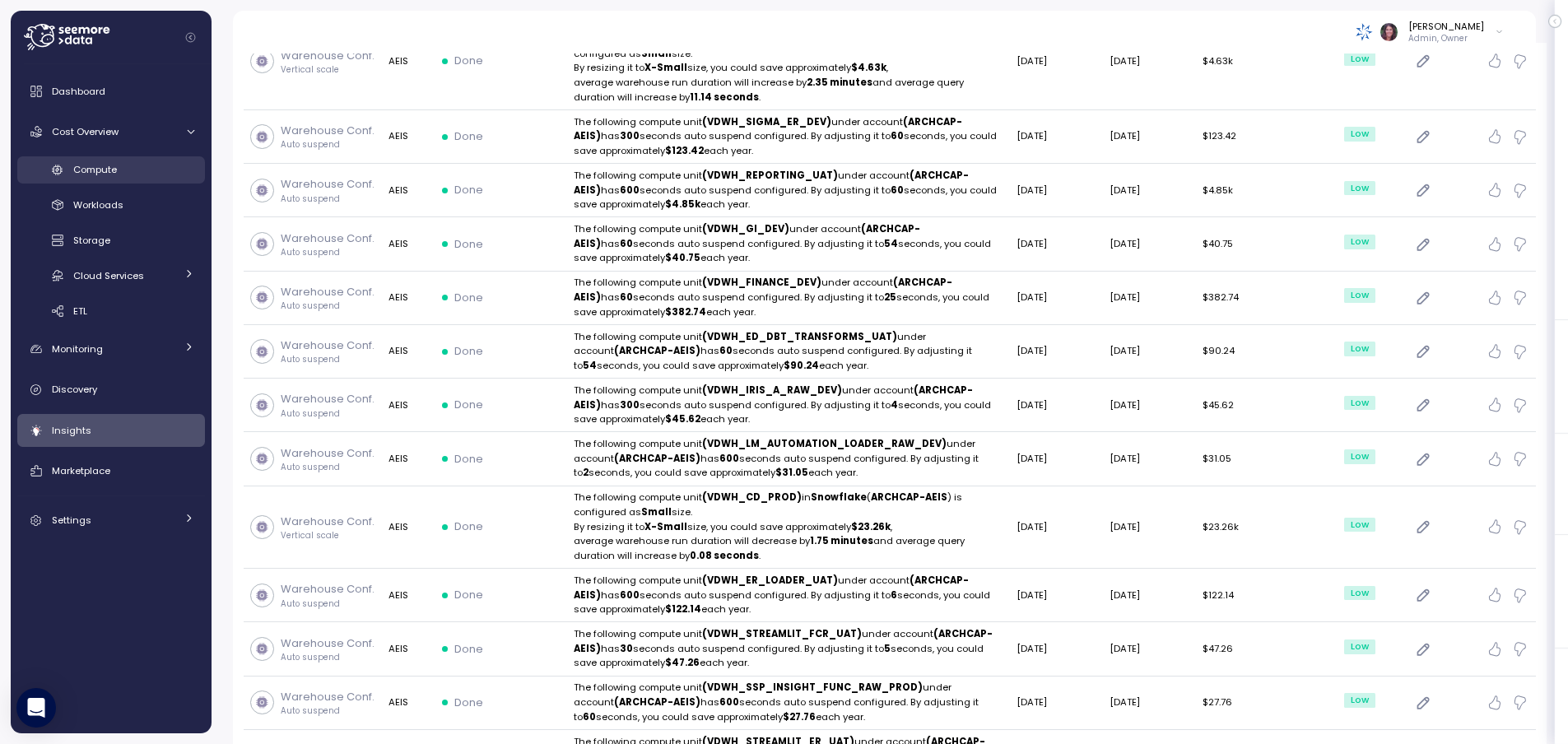
click at [104, 165] on span "Compute" at bounding box center [94, 169] width 44 height 13
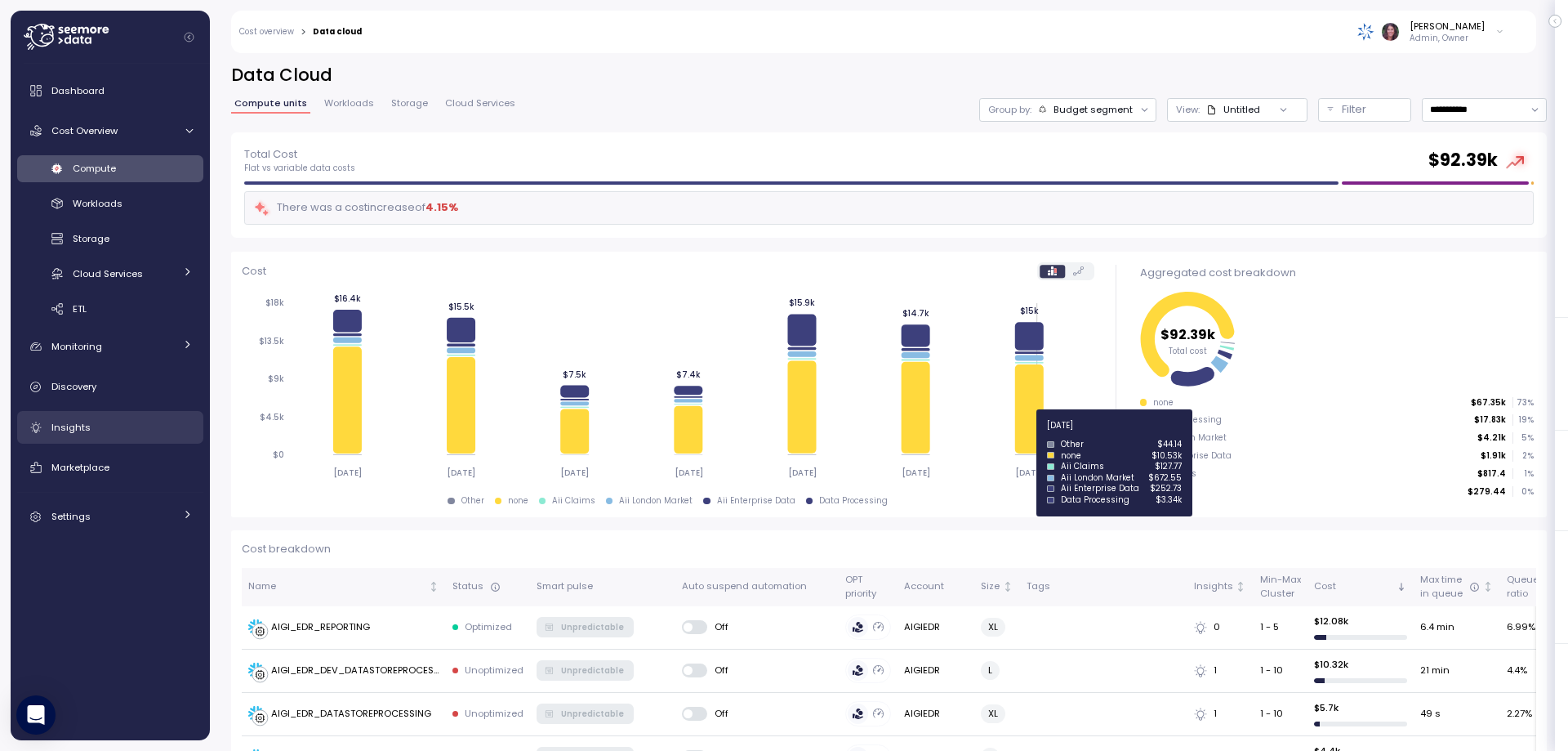
click at [84, 425] on span "Insights" at bounding box center [71, 427] width 39 height 13
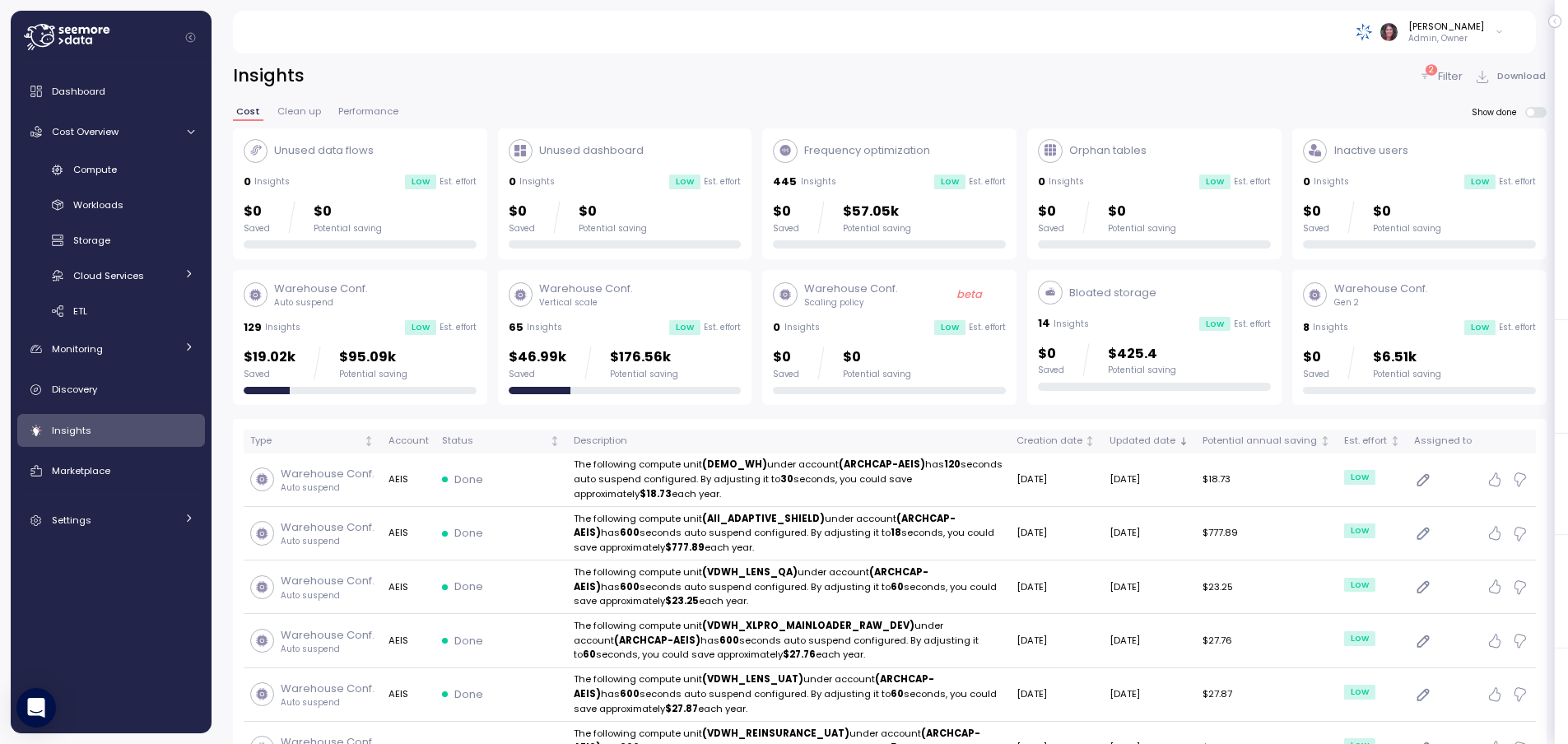
click at [1457, 79] on p "Filter" at bounding box center [1449, 76] width 25 height 16
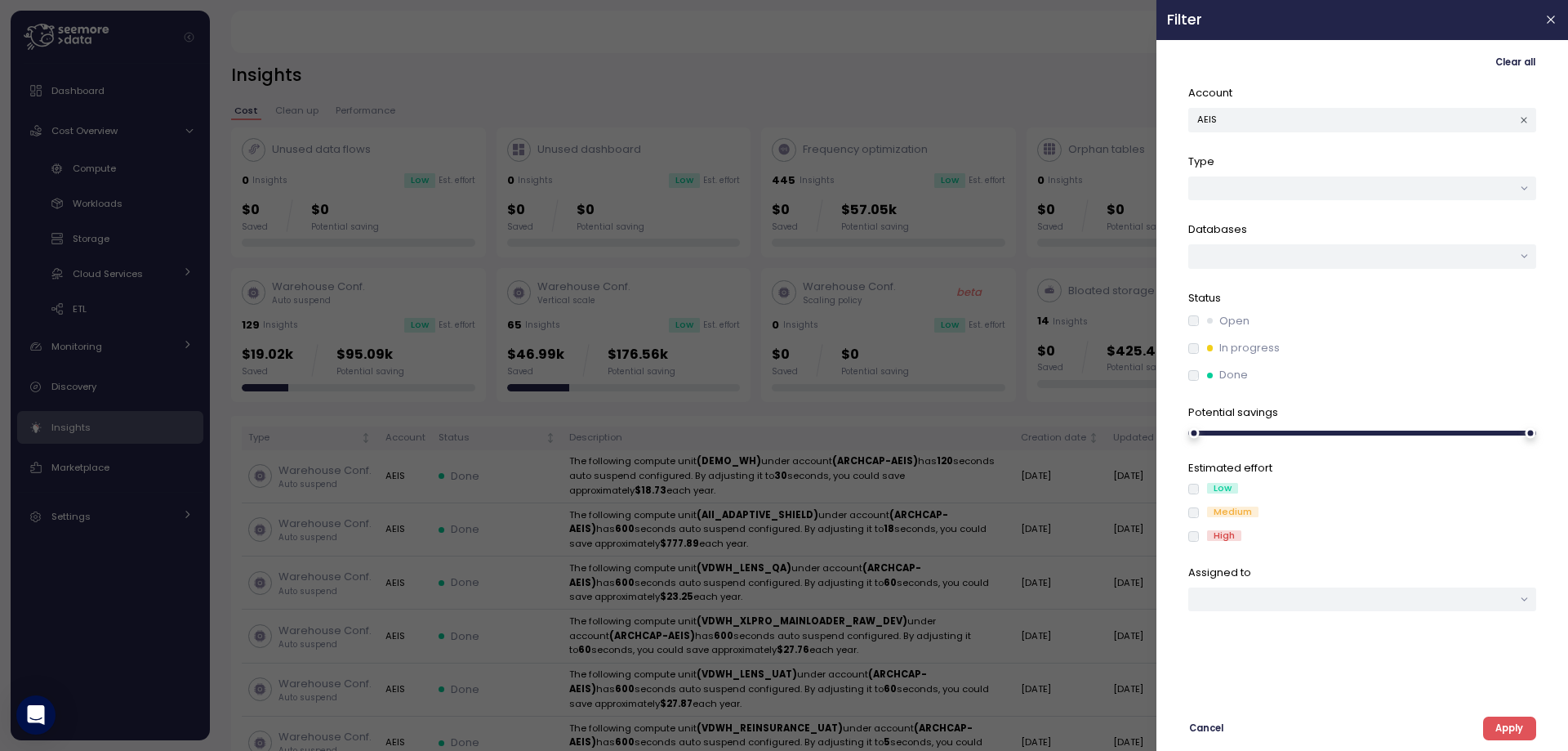
drag, startPoint x: 1502, startPoint y: 725, endPoint x: 1179, endPoint y: 637, distance: 334.8
click at [1502, 725] on span "Apply" at bounding box center [1509, 728] width 28 height 22
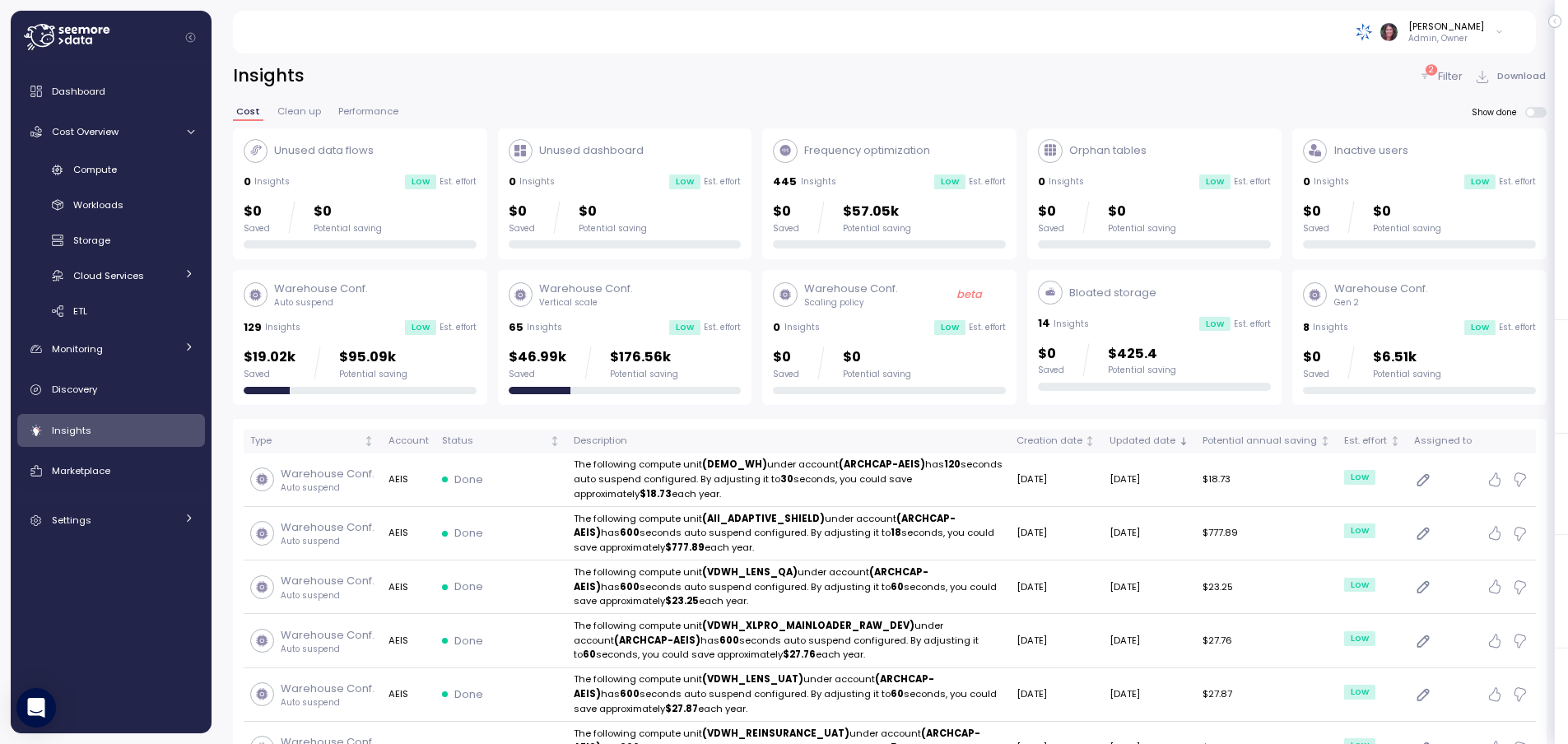
click at [1449, 74] on p "Filter" at bounding box center [1449, 76] width 25 height 16
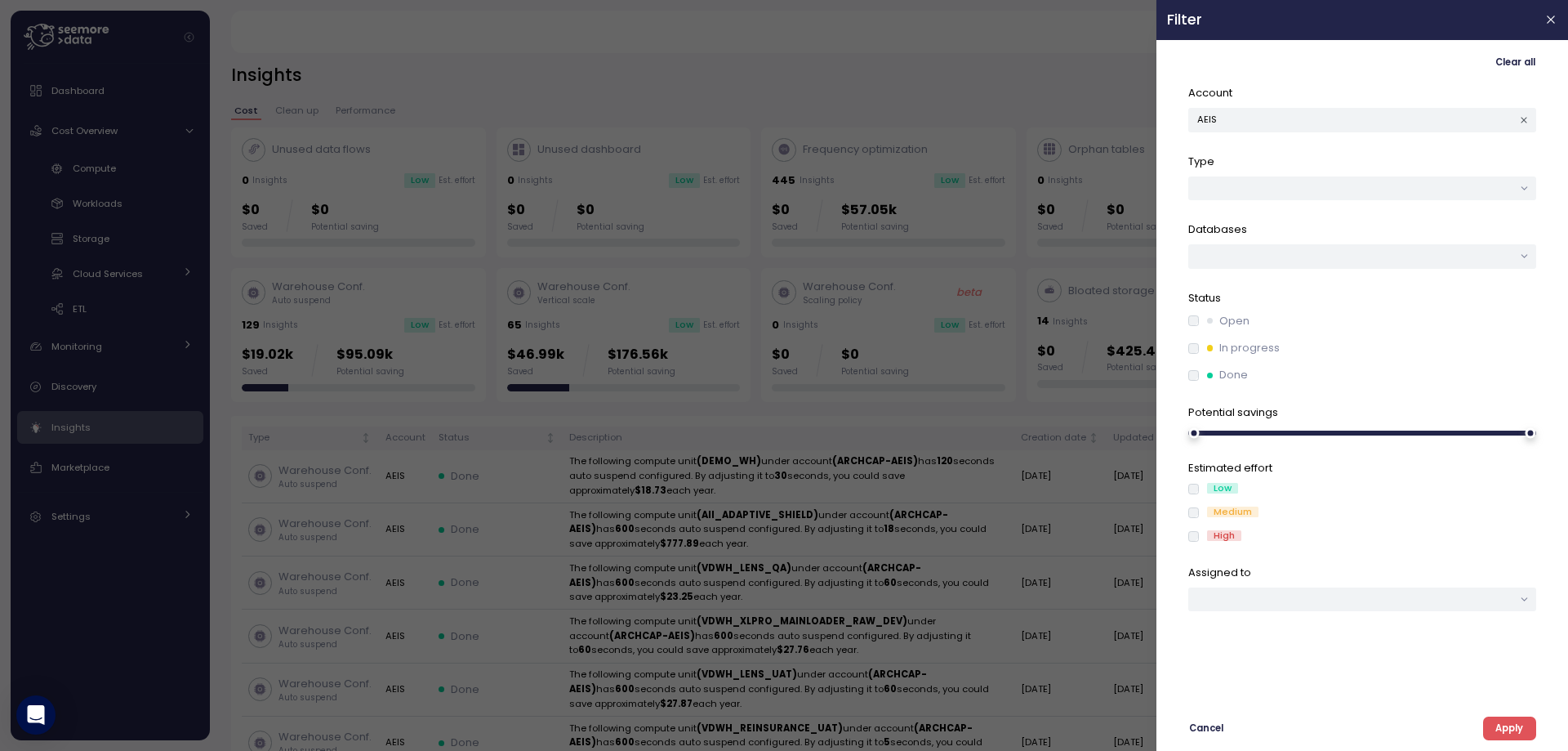
click at [1017, 87] on div at bounding box center [784, 375] width 1568 height 751
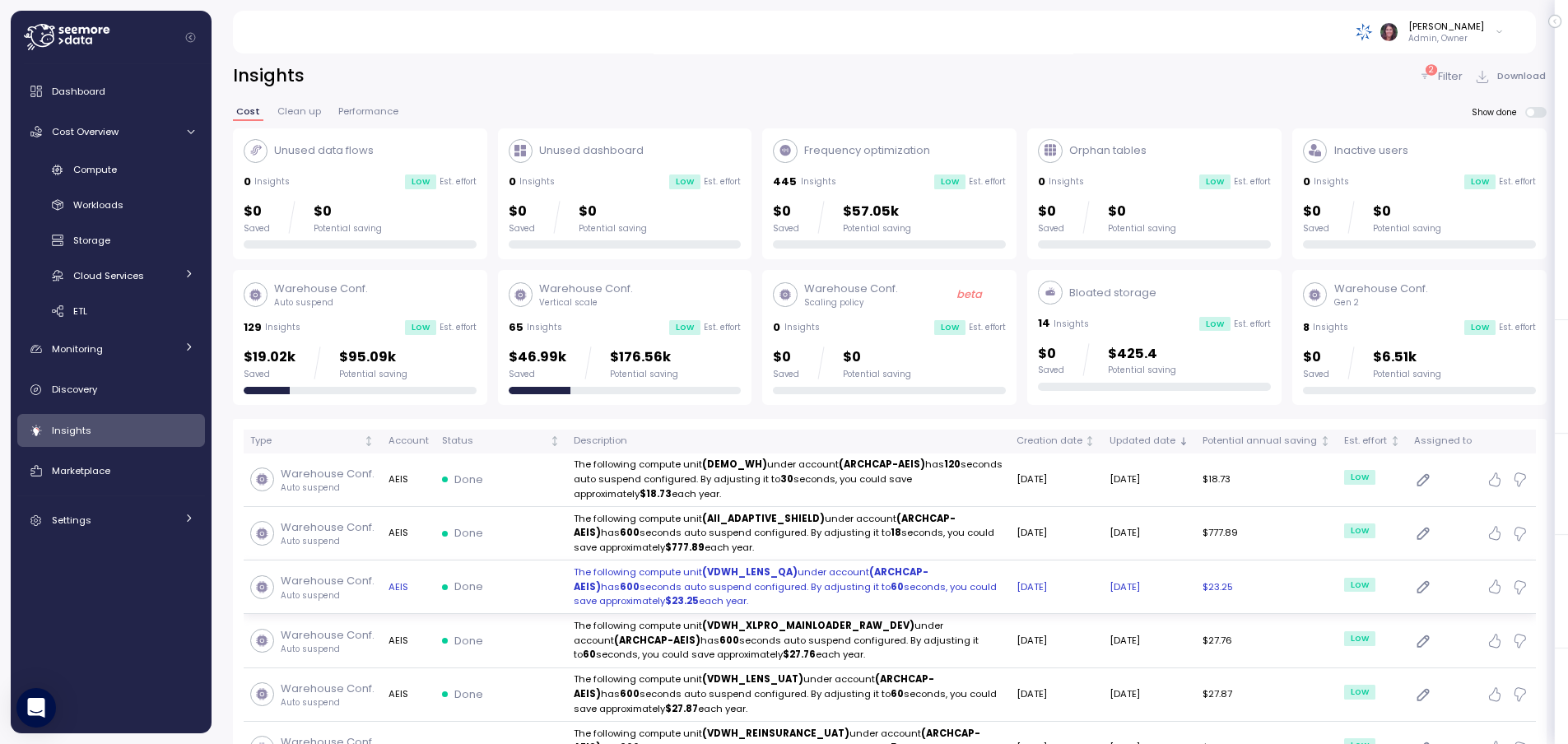
scroll to position [109, 0]
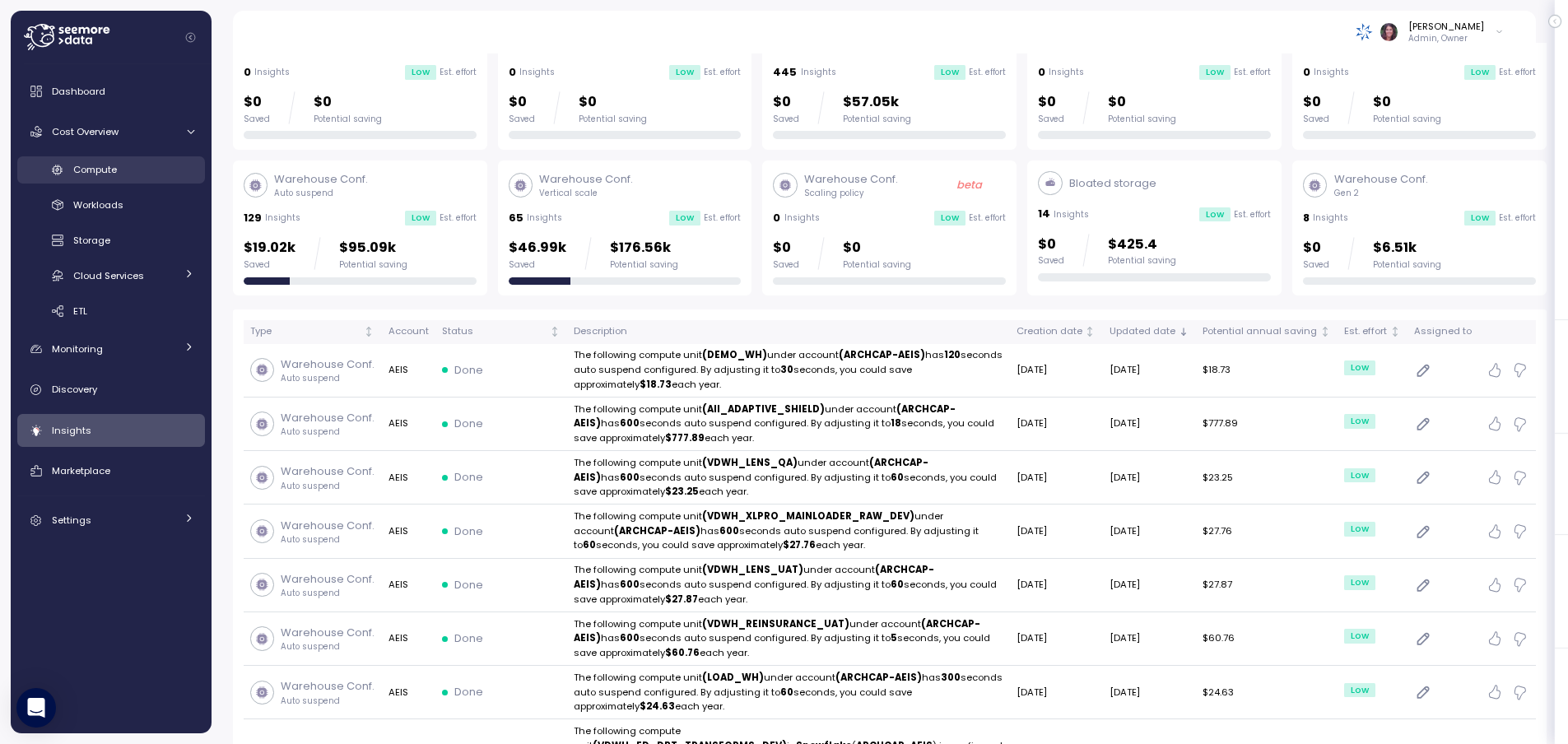
click at [89, 162] on div "Compute" at bounding box center [133, 169] width 121 height 16
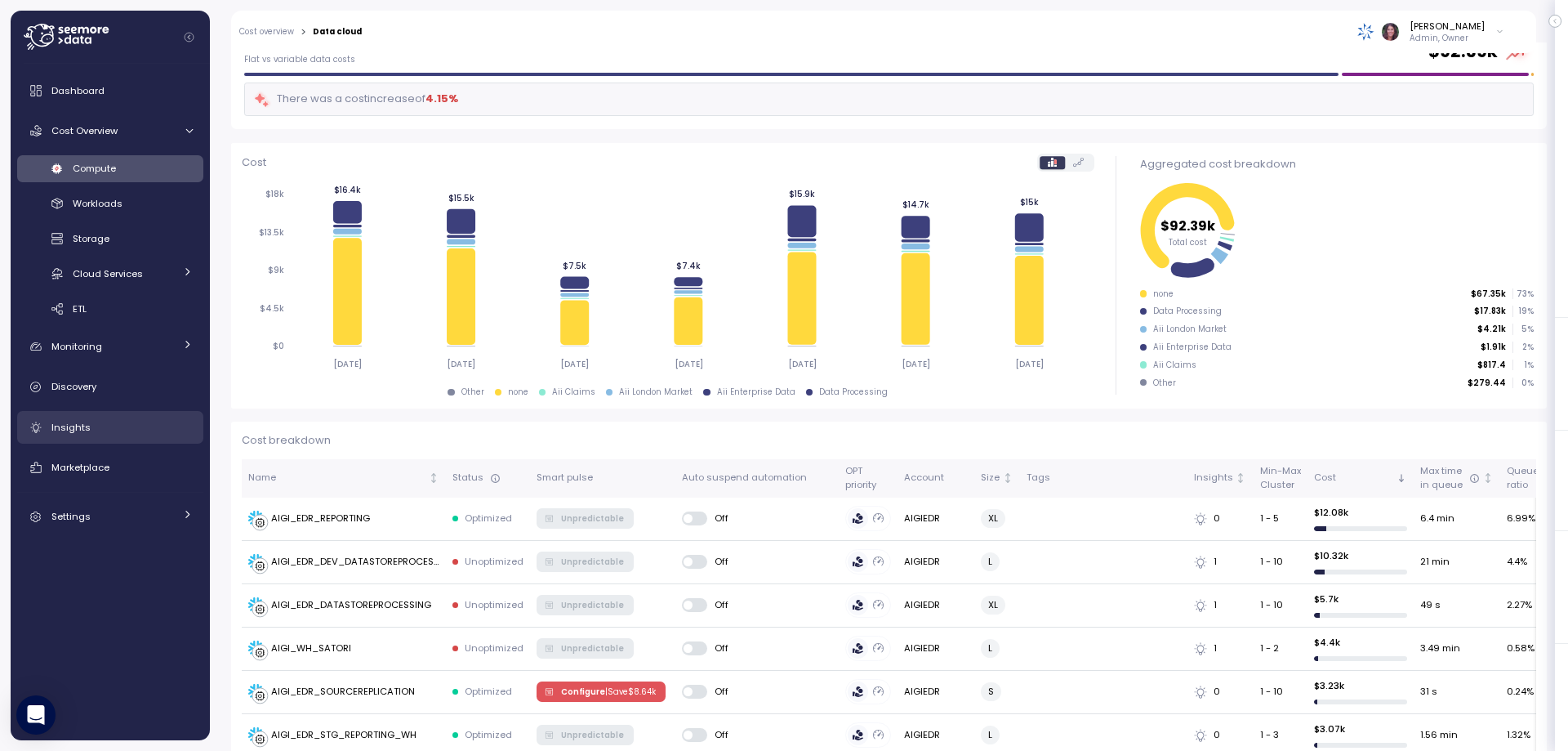
click at [104, 429] on div "Insights" at bounding box center [122, 427] width 141 height 16
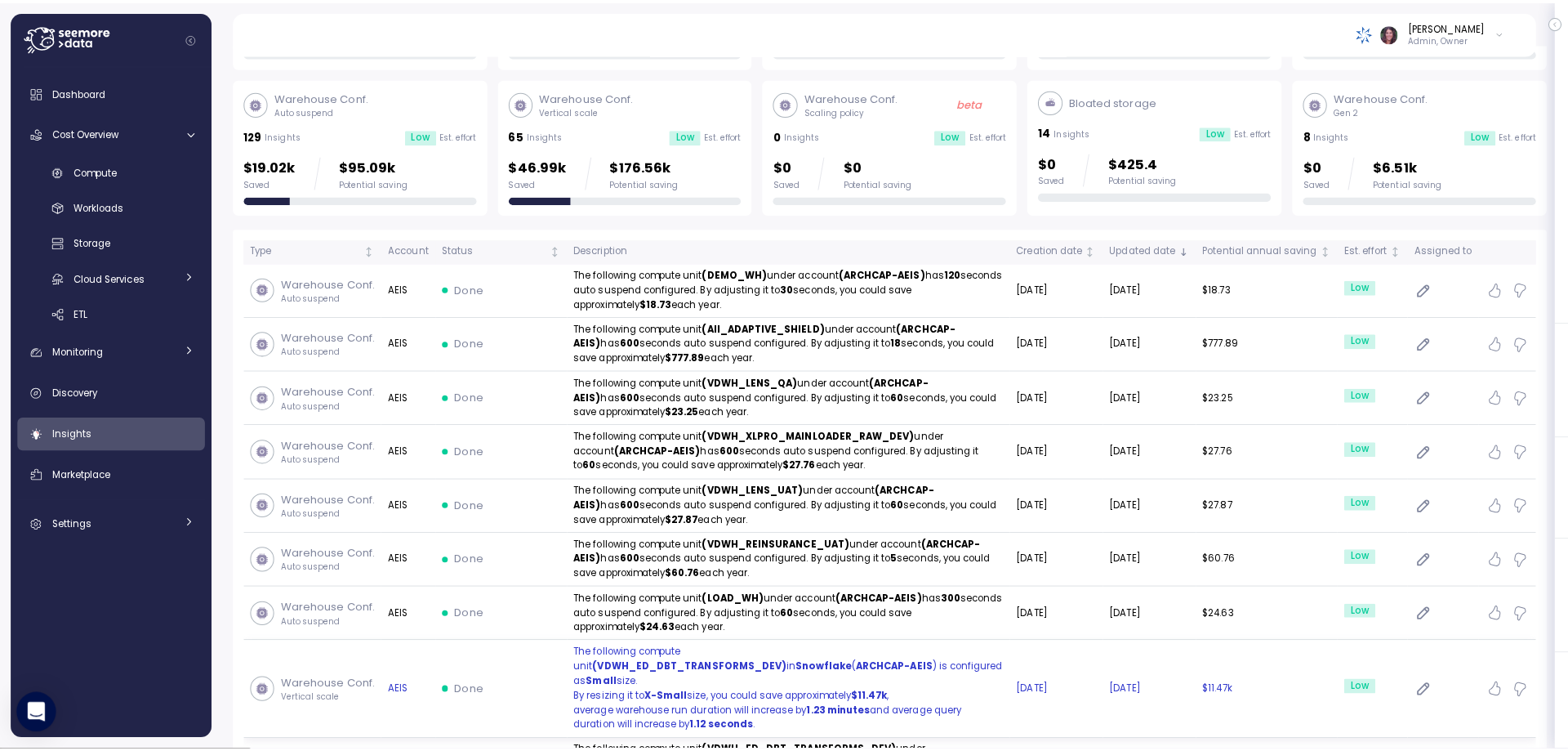
scroll to position [164, 0]
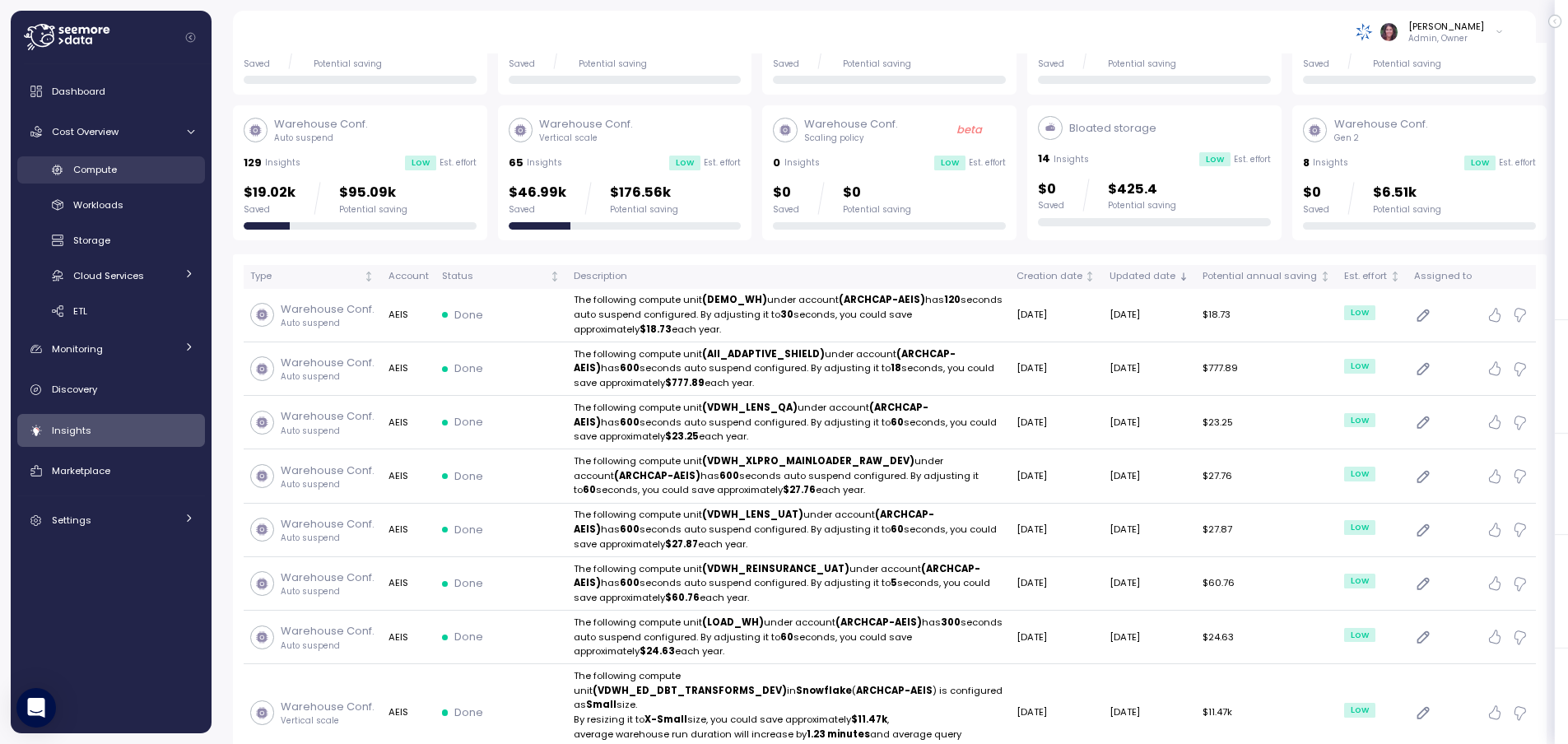
click at [91, 158] on link "Compute" at bounding box center [111, 170] width 188 height 27
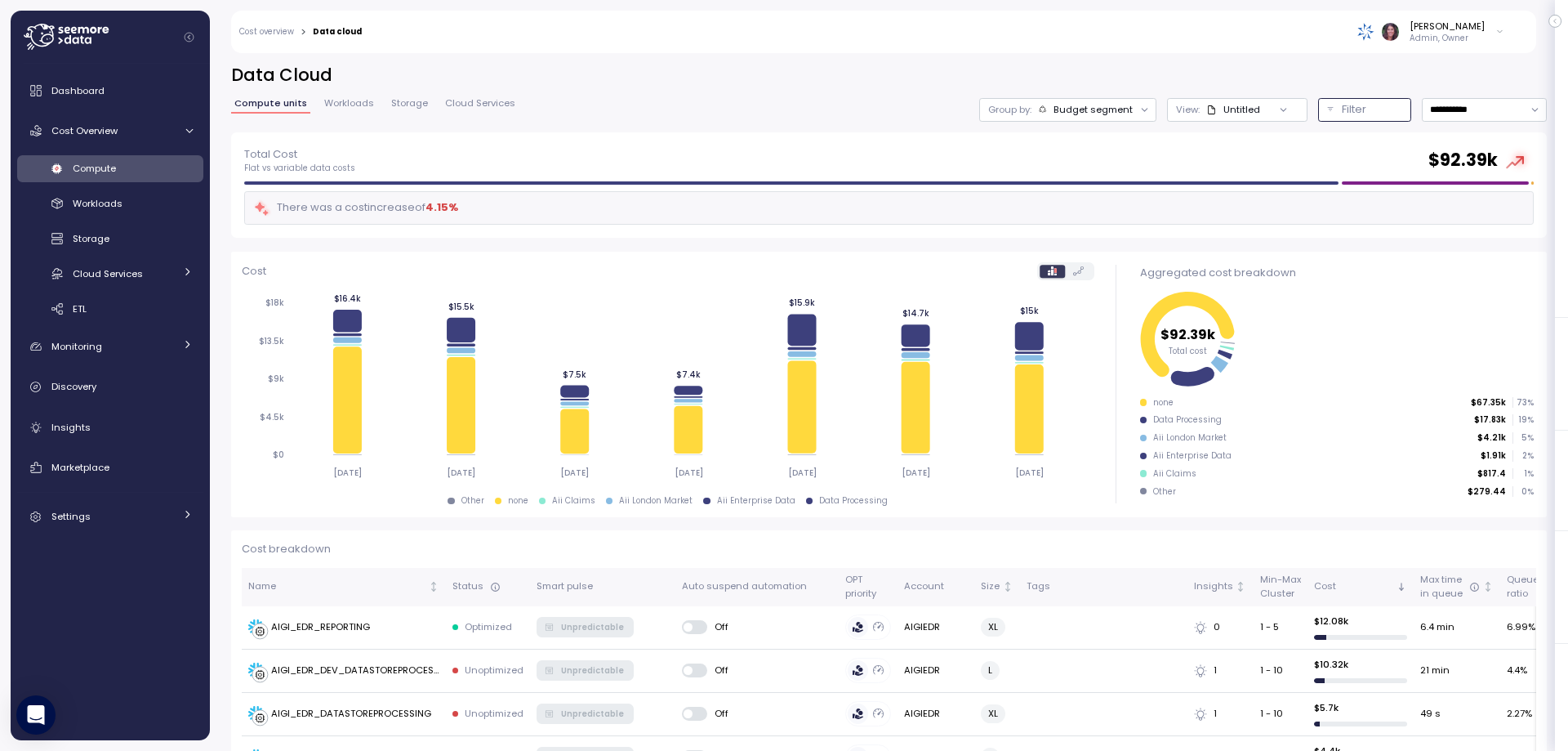
click at [1318, 119] on button "Filter" at bounding box center [1364, 110] width 93 height 24
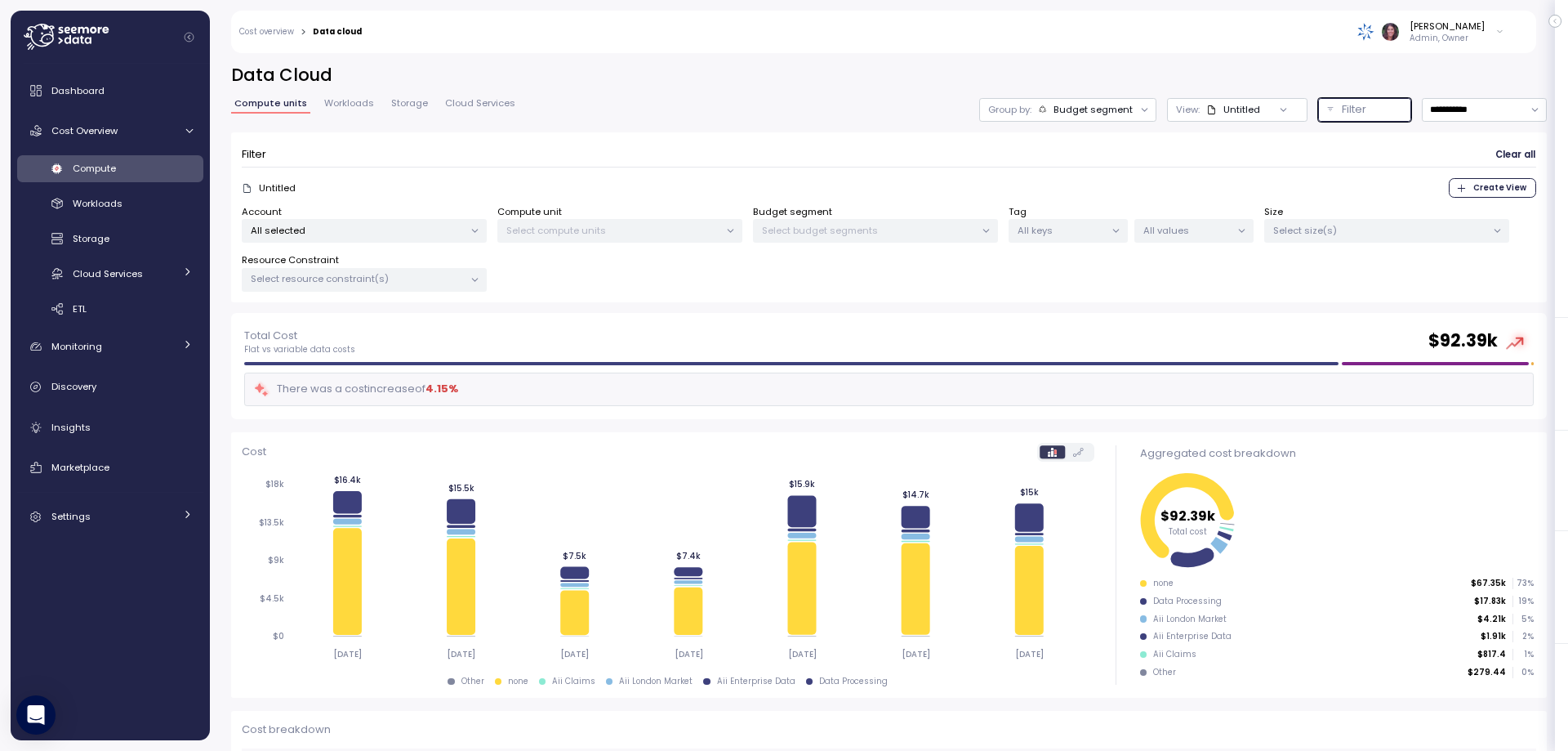
click at [395, 228] on p "All selected" at bounding box center [357, 230] width 213 height 13
click at [406, 318] on span "only" at bounding box center [411, 319] width 19 height 18
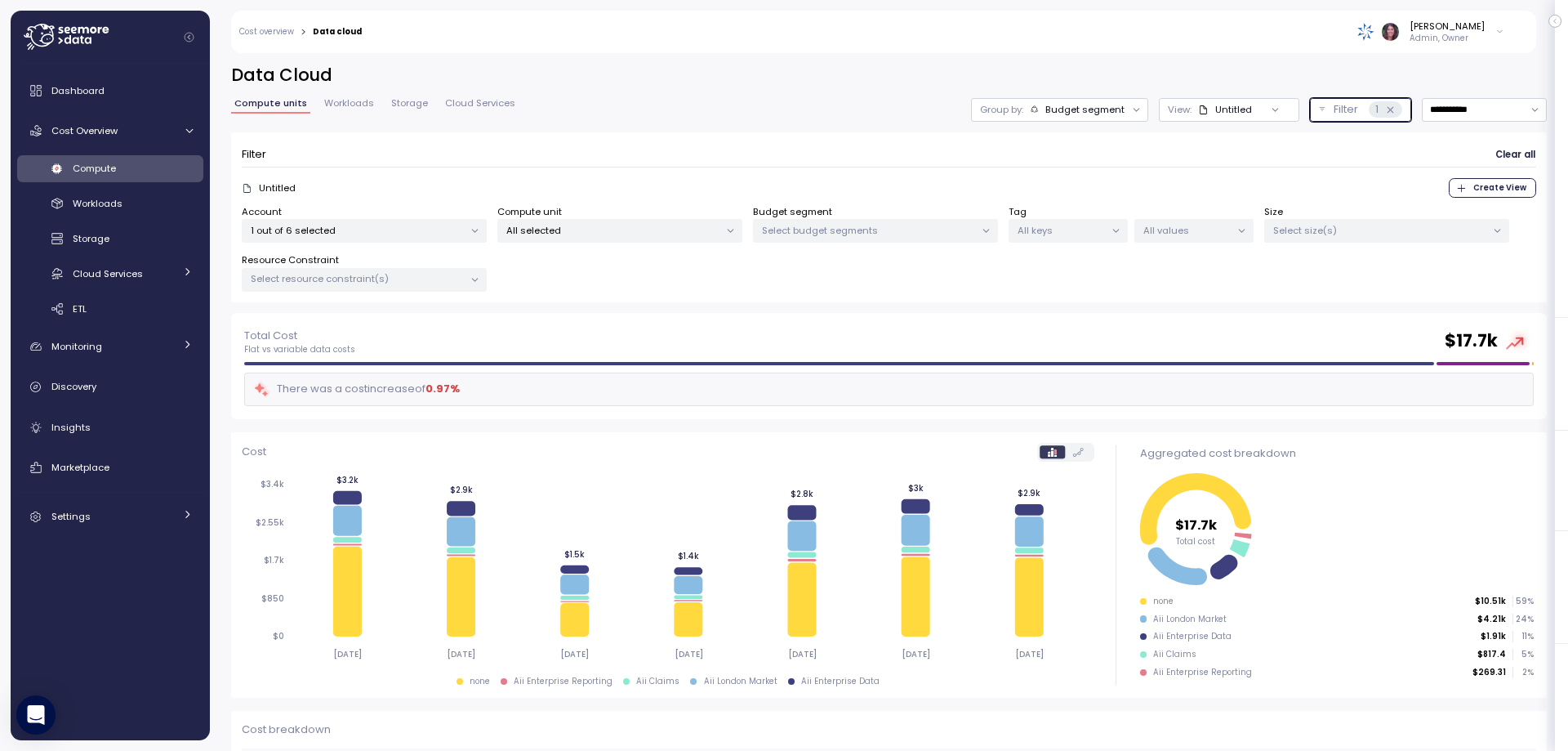
click at [856, 222] on div "Select budget segments" at bounding box center [876, 231] width 245 height 24
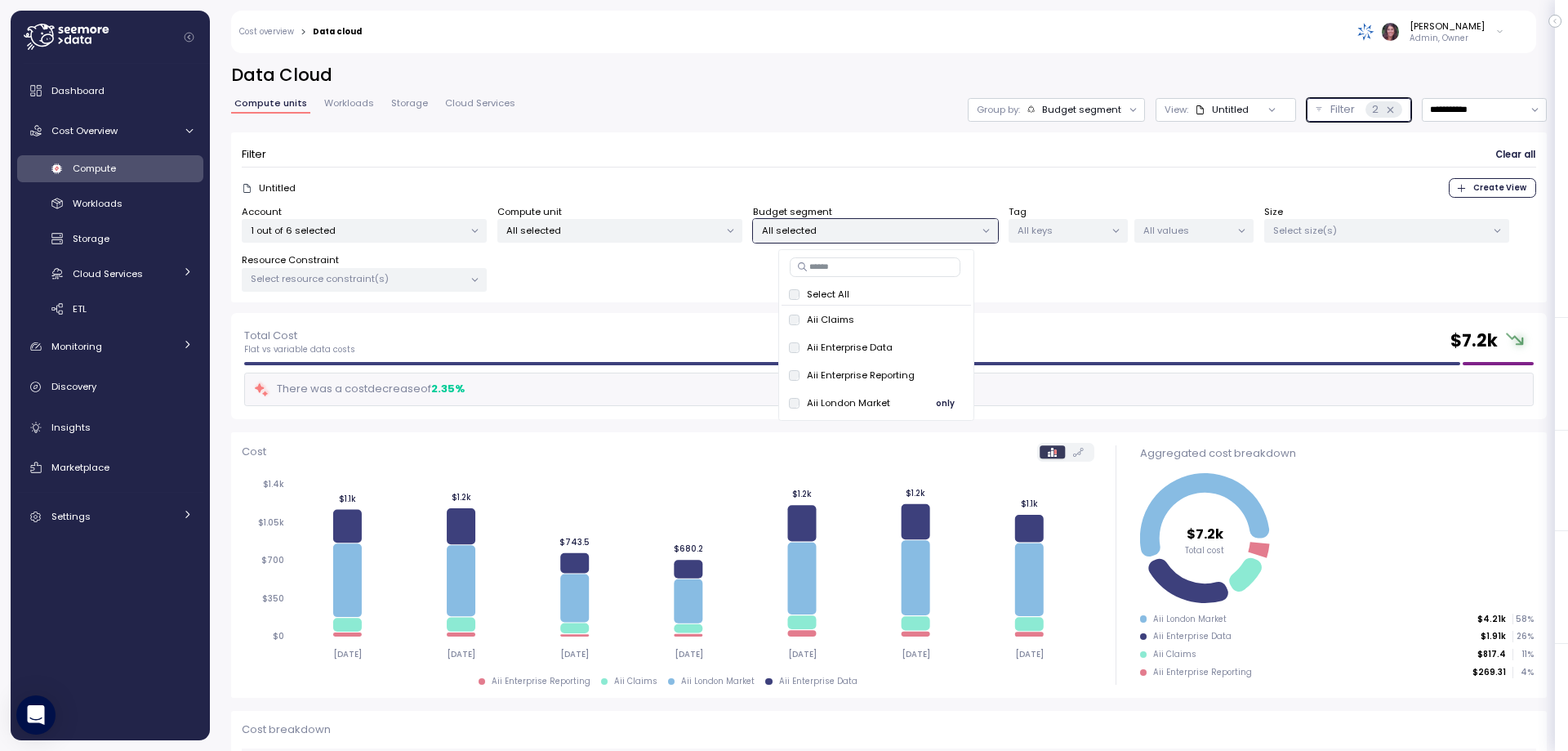
click at [936, 404] on span "only" at bounding box center [945, 403] width 19 height 18
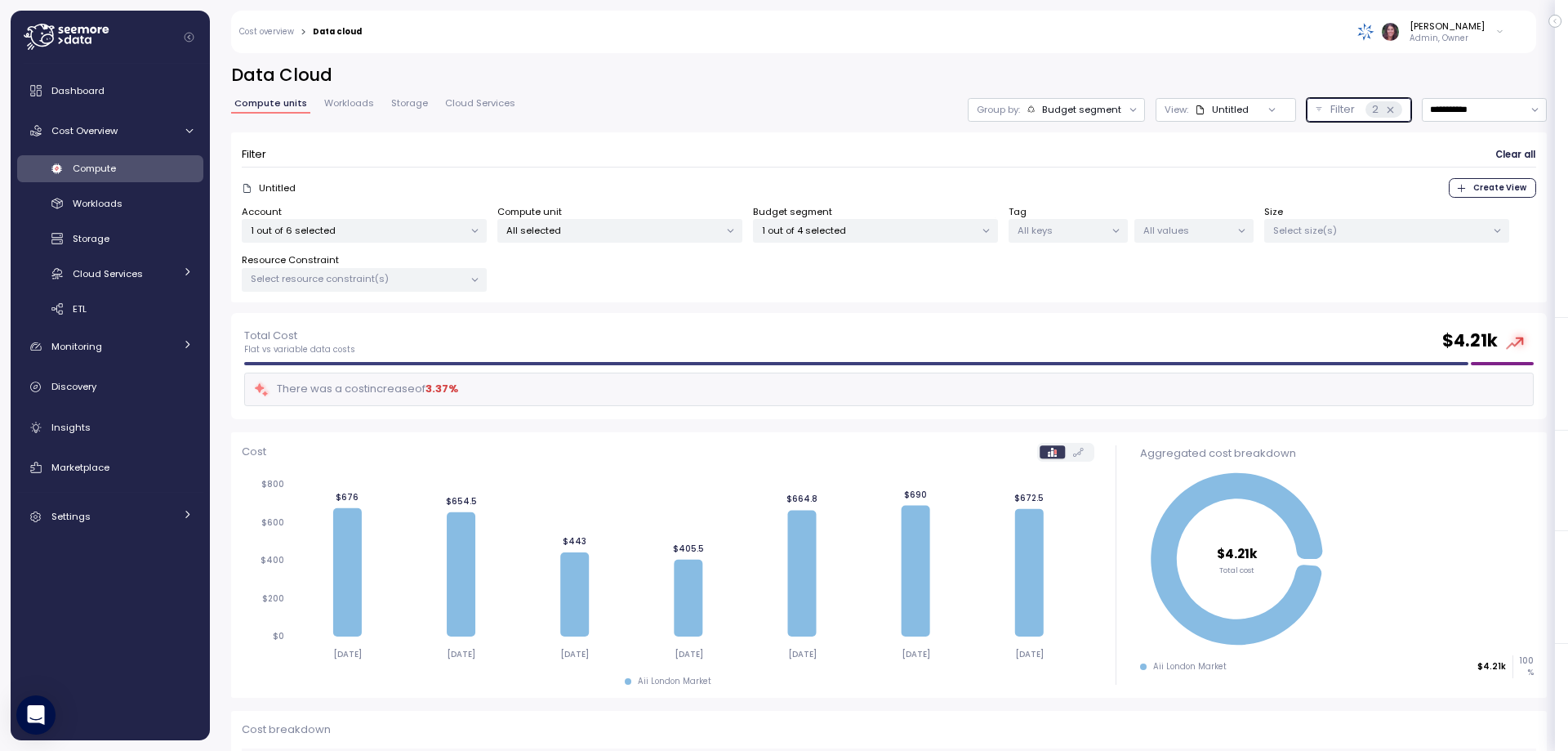
click at [1331, 101] on button "Filter 2" at bounding box center [1358, 110] width 105 height 24
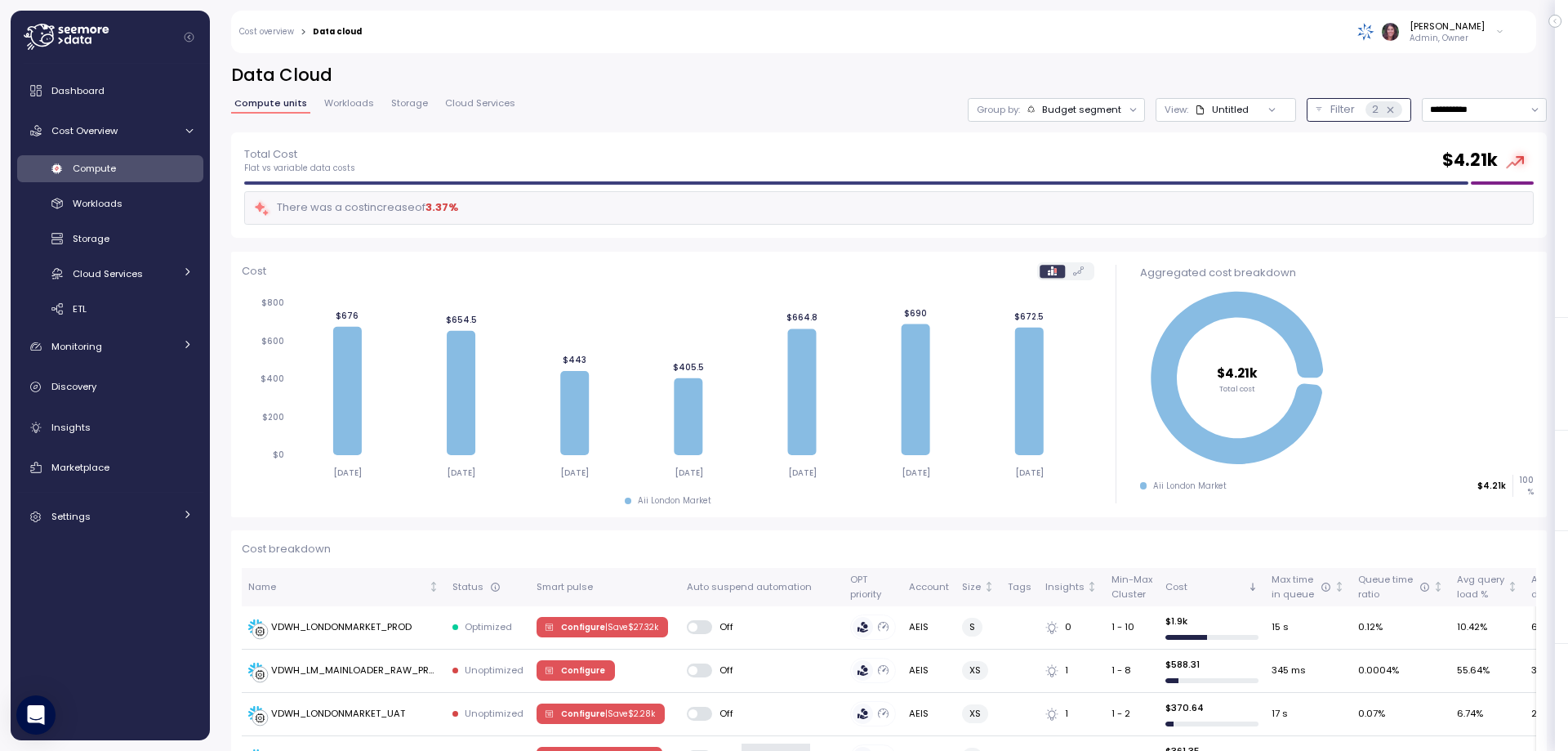
drag, startPoint x: 1324, startPoint y: 108, endPoint x: 1279, endPoint y: 122, distance: 47.1
click at [1330, 108] on div "Filter 2" at bounding box center [1366, 109] width 72 height 16
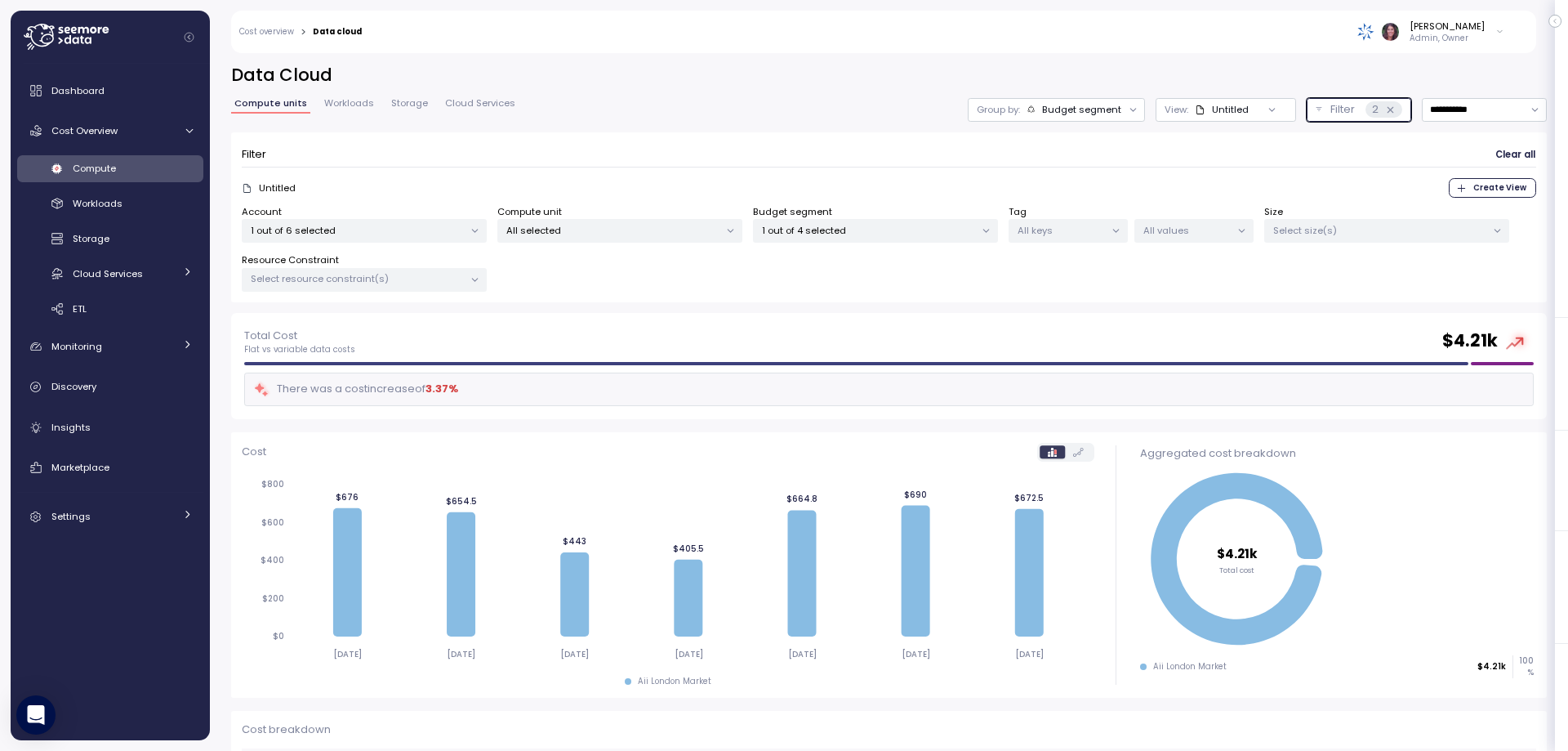
click at [334, 224] on p "1 out of 6 selected" at bounding box center [357, 230] width 213 height 13
click at [335, 224] on p "1 out of 6 selected" at bounding box center [357, 230] width 213 height 13
click at [914, 225] on p "1 out of 4 selected" at bounding box center [868, 230] width 213 height 13
